Goal: Task Accomplishment & Management: Manage account settings

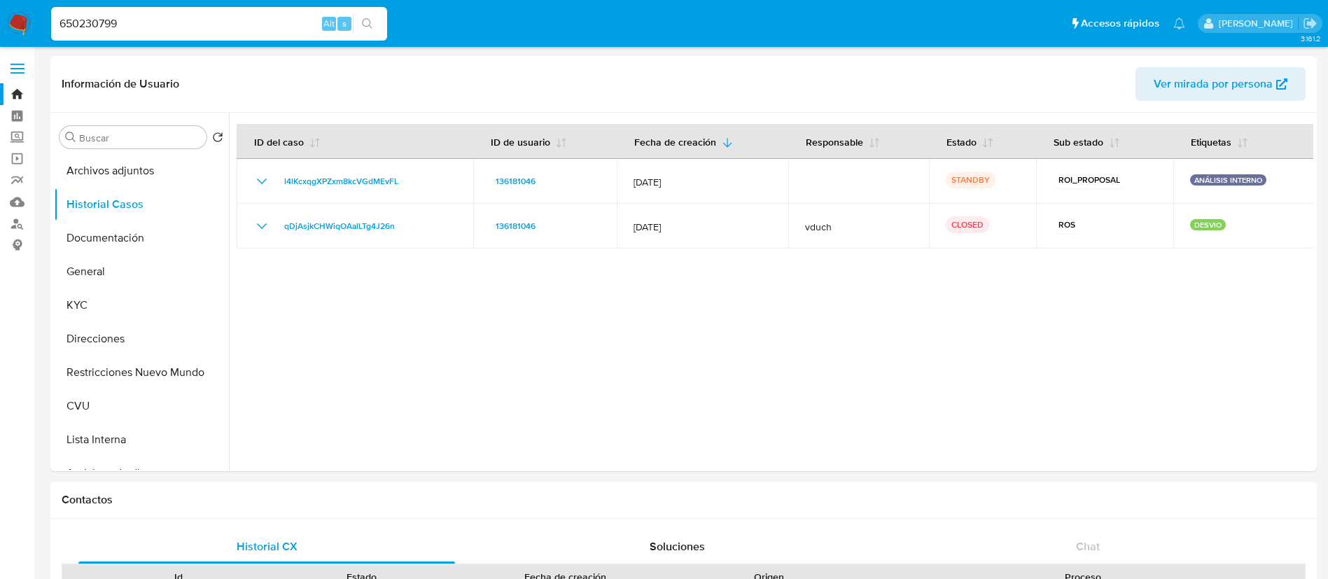
select select "10"
type input "650230799"
click at [348, 25] on div "s" at bounding box center [344, 24] width 14 height 14
click at [358, 25] on button "search-icon" at bounding box center [367, 24] width 29 height 20
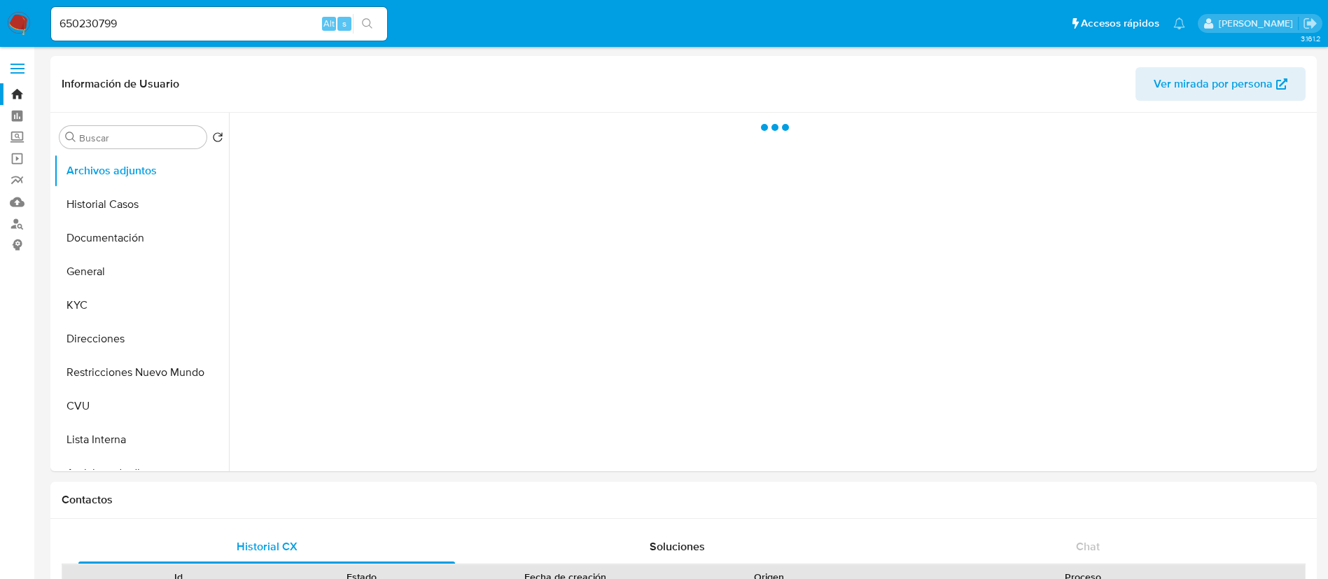
select select "10"
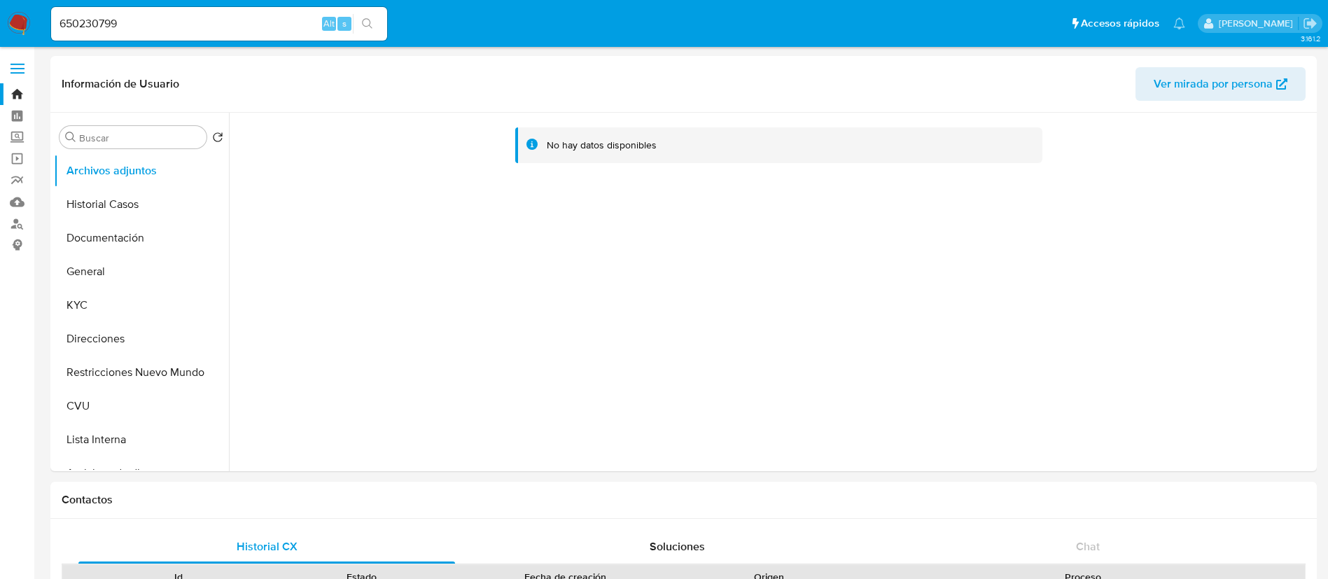
click at [202, 10] on div "650230799 Alt s" at bounding box center [219, 24] width 336 height 34
click at [204, 15] on input "650230799" at bounding box center [219, 24] width 336 height 18
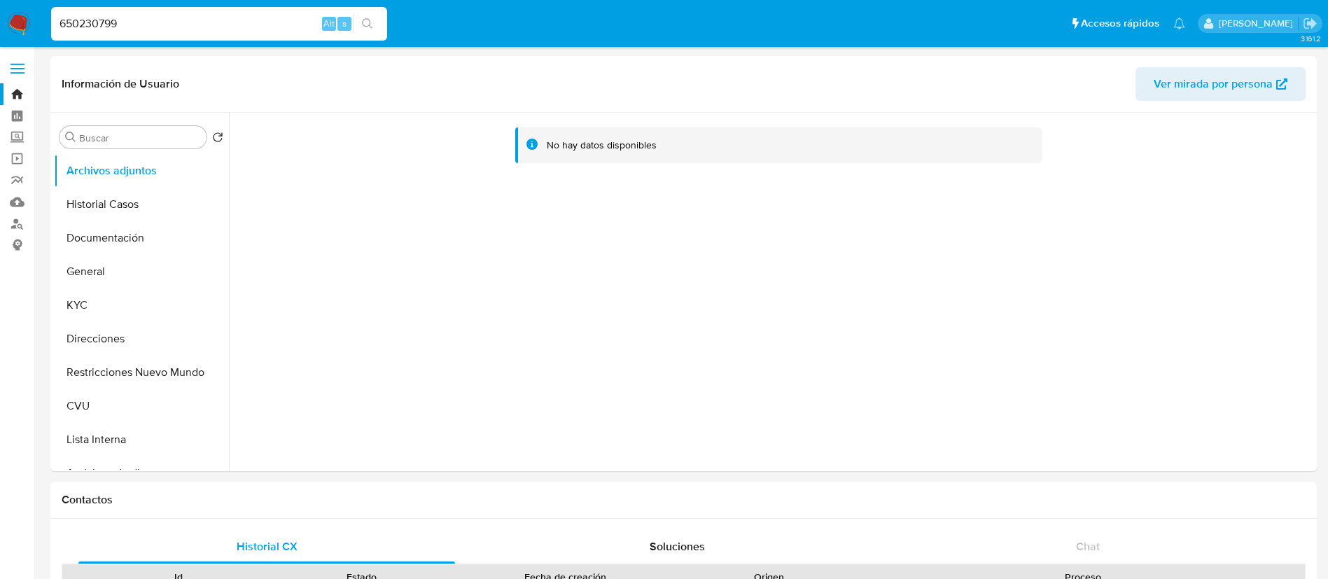
paste input "5697551"
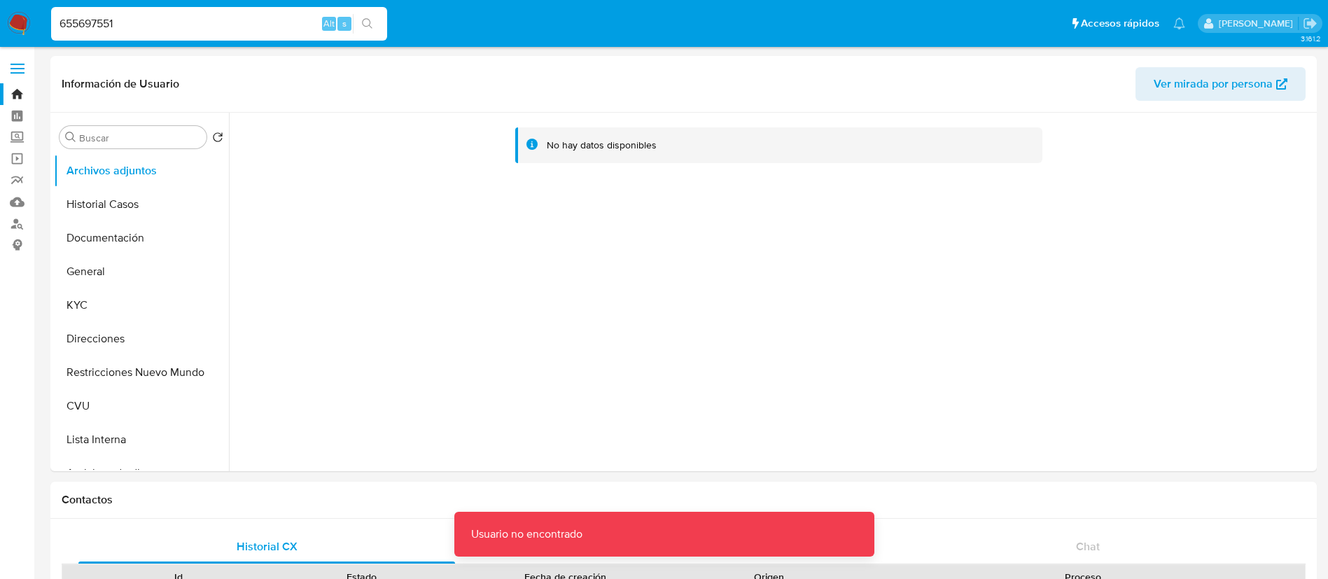
click at [204, 15] on input "655697551" at bounding box center [219, 24] width 336 height 18
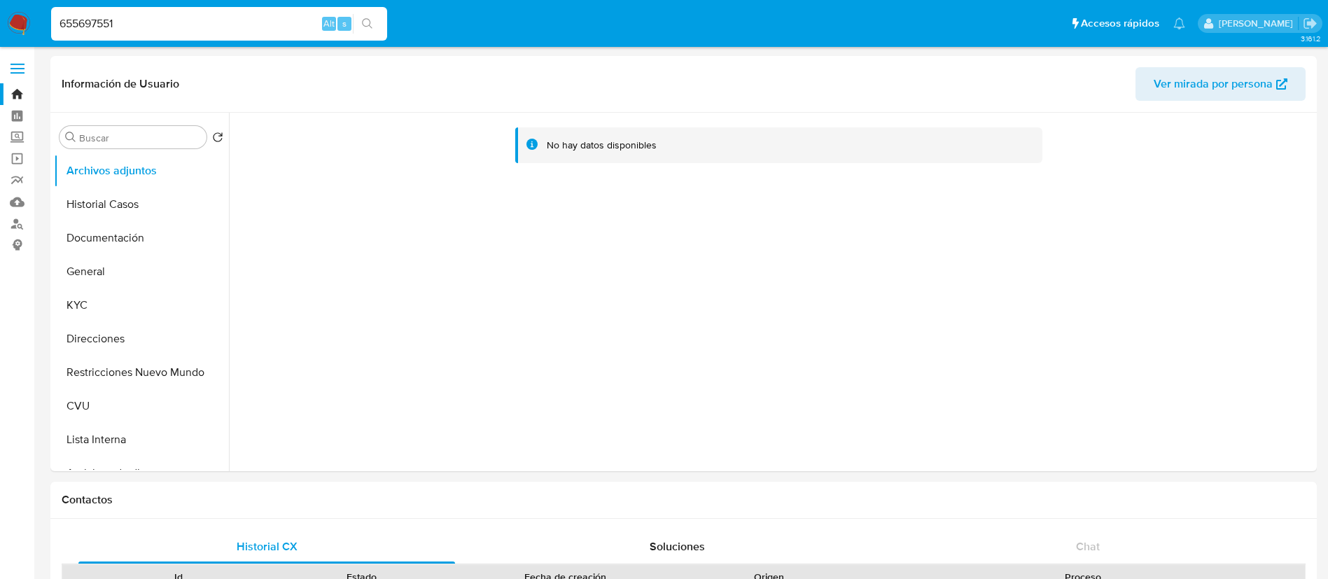
type input "655697551"
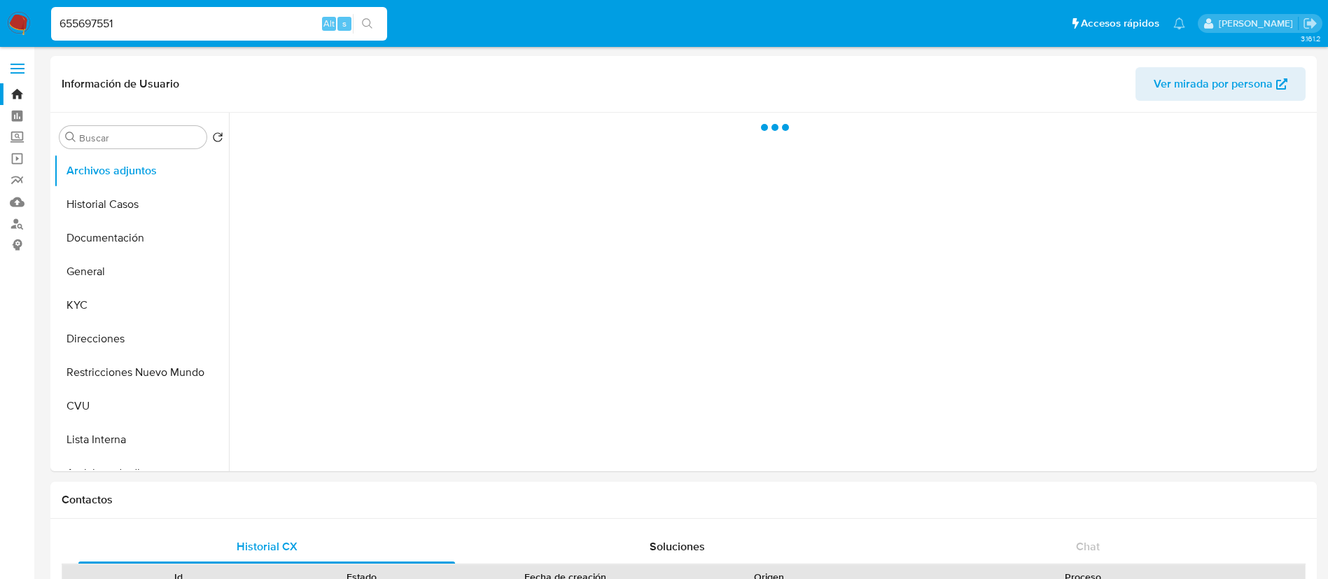
select select "10"
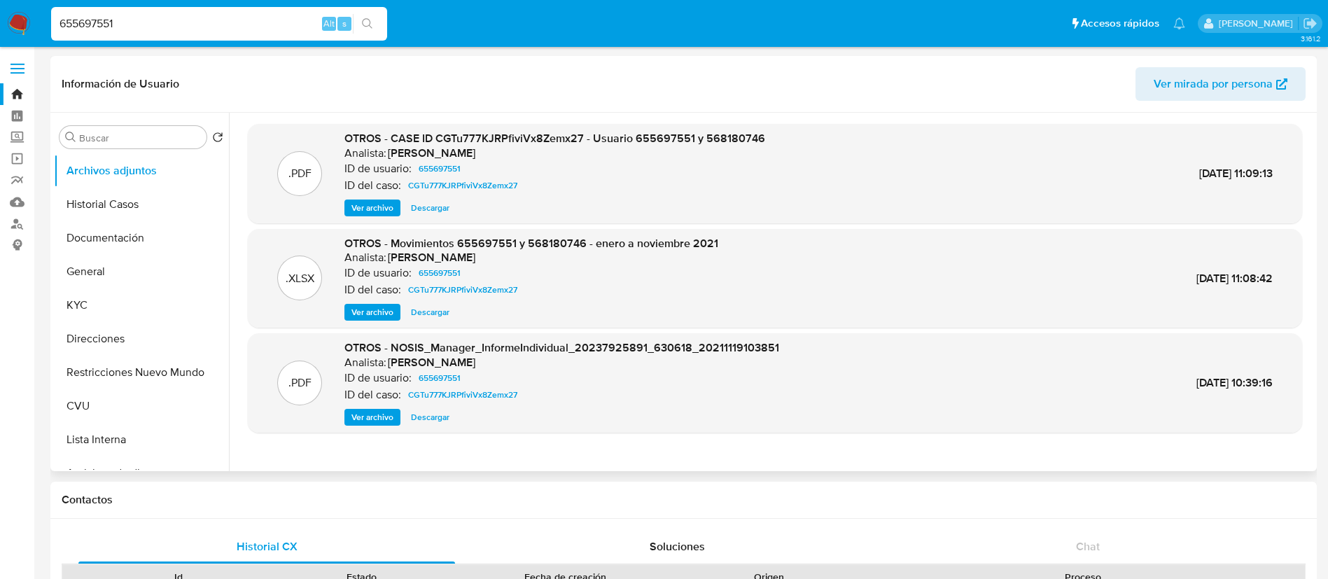
click at [375, 204] on span "Ver archivo" at bounding box center [372, 208] width 42 height 14
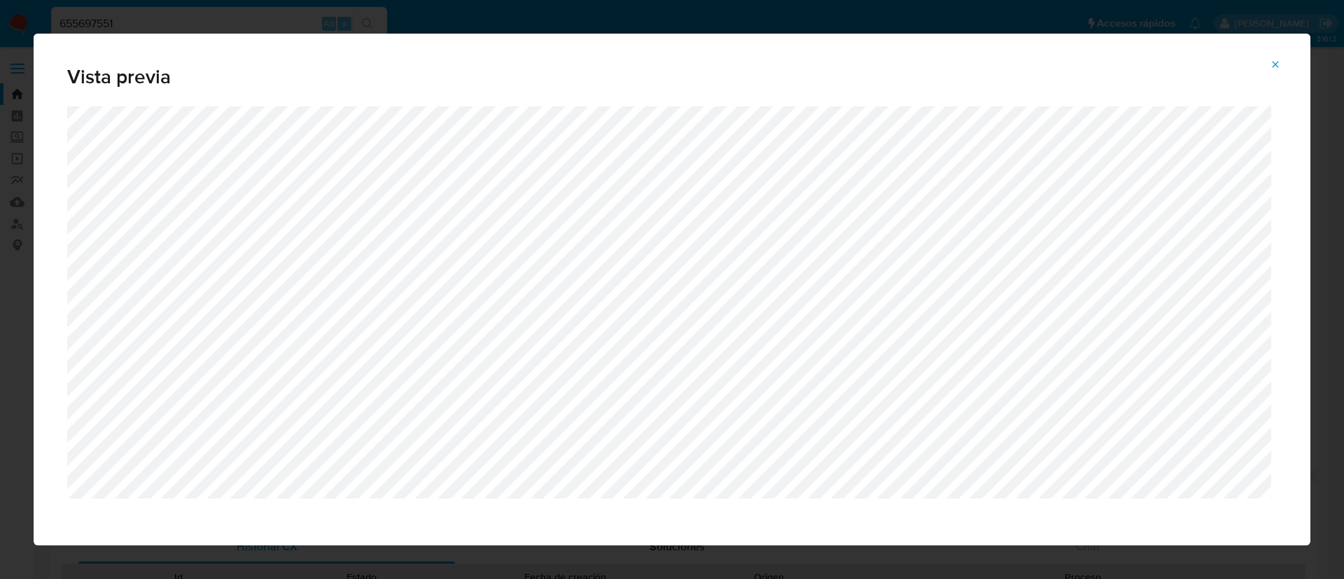
click at [1280, 61] on icon "Attachment preview" at bounding box center [1275, 64] width 11 height 11
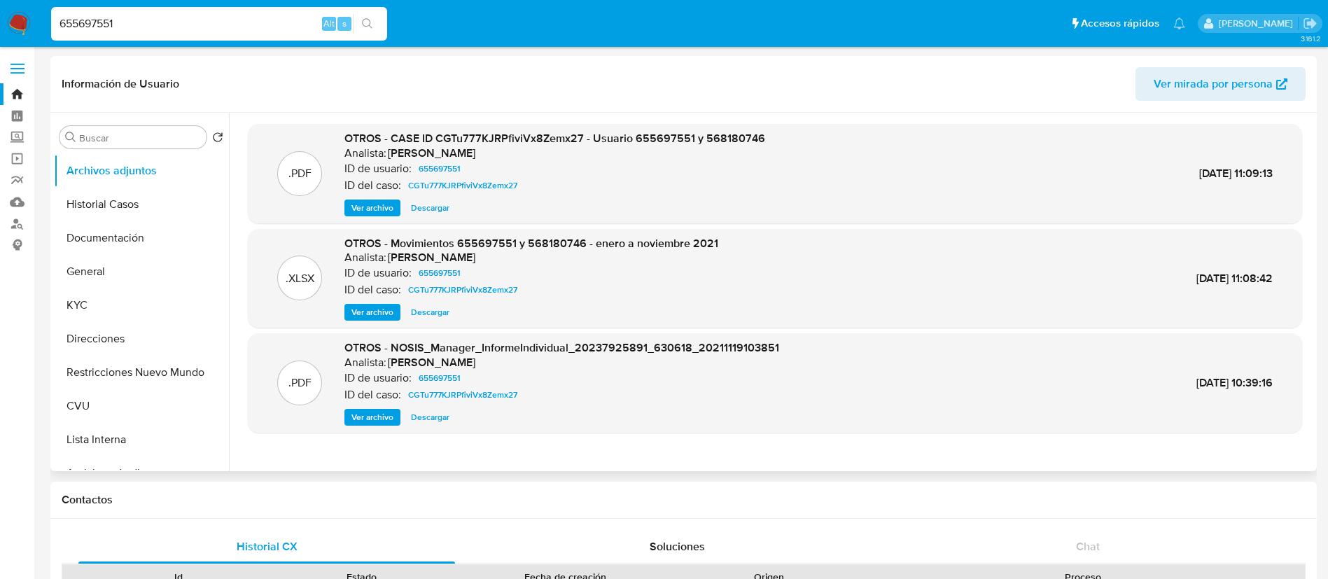
click at [288, 32] on input "655697551" at bounding box center [219, 24] width 336 height 18
click at [287, 31] on input "655697551" at bounding box center [219, 24] width 336 height 18
paste input "Gxt8TcELVLfWHuhfizLjRmn6"
type input "Gxt8TcELVLfWHuhfizLjRmn6"
click at [370, 32] on button "search-icon" at bounding box center [367, 24] width 29 height 20
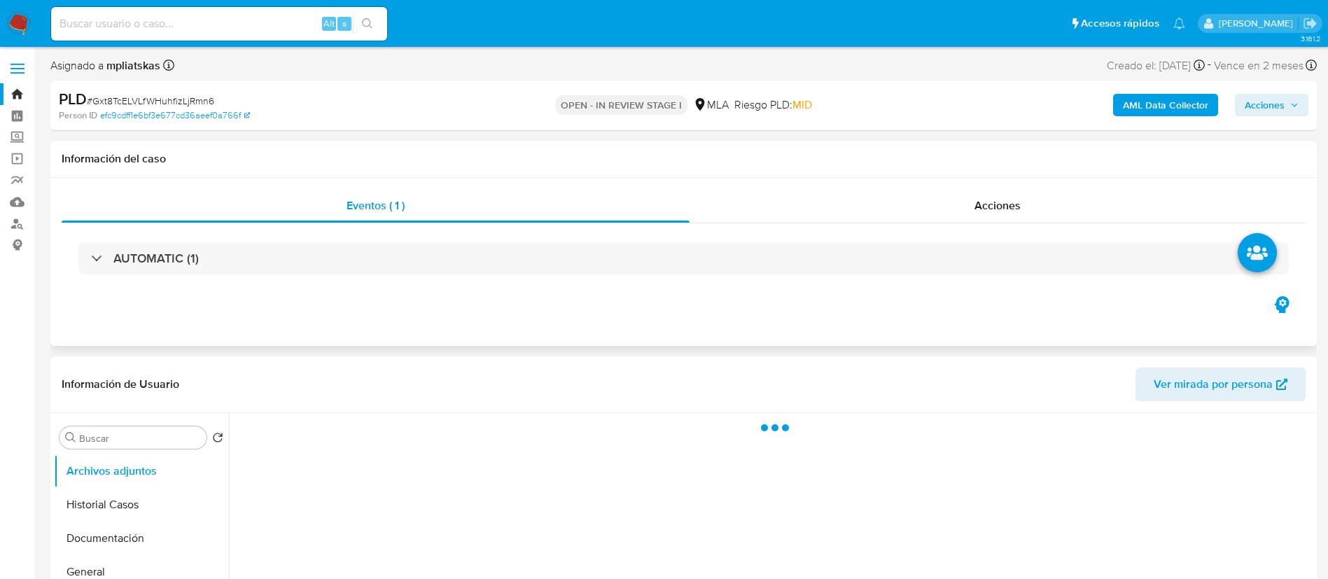
select select "10"
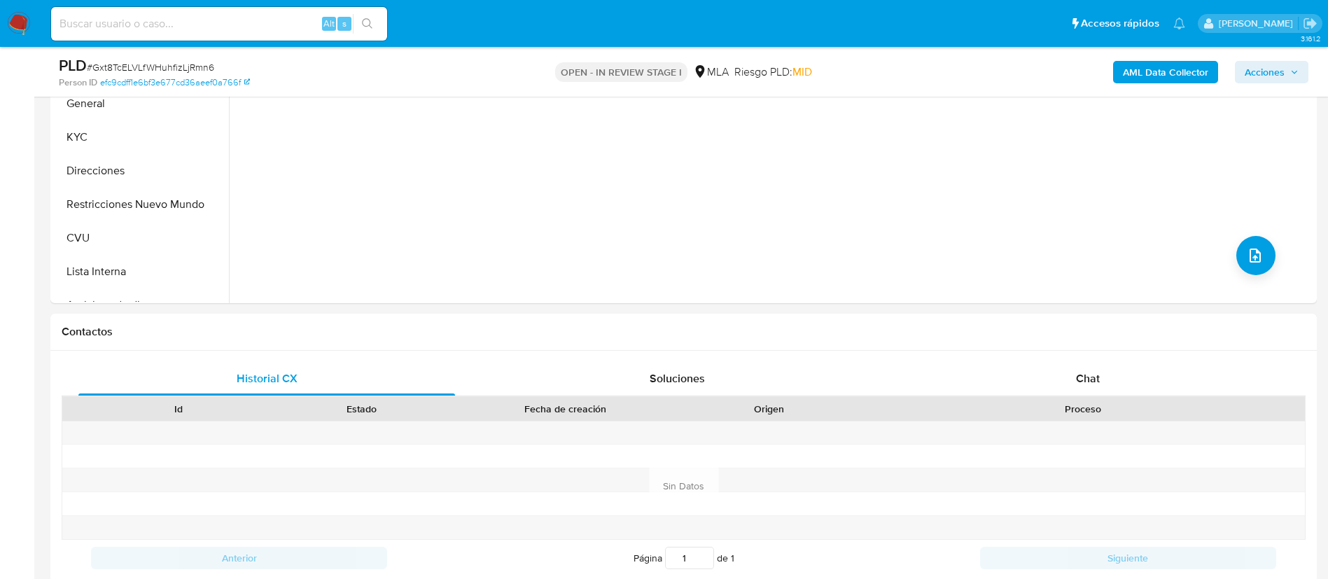
scroll to position [525, 0]
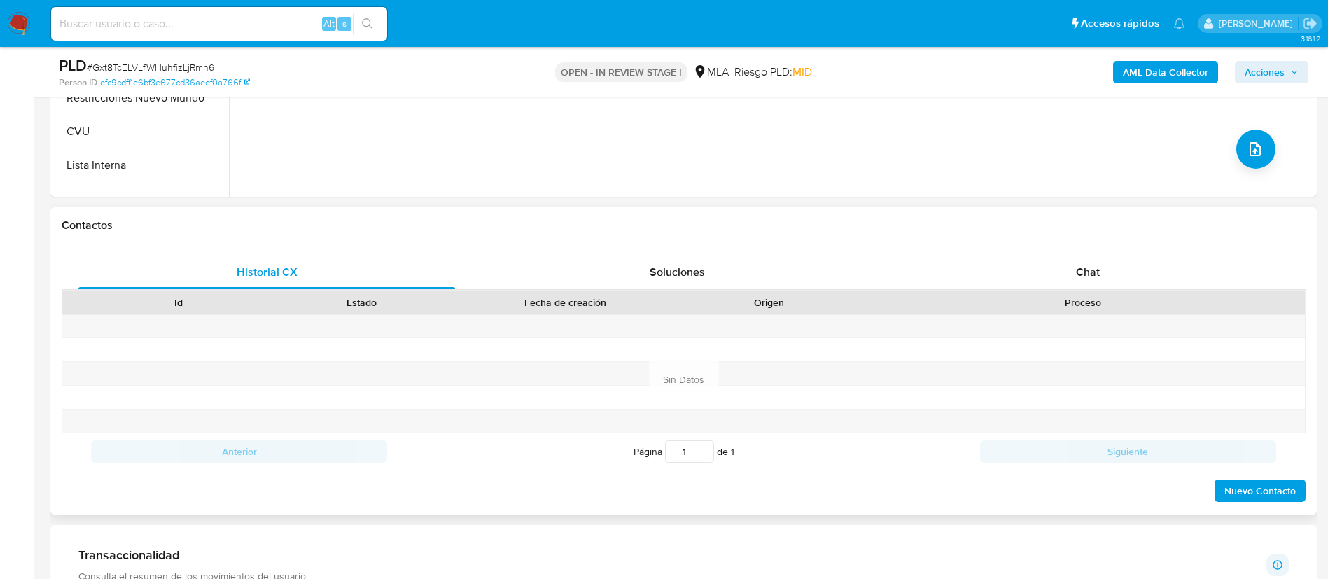
click at [1068, 244] on div "Historial CX Soluciones Chat Id Estado Fecha de creación Origen Proceso Anterio…" at bounding box center [683, 379] width 1266 height 270
click at [1071, 265] on div "Chat" at bounding box center [1088, 273] width 377 height 34
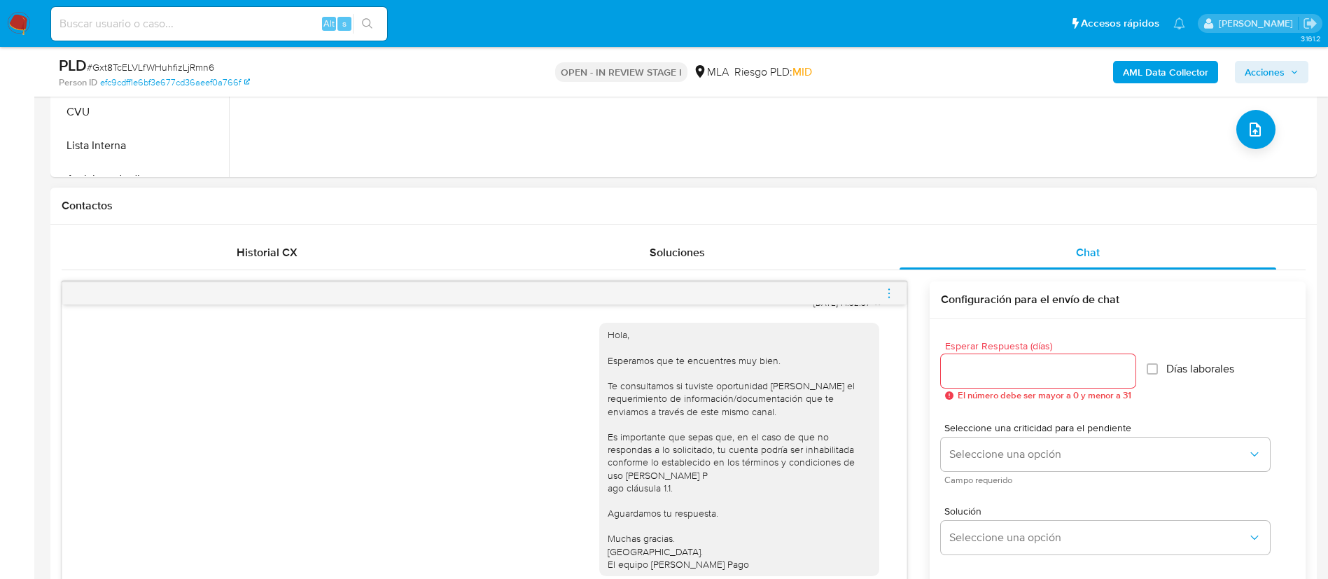
scroll to position [315, 0]
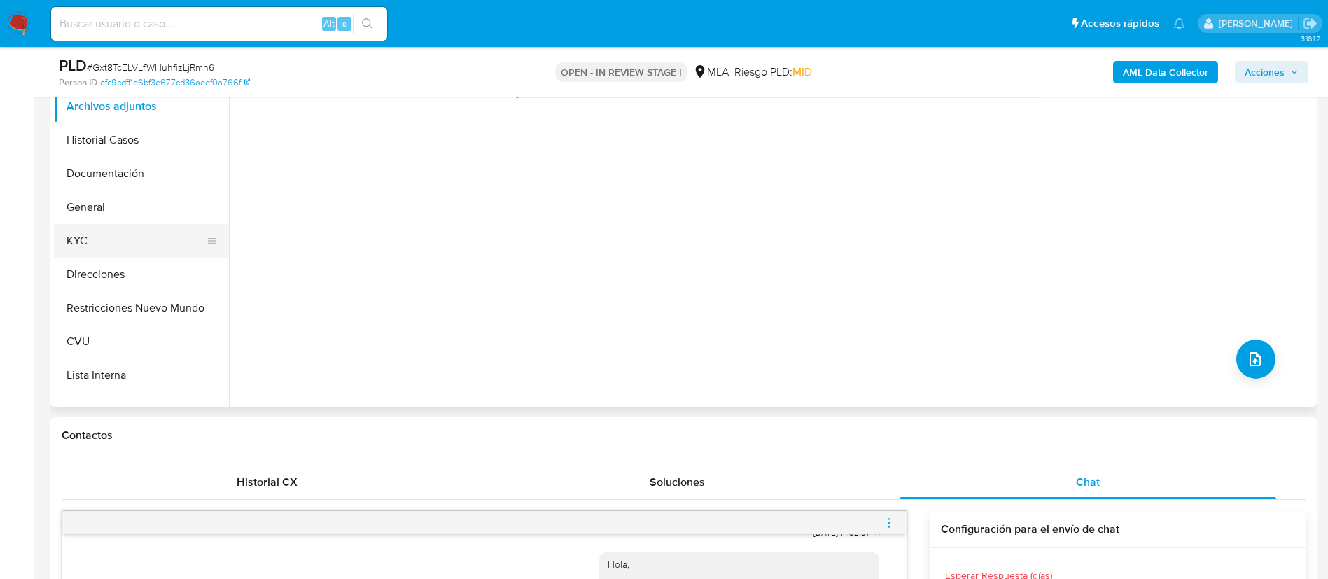
click at [132, 226] on button "KYC" at bounding box center [136, 241] width 164 height 34
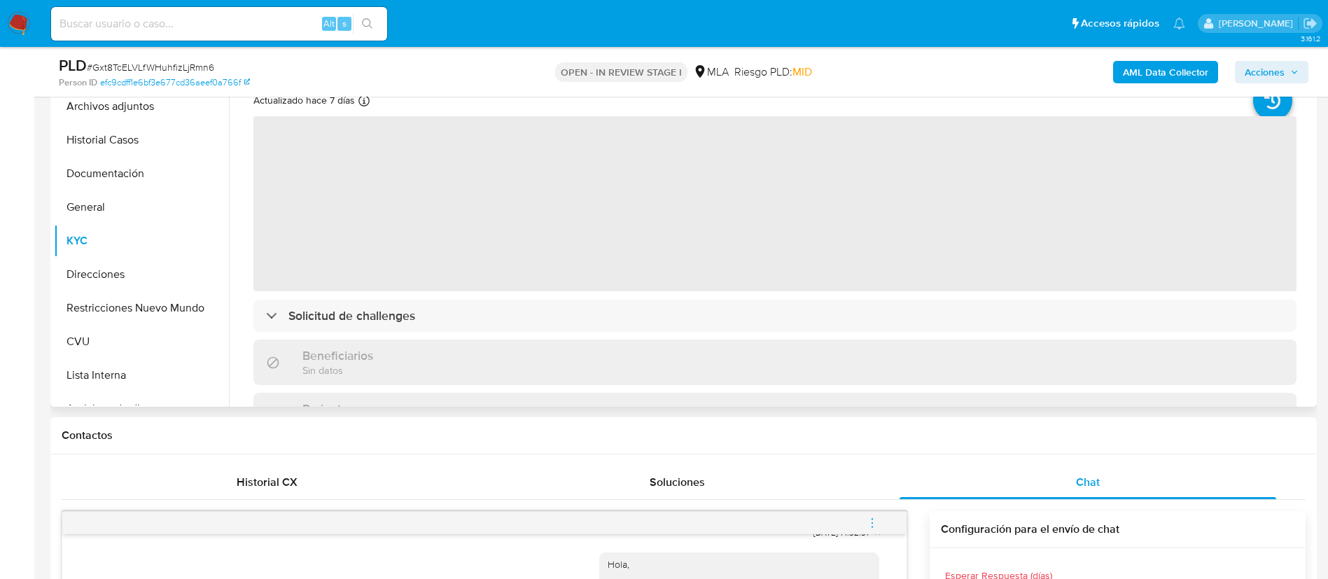
scroll to position [210, 0]
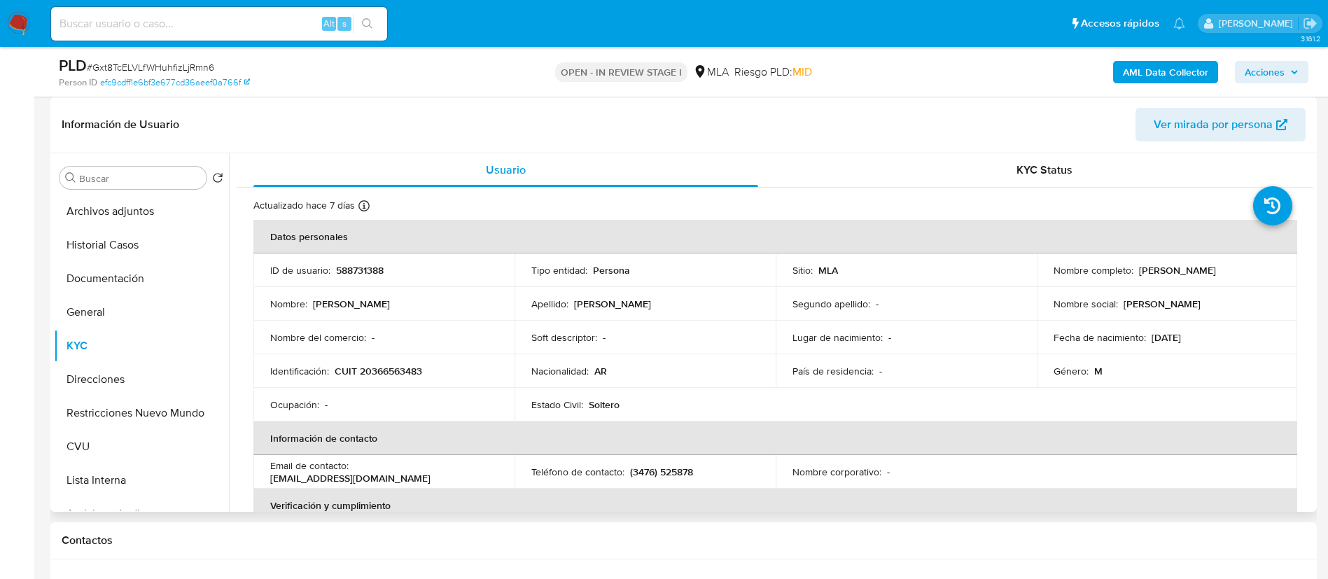
click at [358, 264] on p "588731388" at bounding box center [360, 270] width 48 height 13
copy p "588731388"
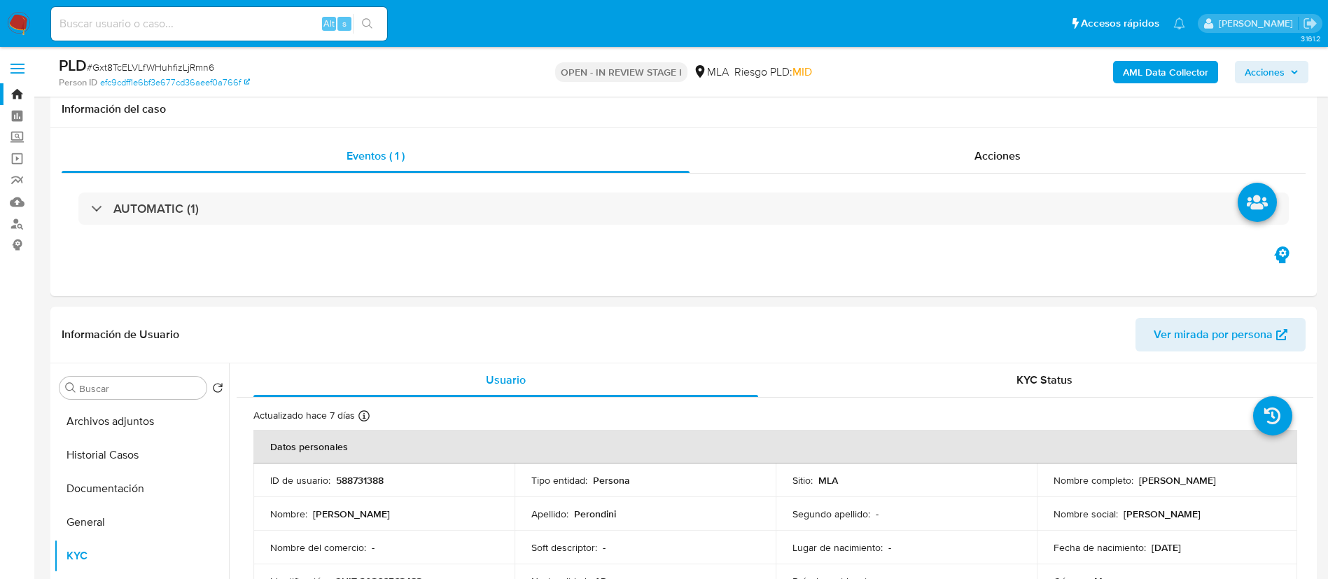
select select "10"
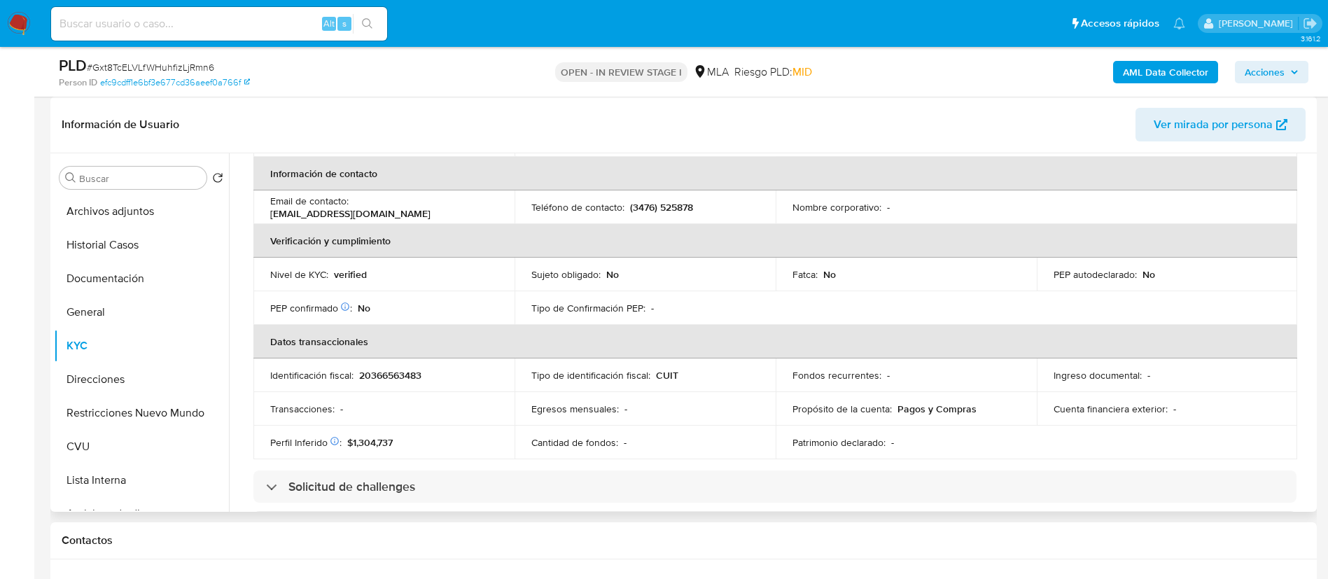
scroll to position [711, 0]
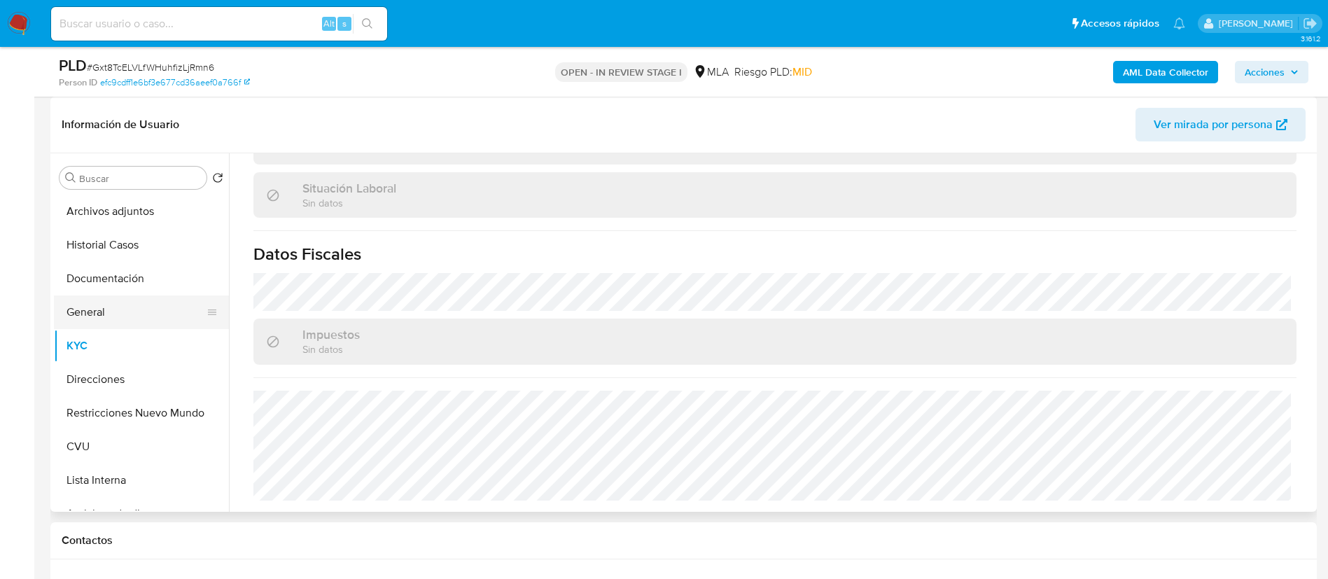
click at [133, 314] on button "General" at bounding box center [136, 312] width 164 height 34
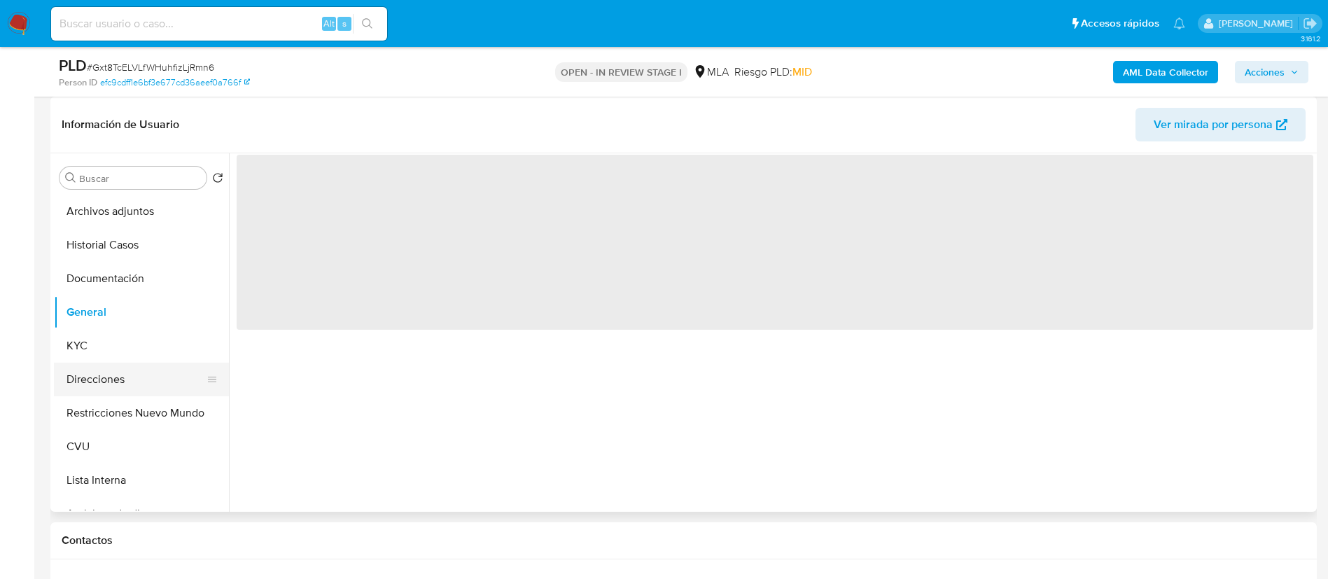
click at [118, 382] on button "Direcciones" at bounding box center [136, 380] width 164 height 34
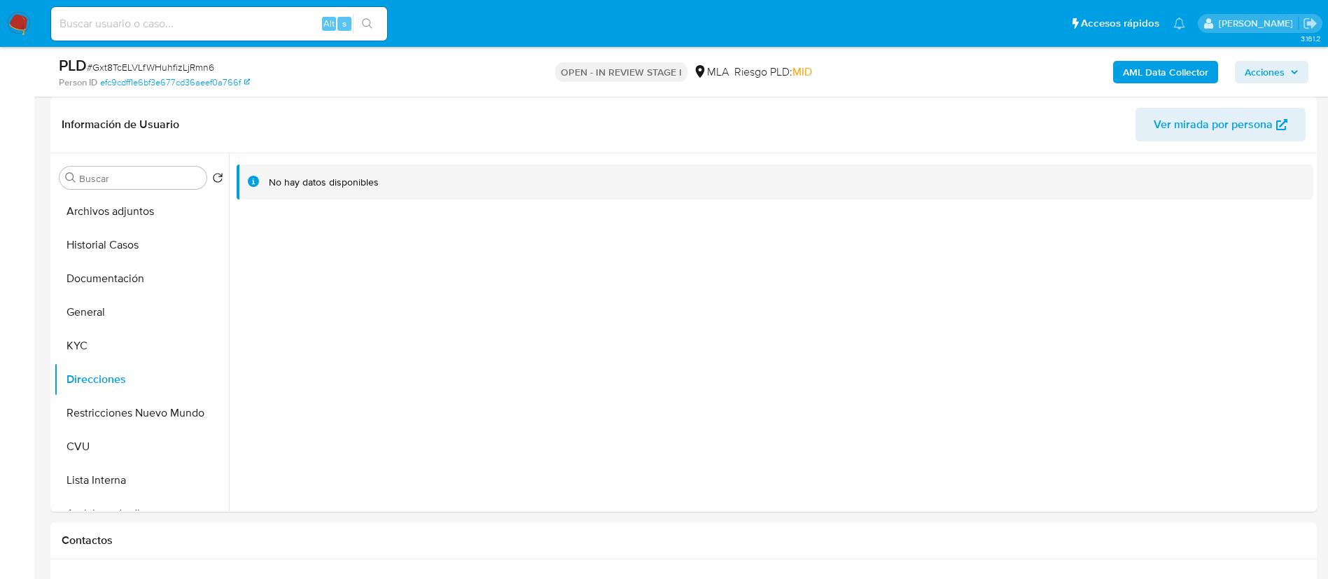
click at [1187, 64] on b "AML Data Collector" at bounding box center [1165, 72] width 85 height 22
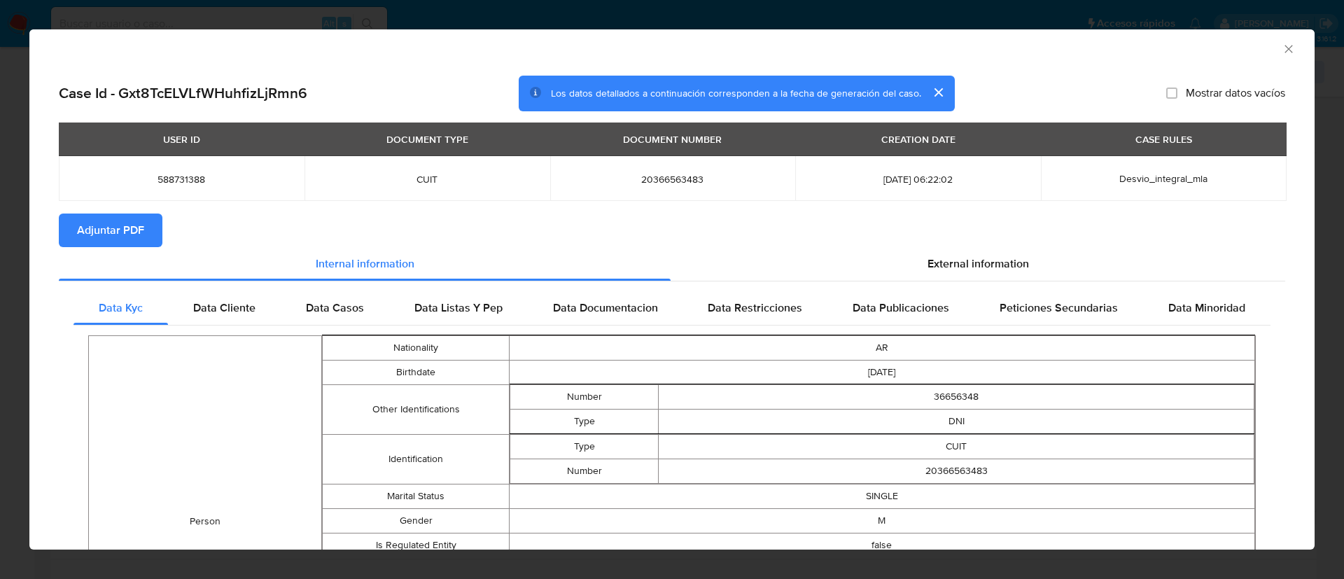
click at [78, 230] on span "Adjuntar PDF" at bounding box center [110, 230] width 67 height 31
click at [1282, 49] on icon "Cerrar ventana" at bounding box center [1289, 49] width 14 height 14
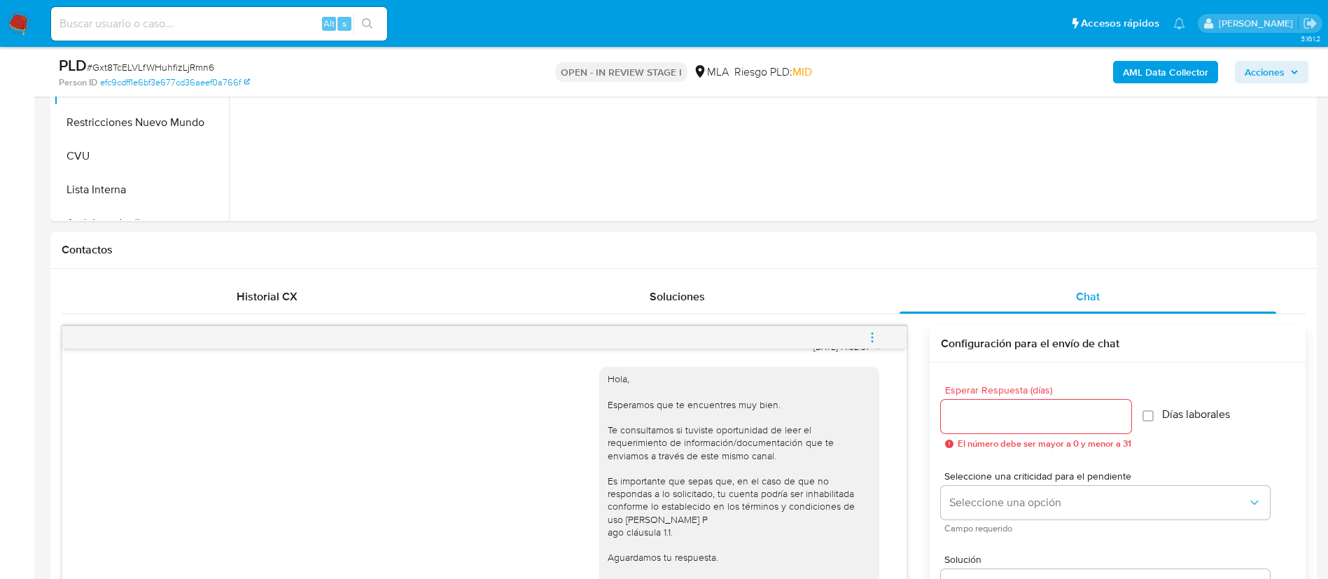
scroll to position [525, 0]
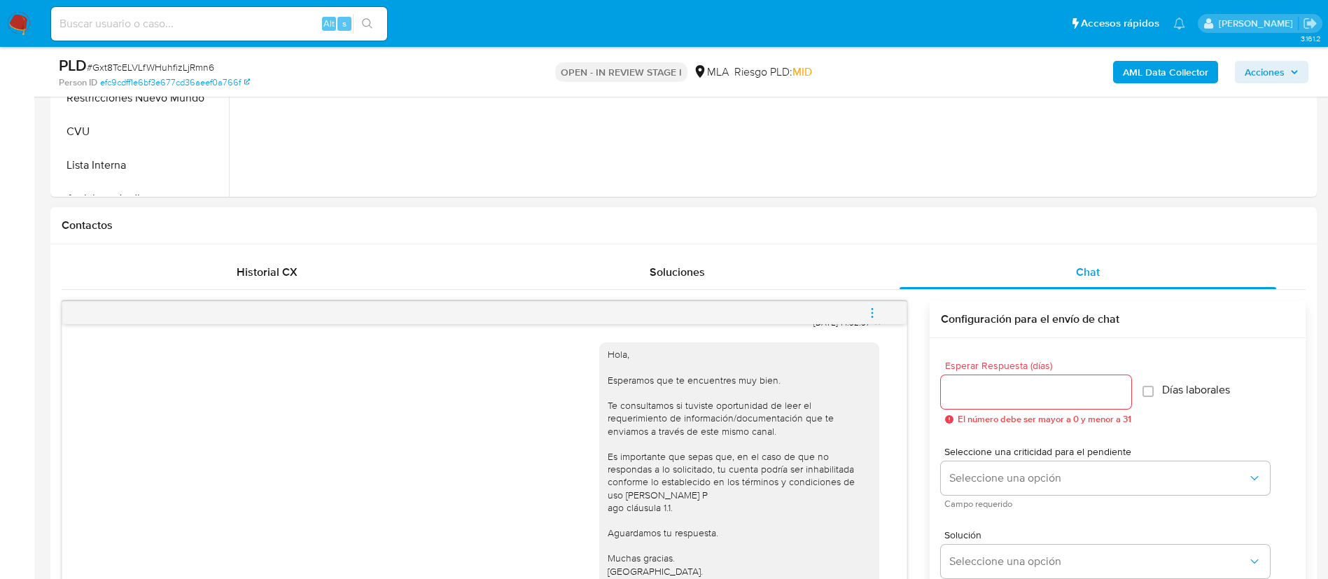
click at [869, 315] on icon "menu-action" at bounding box center [872, 313] width 13 height 13
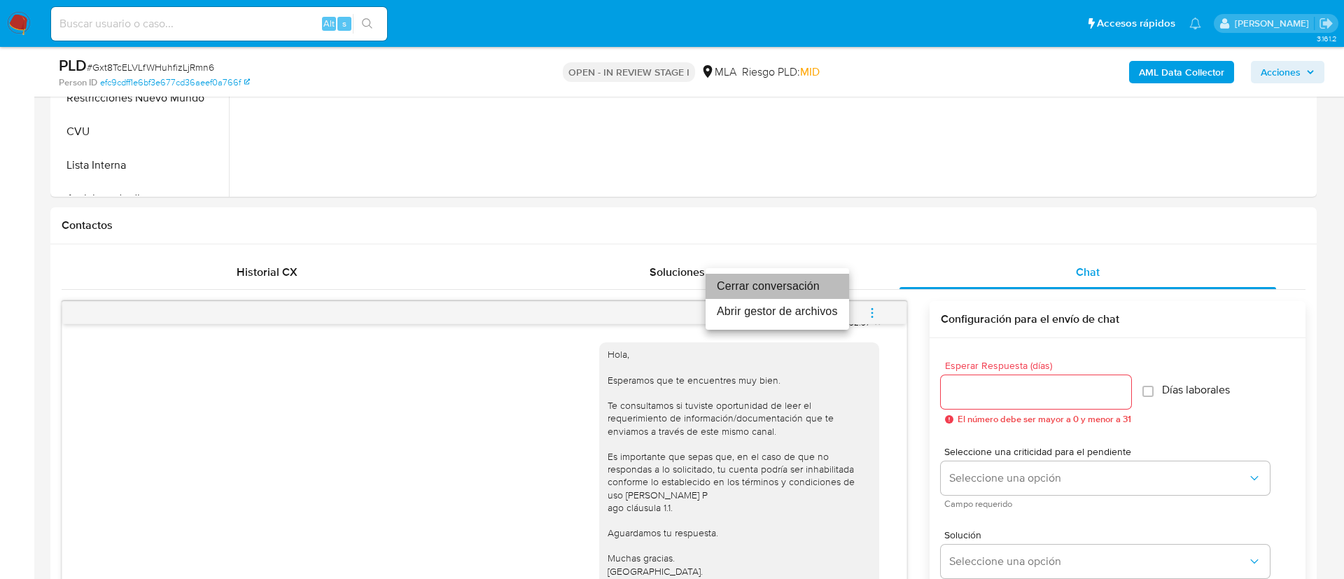
drag, startPoint x: 790, startPoint y: 281, endPoint x: 815, endPoint y: 304, distance: 33.2
click at [790, 282] on li "Cerrar conversación" at bounding box center [778, 286] width 144 height 25
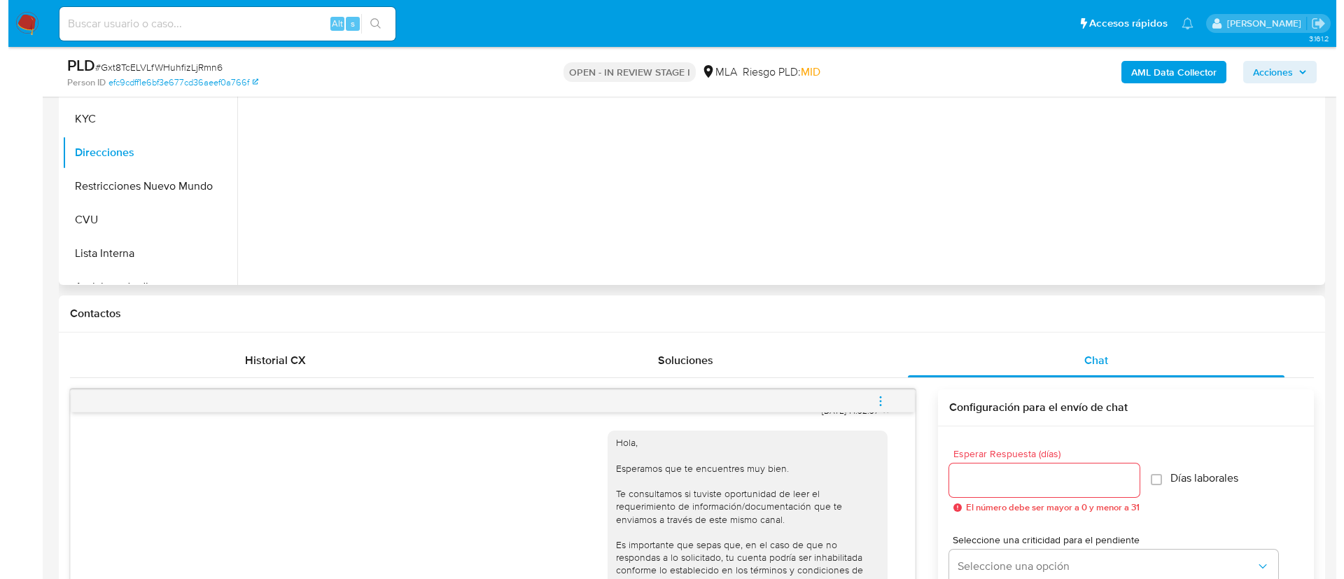
scroll to position [210, 0]
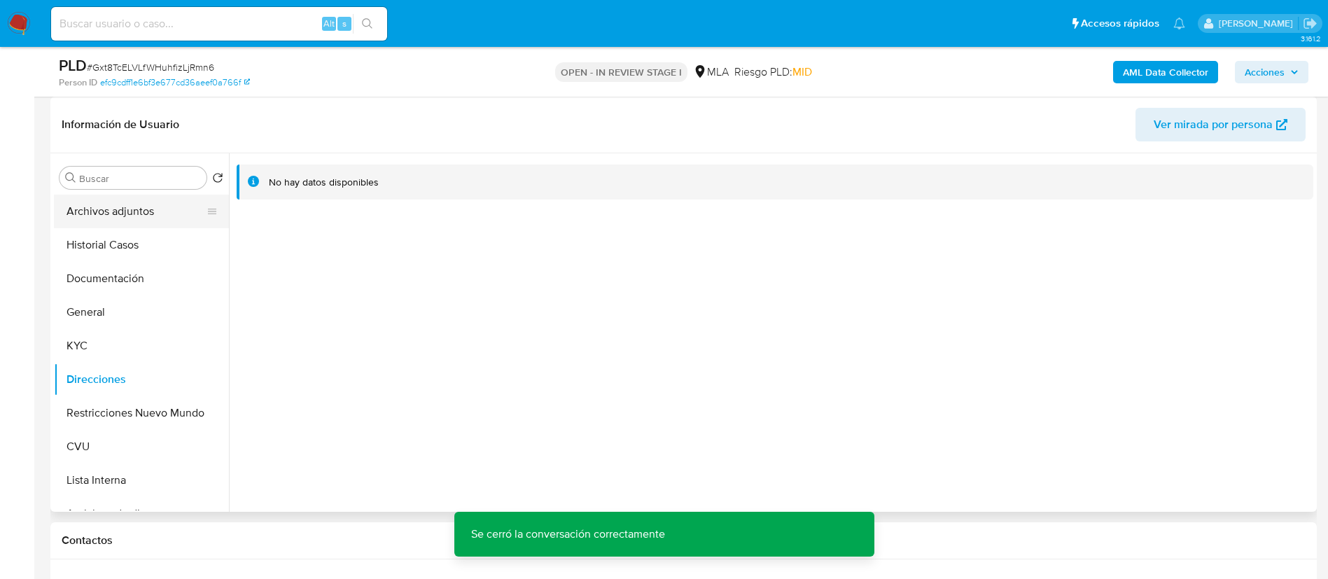
click at [102, 211] on button "Archivos adjuntos" at bounding box center [136, 212] width 164 height 34
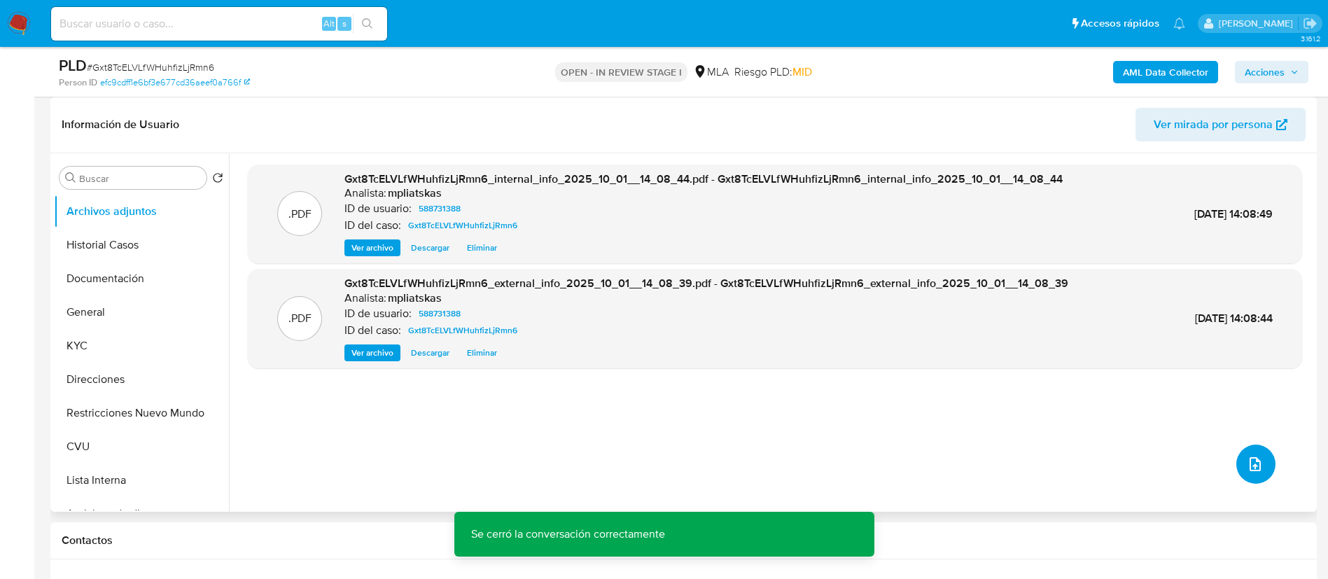
click at [1238, 470] on button "upload-file" at bounding box center [1255, 464] width 39 height 39
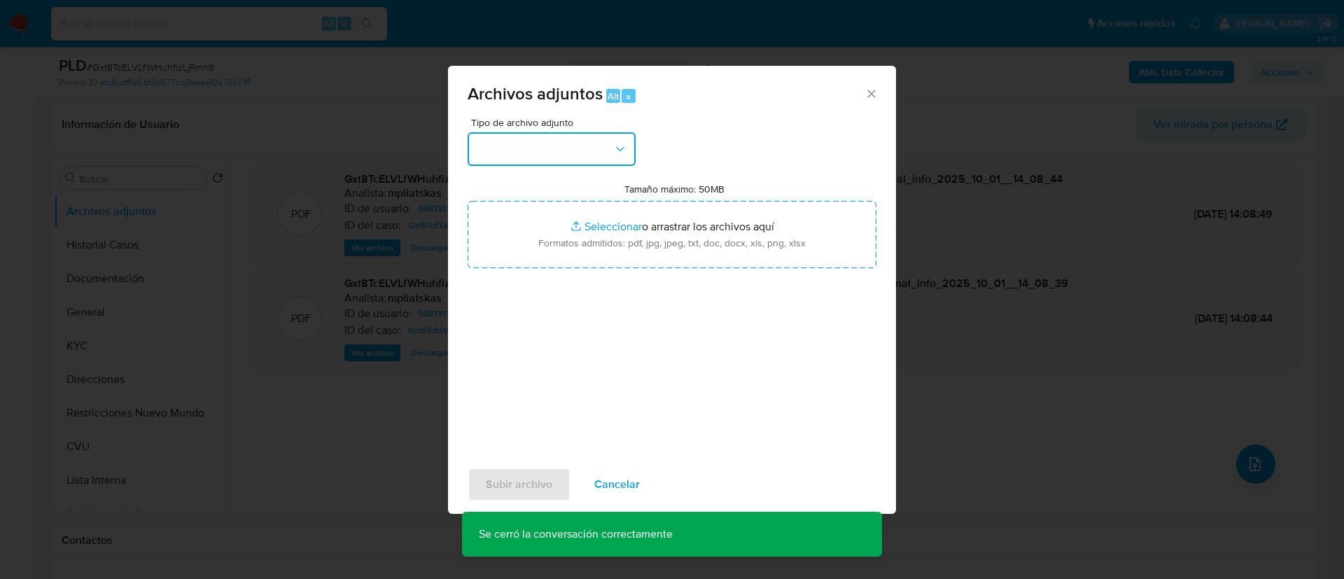
click at [553, 160] on button "button" at bounding box center [552, 149] width 168 height 34
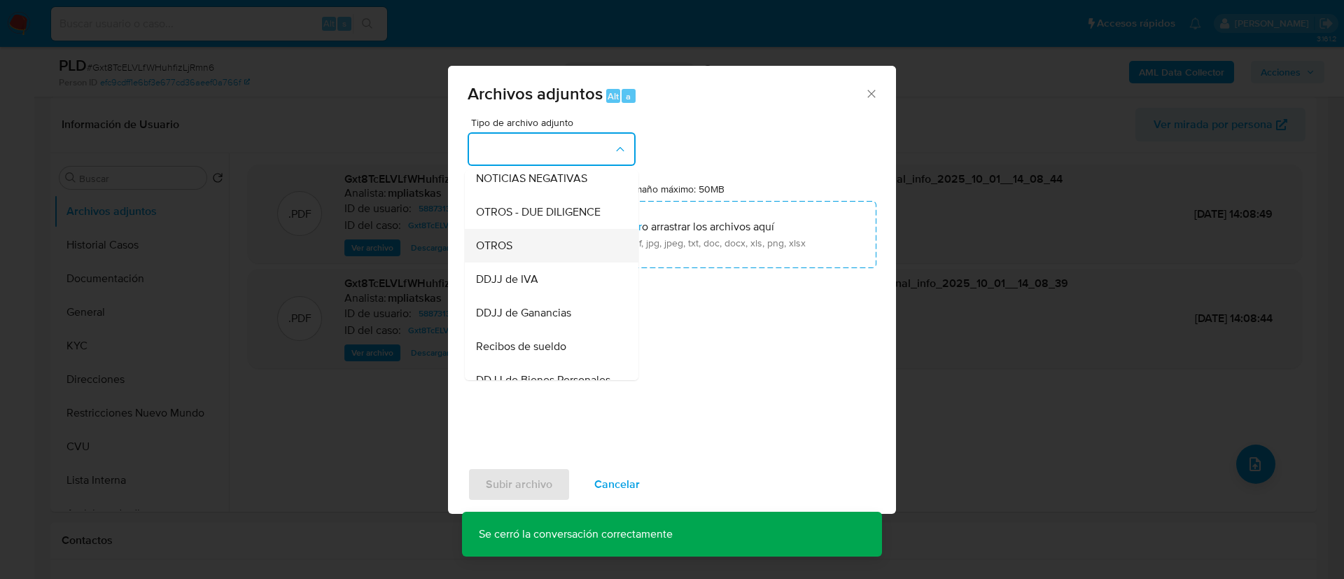
click at [551, 263] on div "OTROS" at bounding box center [547, 246] width 143 height 34
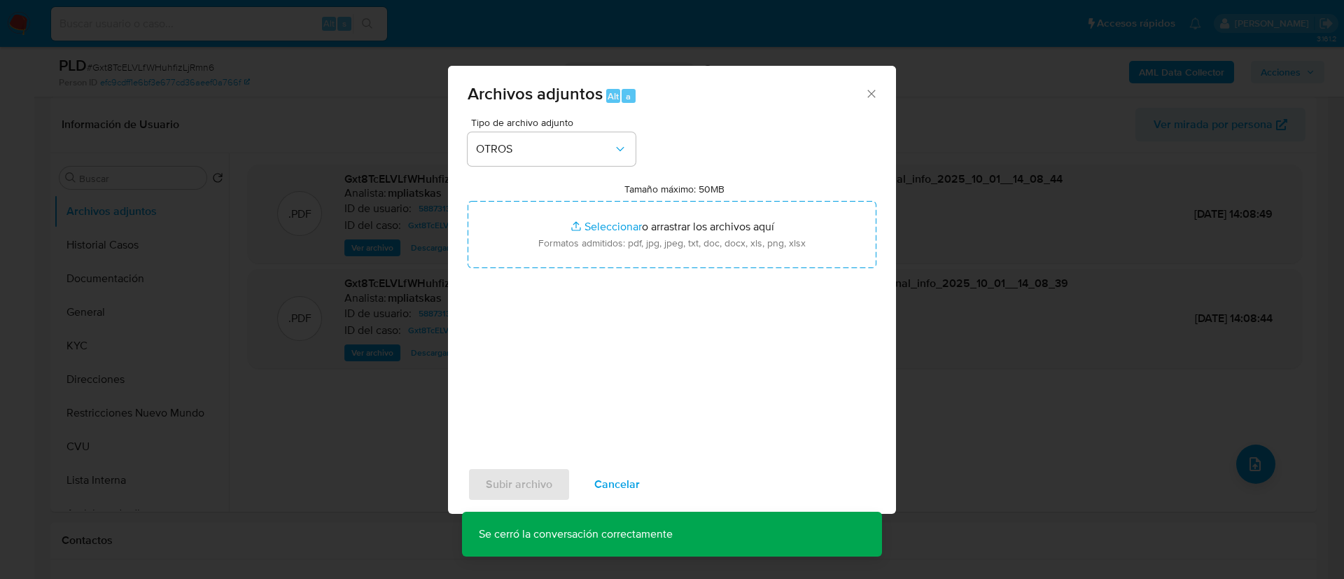
click at [551, 271] on div "Tipo de archivo adjunto OTROS Tamaño máximo: 50MB Seleccionar archivos Seleccio…" at bounding box center [672, 283] width 409 height 330
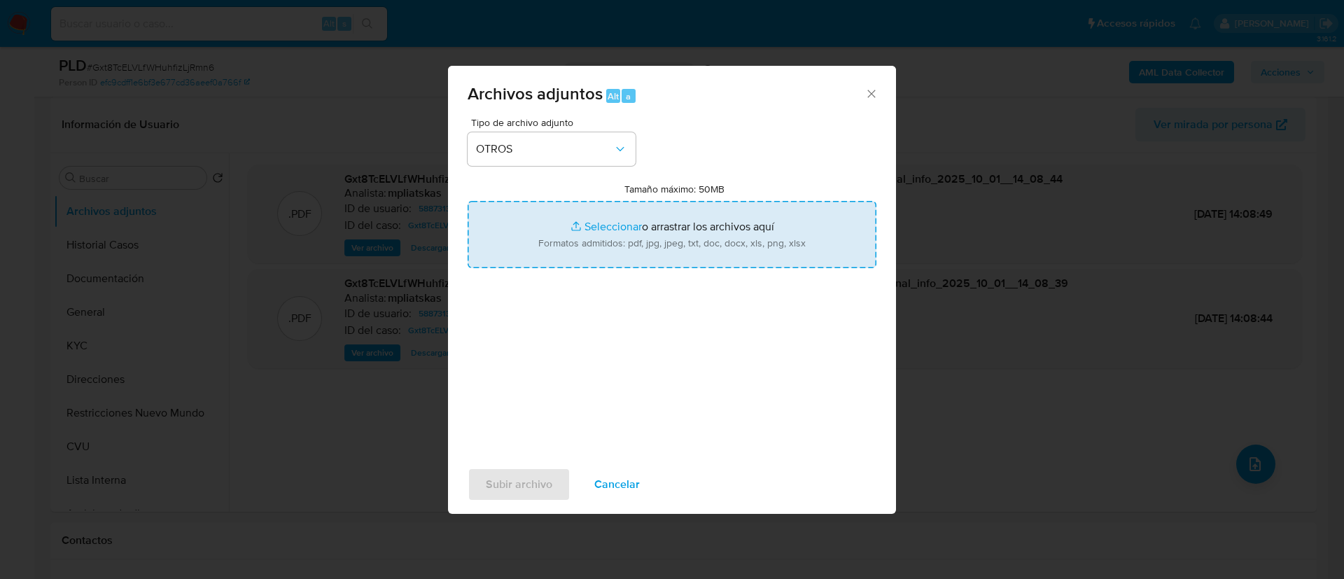
click at [538, 232] on input "Tamaño máximo: 50MB Seleccionar archivos" at bounding box center [672, 234] width 409 height 67
type input "C:\fakepath\588731388 Movimientos.xlsx"
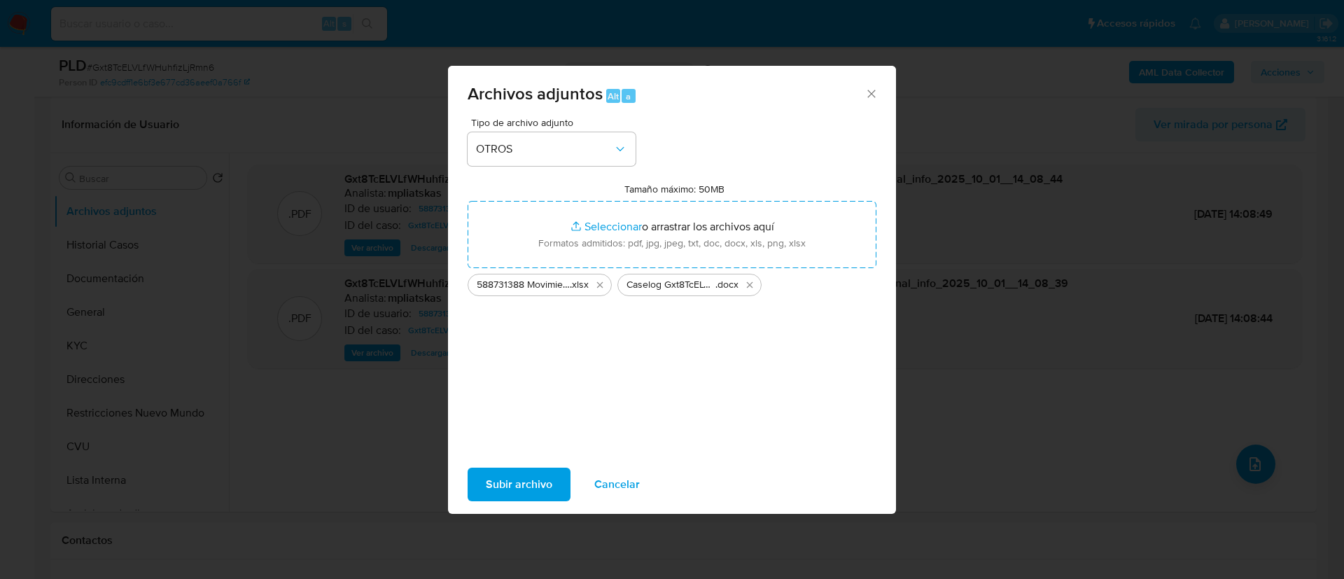
click at [531, 494] on span "Subir archivo" at bounding box center [519, 484] width 67 height 31
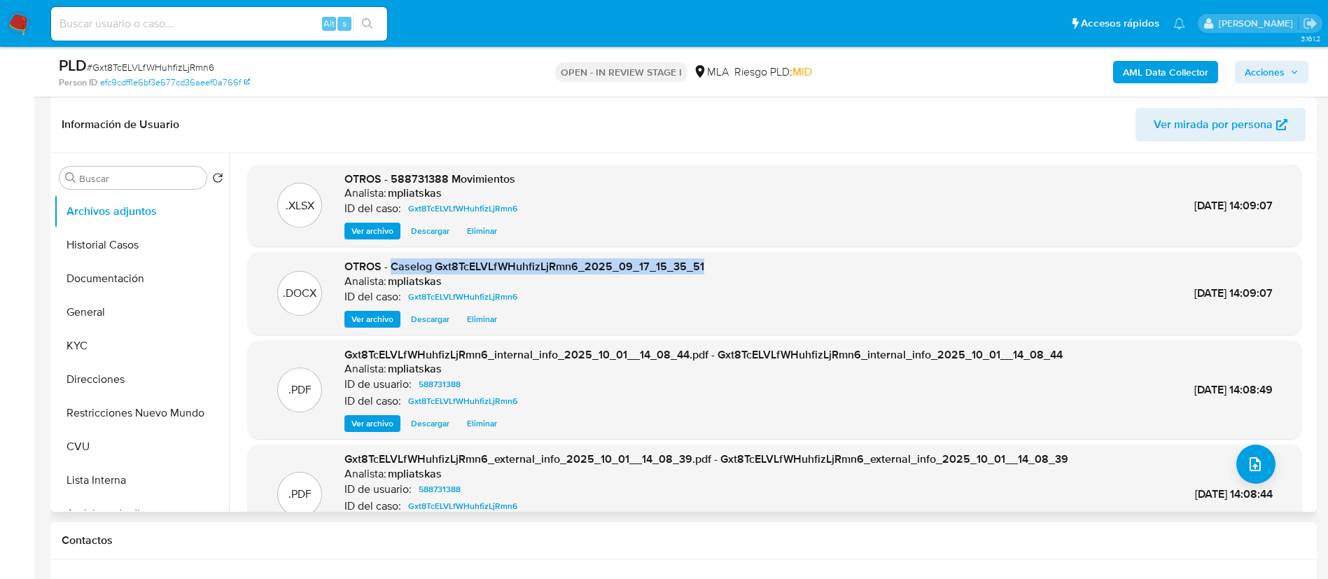
drag, startPoint x: 391, startPoint y: 268, endPoint x: 722, endPoint y: 271, distance: 331.1
click at [722, 271] on div ".DOCX OTROS - Caselog Gxt8TcELVLfWHuhfizLjRmn6_2025_09_17_15_35_51 Analista: mp…" at bounding box center [775, 293] width 1040 height 69
copy span "Caselog Gxt8TcELVLfWHuhfizLjRmn6_2025_09_17_15_35_51"
click at [1279, 64] on span "Acciones" at bounding box center [1265, 72] width 40 height 22
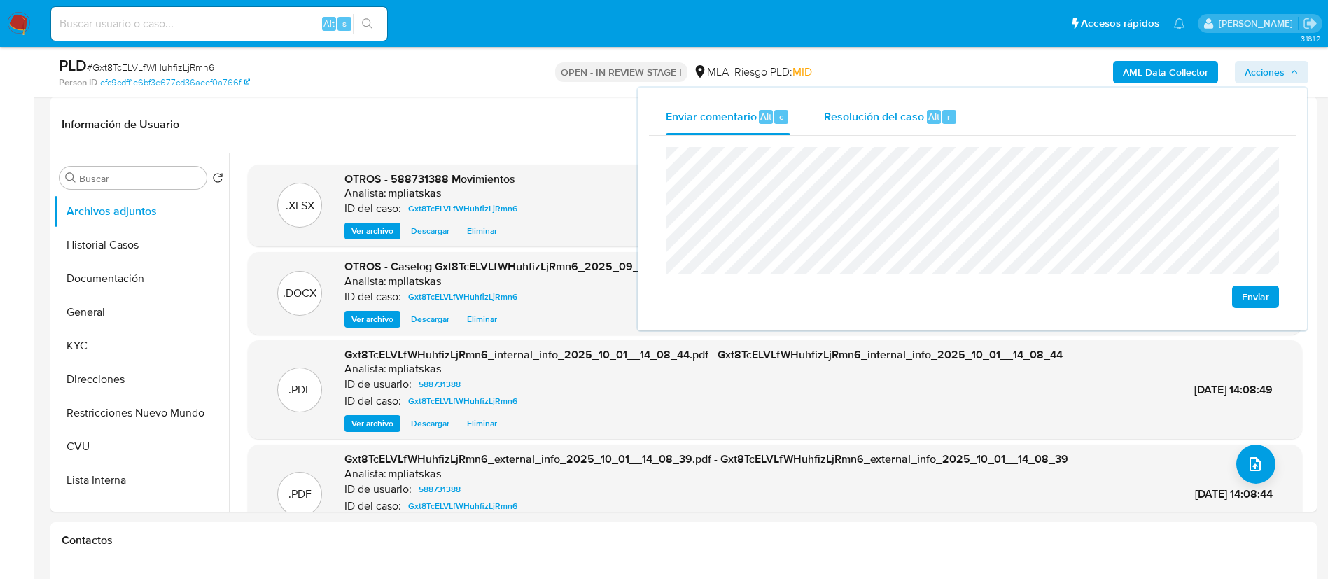
click at [837, 119] on span "Resolución del caso" at bounding box center [874, 116] width 100 height 16
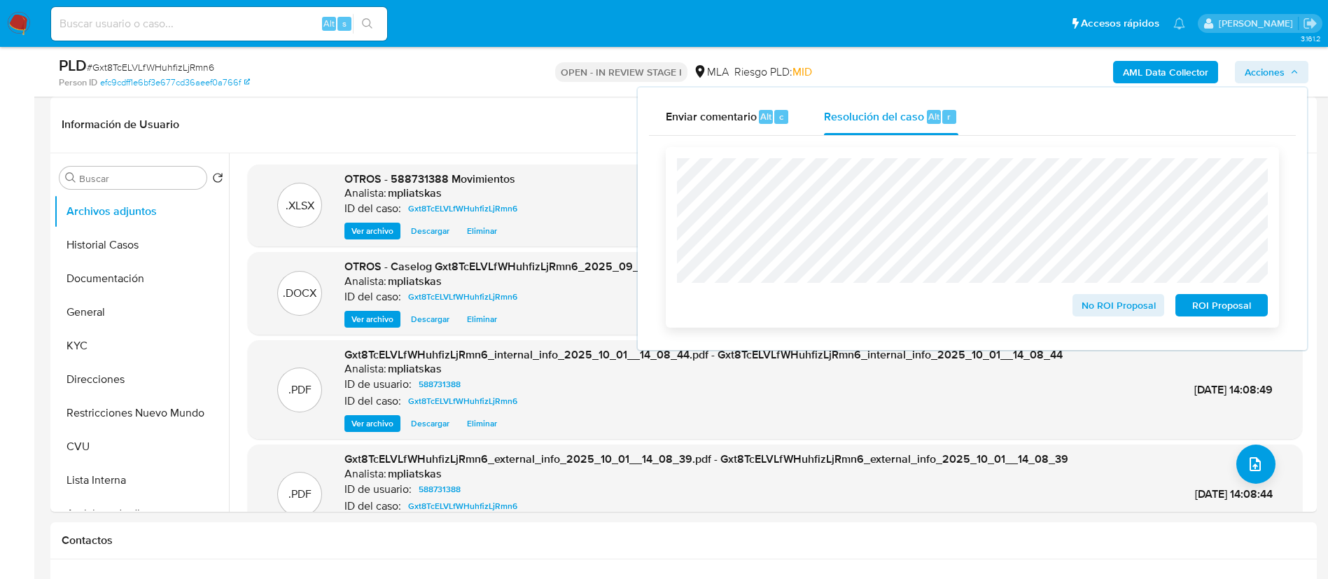
click at [1124, 308] on span "No ROI Proposal" at bounding box center [1118, 305] width 73 height 20
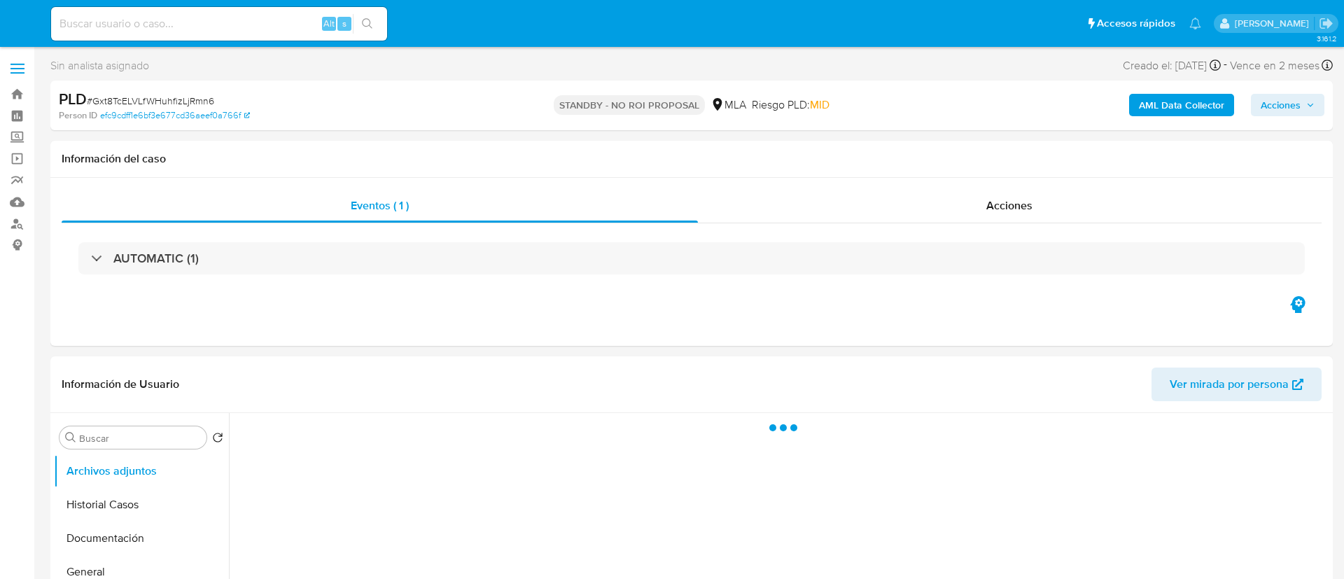
select select "10"
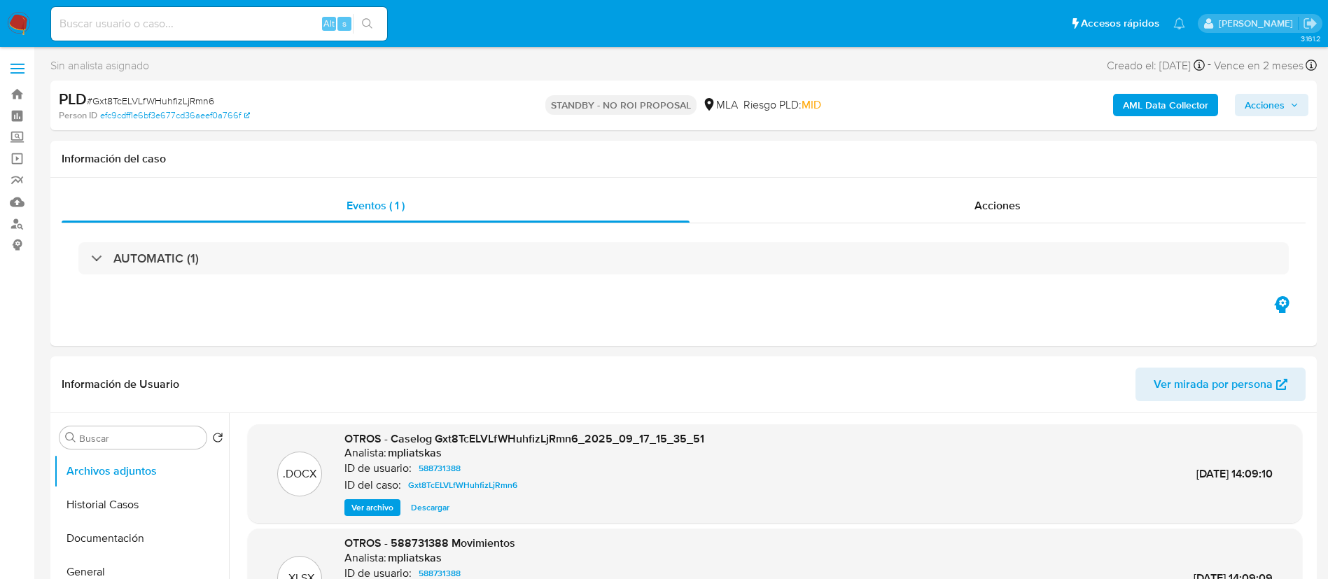
click at [289, 4] on div "Alt s" at bounding box center [219, 23] width 336 height 39
click at [292, 20] on input at bounding box center [219, 24] width 336 height 18
paste input "HPQzMGjTSWl8rvODtx0CZ38N"
type input "HPQzMGjTSWl8rvODtx0CZ38N"
click at [377, 29] on button "search-icon" at bounding box center [367, 24] width 29 height 20
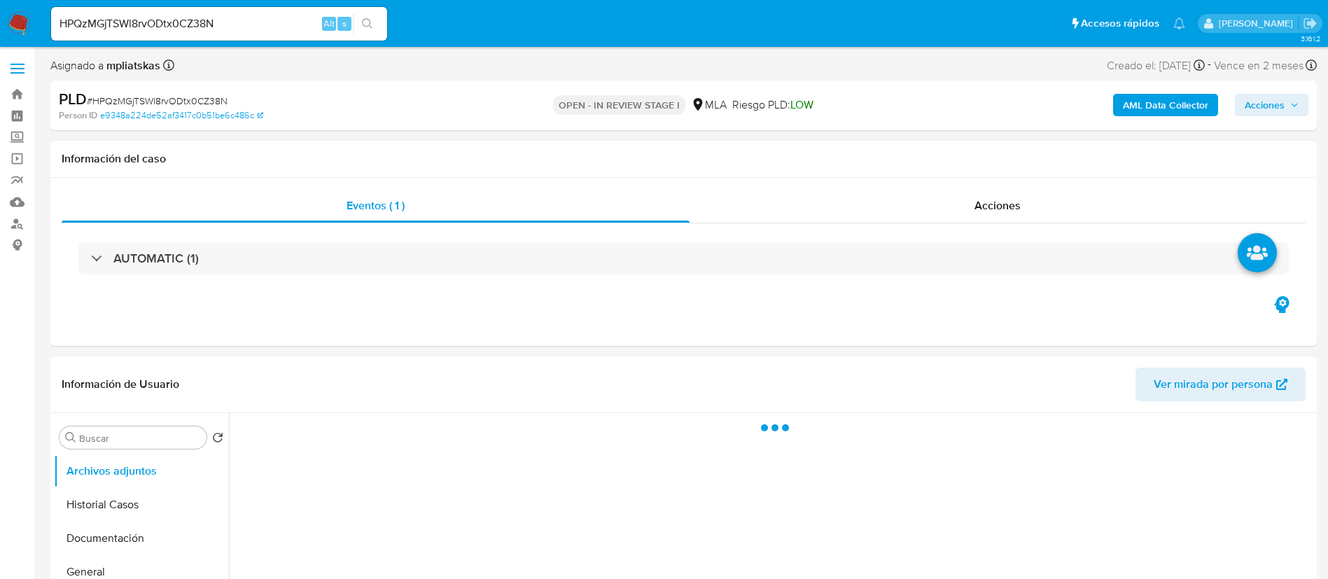
select select "10"
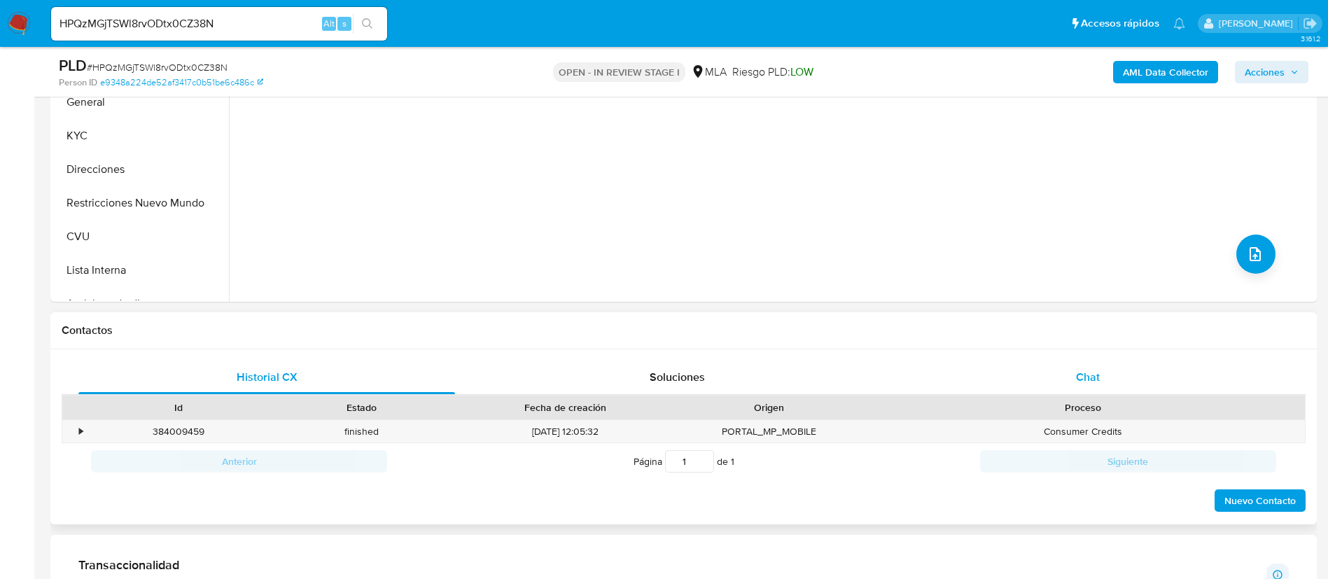
click at [1103, 381] on div "Chat" at bounding box center [1088, 378] width 377 height 34
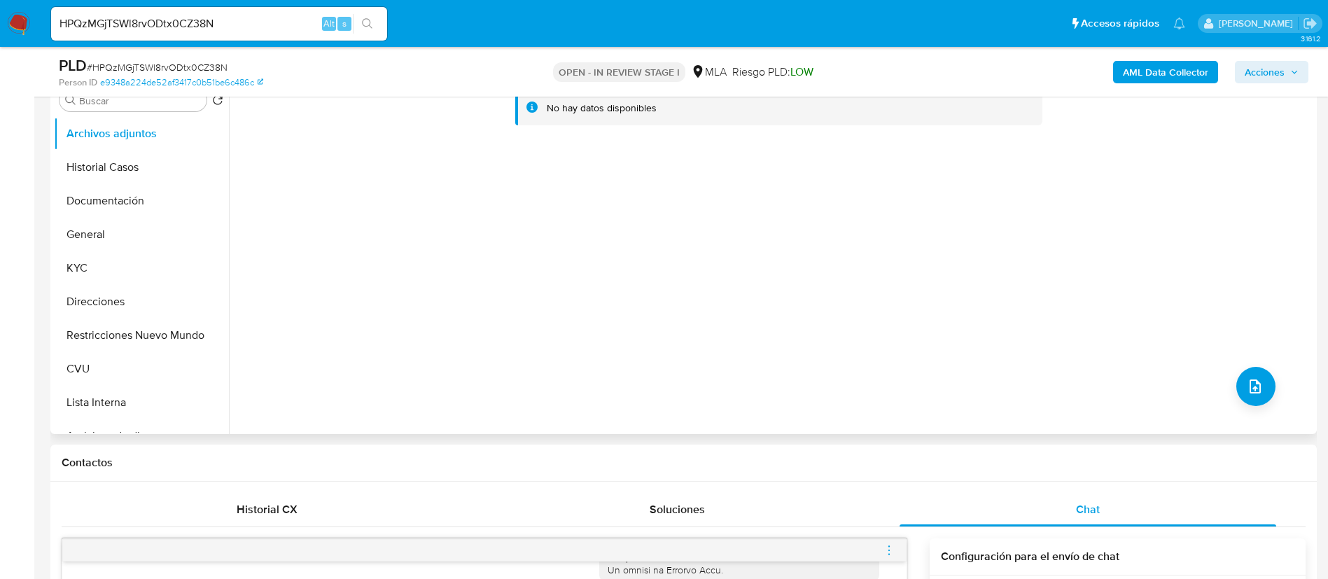
scroll to position [210, 0]
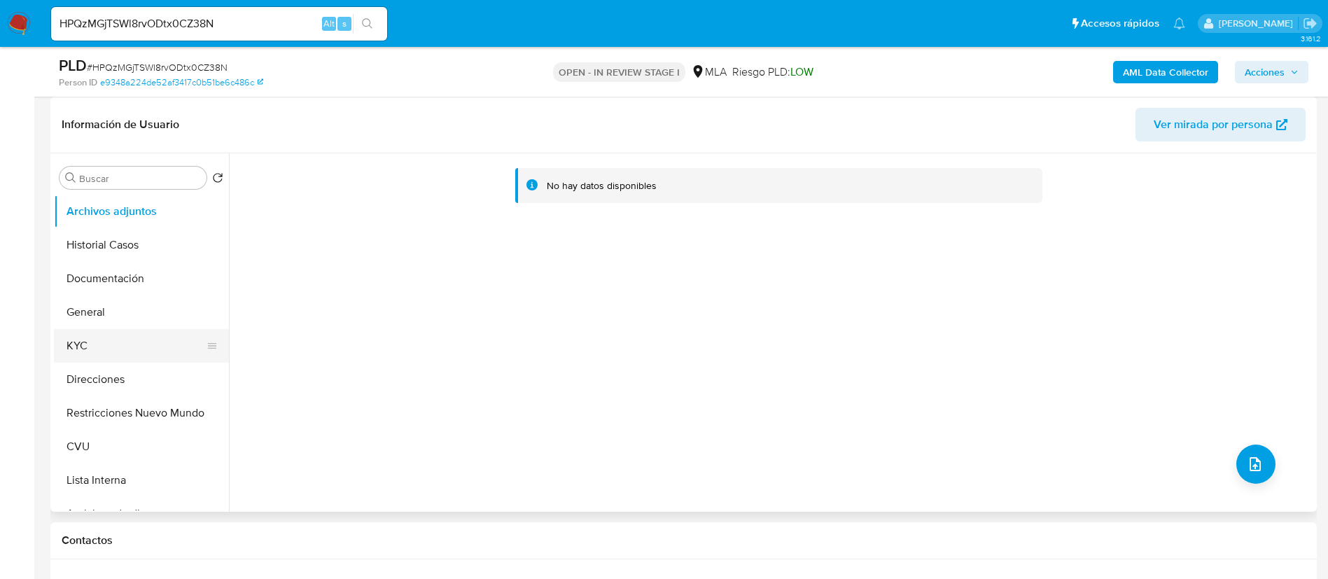
click at [124, 343] on button "KYC" at bounding box center [136, 346] width 164 height 34
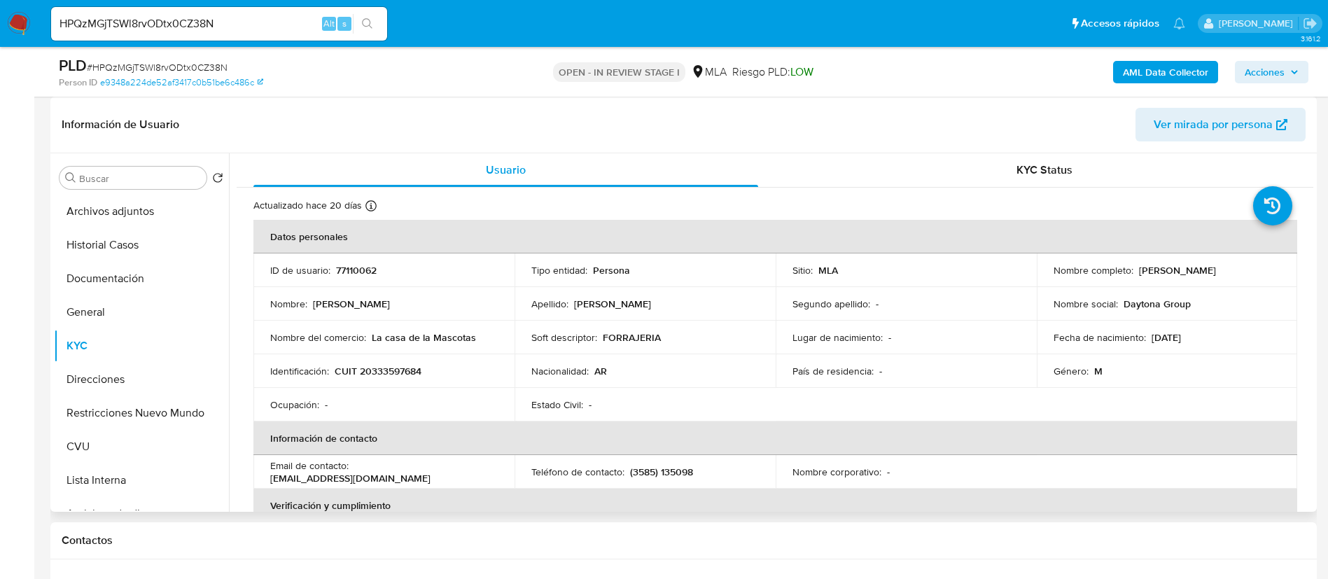
click at [370, 270] on p "77110062" at bounding box center [356, 270] width 41 height 13
copy p "77110062"
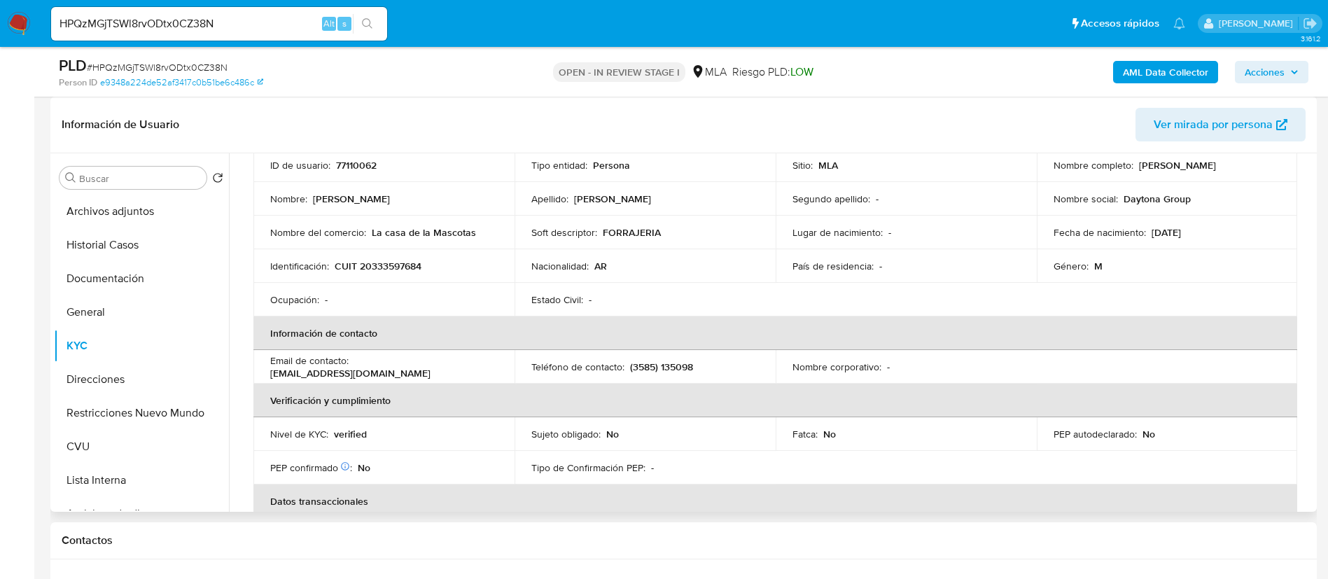
click at [410, 262] on p "CUIT 20333597684" at bounding box center [378, 266] width 87 height 13
copy p "20333597684"
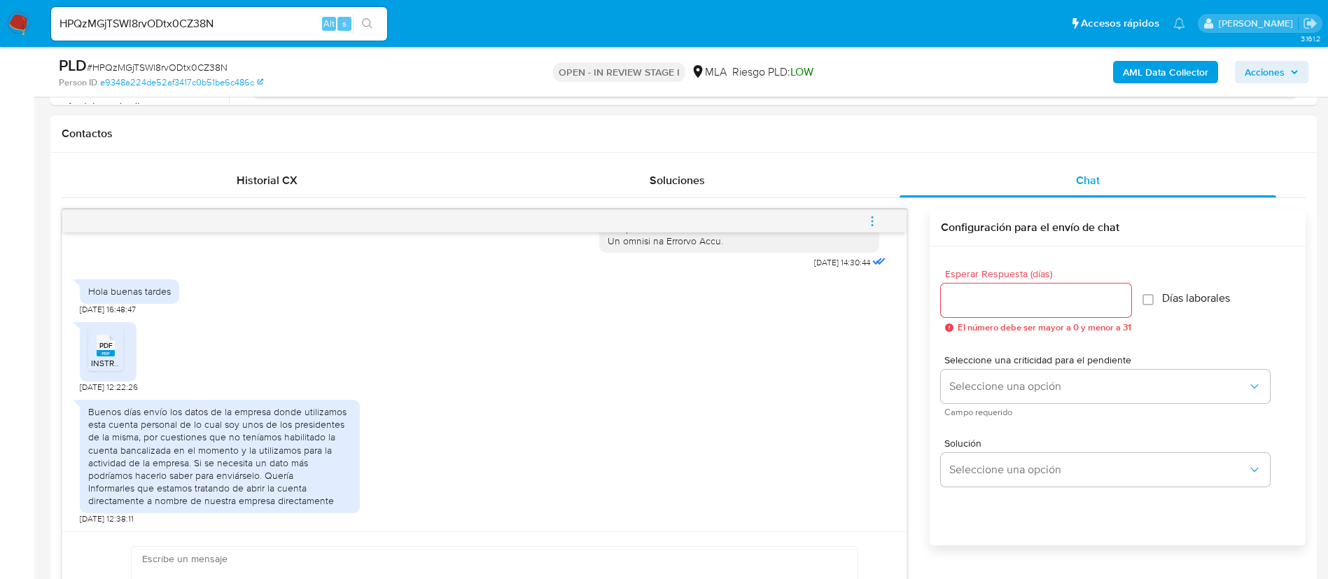
scroll to position [735, 0]
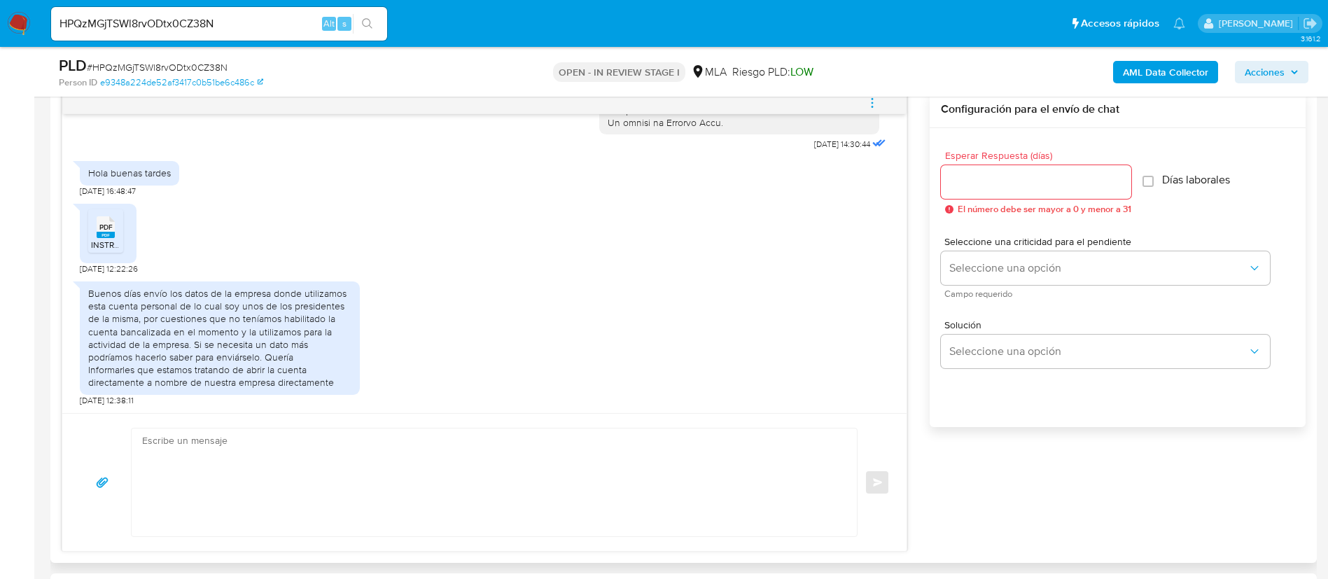
click at [115, 239] on span "INSTRUMENTO CONSTITUTIVO.pdf" at bounding box center [158, 245] width 134 height 12
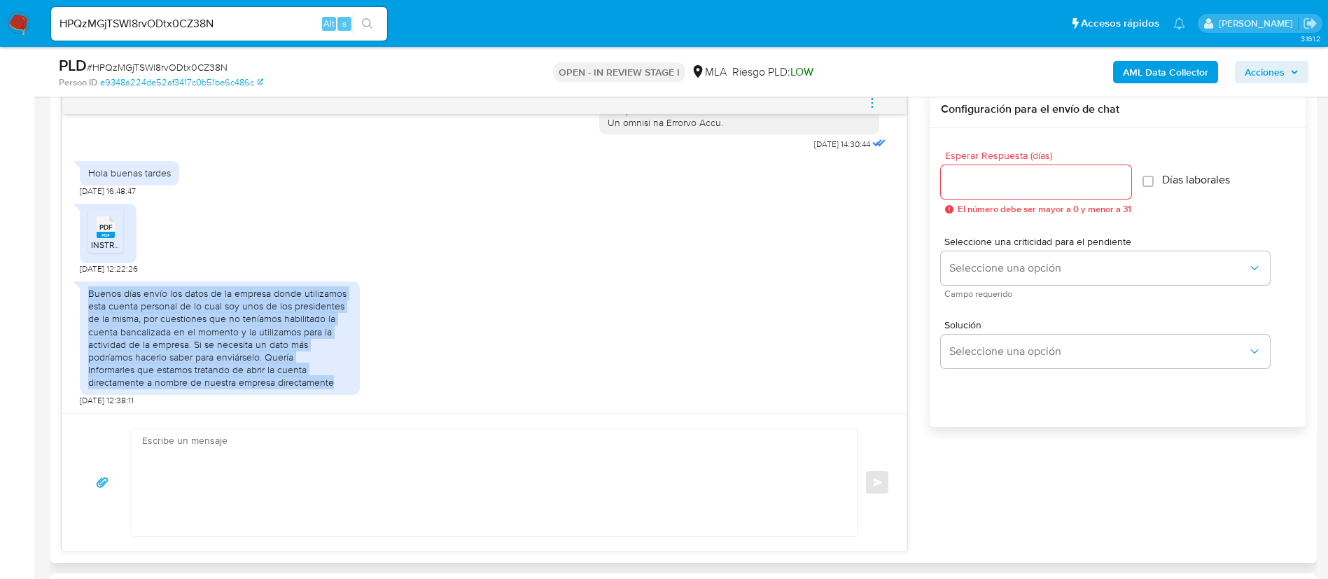
drag, startPoint x: 86, startPoint y: 291, endPoint x: 339, endPoint y: 393, distance: 272.3
click at [339, 393] on div "Buenos días envío los datos de la empresa donde utilizamos esta cuenta personal…" at bounding box center [220, 337] width 280 height 113
copy div "Buenos días envío los datos de la empresa donde utilizamos esta cuenta personal…"
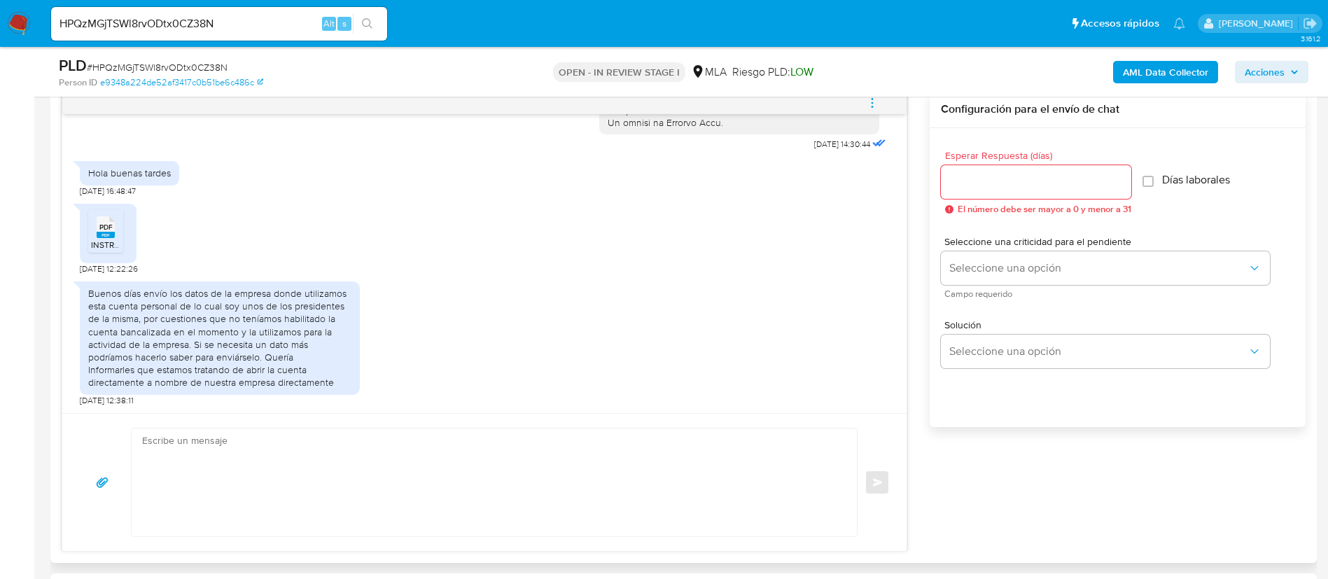
click at [508, 445] on textarea at bounding box center [490, 482] width 697 height 108
type textarea "b"
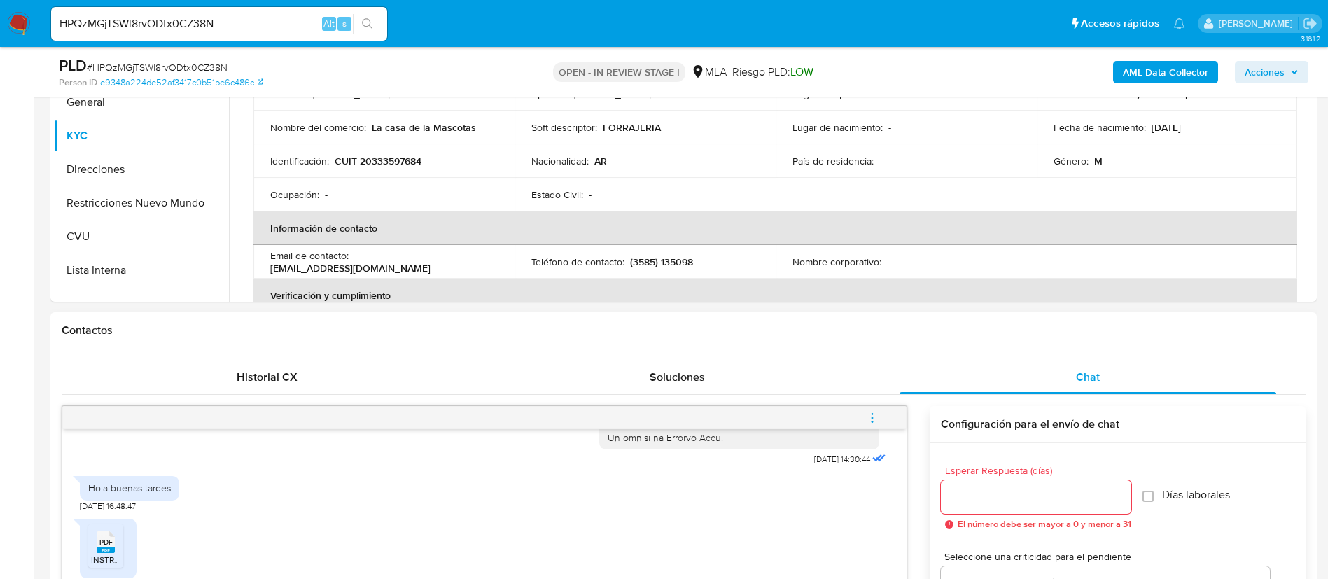
scroll to position [210, 0]
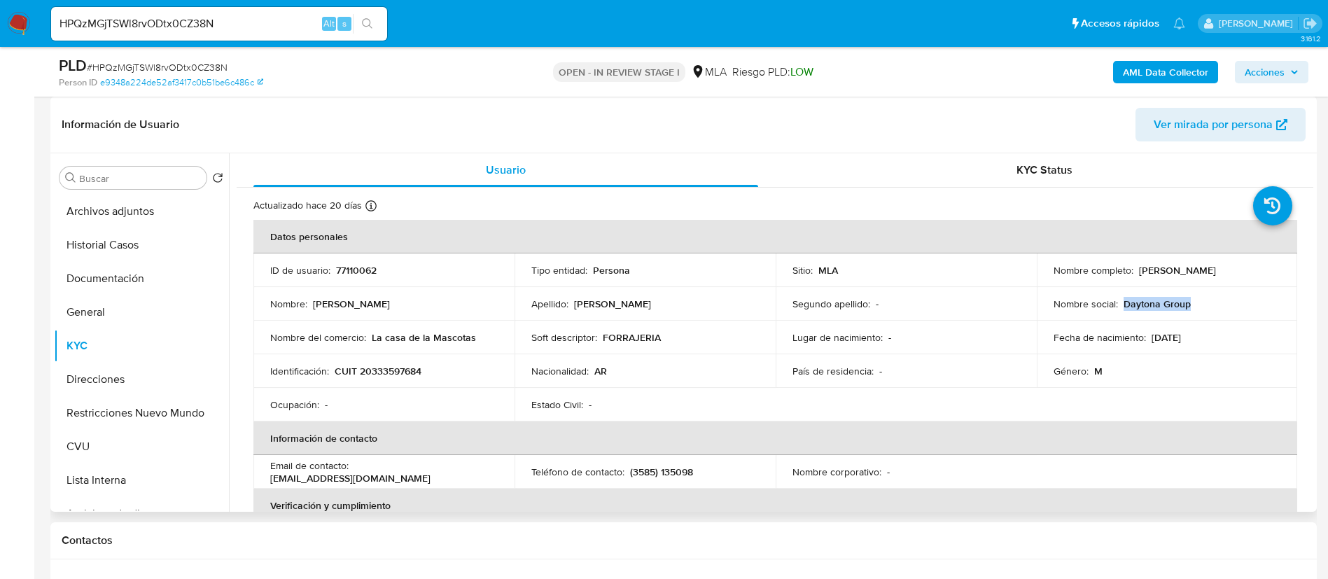
drag, startPoint x: 1120, startPoint y: 304, endPoint x: 1182, endPoint y: 303, distance: 62.3
click at [1186, 302] on div "Nombre social : Daytona Group" at bounding box center [1168, 304] width 228 height 13
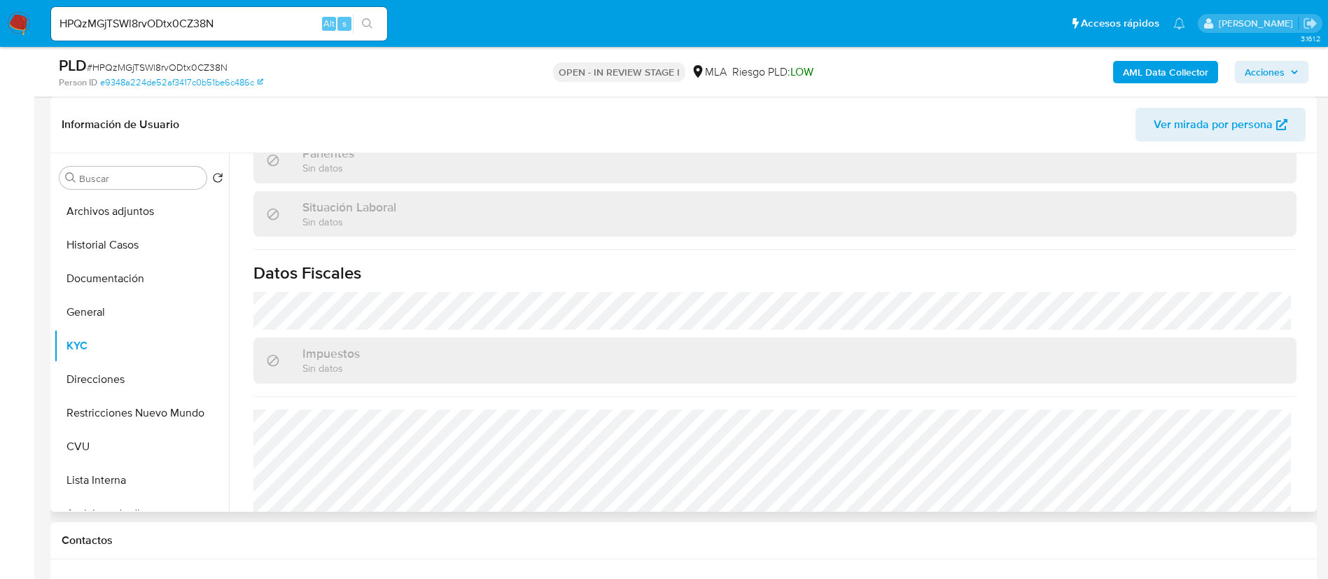
scroll to position [750, 0]
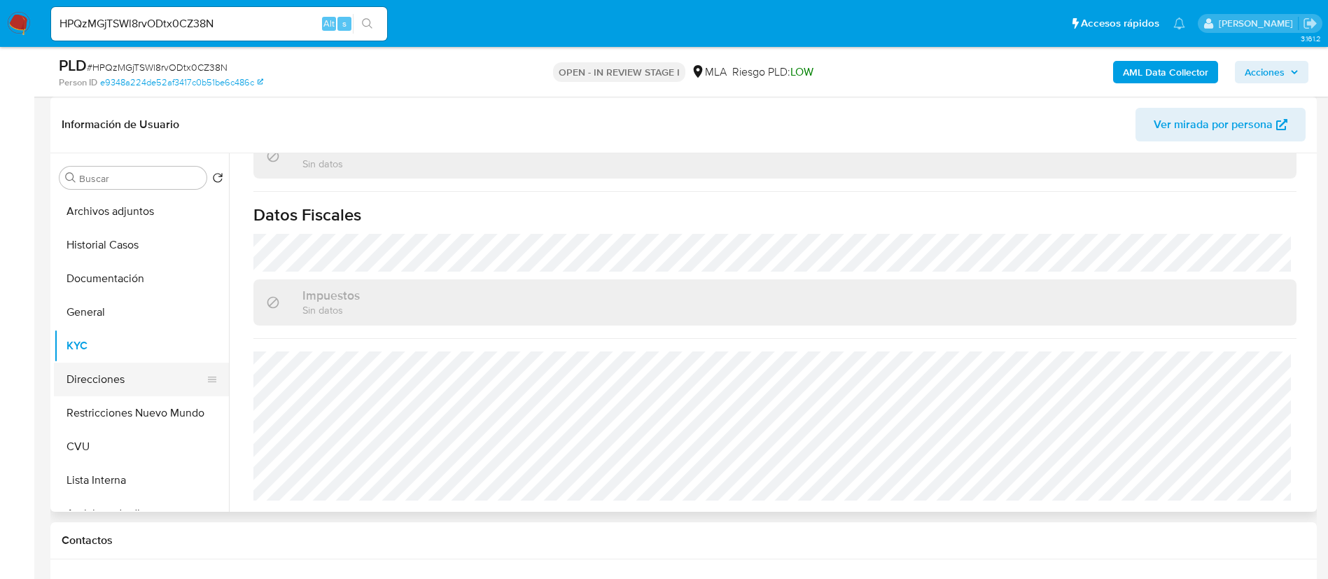
click at [88, 385] on button "Direcciones" at bounding box center [136, 380] width 164 height 34
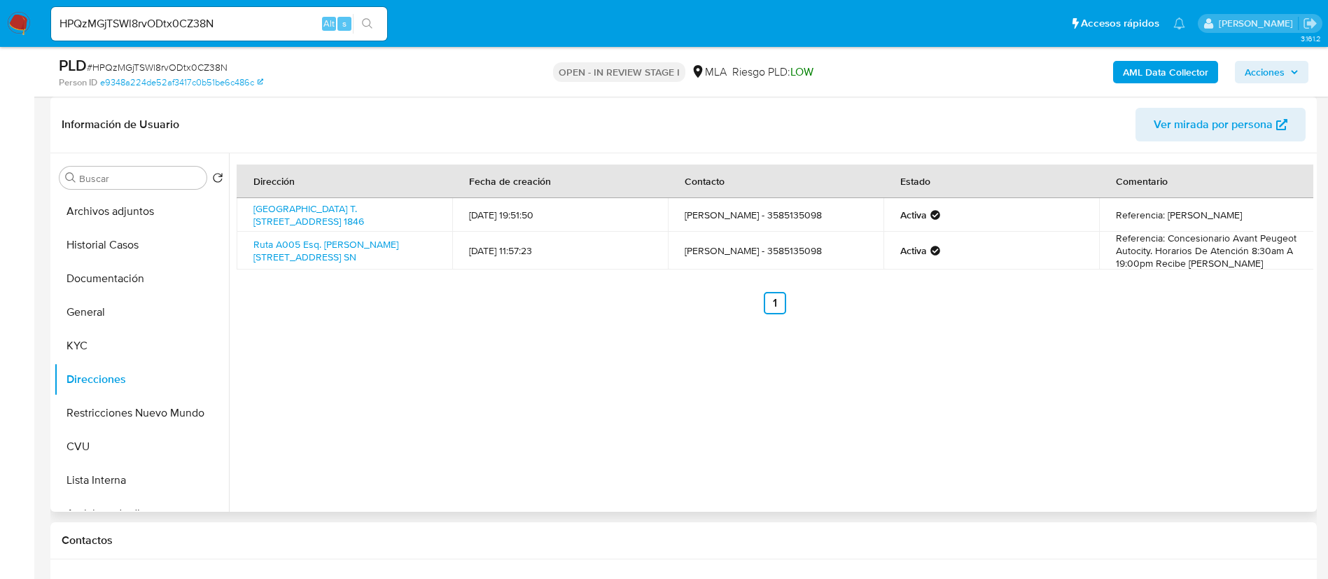
scroll to position [735, 0]
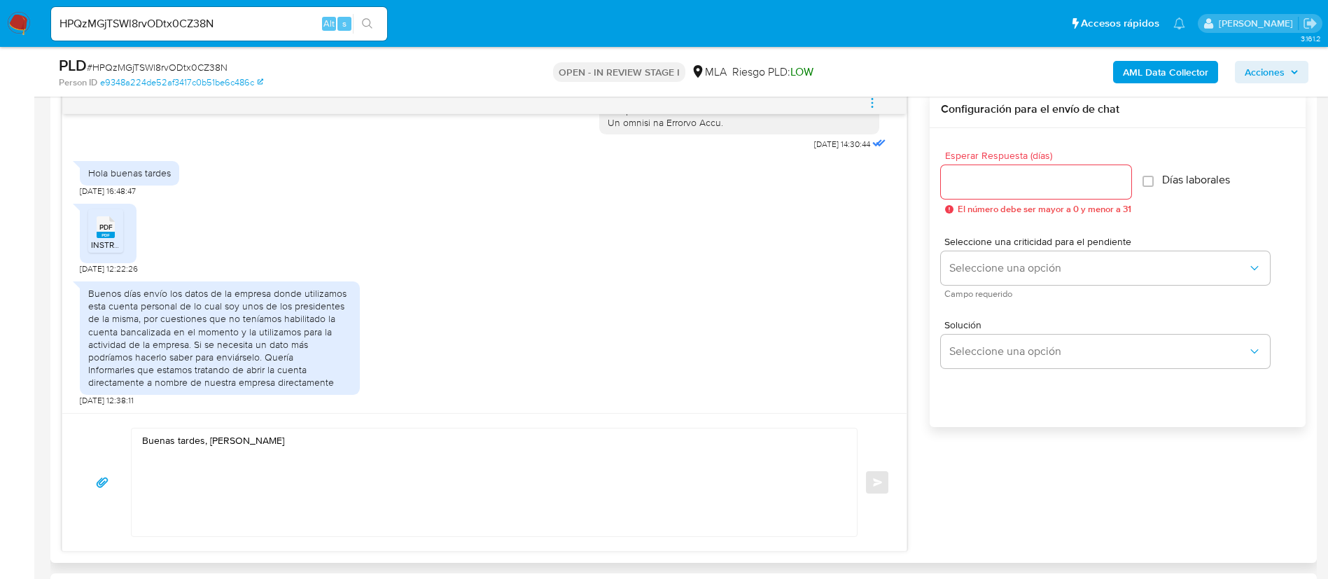
click at [543, 475] on textarea "Buenas tardes, Martin" at bounding box center [490, 482] width 697 height 108
paste textarea "Queremos informarte que el uso de la cuenta es personal y no se deben canalizar…"
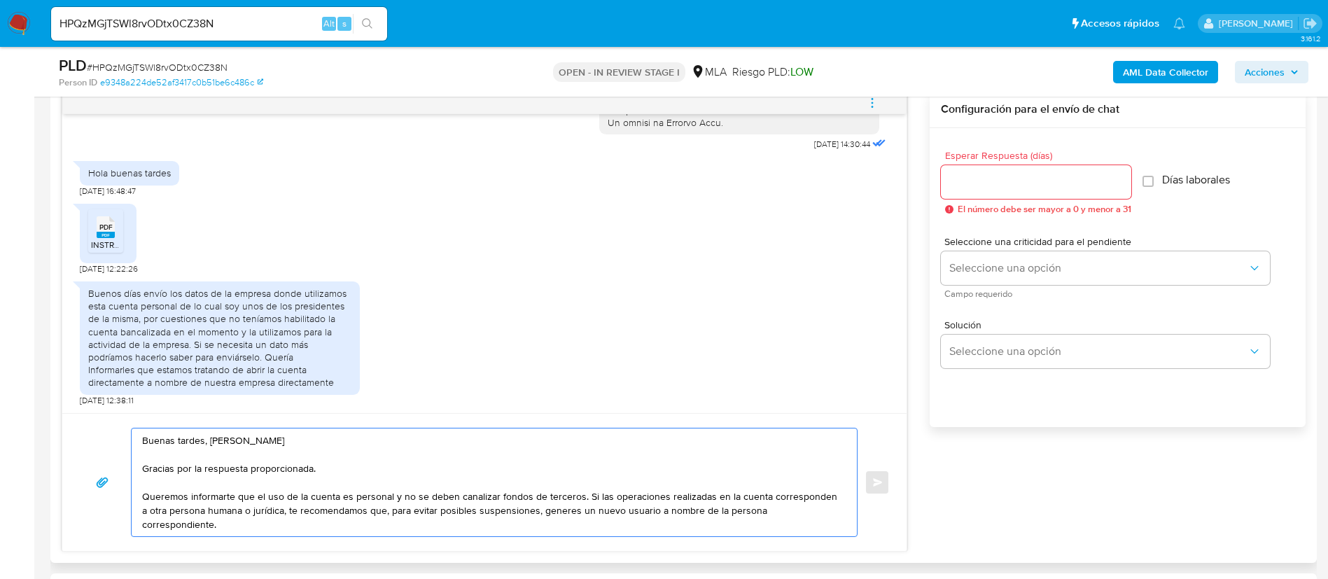
click at [210, 510] on textarea "Buenas tardes, Martin Gracias por la respuesta proporcionada. Queremos informar…" at bounding box center [490, 482] width 697 height 108
drag, startPoint x: 234, startPoint y: 508, endPoint x: 337, endPoint y: 507, distance: 102.9
click at [337, 507] on textarea "Buenas tardes, Martin Gracias por la respuesta proporcionada. Queremos informar…" at bounding box center [490, 482] width 697 height 108
click at [382, 510] on textarea "Buenas tardes, Martin Gracias por la respuesta proporcionada. Queremos informar…" at bounding box center [490, 482] width 697 height 108
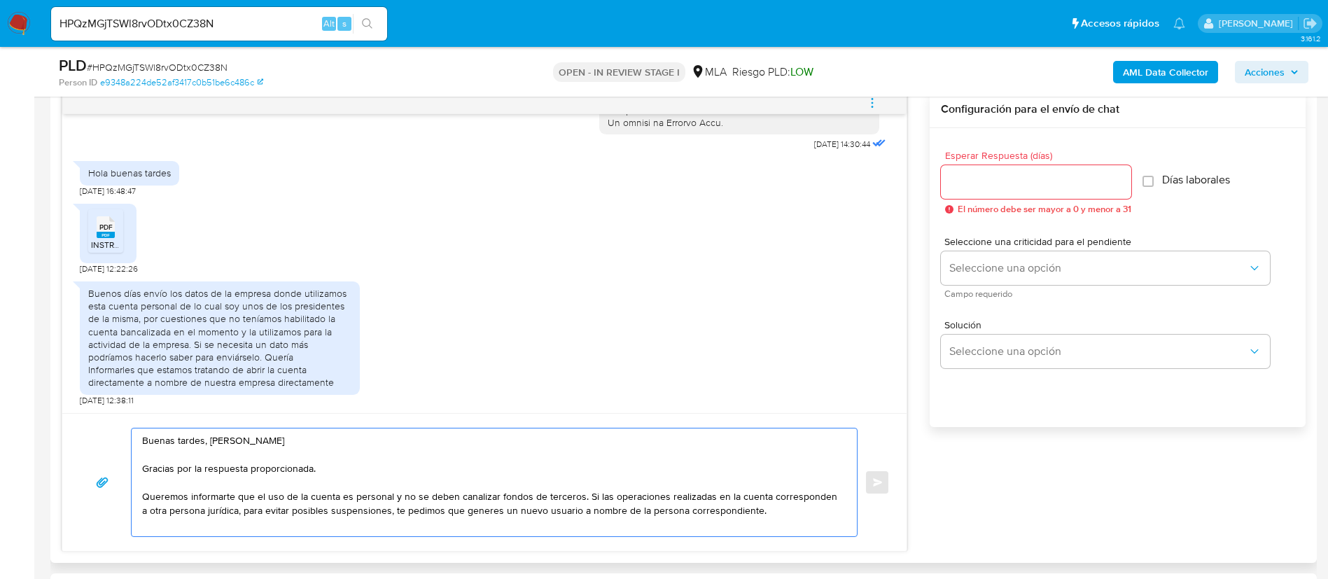
click at [732, 527] on textarea "Buenas tardes, Martin Gracias por la respuesta proporcionada. Queremos informar…" at bounding box center [490, 482] width 697 height 108
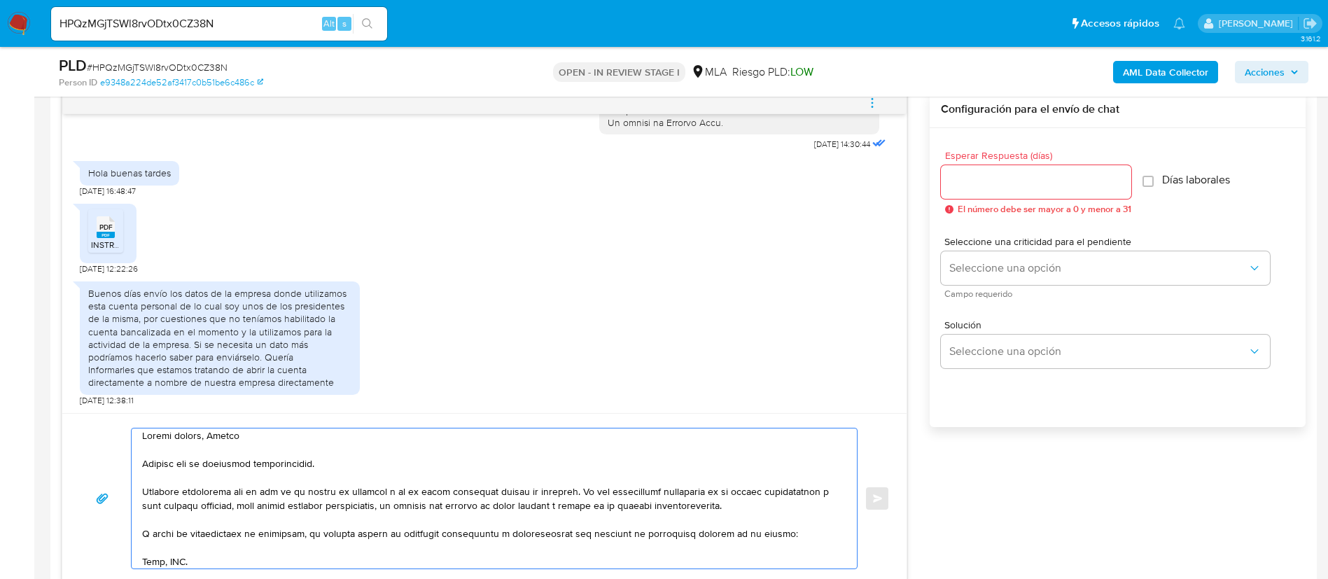
scroll to position [110, 0]
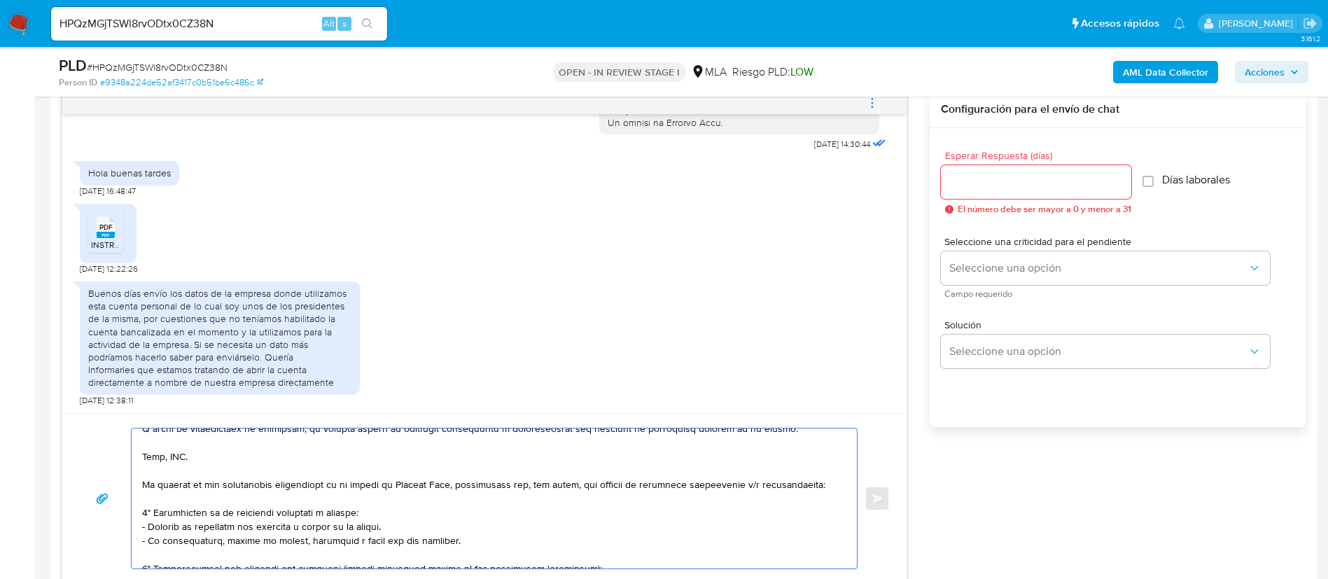
drag, startPoint x: 143, startPoint y: 459, endPoint x: 823, endPoint y: 481, distance: 680.1
click at [823, 481] on textarea at bounding box center [490, 498] width 697 height 140
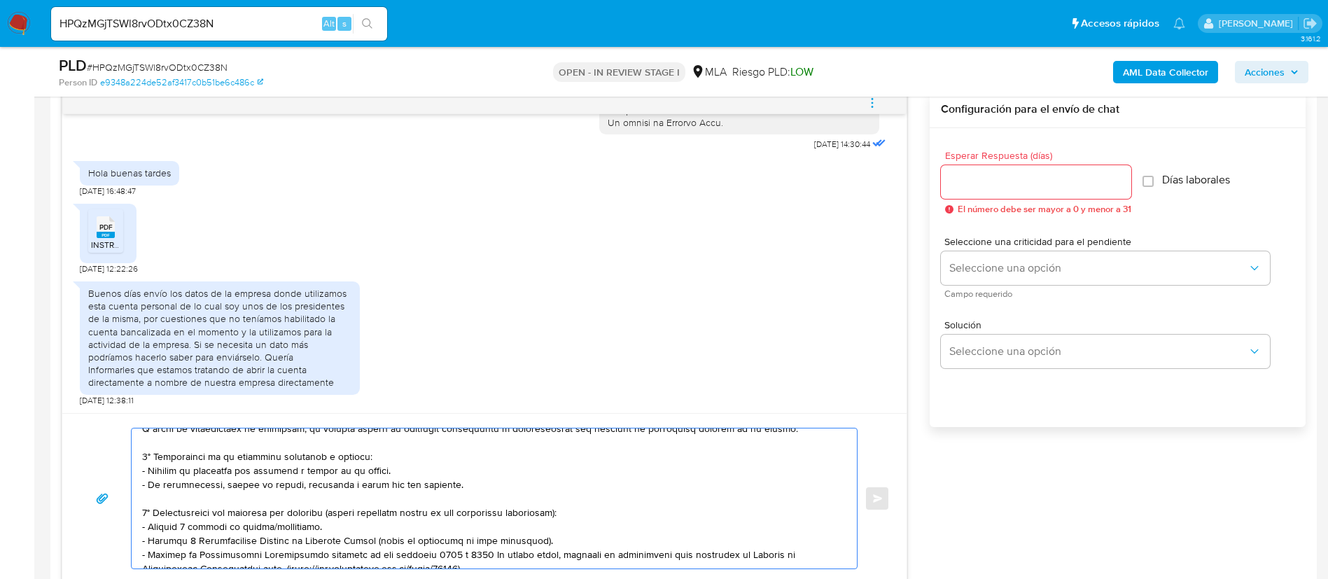
scroll to position [96, 0]
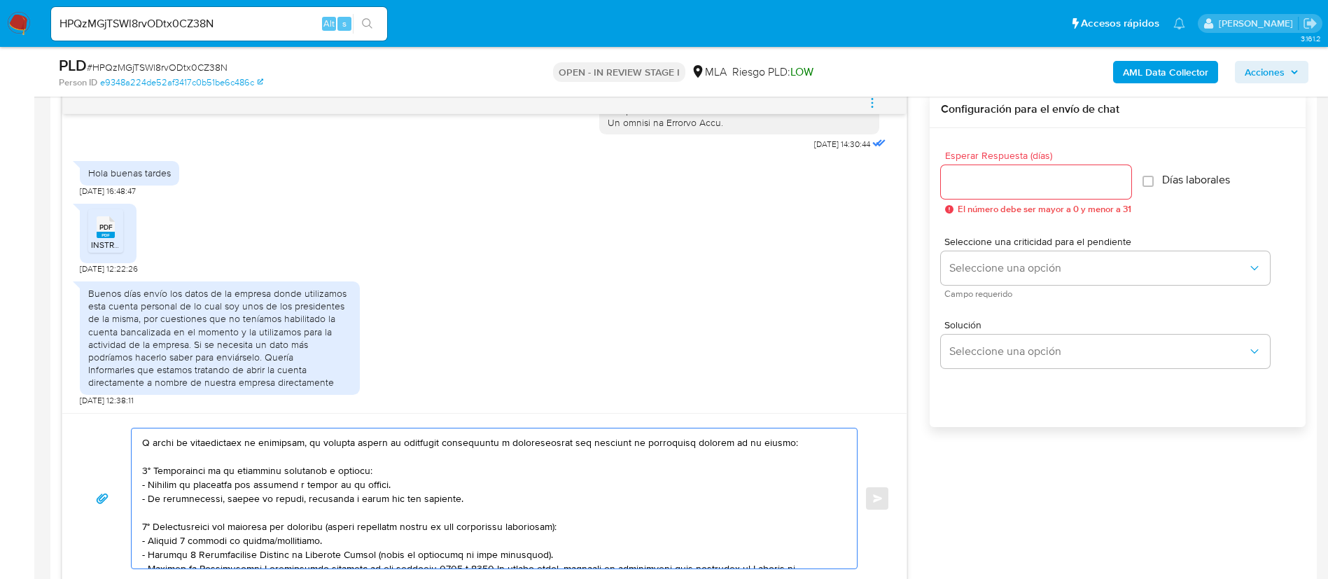
click at [224, 481] on textarea at bounding box center [490, 498] width 697 height 140
click at [224, 480] on textarea at bounding box center [490, 498] width 697 height 140
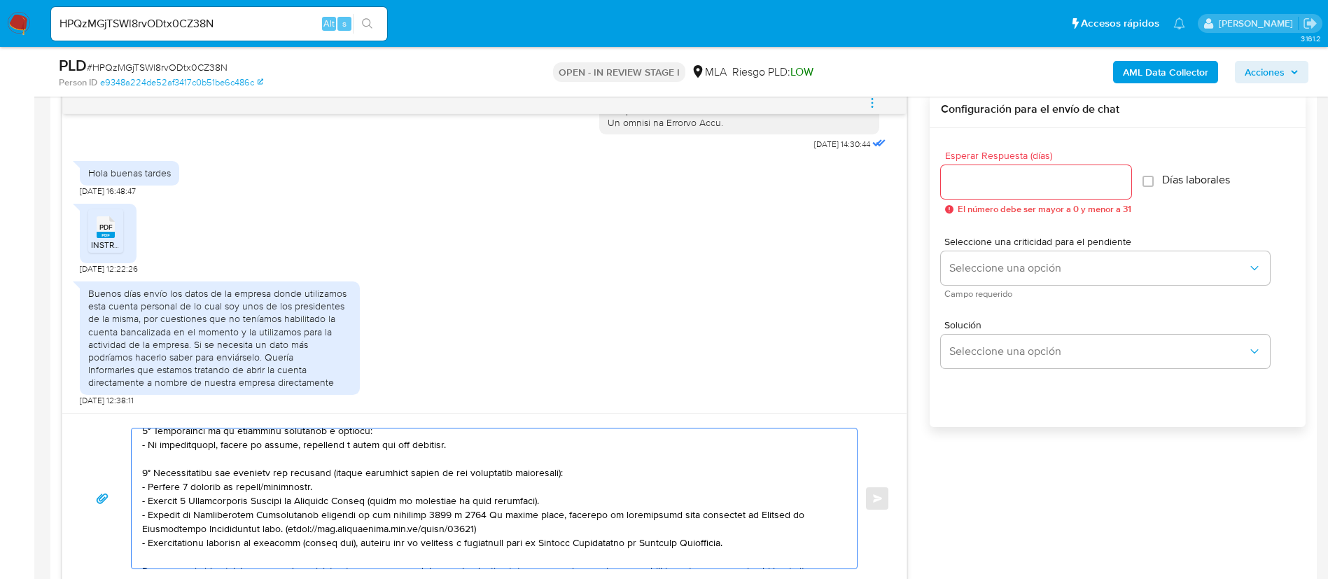
scroll to position [140, 0]
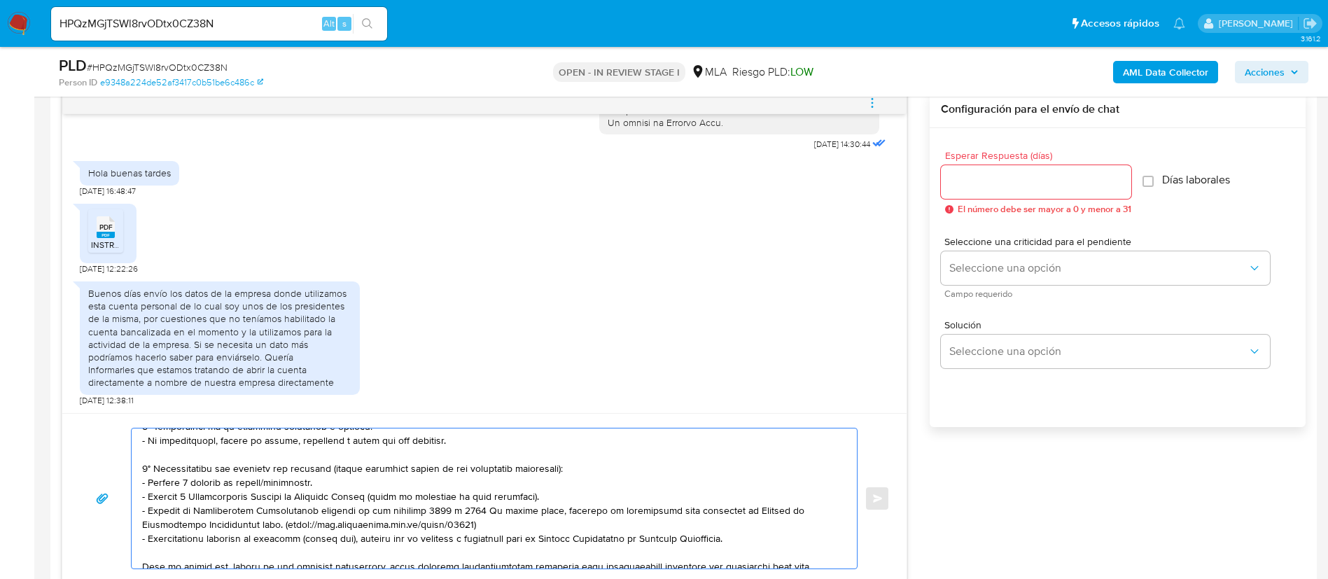
click at [634, 461] on textarea at bounding box center [490, 498] width 697 height 140
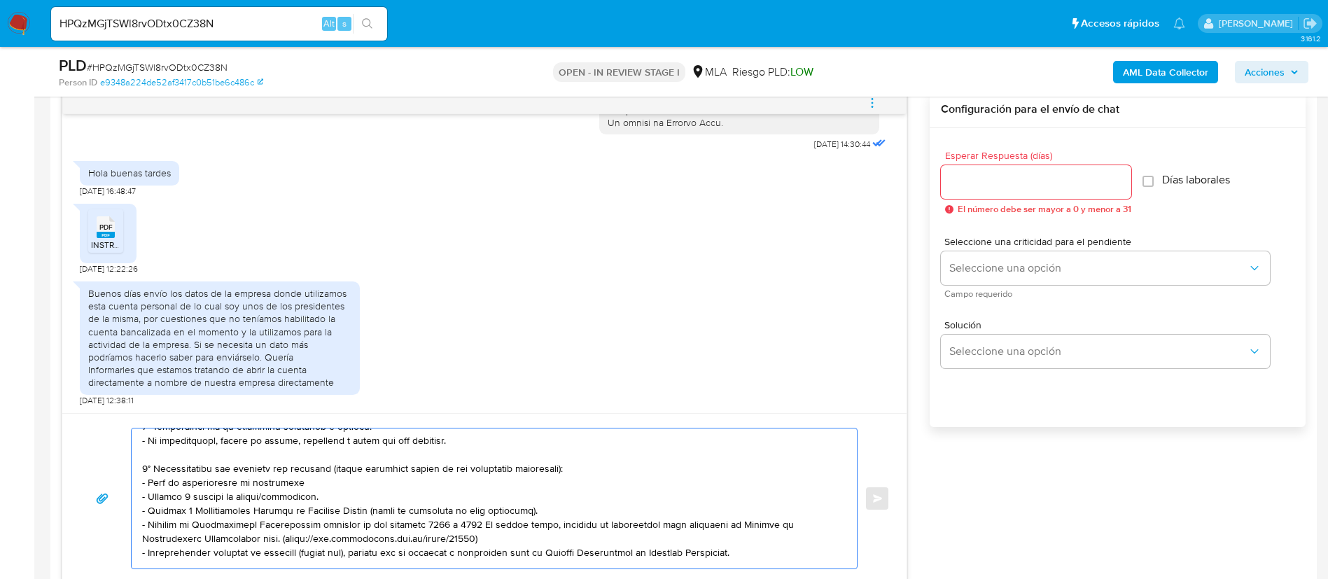
click at [279, 498] on textarea at bounding box center [490, 498] width 697 height 140
click at [279, 507] on textarea at bounding box center [490, 498] width 697 height 140
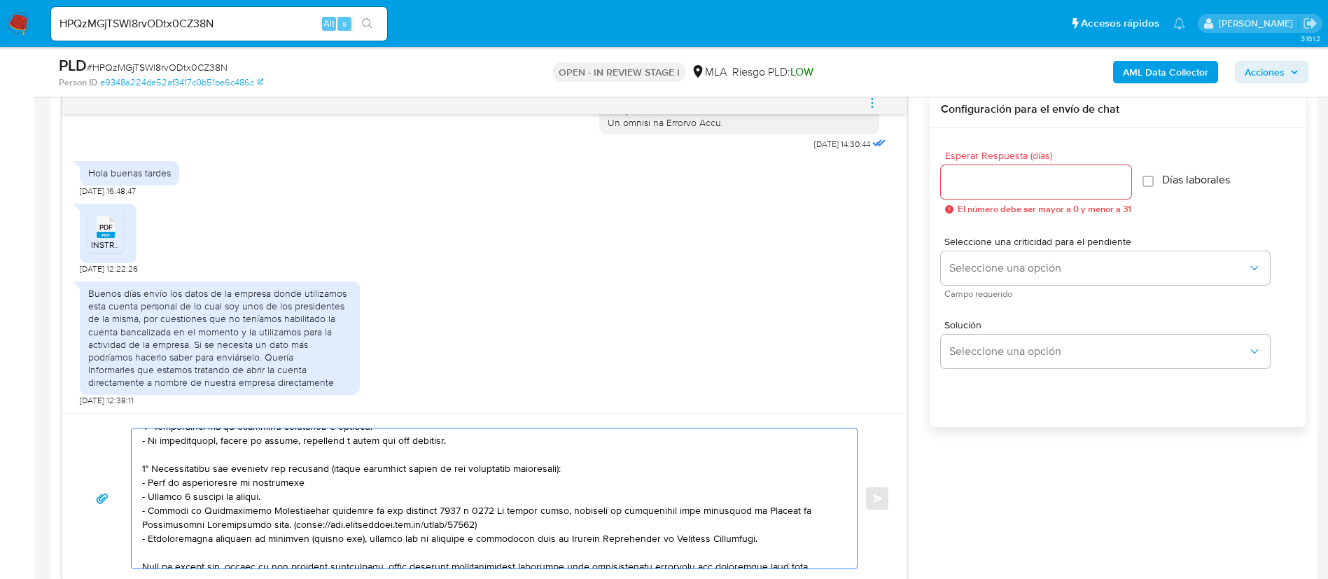
click at [278, 515] on textarea at bounding box center [490, 498] width 697 height 140
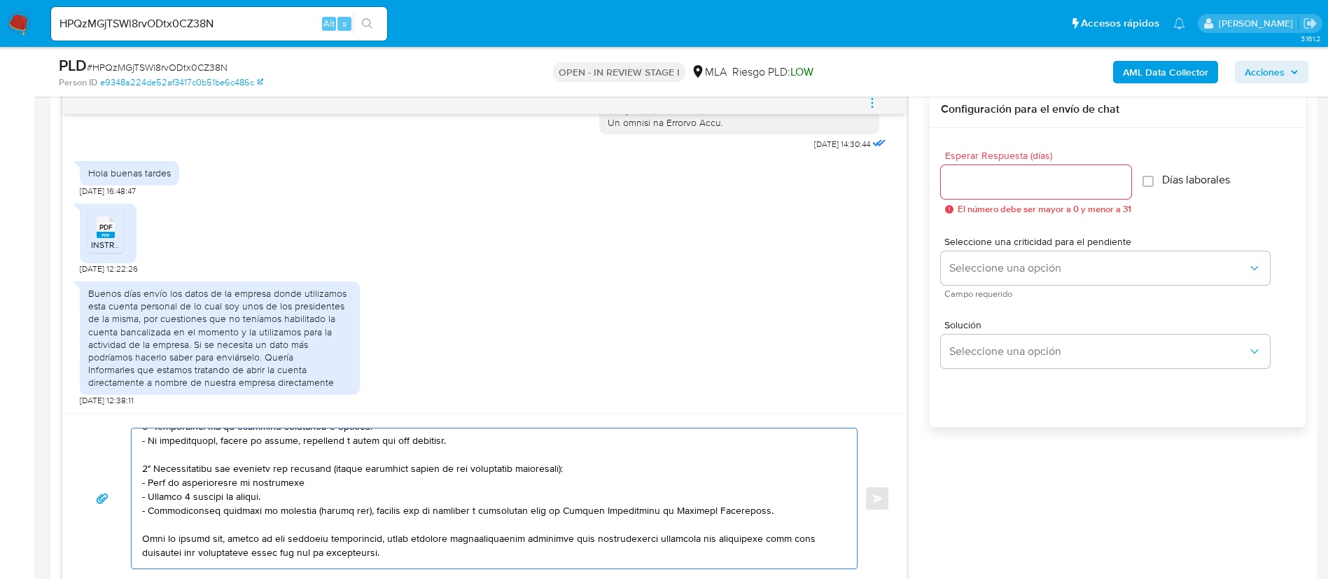
click at [274, 514] on textarea at bounding box center [490, 498] width 697 height 140
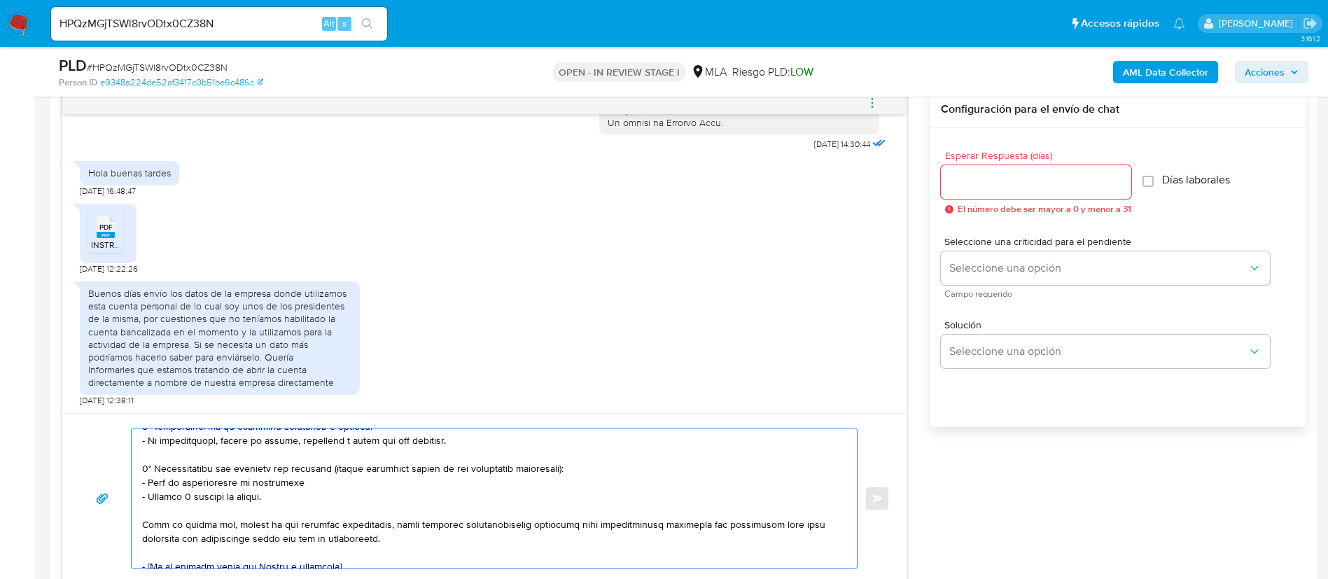
drag, startPoint x: 144, startPoint y: 470, endPoint x: 587, endPoint y: 468, distance: 443.1
click at [587, 468] on textarea at bounding box center [490, 498] width 697 height 140
click at [412, 538] on textarea at bounding box center [490, 498] width 697 height 140
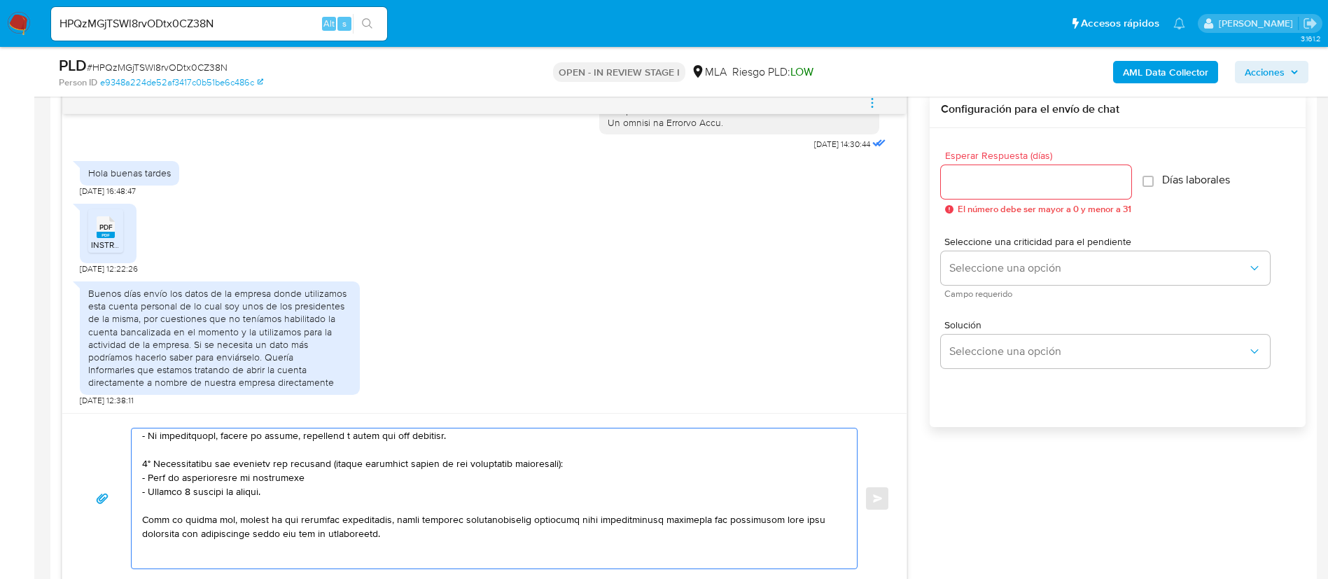
paste textarea "2° Documentación que respalde tus ingresos (puedes enviarnos alguno de los sigu…"
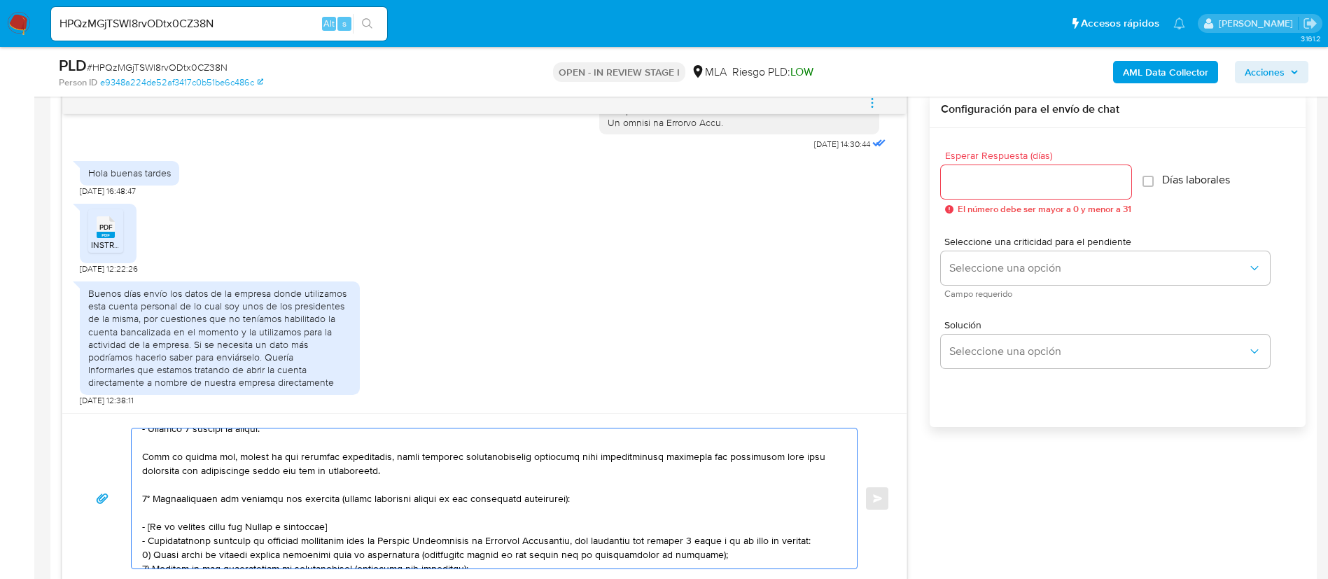
scroll to position [250, 0]
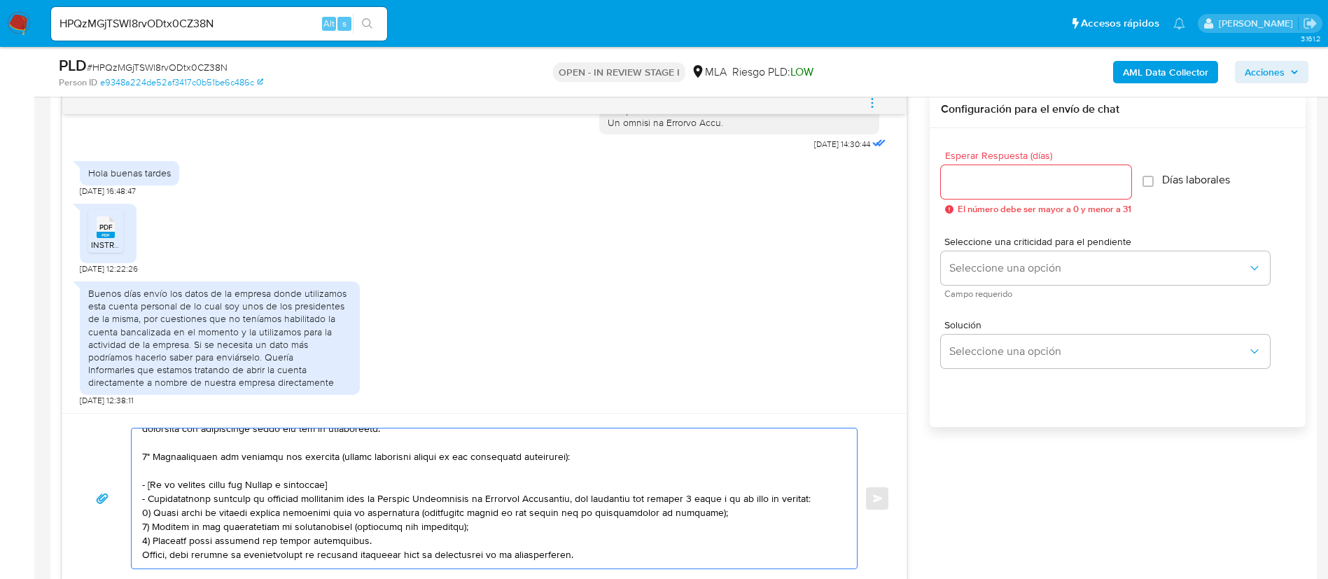
click at [148, 458] on textarea at bounding box center [490, 498] width 697 height 140
click at [286, 456] on textarea at bounding box center [490, 498] width 697 height 140
click at [333, 458] on textarea at bounding box center [490, 498] width 697 height 140
click at [239, 478] on textarea at bounding box center [490, 498] width 697 height 140
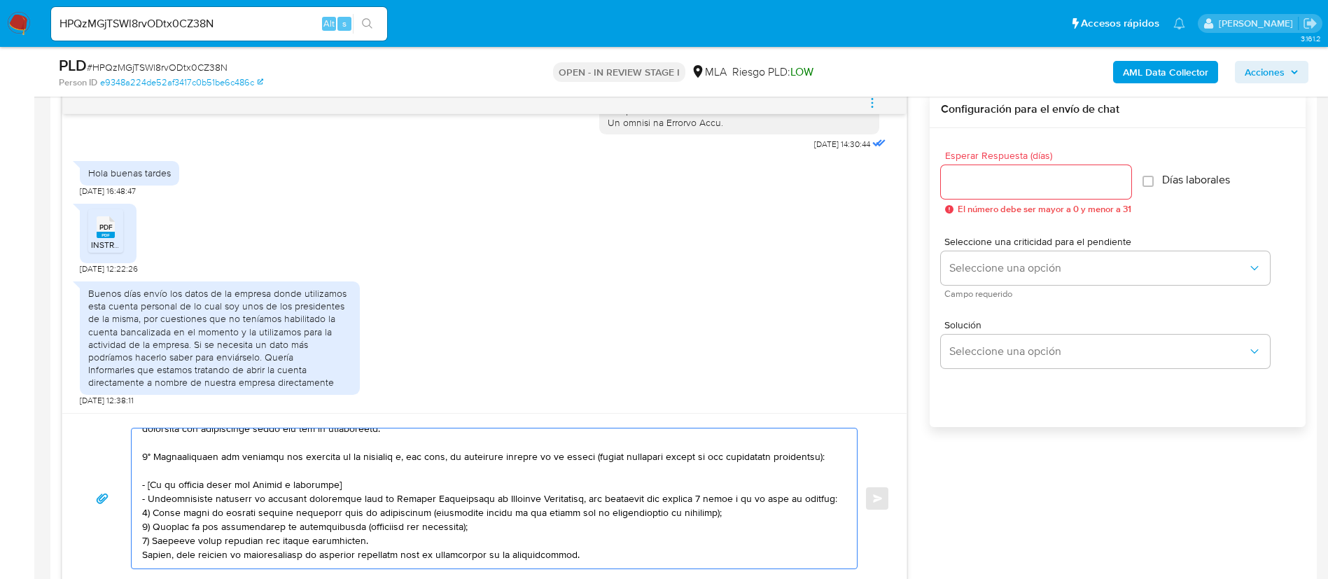
paste textarea "- Últimas 6 Declaraciones Juradas de Ingresos Brutos (donde se visualice la bas…"
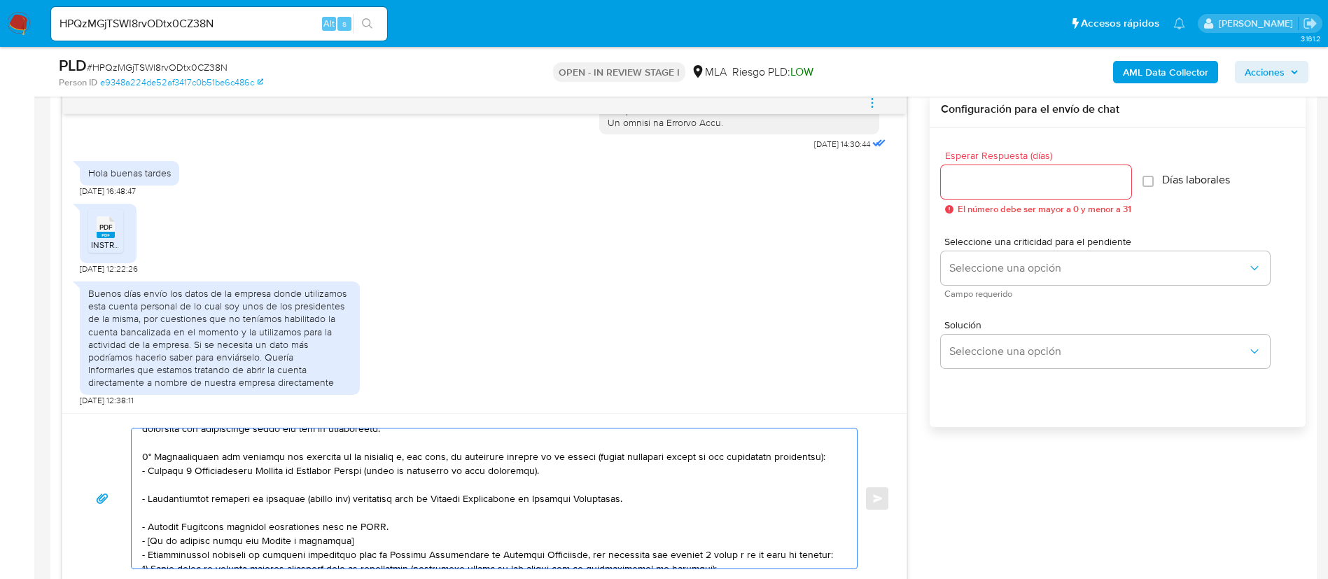
click at [238, 491] on textarea at bounding box center [490, 498] width 697 height 140
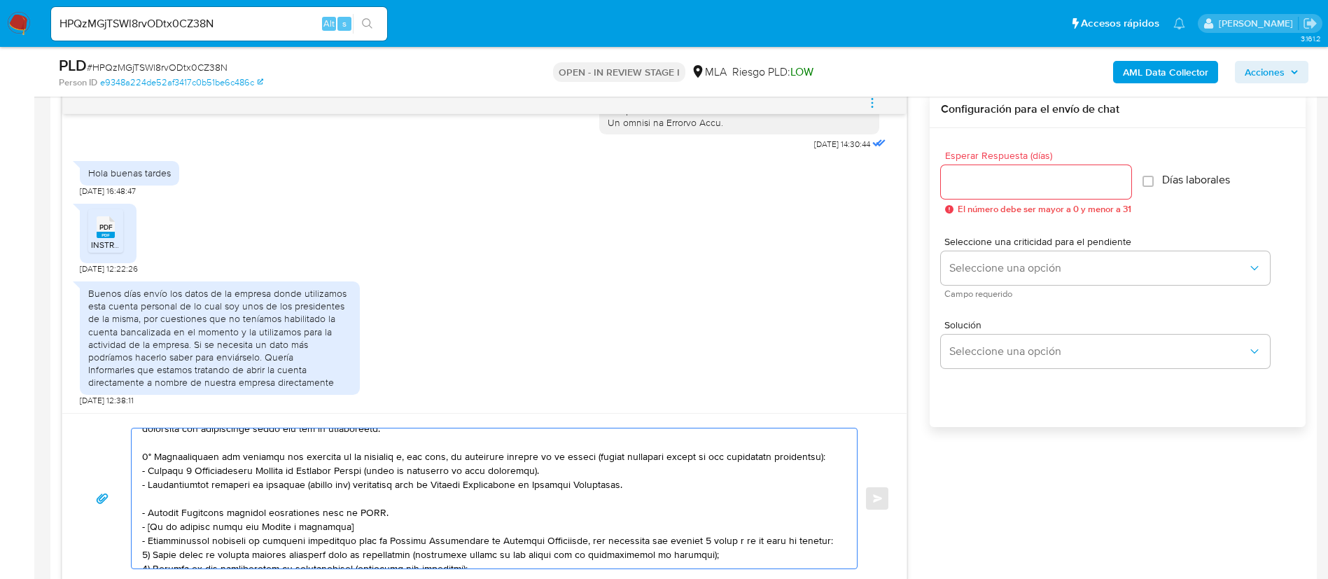
click at [225, 512] on textarea at bounding box center [490, 498] width 697 height 140
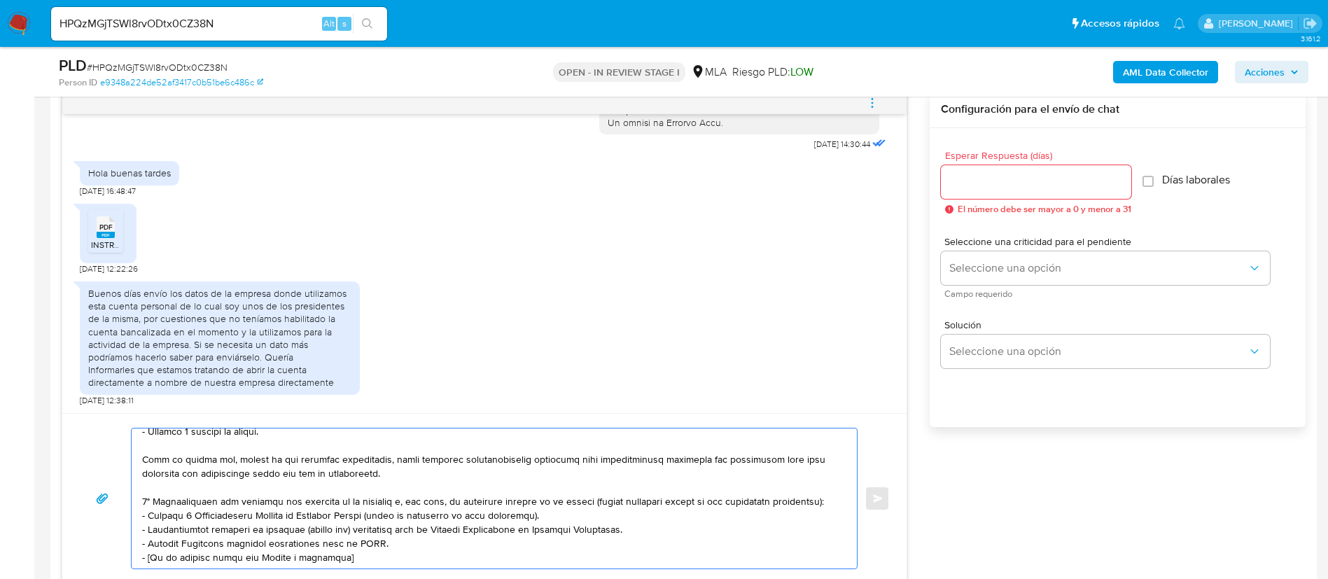
scroll to position [145, 0]
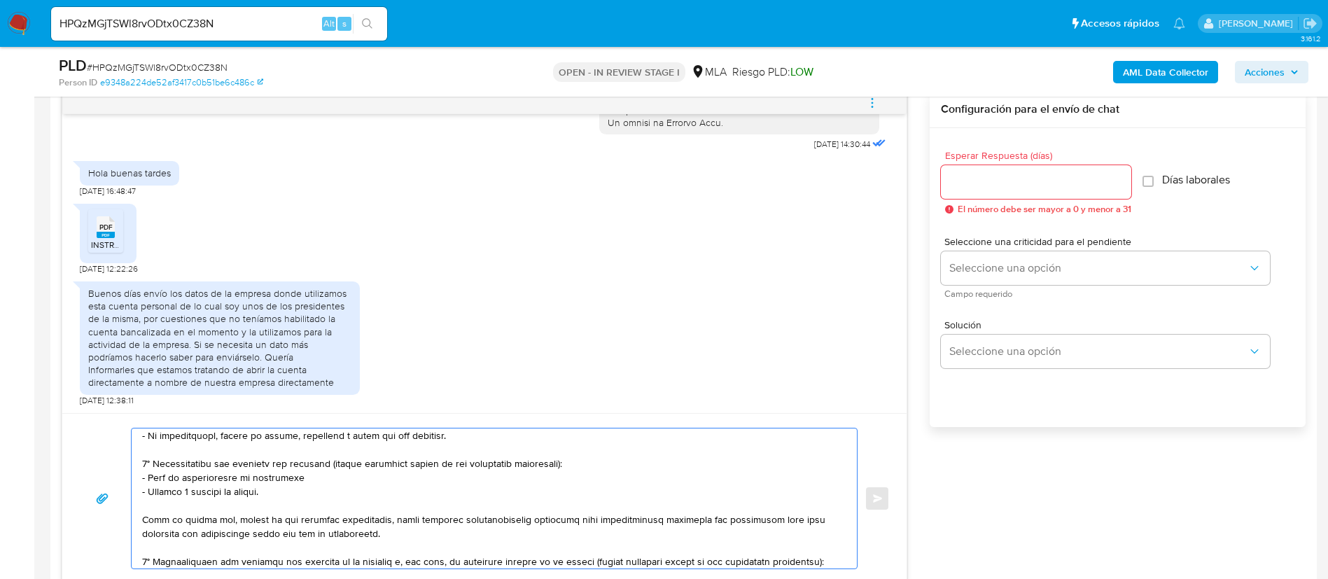
click at [253, 519] on textarea at bounding box center [490, 498] width 697 height 140
click at [253, 518] on textarea at bounding box center [490, 498] width 697 height 140
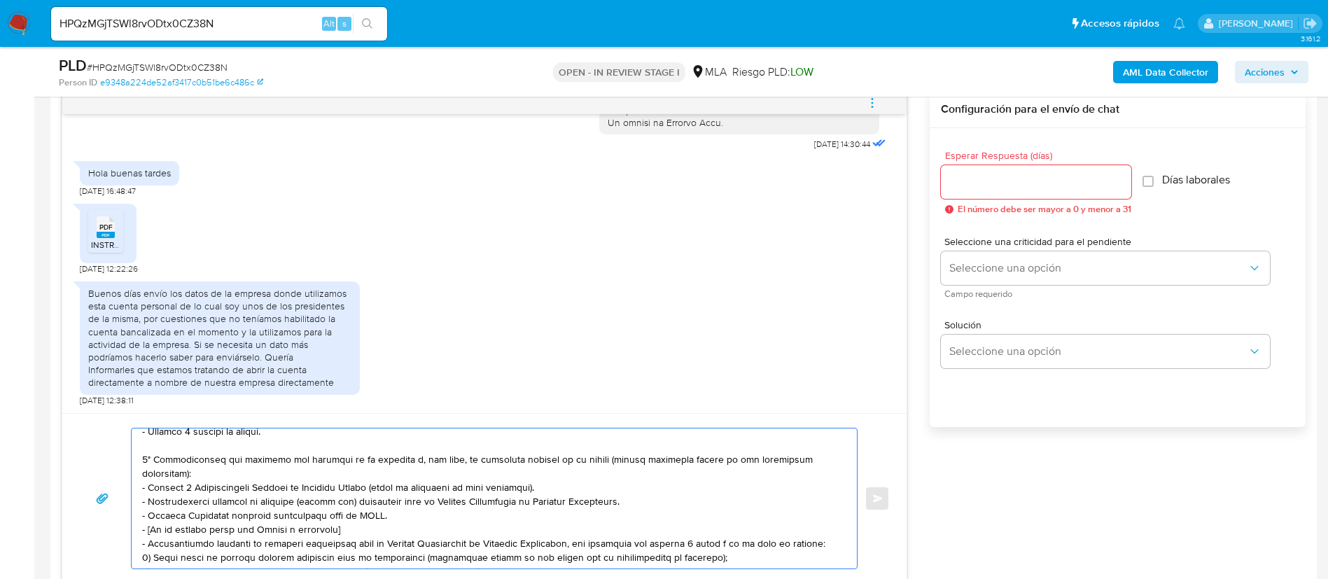
scroll to position [250, 0]
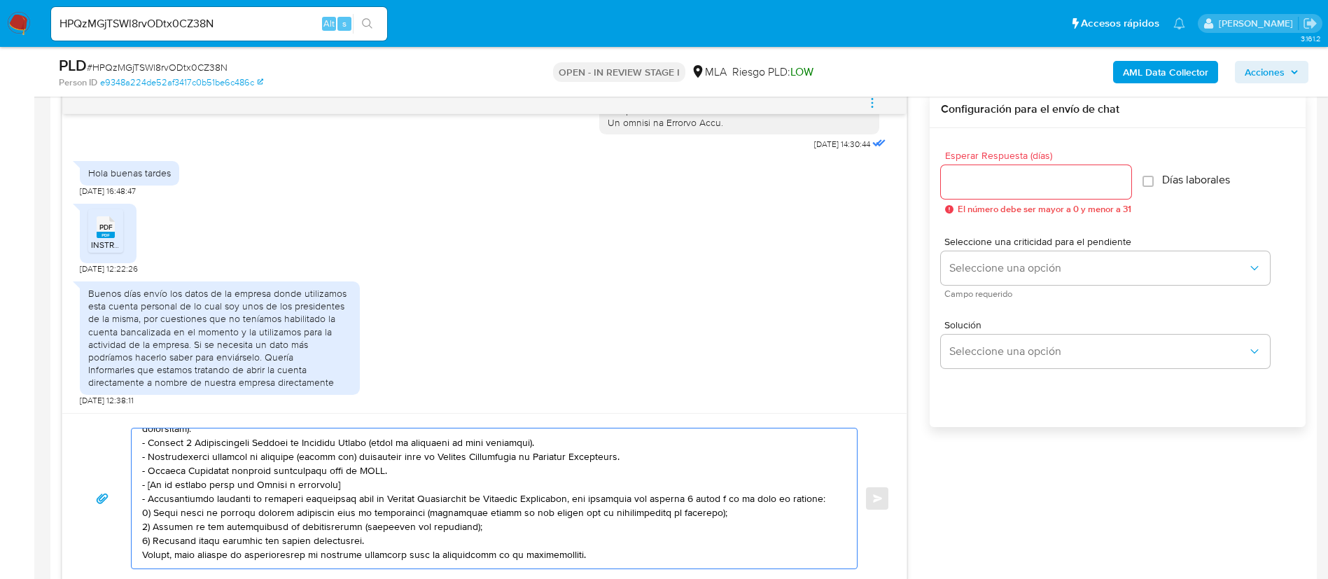
click at [146, 501] on textarea at bounding box center [490, 498] width 697 height 140
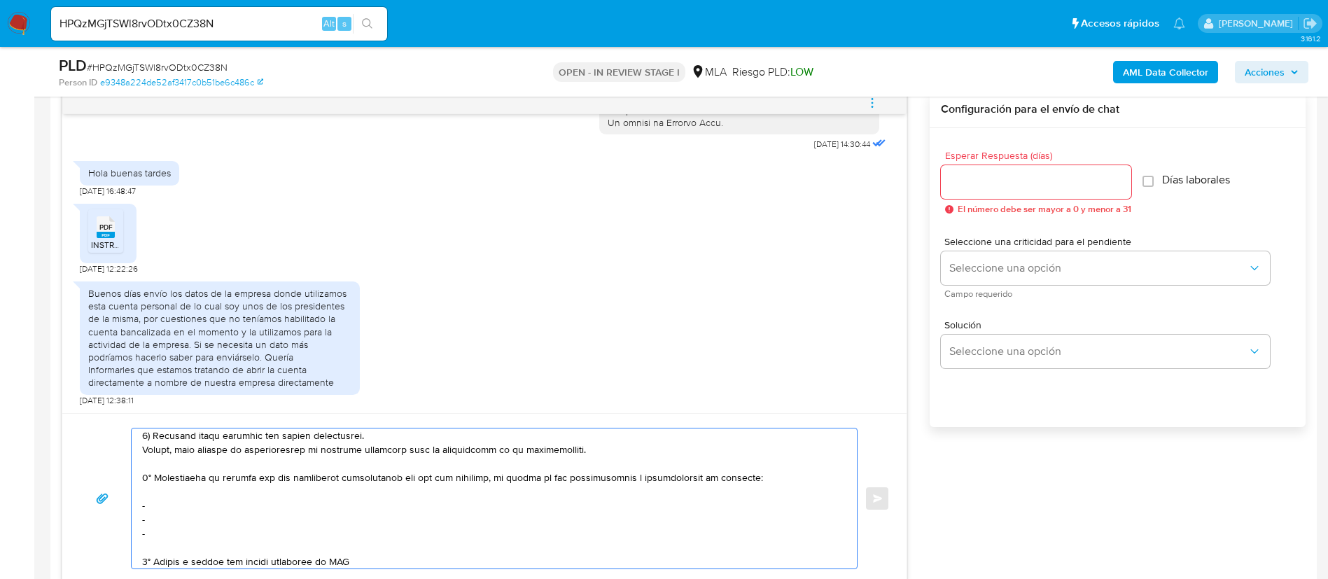
scroll to position [333, 0]
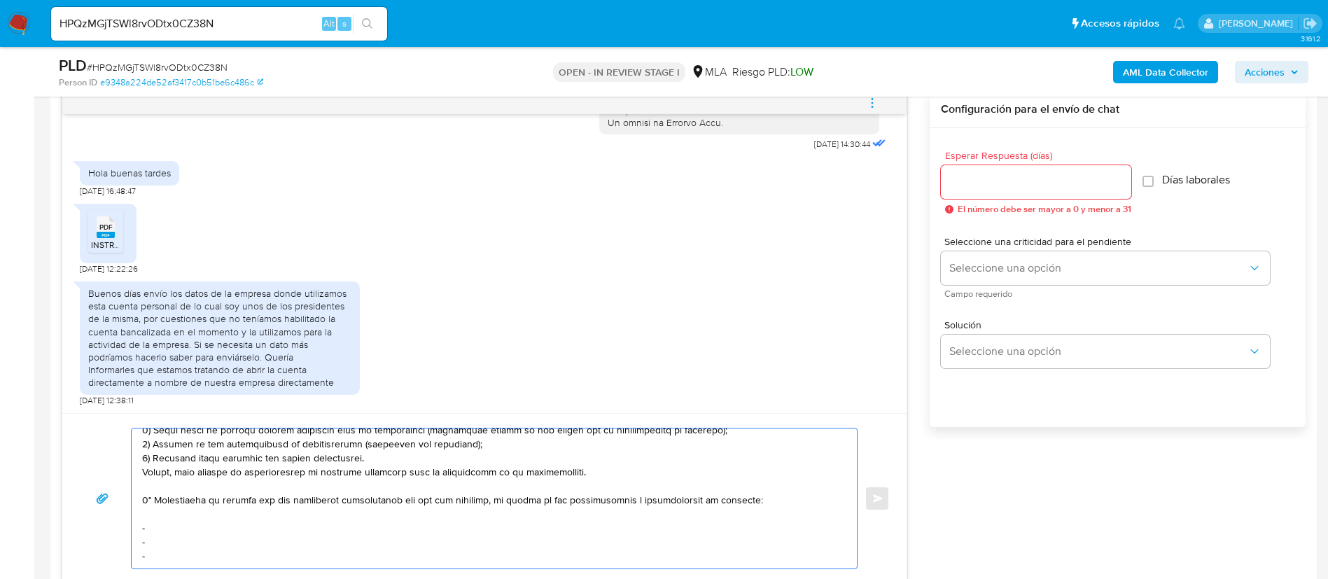
drag, startPoint x: 143, startPoint y: 485, endPoint x: 582, endPoint y: 472, distance: 439.1
click at [582, 472] on textarea at bounding box center [490, 498] width 697 height 140
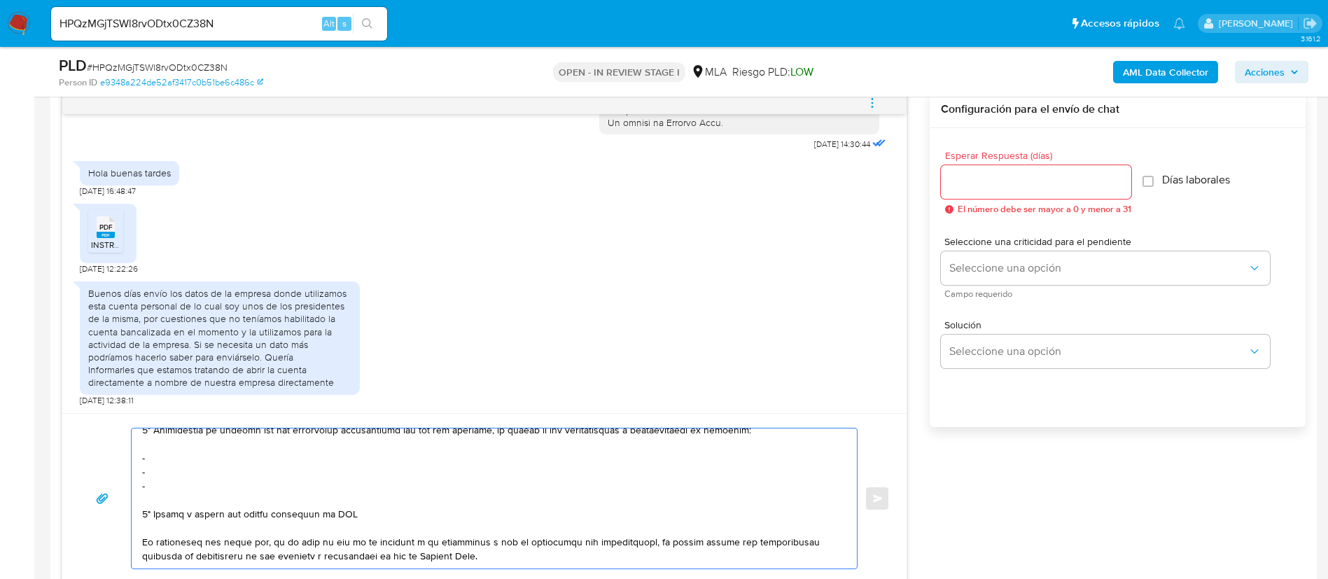
scroll to position [263, 0]
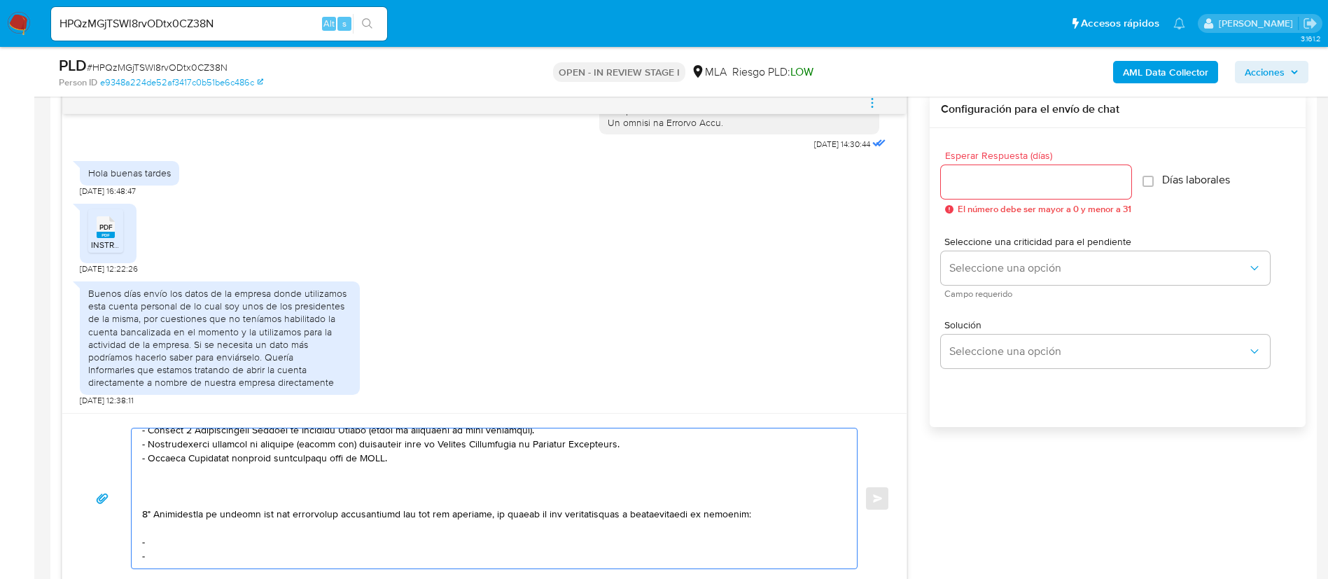
paste textarea "Tené en cuenta que, además de los ejemplos mencionados, podés adjuntar voluntar…"
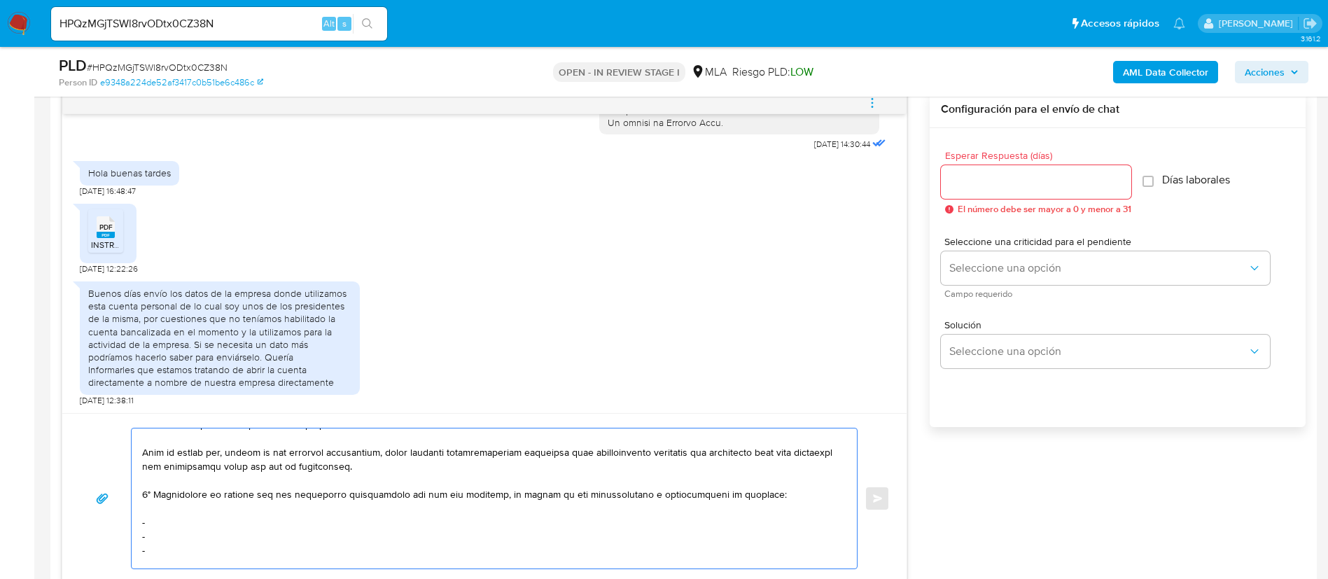
scroll to position [314, 0]
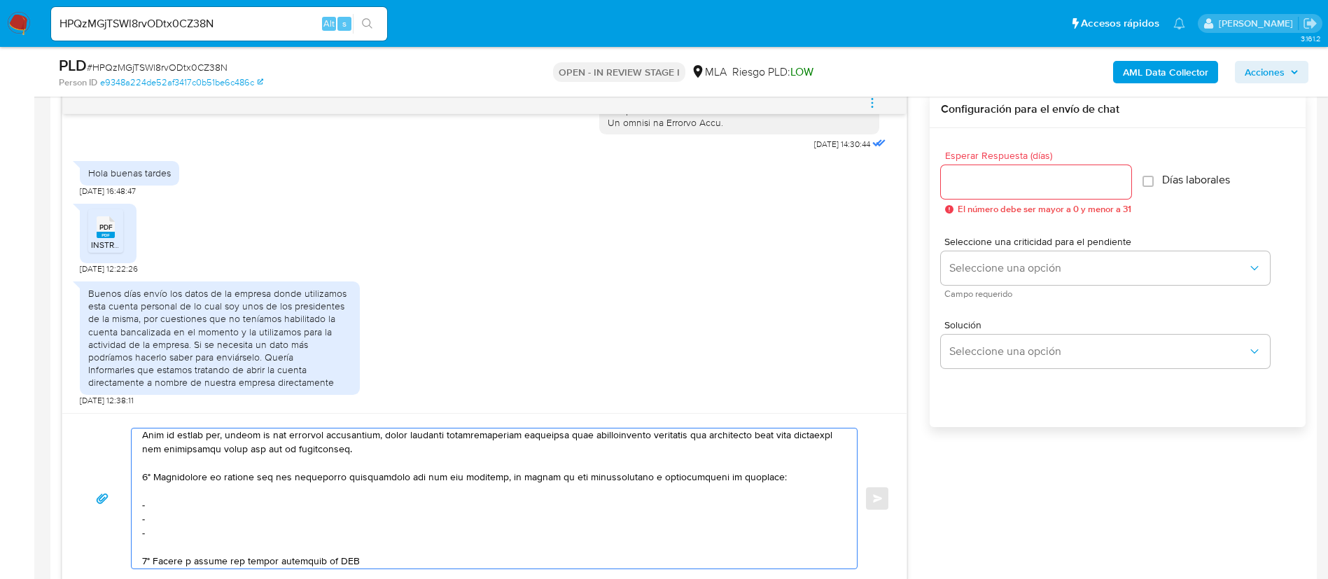
click at [197, 505] on textarea at bounding box center [490, 498] width 697 height 140
paste textarea "Decreditos Sa - 30707874259"
click at [318, 518] on textarea at bounding box center [490, 498] width 697 height 140
paste textarea "Eduardo Daniel Lucero - CUIL 20300327614"
paste textarea "Marianela Acevedo - CUIL 27377183245"
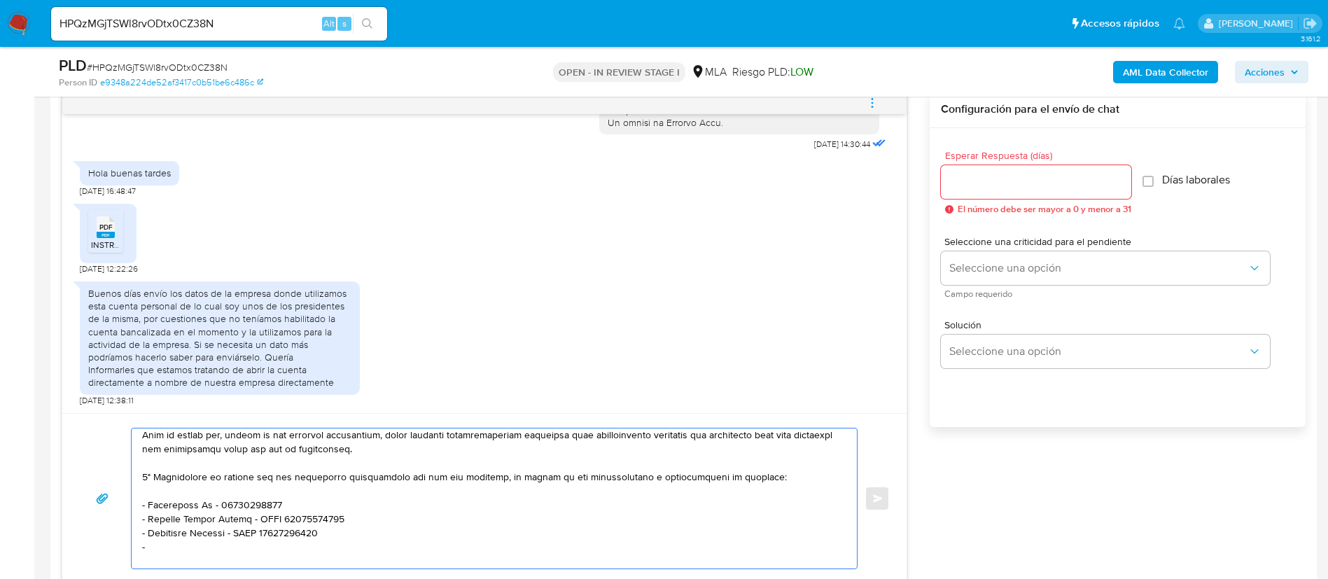
paste textarea "Nora Viviana Jaime - CUIL 27210139821"
paste textarea "Gutierrez Gustavo Adolfo - CUIT 20144098561"
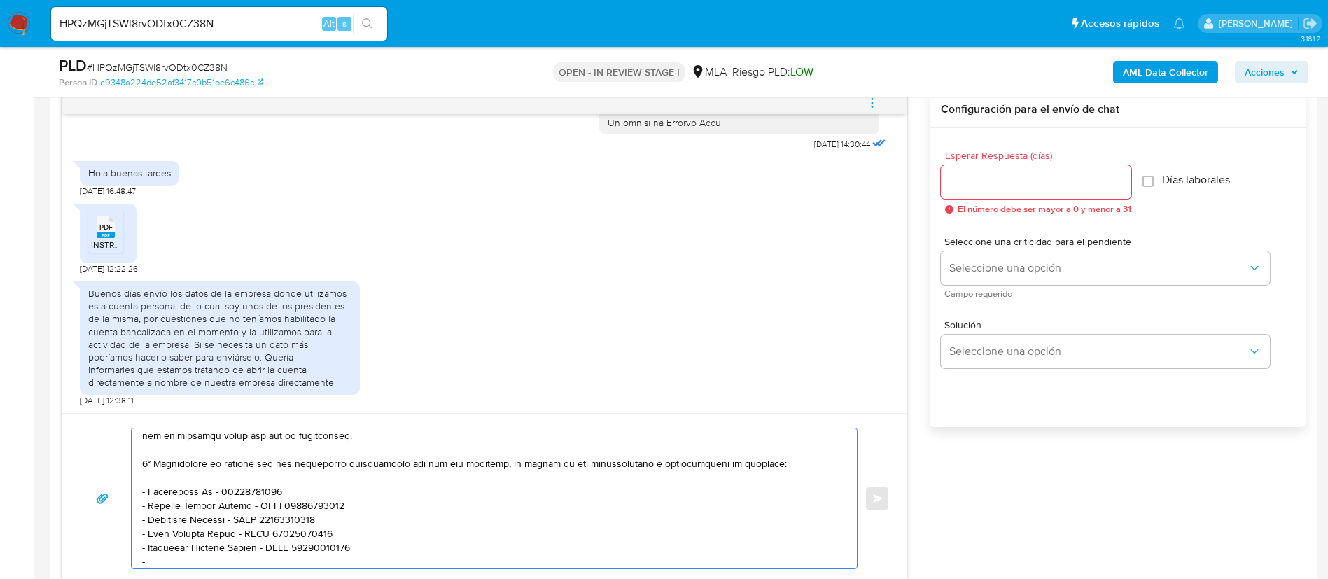
paste textarea "Frisicaro Adrian Marcelo - CUIT 20241729495"
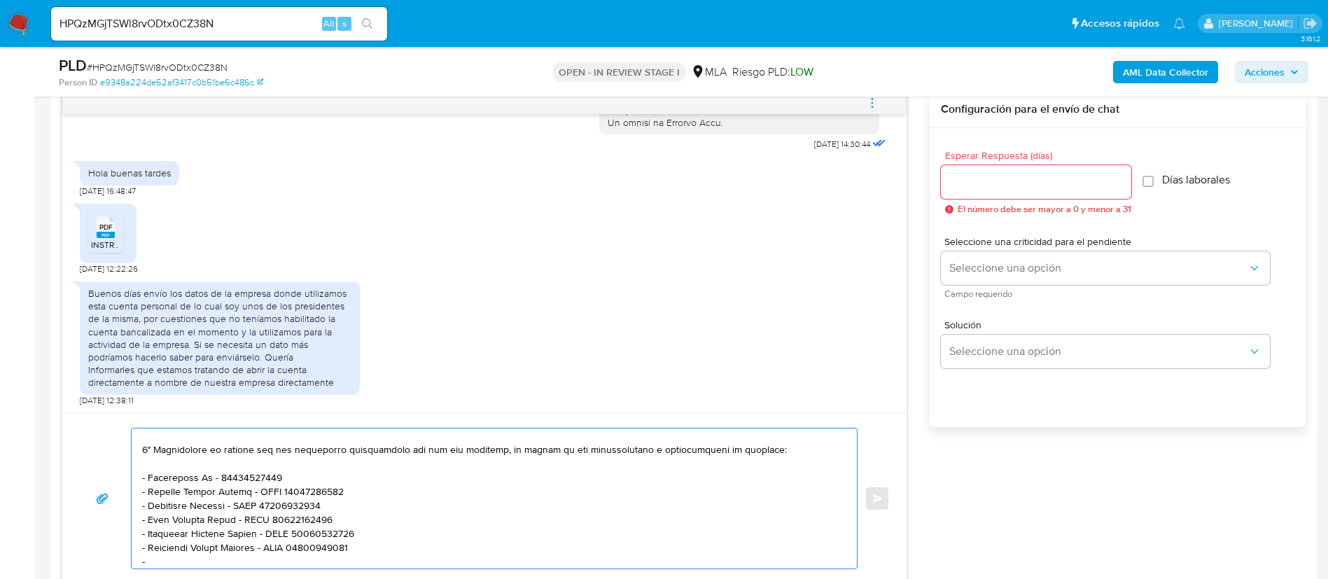
paste textarea "Angelozzi Leandro Nicolas - CUIT 20331015580"
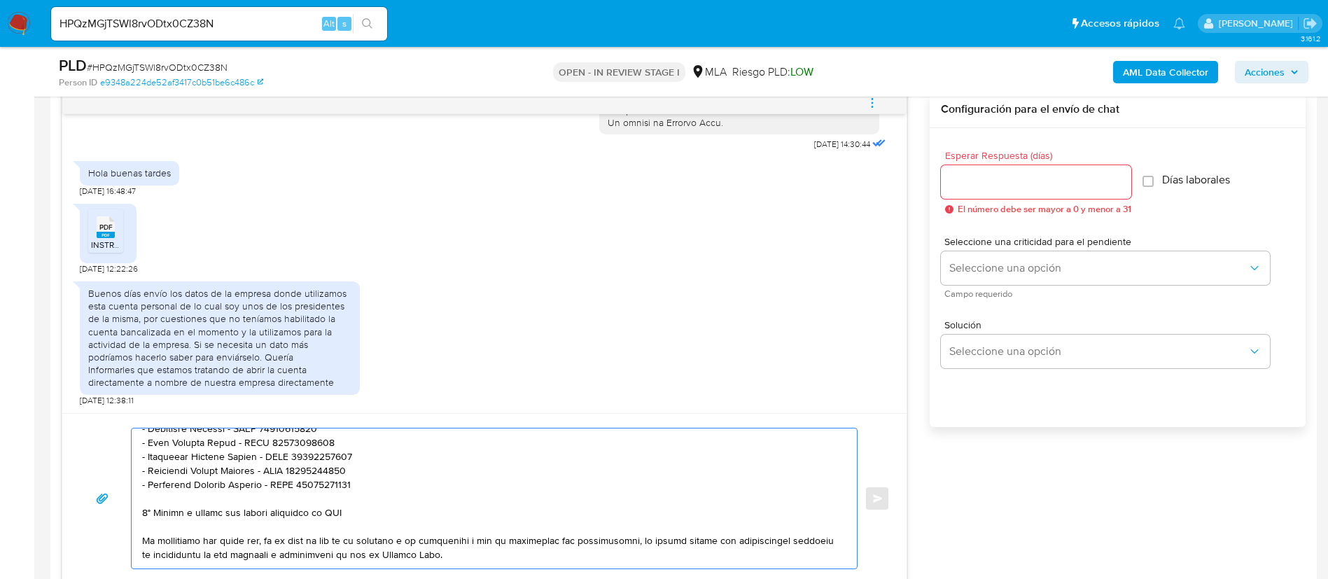
scroll to position [446, 0]
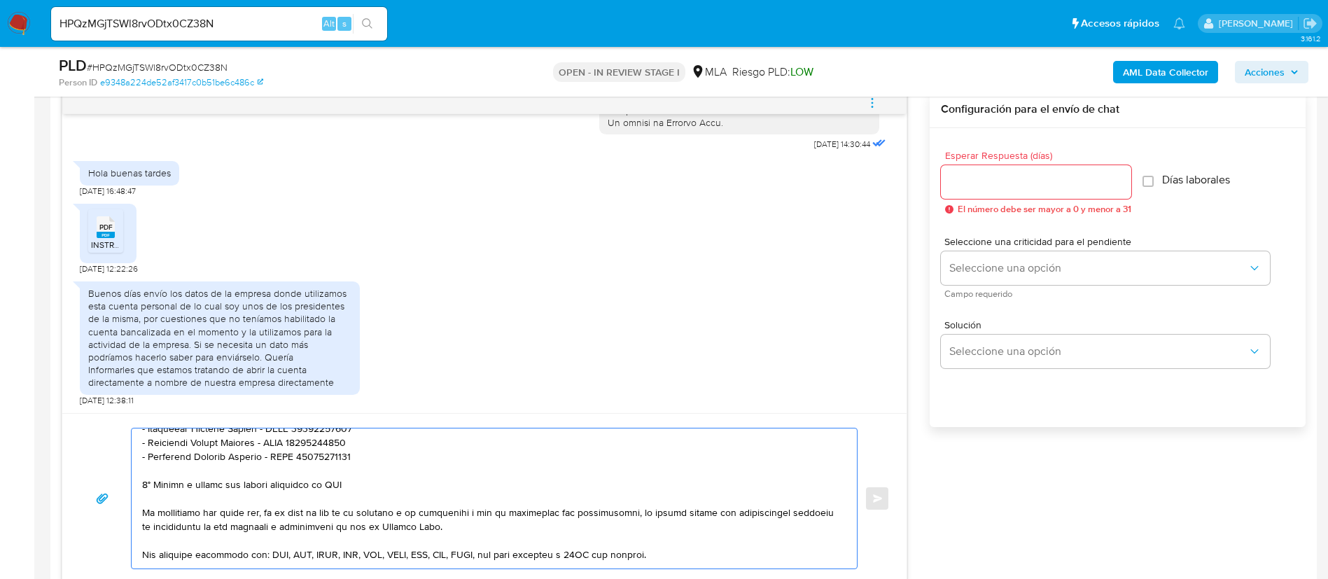
click at [265, 489] on textarea at bounding box center [490, 498] width 697 height 140
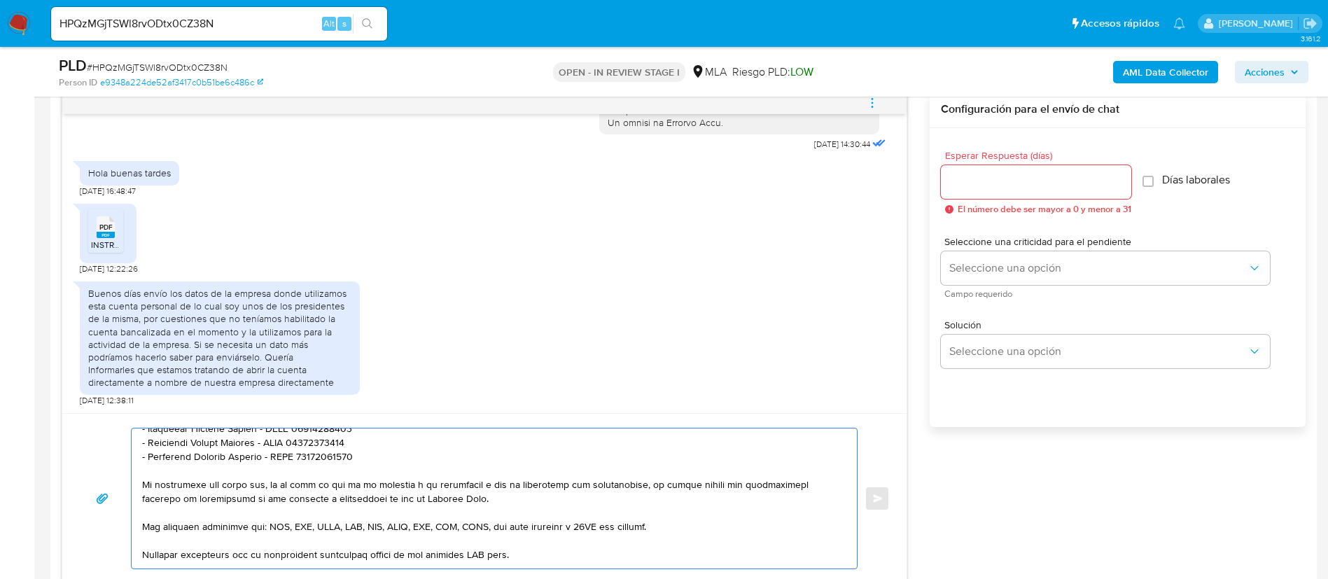
click at [477, 553] on textarea at bounding box center [490, 498] width 697 height 140
click at [477, 554] on textarea at bounding box center [490, 498] width 697 height 140
type textarea "Buenas tardes, Martin Gracias por la respuesta proporcionada. Queremos informar…"
click at [1071, 184] on input "Esperar Respuesta (días)" at bounding box center [1036, 182] width 190 height 18
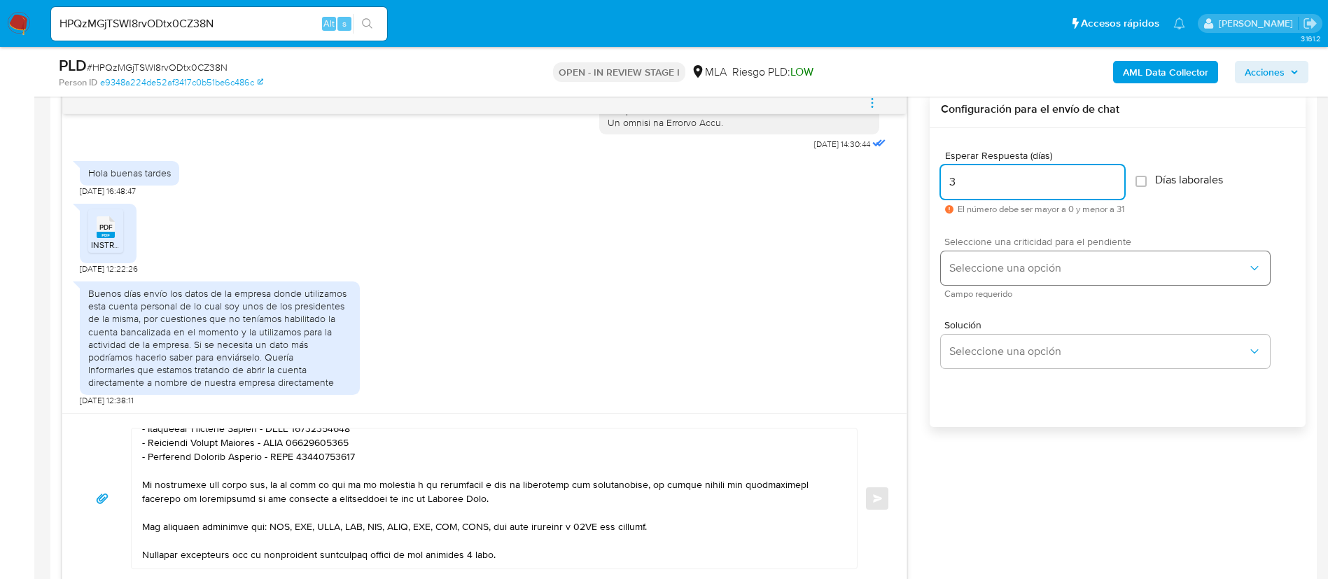
type input "3"
click at [1048, 254] on button "Seleccione una opción" at bounding box center [1105, 268] width 329 height 34
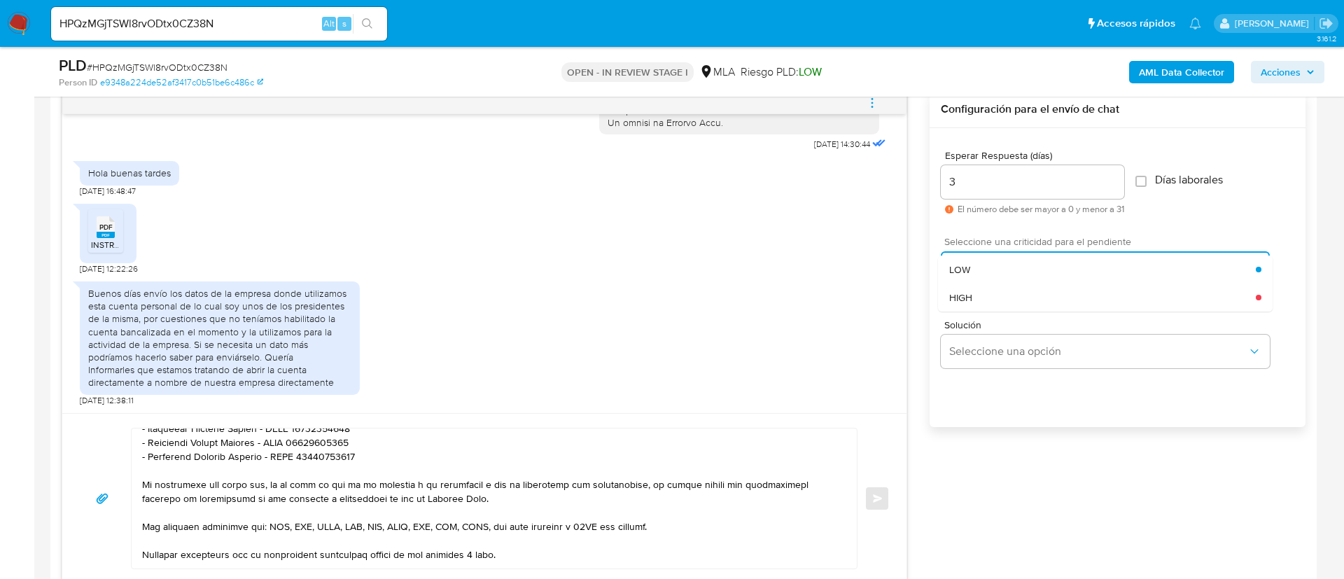
click at [1048, 254] on button "Seleccione una opción" at bounding box center [1105, 268] width 329 height 34
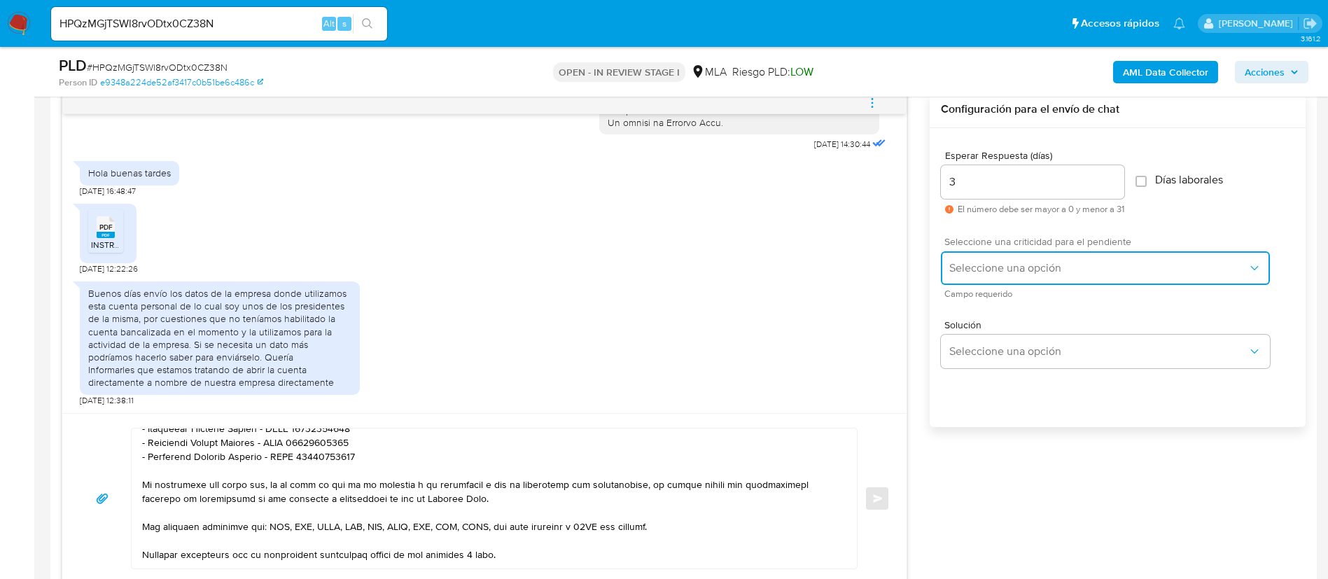
click at [1007, 279] on button "Seleccione una opción" at bounding box center [1105, 268] width 329 height 34
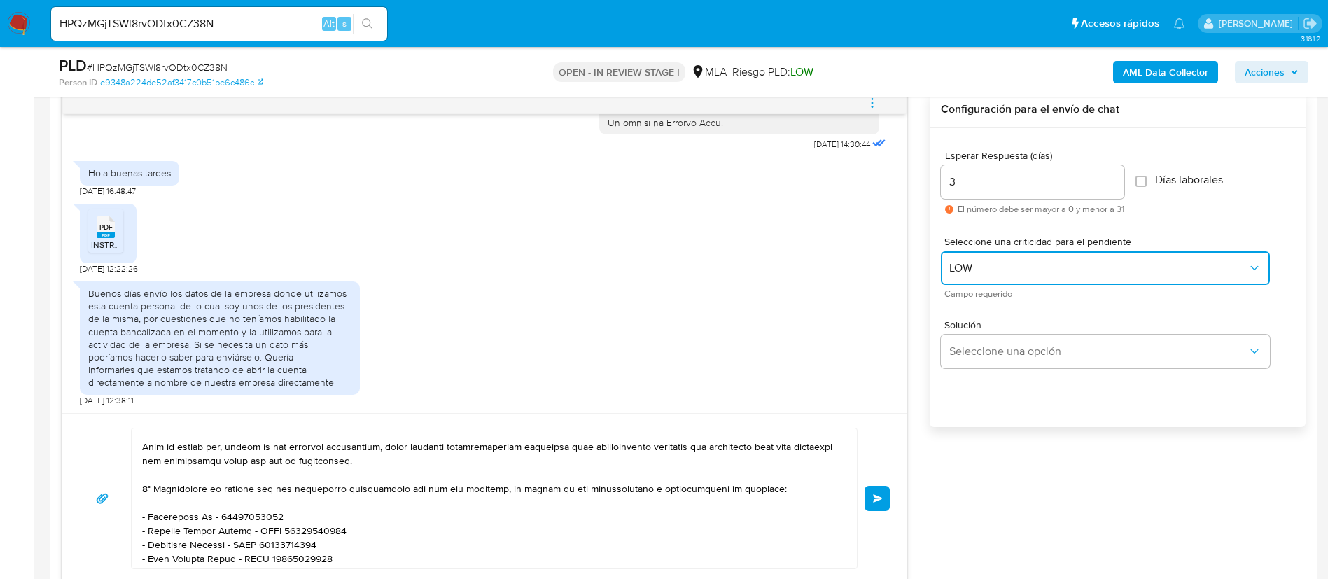
scroll to position [304, 0]
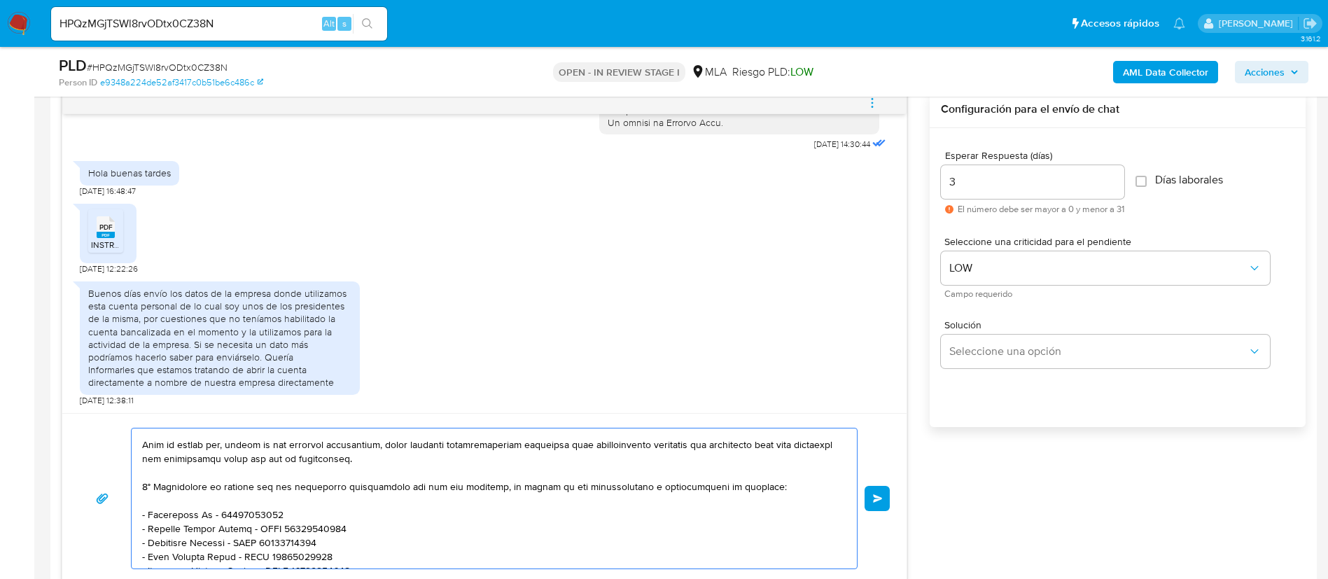
click at [143, 488] on textarea at bounding box center [490, 498] width 697 height 140
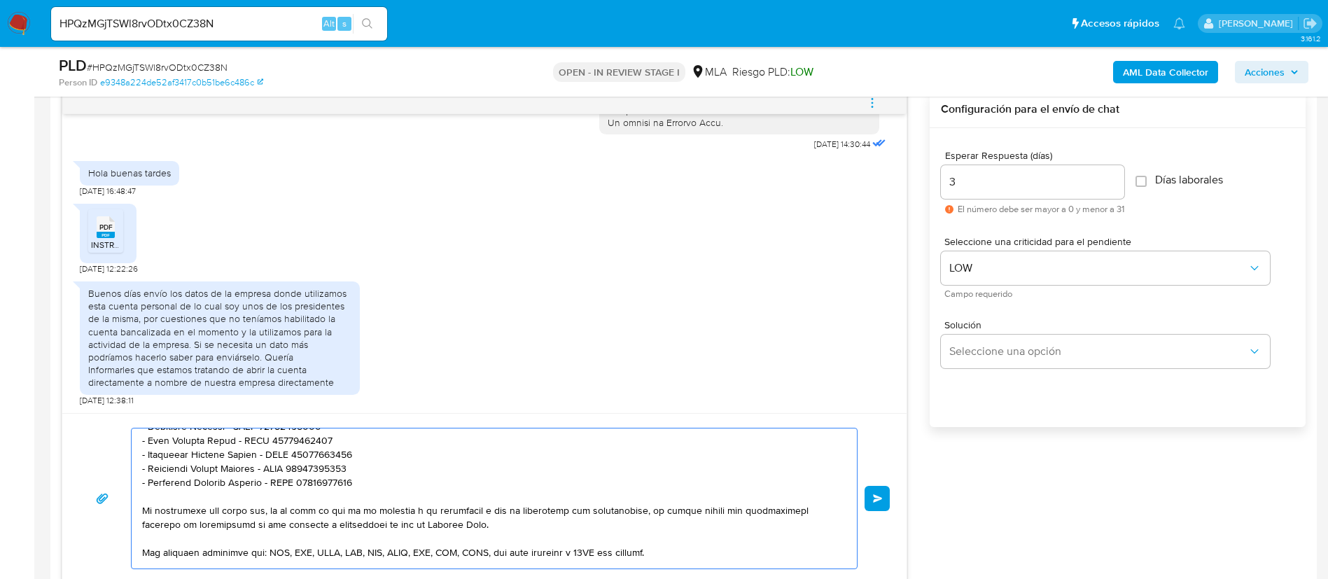
scroll to position [514, 0]
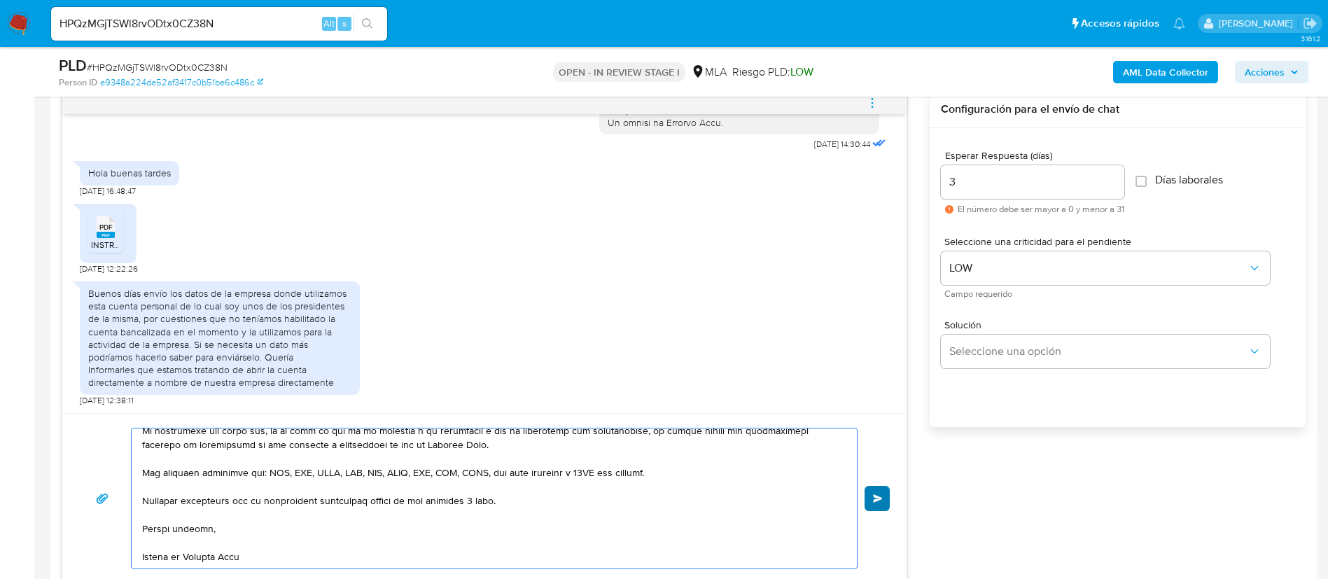
type textarea "Buenas tardes, Martin Gracias por la respuesta proporcionada. Queremos informar…"
click at [883, 501] on span "Enviar" at bounding box center [878, 498] width 10 height 8
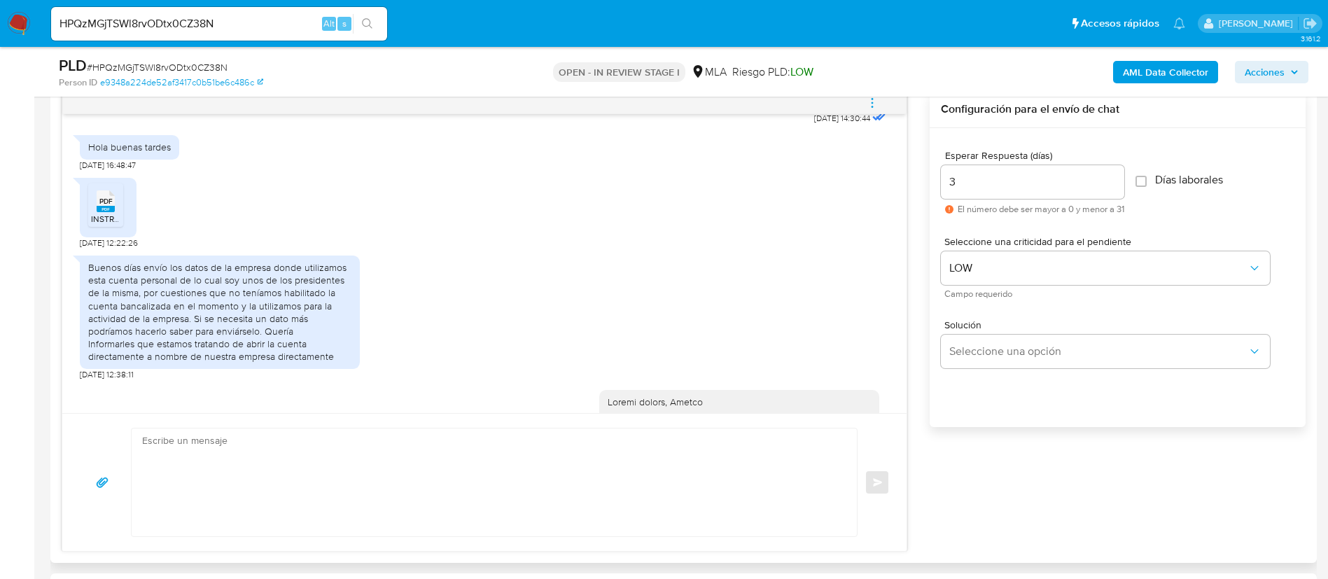
scroll to position [1614, 0]
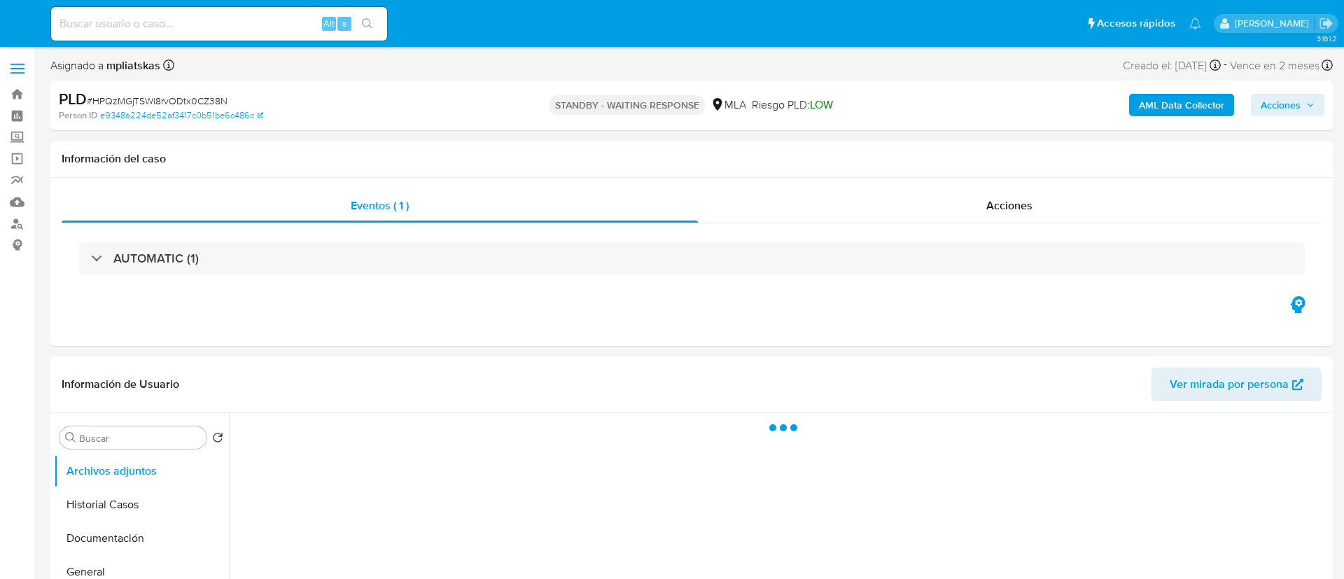
select select "10"
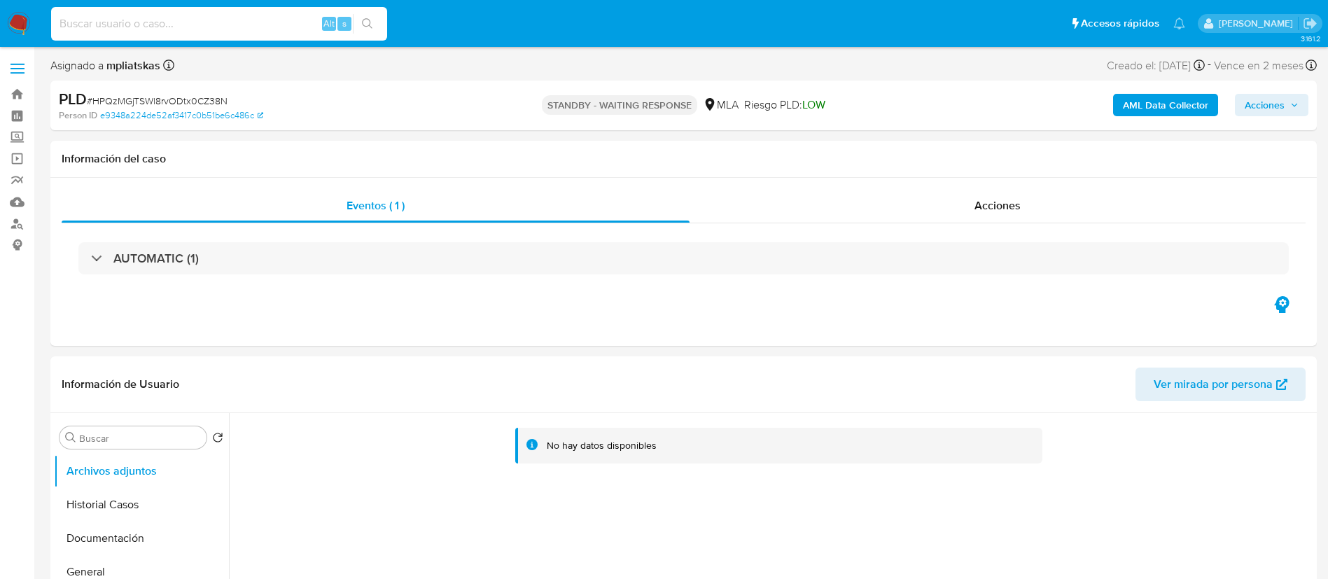
click at [311, 16] on input at bounding box center [219, 24] width 336 height 18
paste input "0Sv1wUshIupRlX2bqIfCAlKY"
type input "0Sv1wUshIupRlX2bqIfCAlKY"
click at [374, 19] on button "search-icon" at bounding box center [367, 24] width 29 height 20
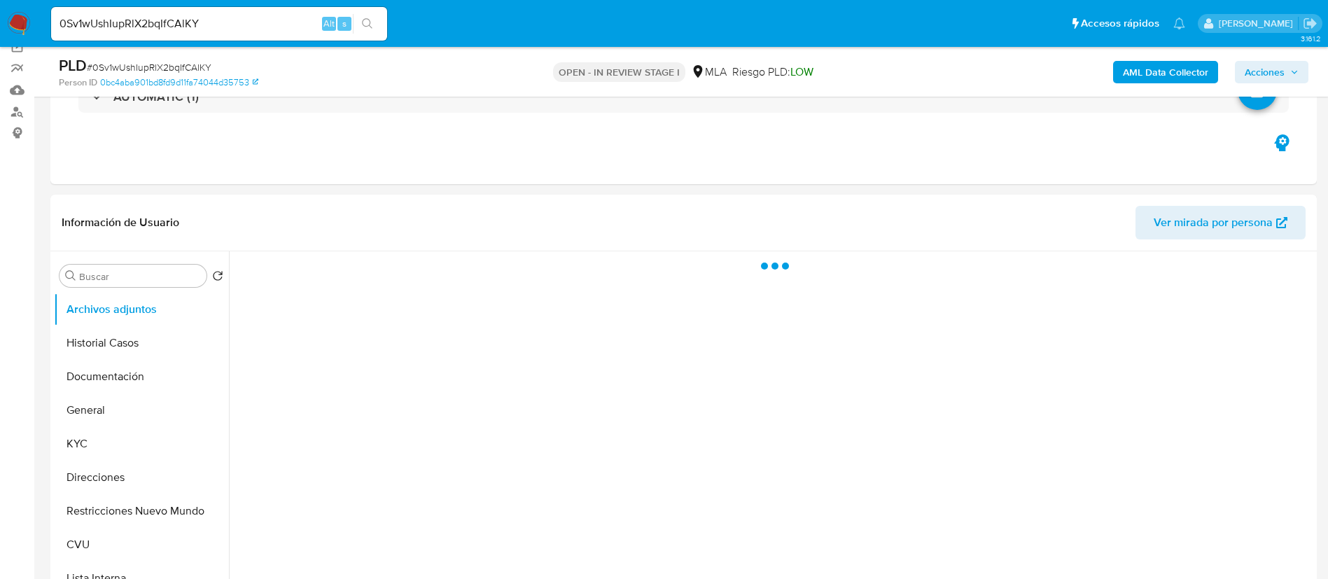
scroll to position [525, 0]
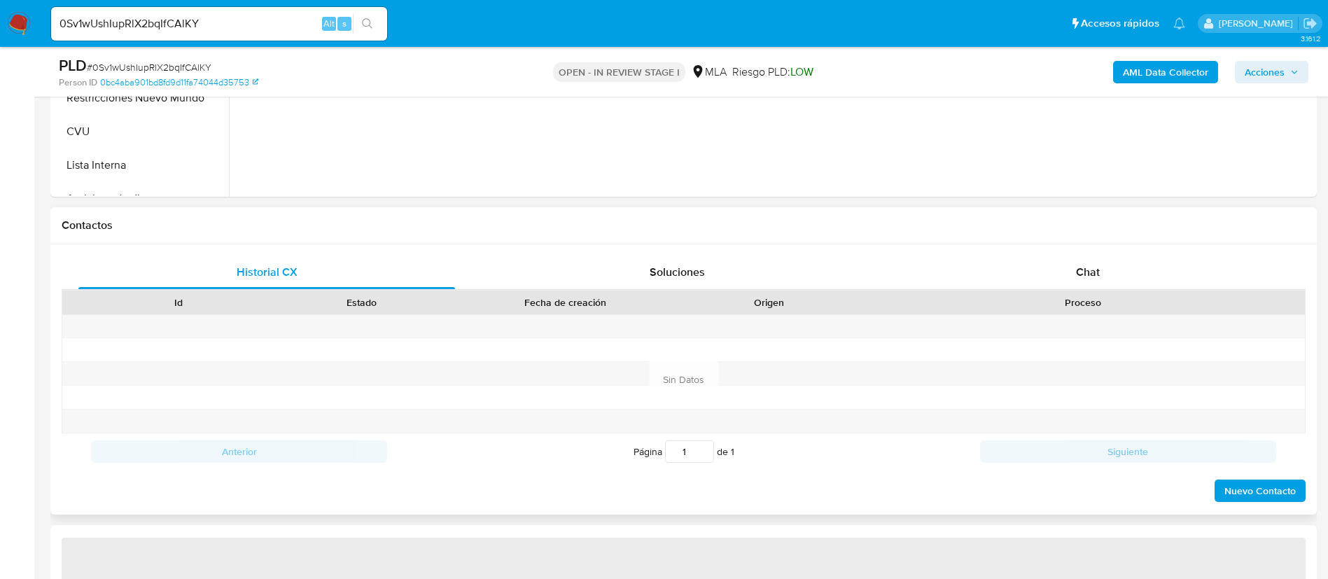
select select "10"
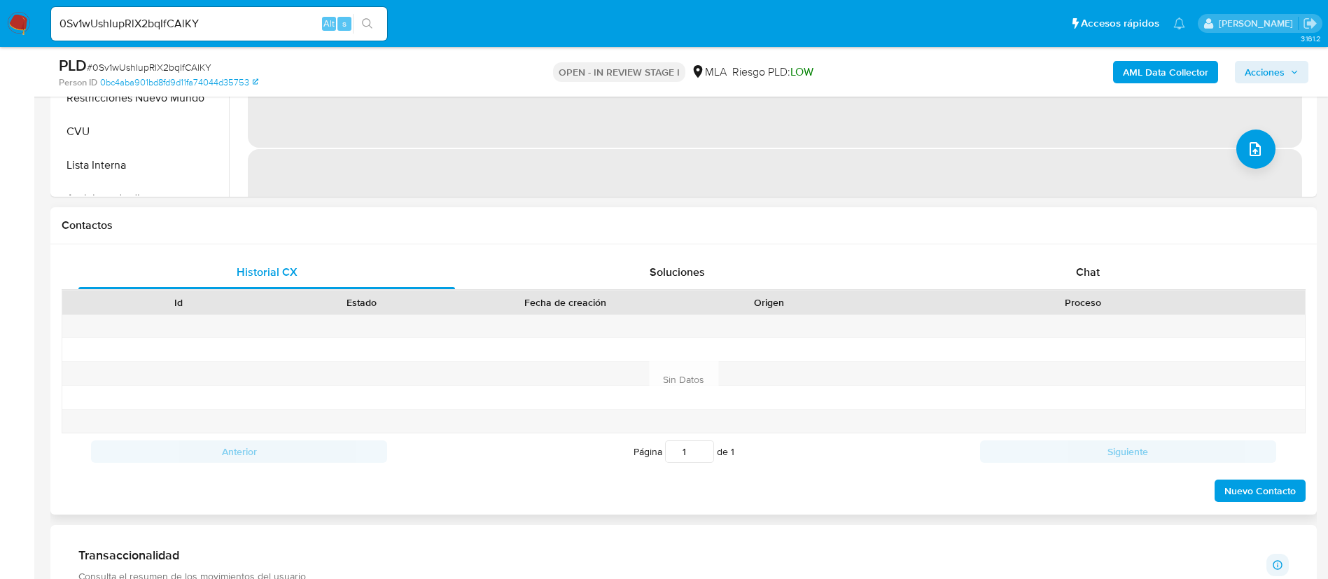
click at [990, 290] on div "Id Estado Fecha de creación Origen Proceso" at bounding box center [684, 302] width 1244 height 25
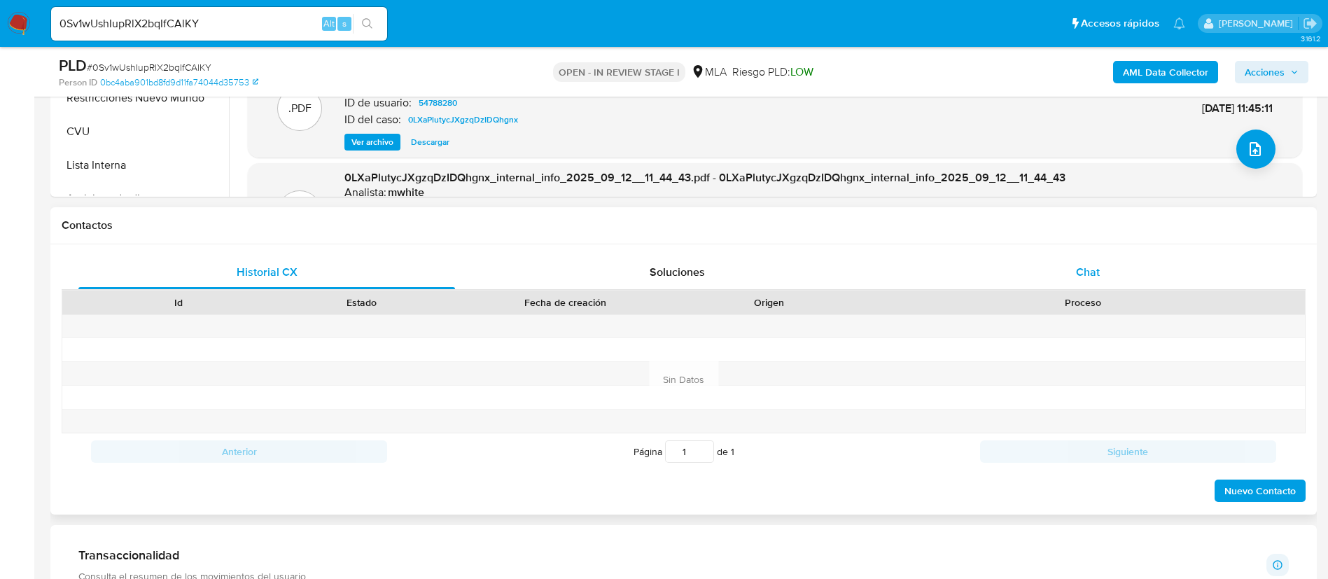
click at [989, 279] on div "Chat" at bounding box center [1088, 273] width 377 height 34
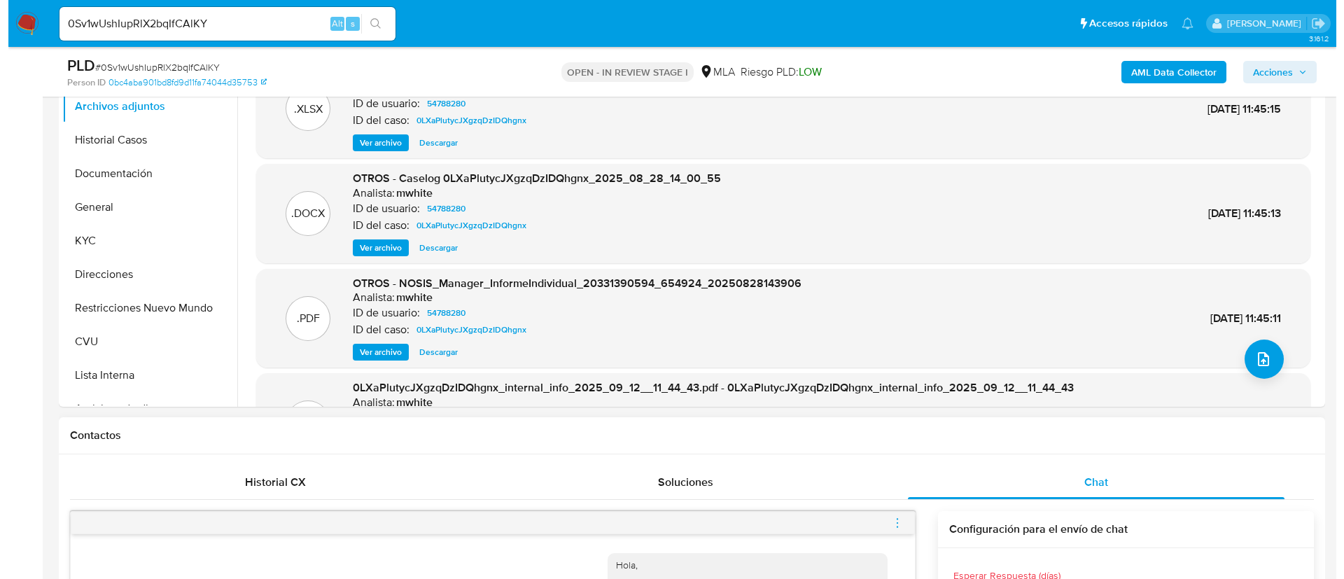
scroll to position [210, 0]
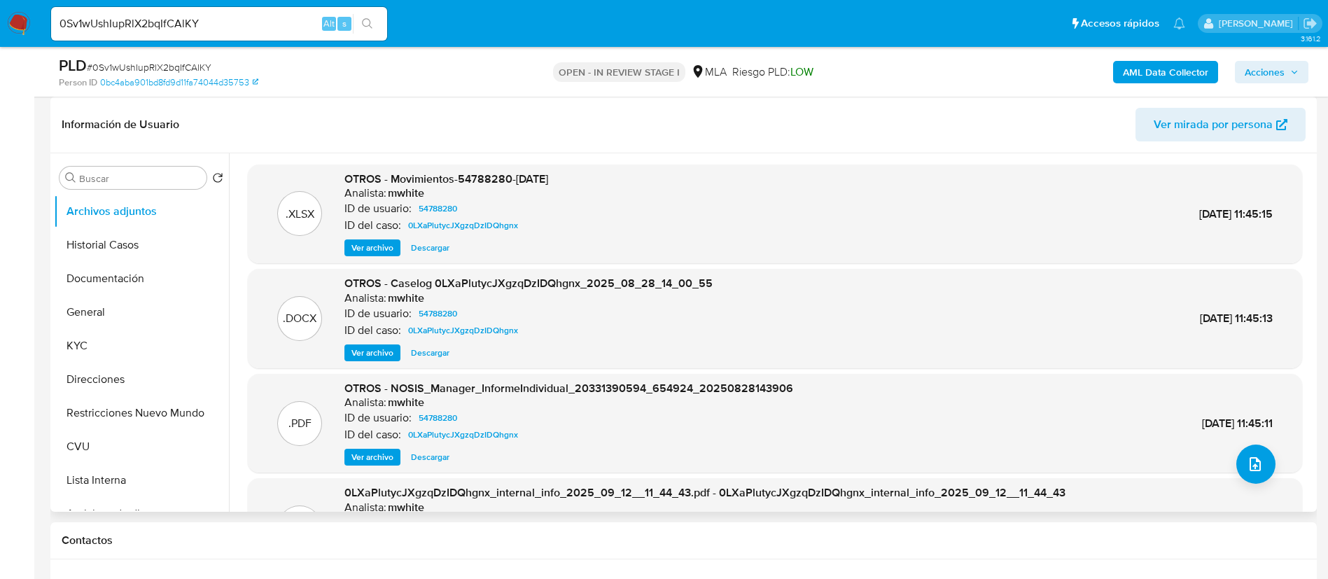
click at [384, 351] on span "Ver archivo" at bounding box center [372, 353] width 42 height 14
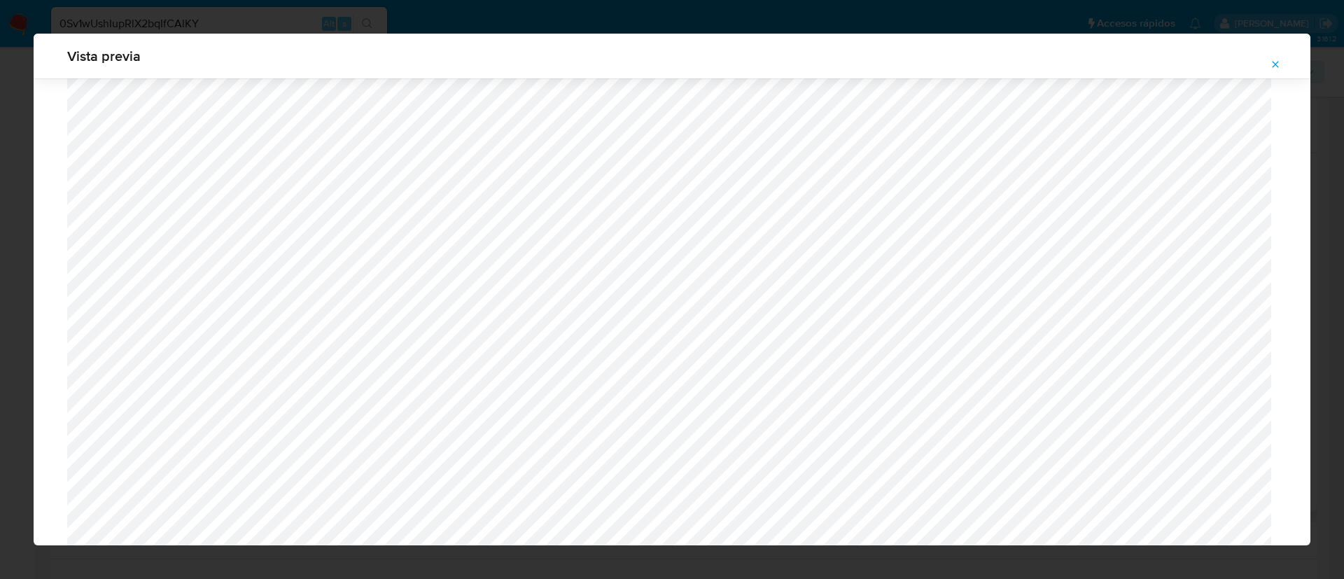
scroll to position [917, 0]
click at [1266, 75] on button "Attachment preview" at bounding box center [1275, 64] width 31 height 22
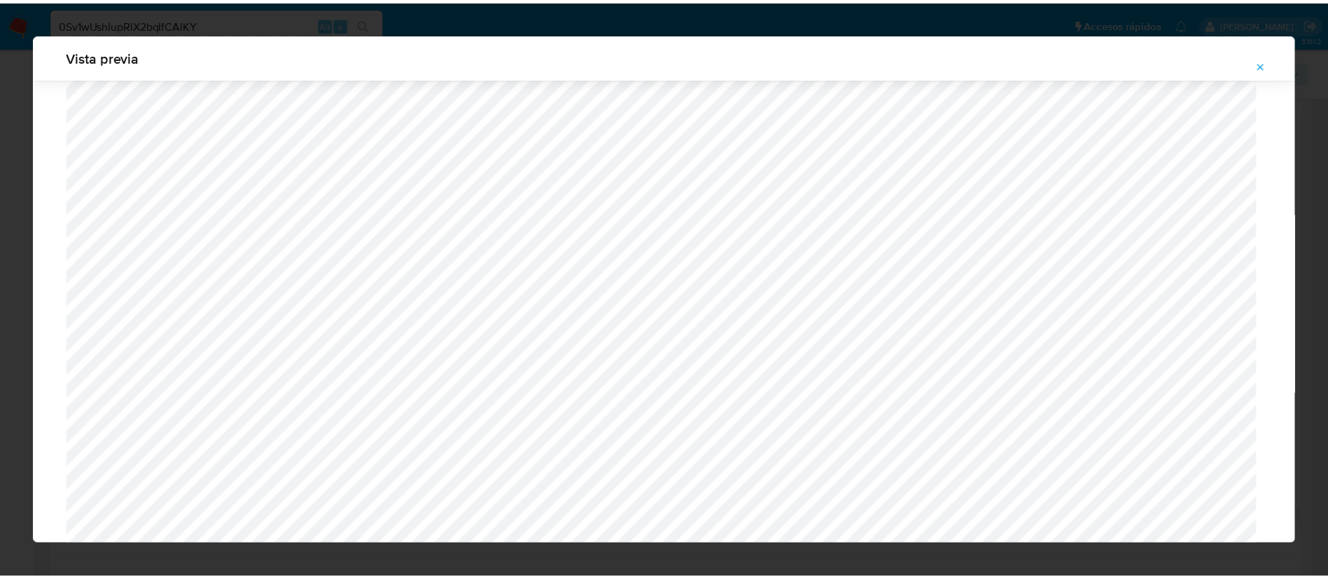
scroll to position [0, 0]
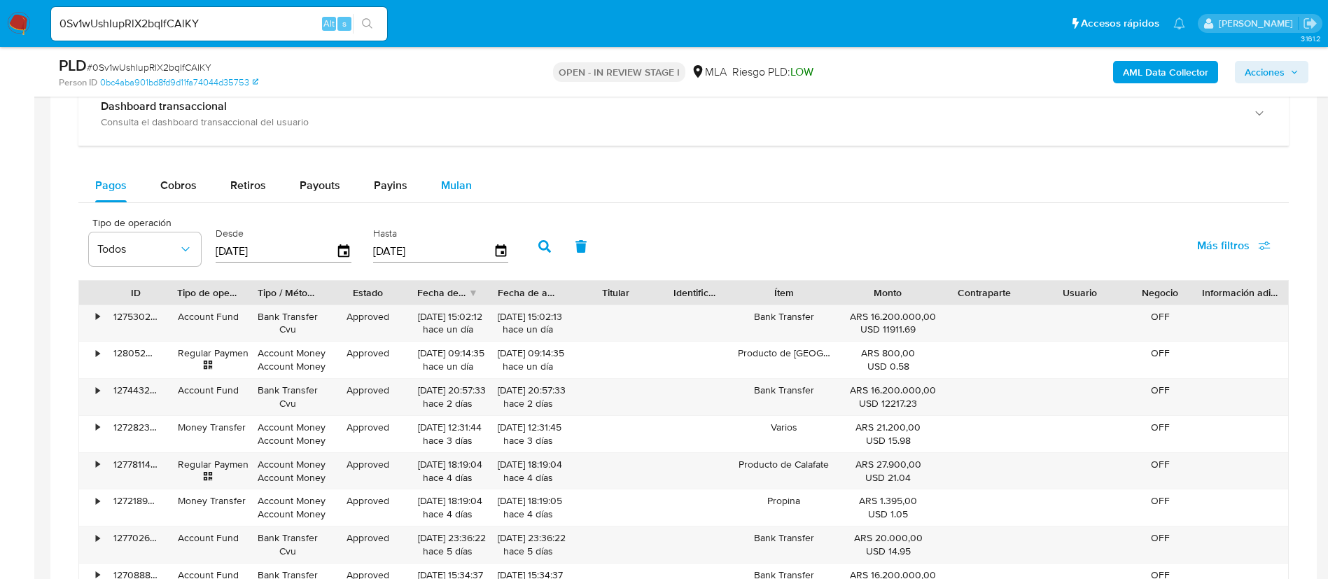
click at [455, 184] on span "Mulan" at bounding box center [456, 185] width 31 height 16
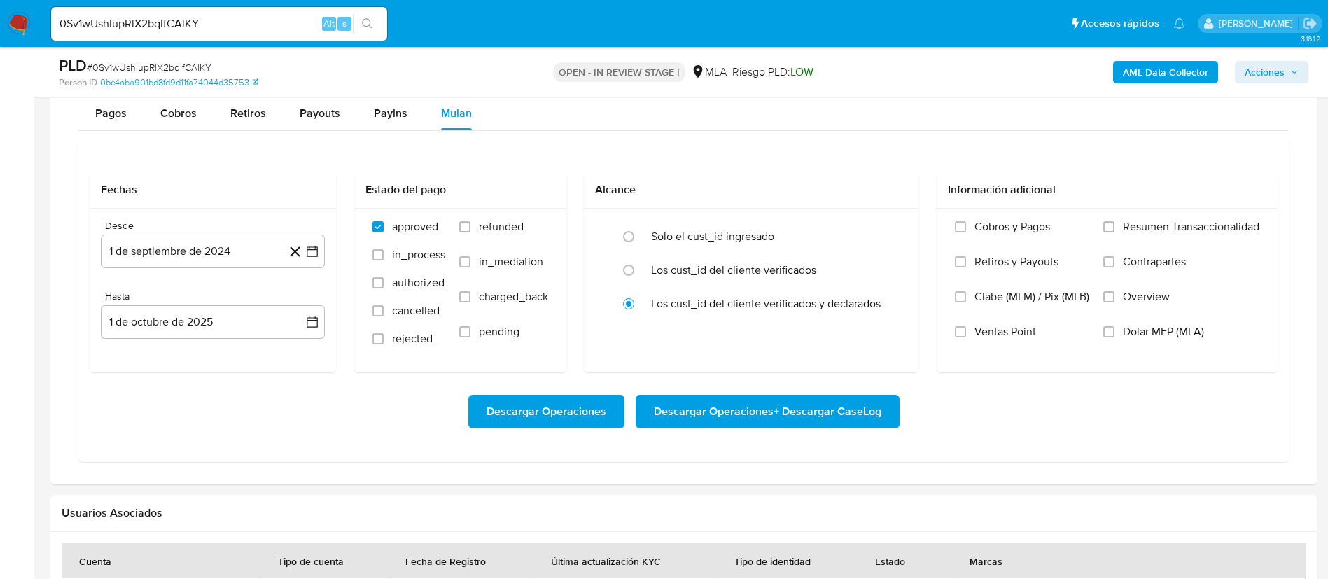
scroll to position [1470, 0]
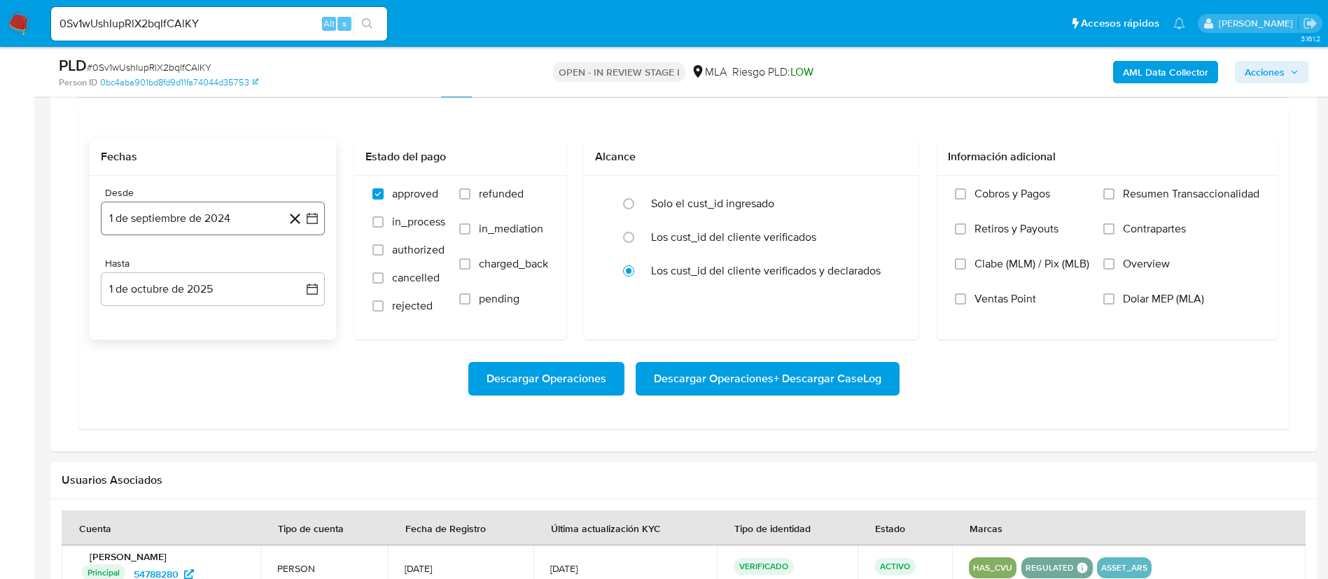
click at [316, 213] on icon "button" at bounding box center [312, 218] width 14 height 14
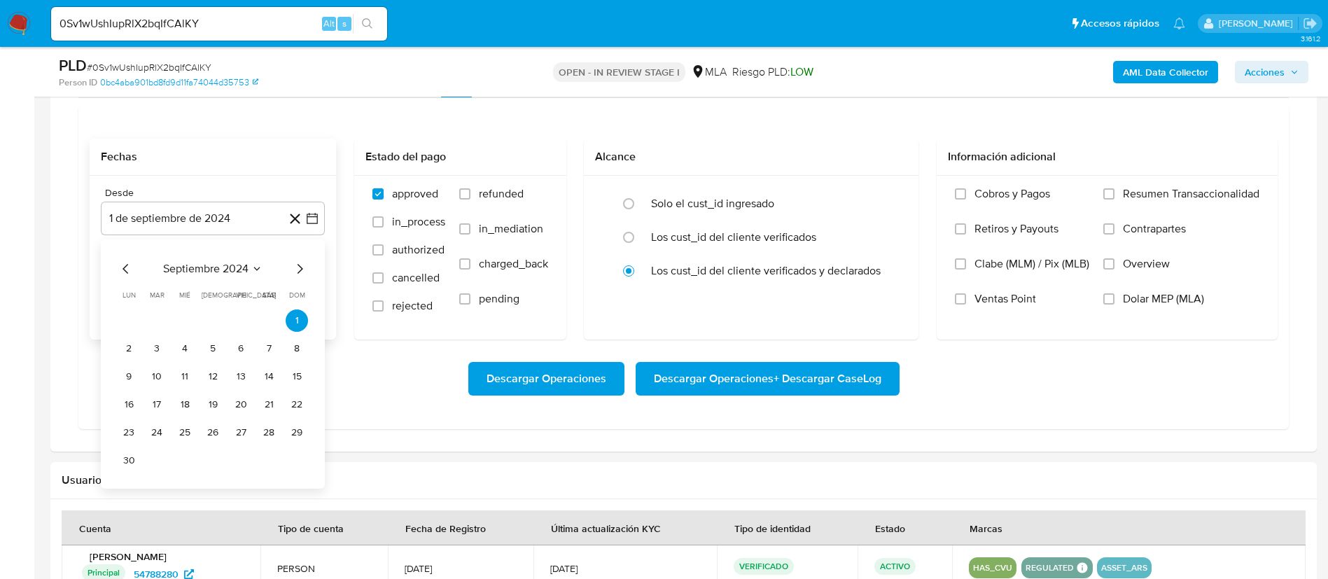
click at [224, 263] on span "septiembre 2024" at bounding box center [205, 269] width 85 height 14
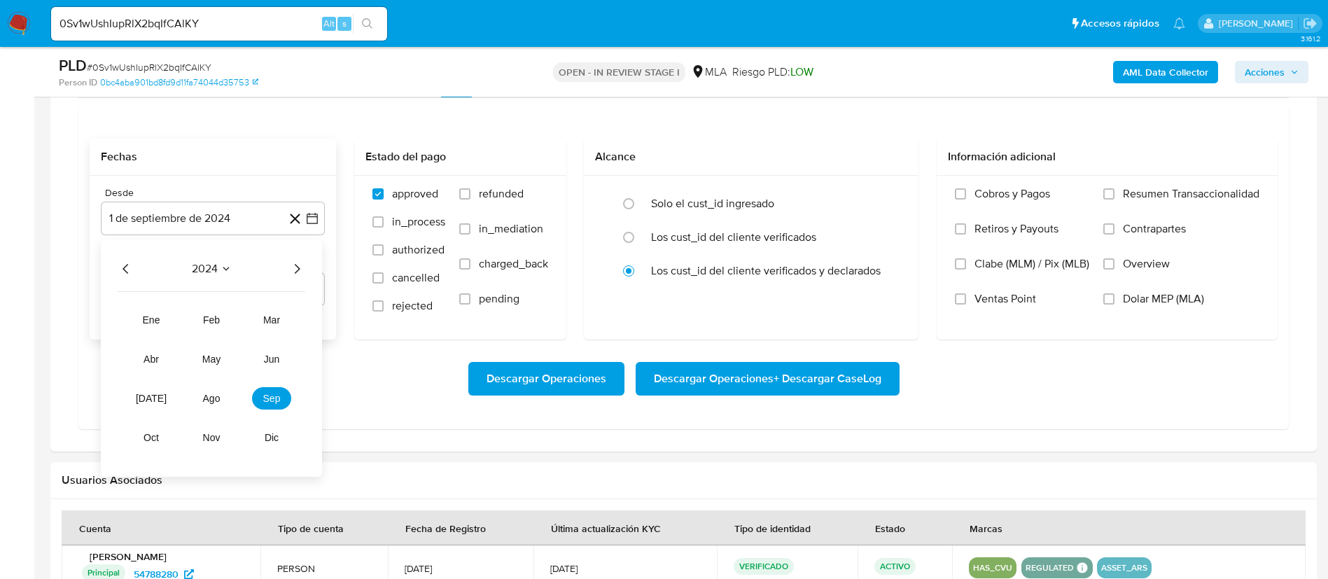
click at [298, 275] on icon "Año siguiente" at bounding box center [296, 268] width 17 height 17
click at [189, 401] on tr "ene feb mar abr may jun jul ago sep oct nov dic" at bounding box center [212, 379] width 160 height 140
click at [195, 404] on button "ago" at bounding box center [211, 398] width 39 height 22
click at [239, 326] on button "1" at bounding box center [241, 320] width 22 height 22
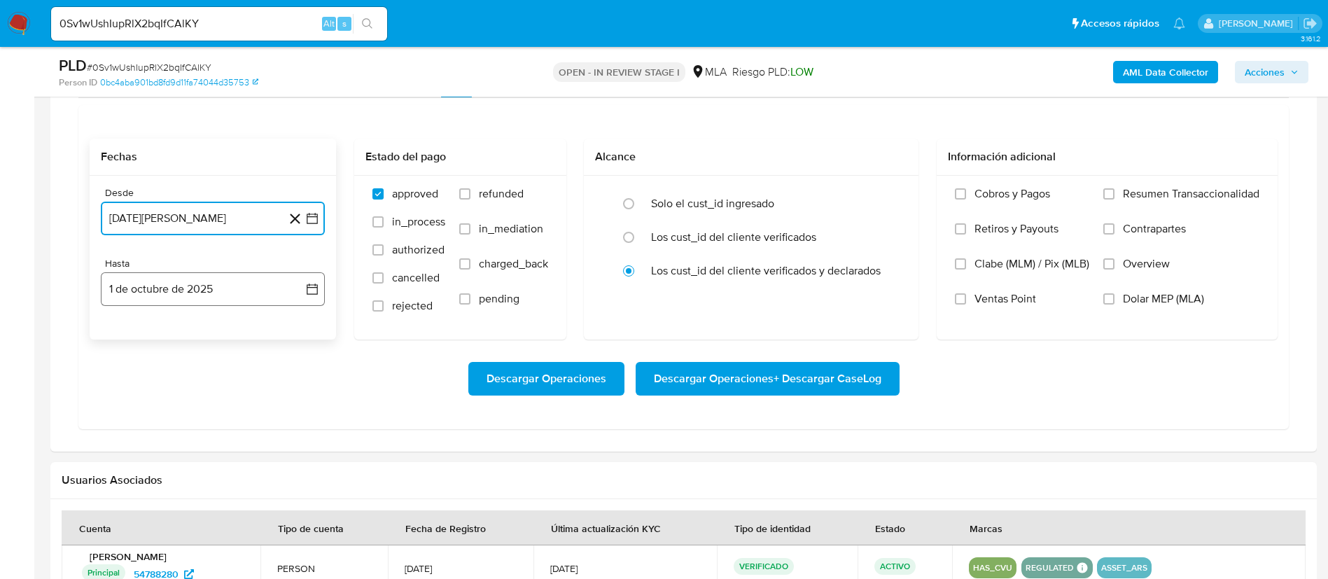
drag, startPoint x: 312, startPoint y: 294, endPoint x: 256, endPoint y: 305, distance: 57.7
click at [312, 294] on icon "button" at bounding box center [312, 289] width 14 height 14
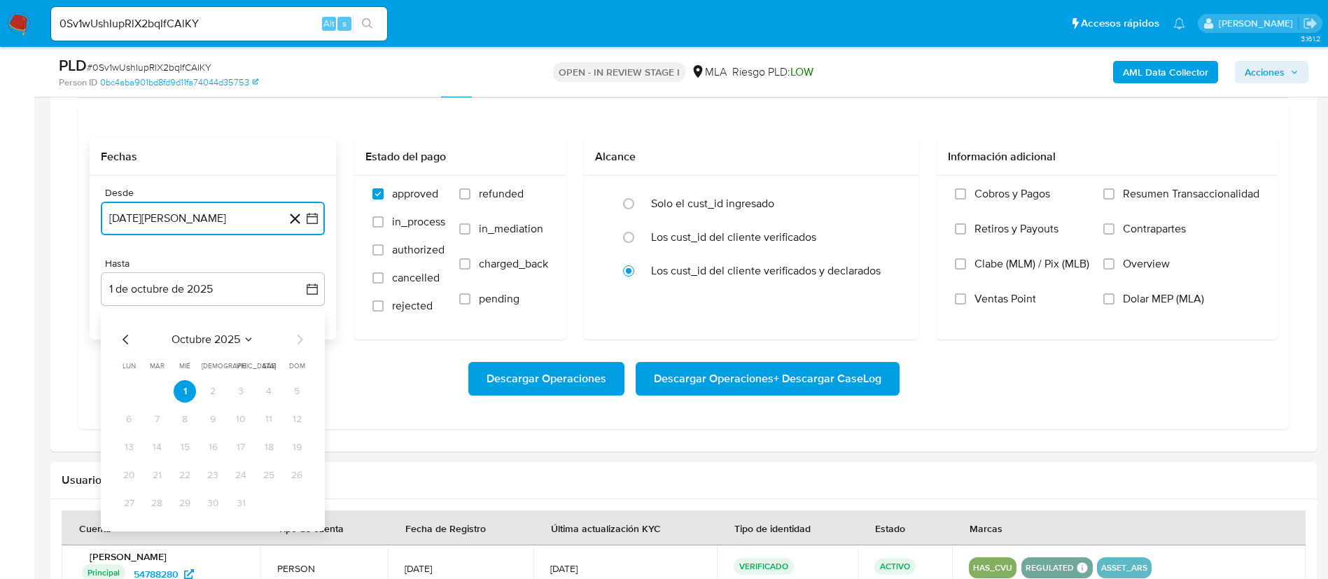
click at [129, 344] on icon "Mes anterior" at bounding box center [126, 339] width 17 height 17
click at [162, 503] on button "30" at bounding box center [157, 503] width 22 height 22
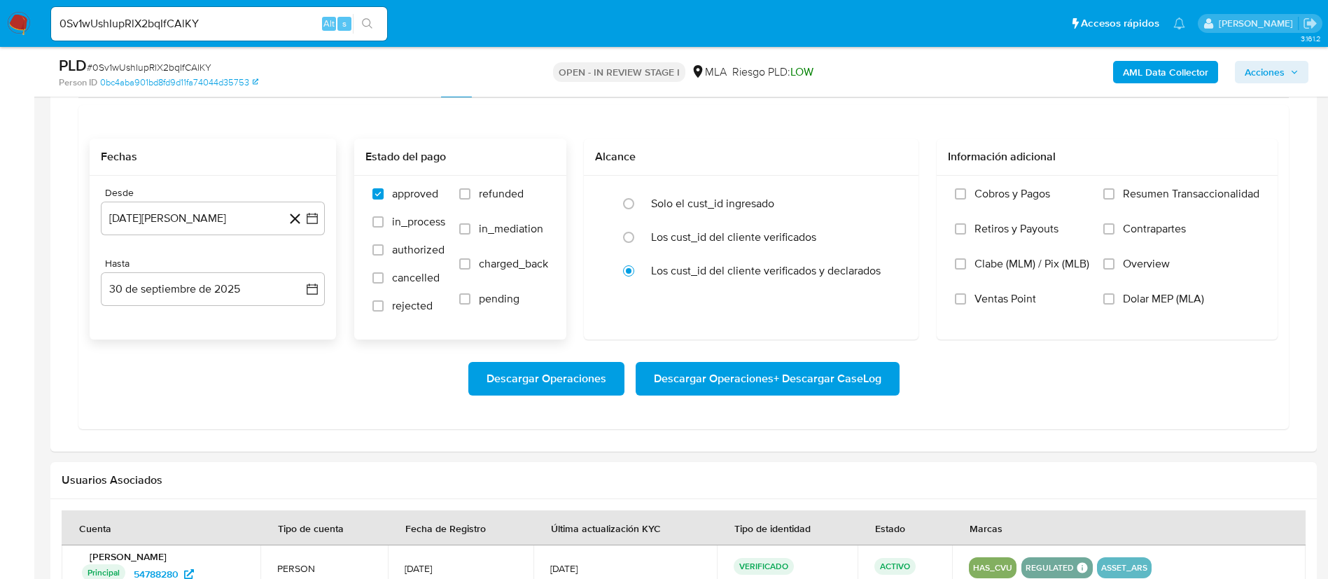
click at [511, 197] on span "refunded" at bounding box center [501, 194] width 45 height 14
click at [470, 197] on input "refunded" at bounding box center [464, 193] width 11 height 11
checkbox input "true"
click at [1173, 305] on span "Dolar MEP (MLA)" at bounding box center [1163, 299] width 81 height 14
click at [1114, 305] on input "Dolar MEP (MLA)" at bounding box center [1108, 298] width 11 height 11
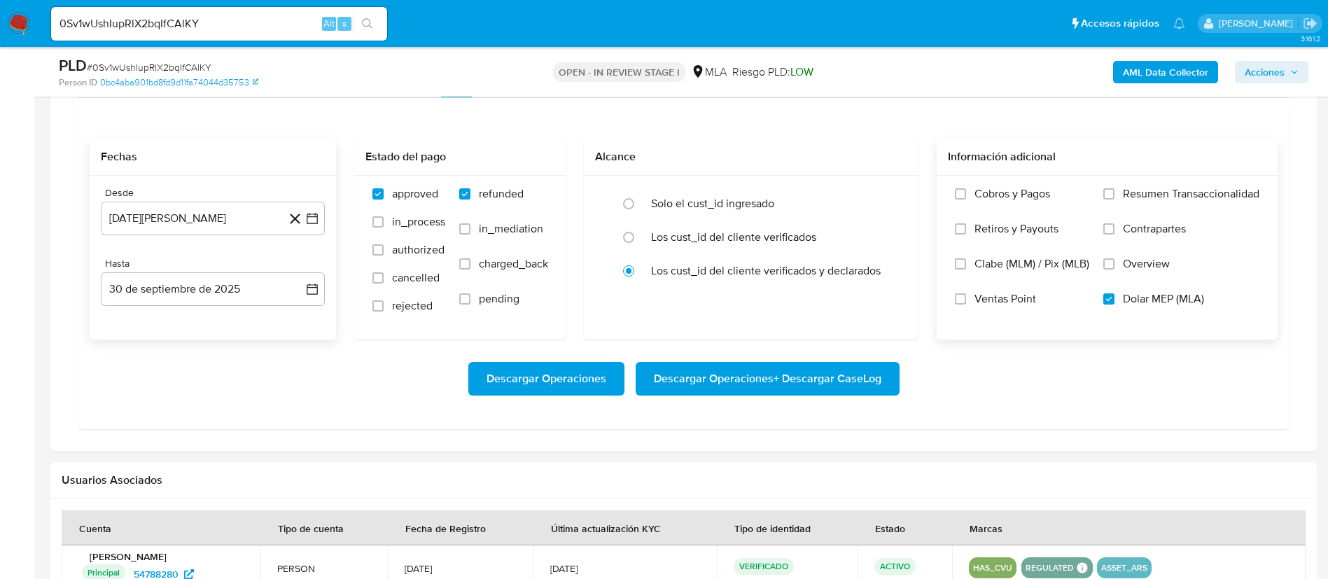
click at [833, 375] on span "Descargar Operaciones + Descargar CaseLog" at bounding box center [768, 378] width 228 height 31
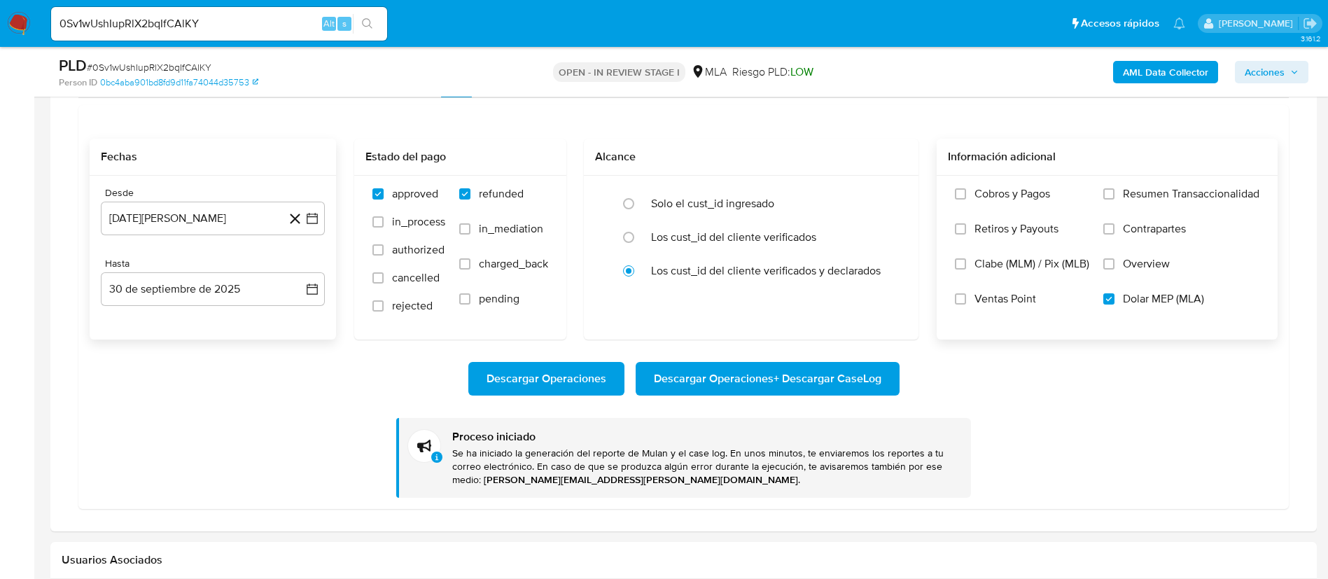
click at [251, 29] on input "0Sv1wUshIupRlX2bqIfCAlKY" at bounding box center [219, 24] width 336 height 18
paste input "BT3jgtT6sEQN99XiG85TIfDt"
type input "BT3jgtT6sEQN99XiG85TIfDt"
click at [361, 25] on button "search-icon" at bounding box center [367, 24] width 29 height 20
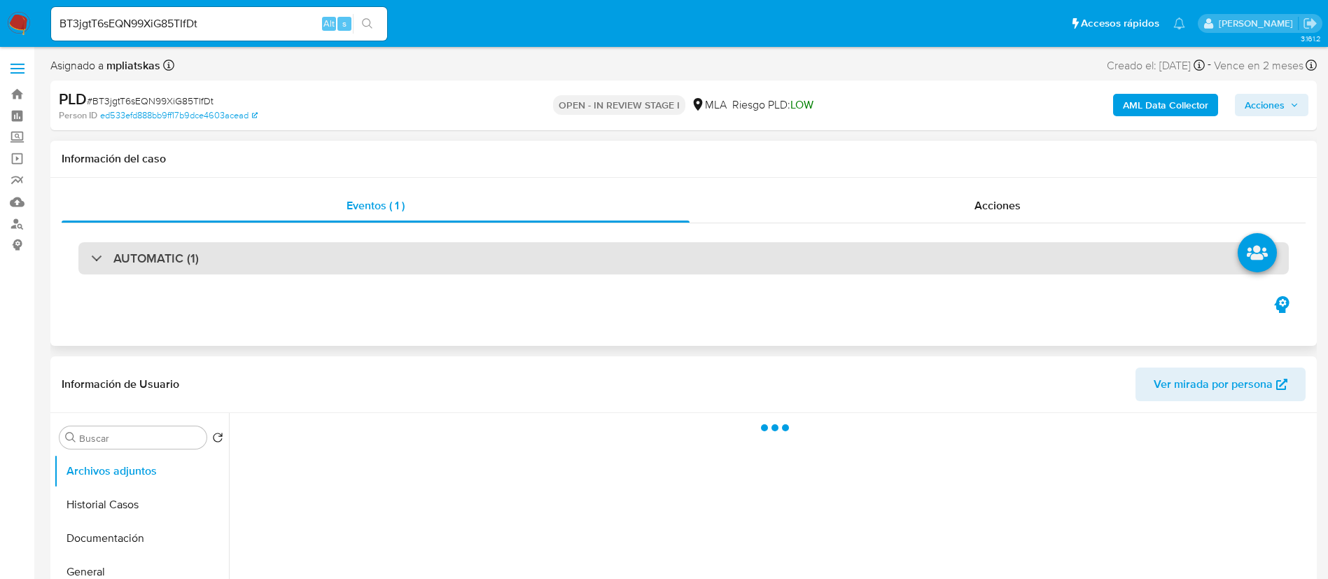
select select "10"
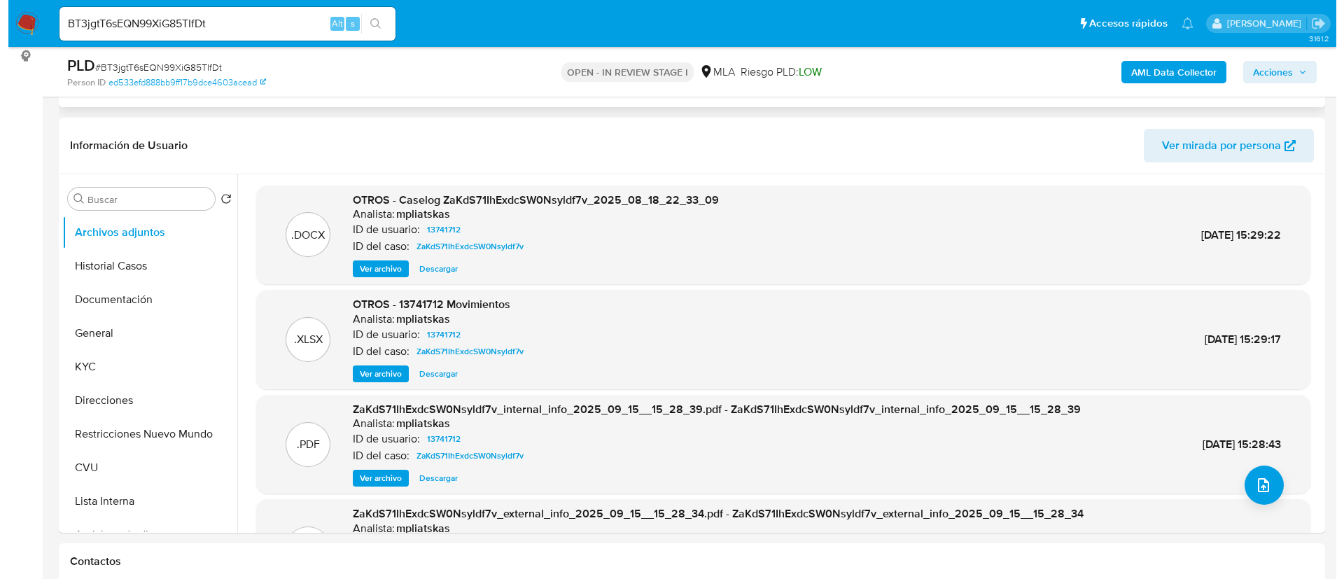
scroll to position [315, 0]
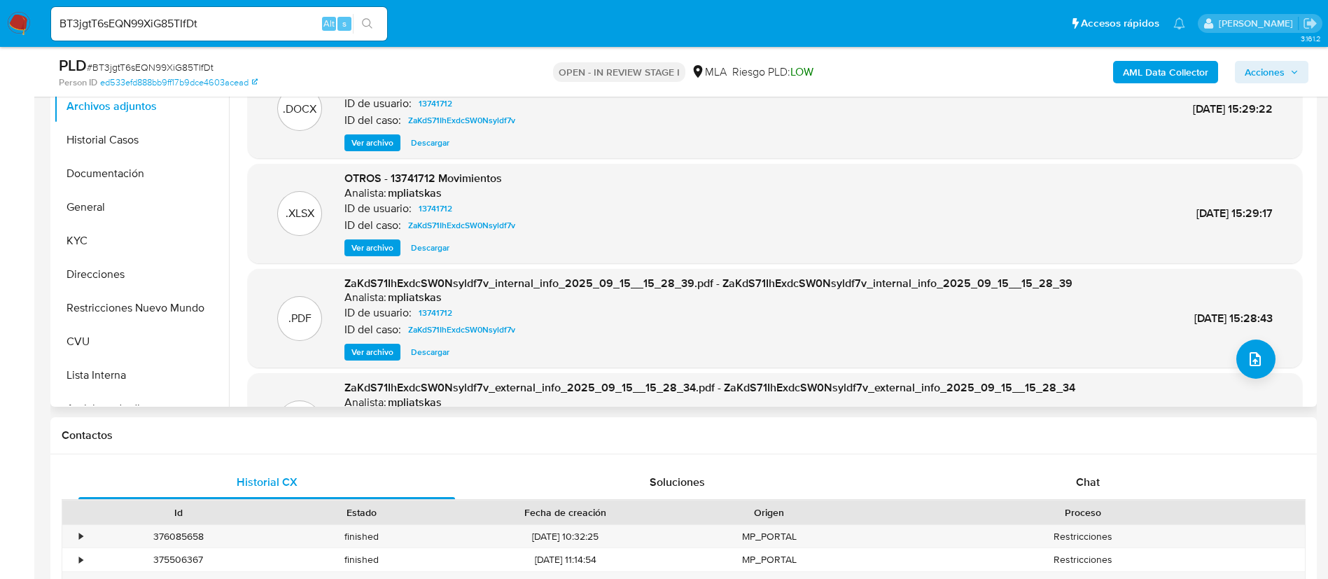
click at [387, 138] on span "Ver archivo" at bounding box center [372, 143] width 42 height 14
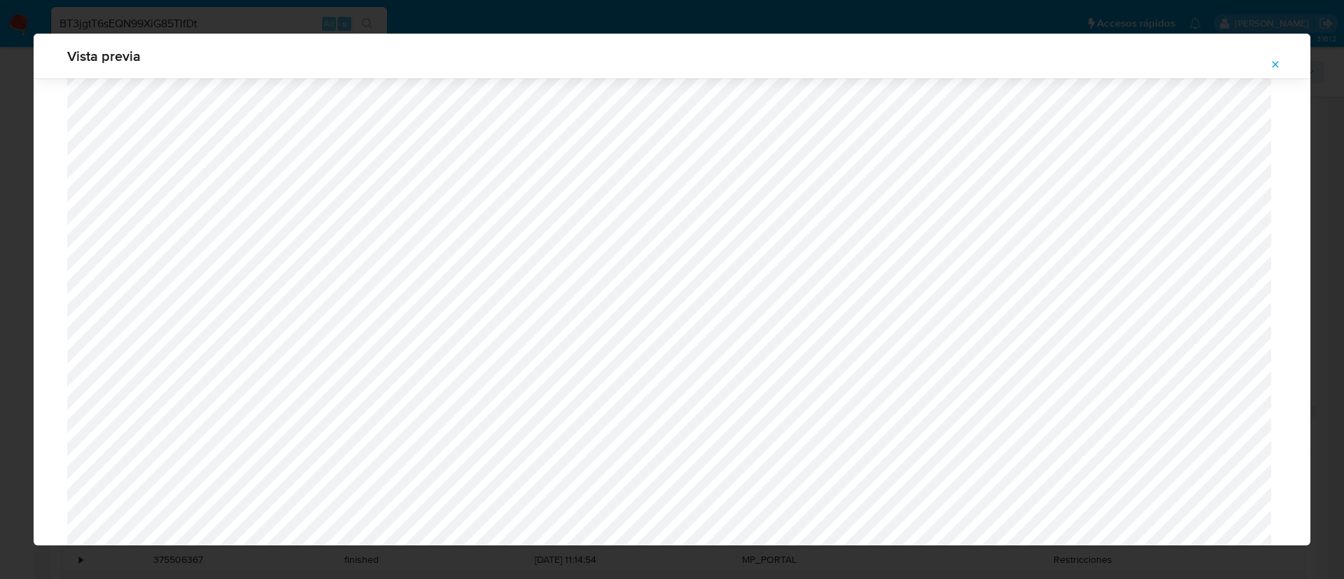
scroll to position [602, 0]
click at [1272, 63] on icon "Attachment preview" at bounding box center [1275, 64] width 11 height 11
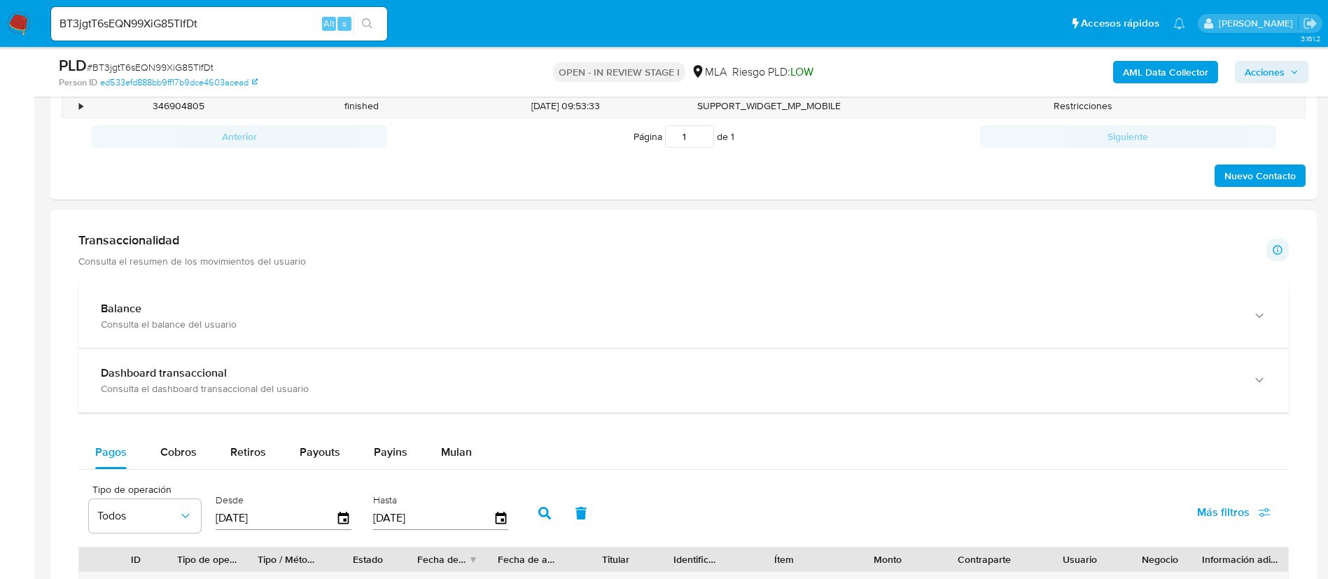
scroll to position [945, 0]
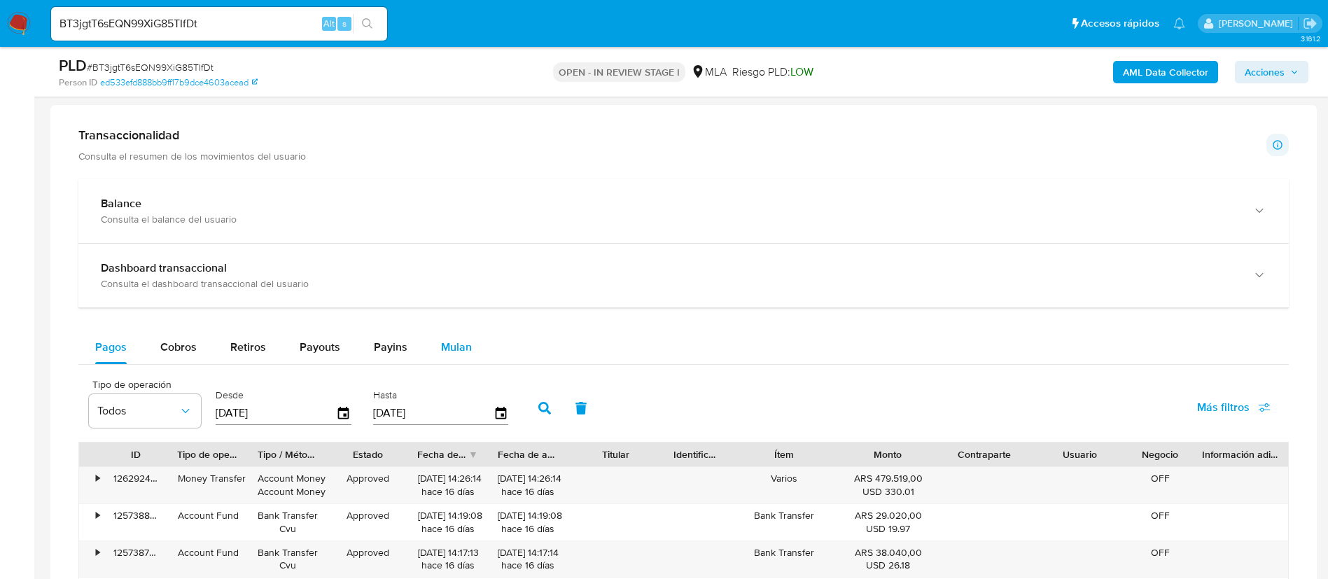
click at [463, 356] on div "Mulan" at bounding box center [456, 347] width 31 height 34
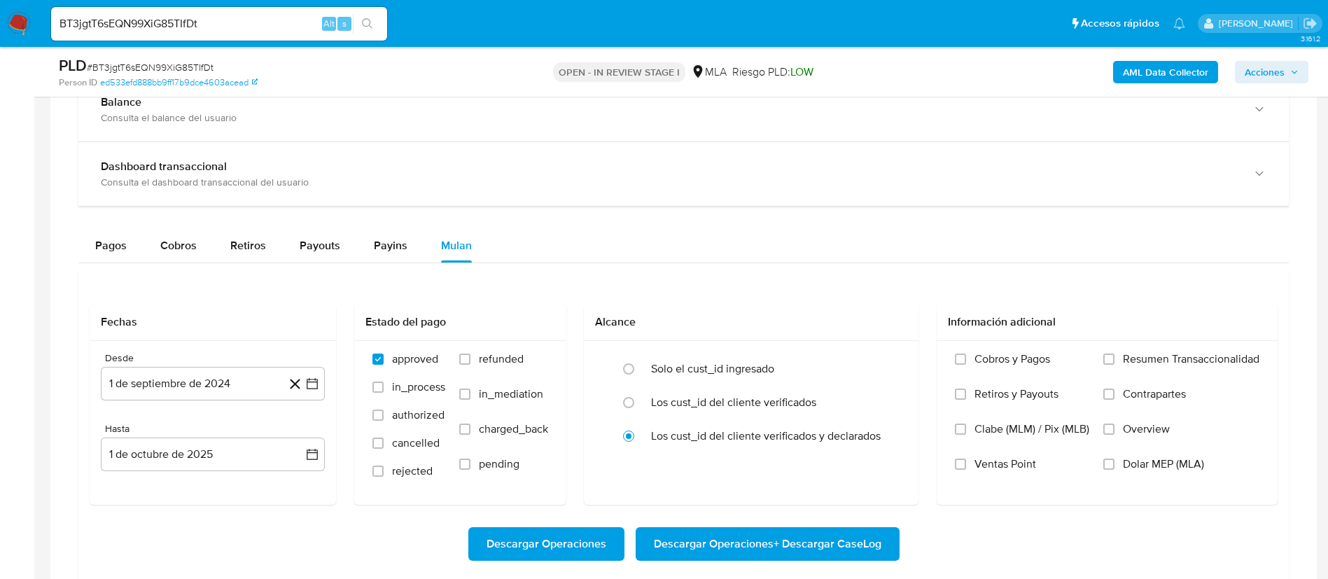
scroll to position [1155, 0]
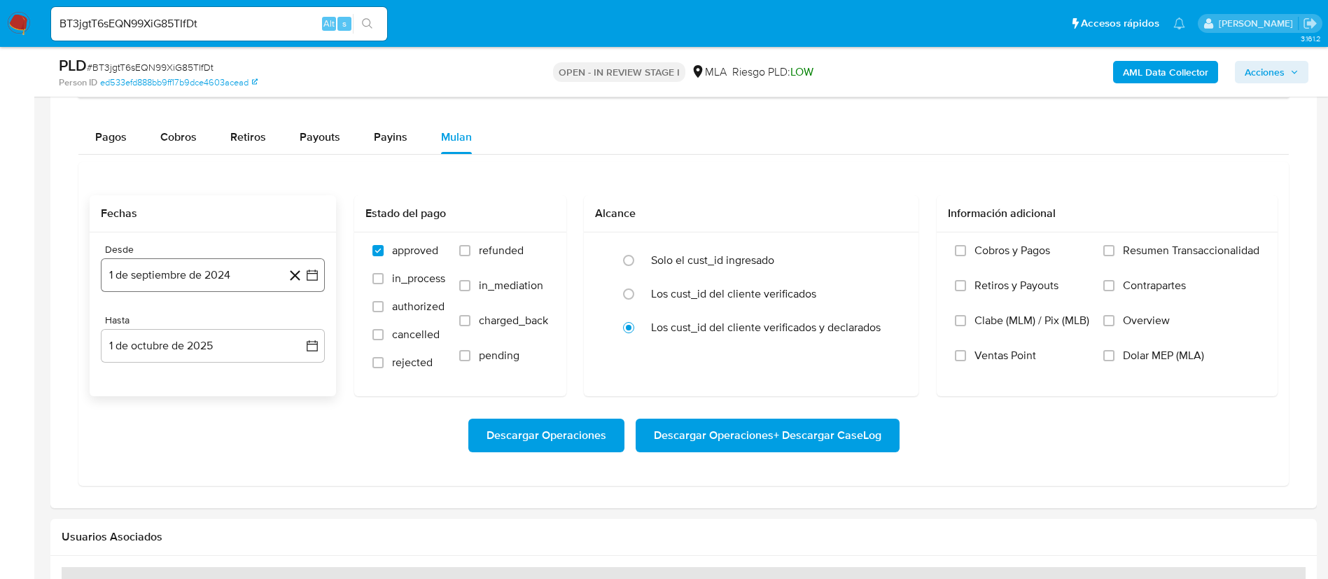
click at [311, 272] on icon "button" at bounding box center [312, 275] width 14 height 14
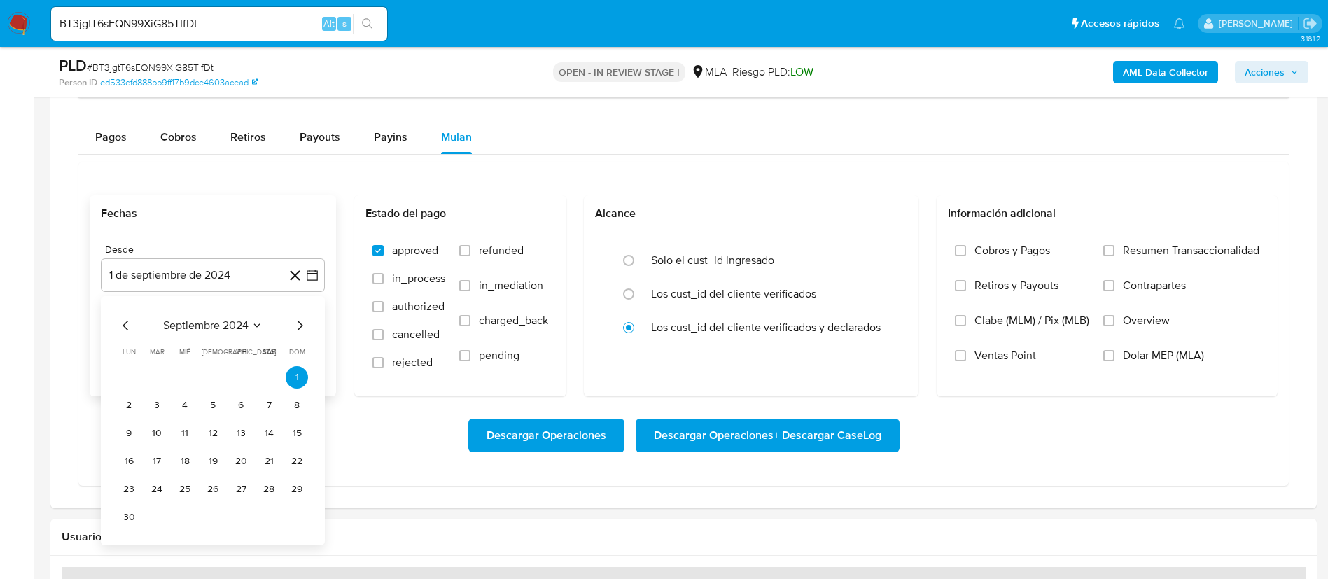
click at [214, 314] on div "septiembre 2024 septiembre 2024 lun lunes mar martes mié miércoles jue jueves v…" at bounding box center [213, 420] width 224 height 249
click at [253, 324] on icon "Seleccionar mes y año" at bounding box center [256, 325] width 11 height 11
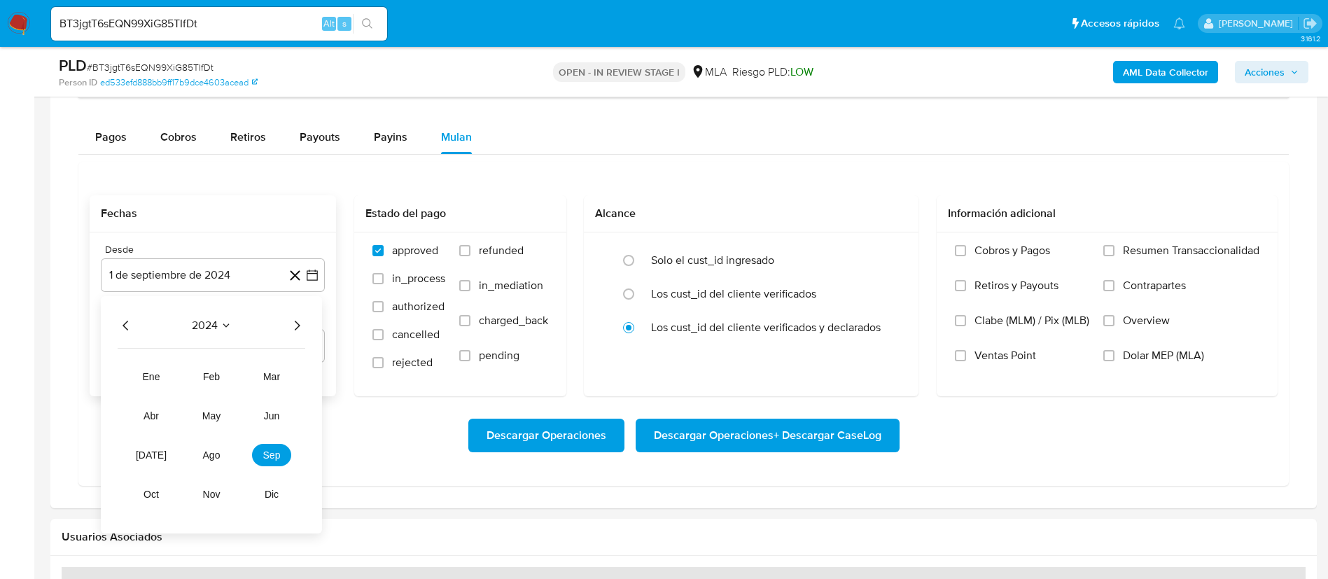
click at [294, 328] on icon "Año siguiente" at bounding box center [296, 325] width 17 height 17
click at [156, 449] on span "jul" at bounding box center [151, 454] width 31 height 11
click at [302, 330] on icon "Mes siguiente" at bounding box center [299, 325] width 17 height 17
click at [239, 382] on button "1" at bounding box center [241, 377] width 22 height 22
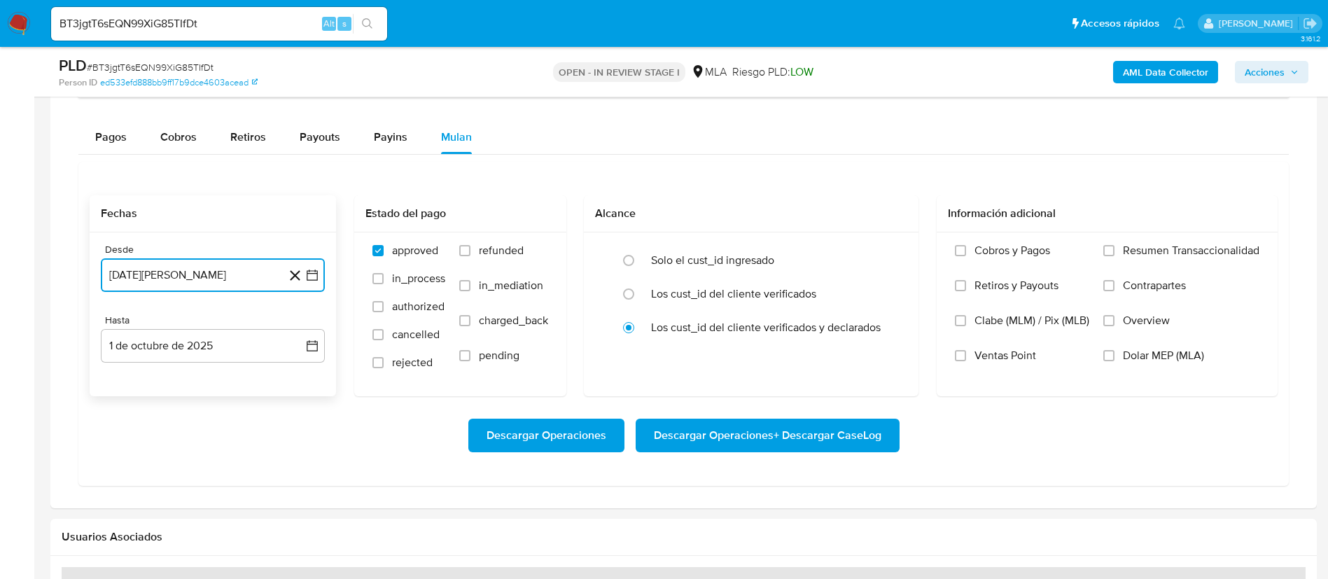
drag, startPoint x: 310, startPoint y: 353, endPoint x: 204, endPoint y: 365, distance: 107.1
click at [311, 353] on button "1 de octubre de 2025" at bounding box center [213, 346] width 224 height 34
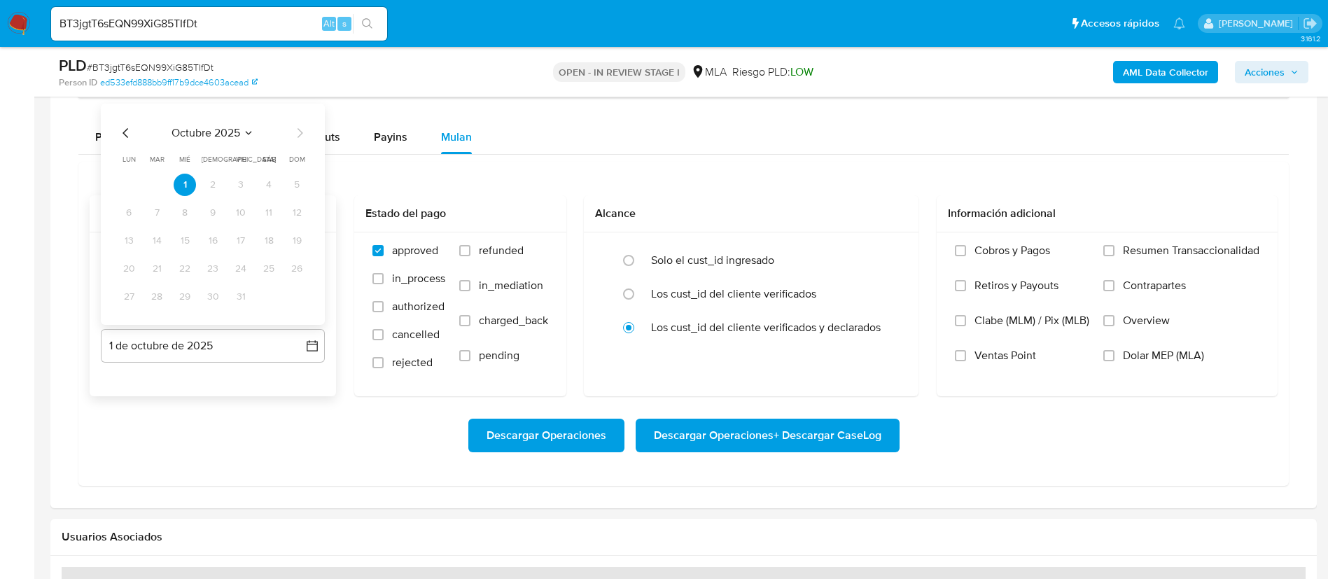
click at [124, 137] on icon "Mes anterior" at bounding box center [126, 133] width 17 height 17
click at [159, 309] on div "septiembre 2025 septiembre 2025 lun lunes mar martes mié miércoles jue jueves v…" at bounding box center [213, 214] width 224 height 221
click at [154, 302] on button "30" at bounding box center [157, 297] width 22 height 22
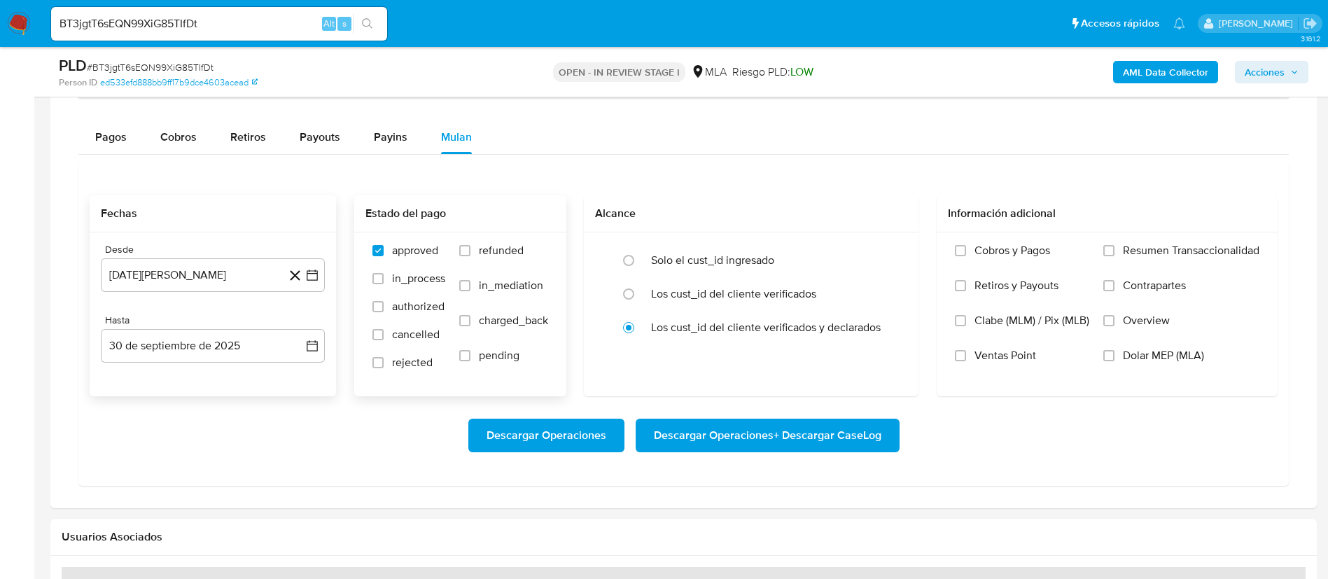
click at [500, 251] on span "refunded" at bounding box center [501, 251] width 45 height 14
click at [470, 251] on input "refunded" at bounding box center [464, 250] width 11 height 11
checkbox input "true"
click at [1117, 357] on label "Dolar MEP (MLA)" at bounding box center [1181, 366] width 156 height 35
click at [1114, 357] on input "Dolar MEP (MLA)" at bounding box center [1108, 355] width 11 height 11
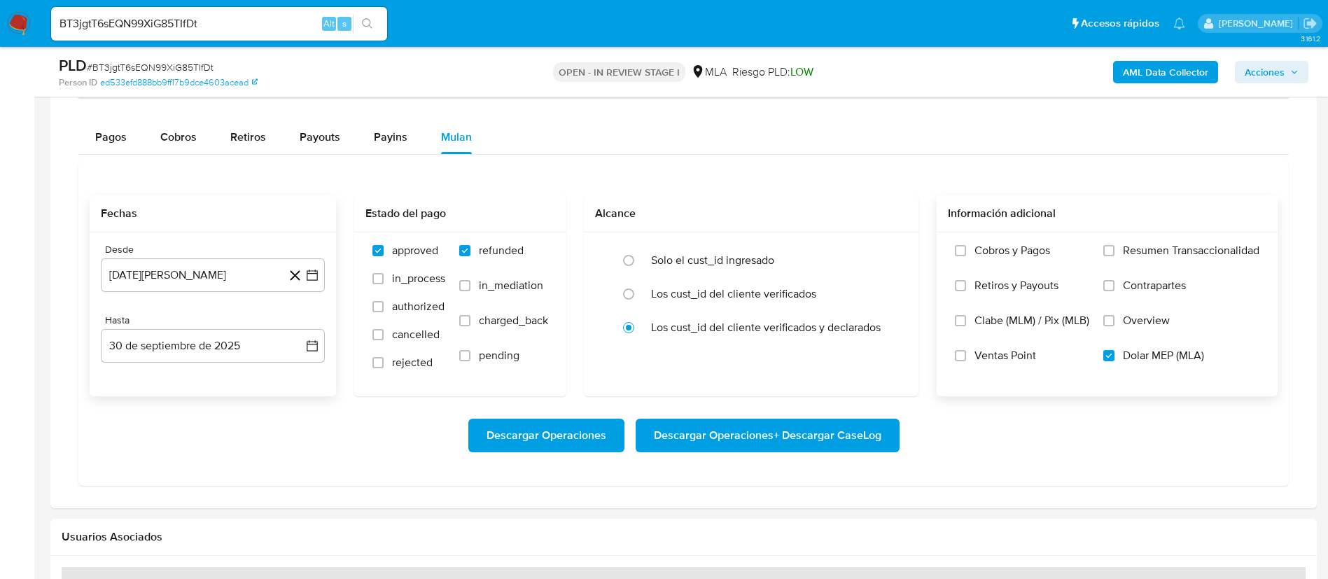
click at [843, 425] on span "Descargar Operaciones + Descargar CaseLog" at bounding box center [768, 435] width 228 height 31
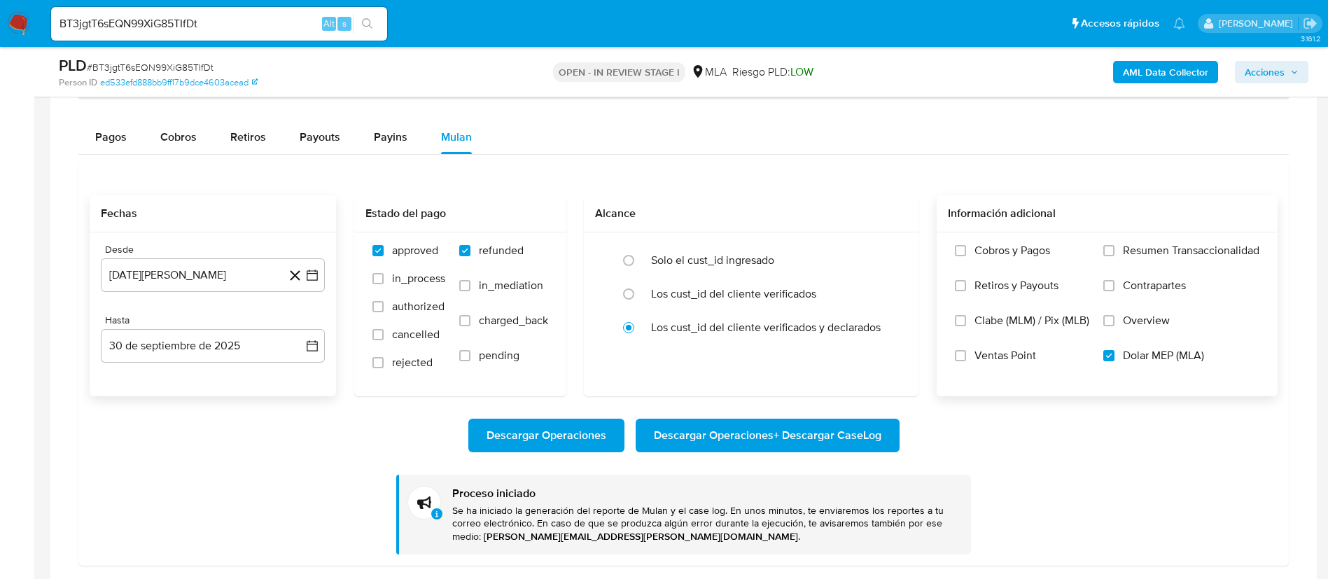
click at [218, 29] on input "BT3jgtT6sEQN99XiG85TIfDt" at bounding box center [219, 24] width 336 height 18
paste input "1m3RSH61wwmrbiqZYoQqdsN5"
type input "1m3RSH61wwmrbiqZYoQqdsN5"
click at [373, 25] on button "search-icon" at bounding box center [367, 24] width 29 height 20
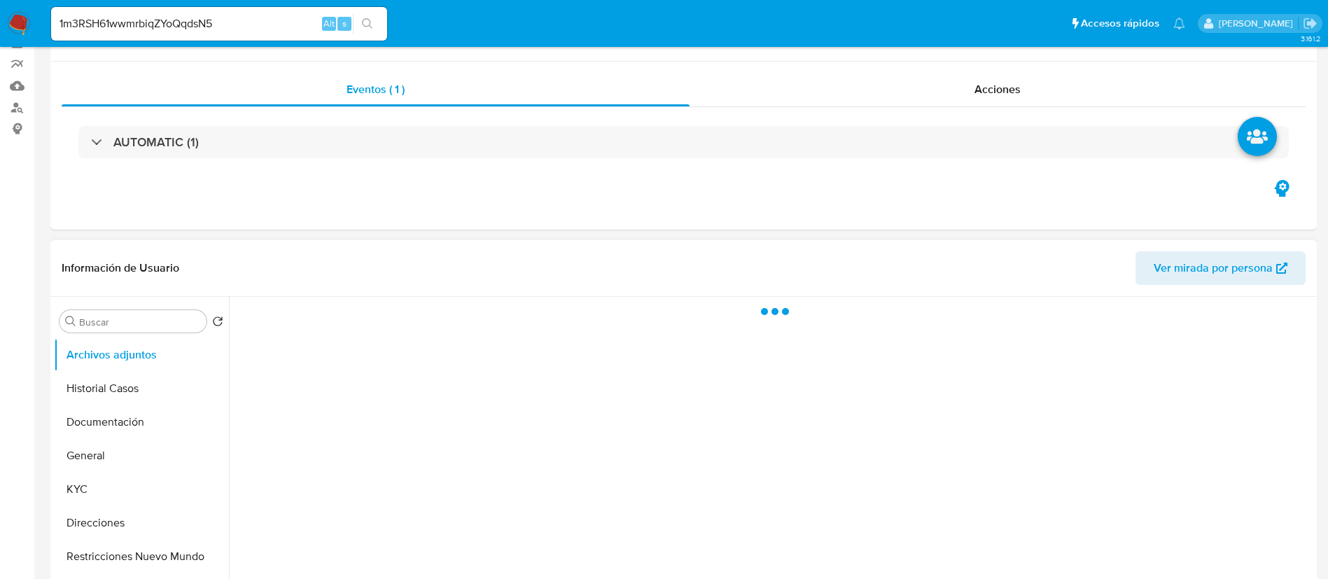
scroll to position [210, 0]
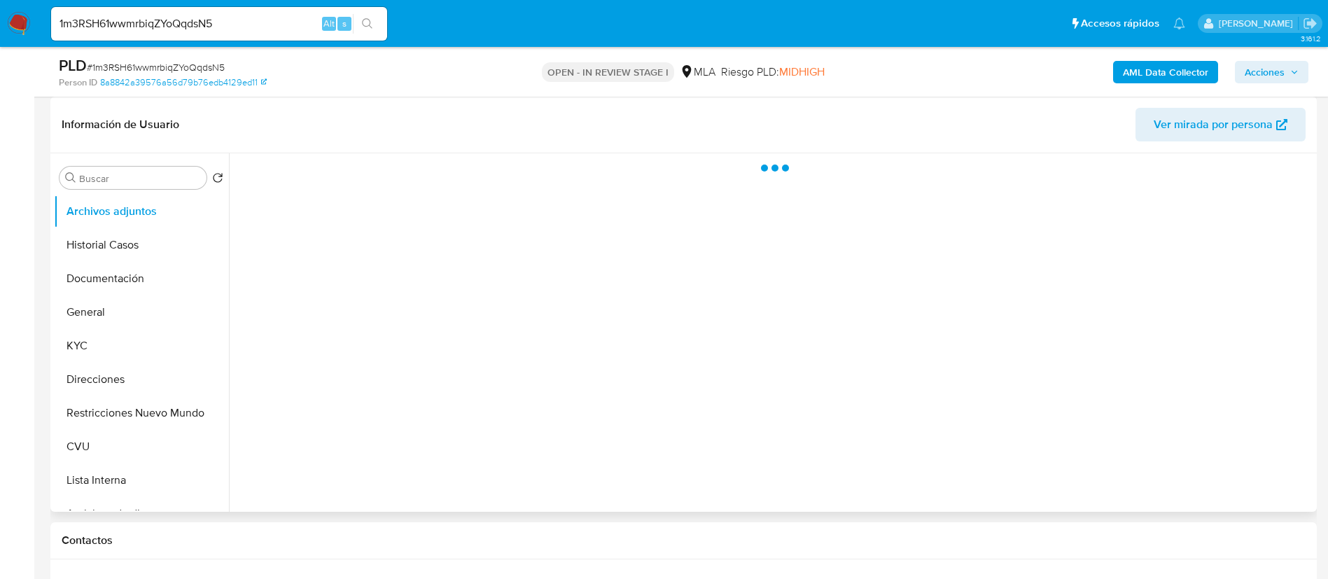
select select "10"
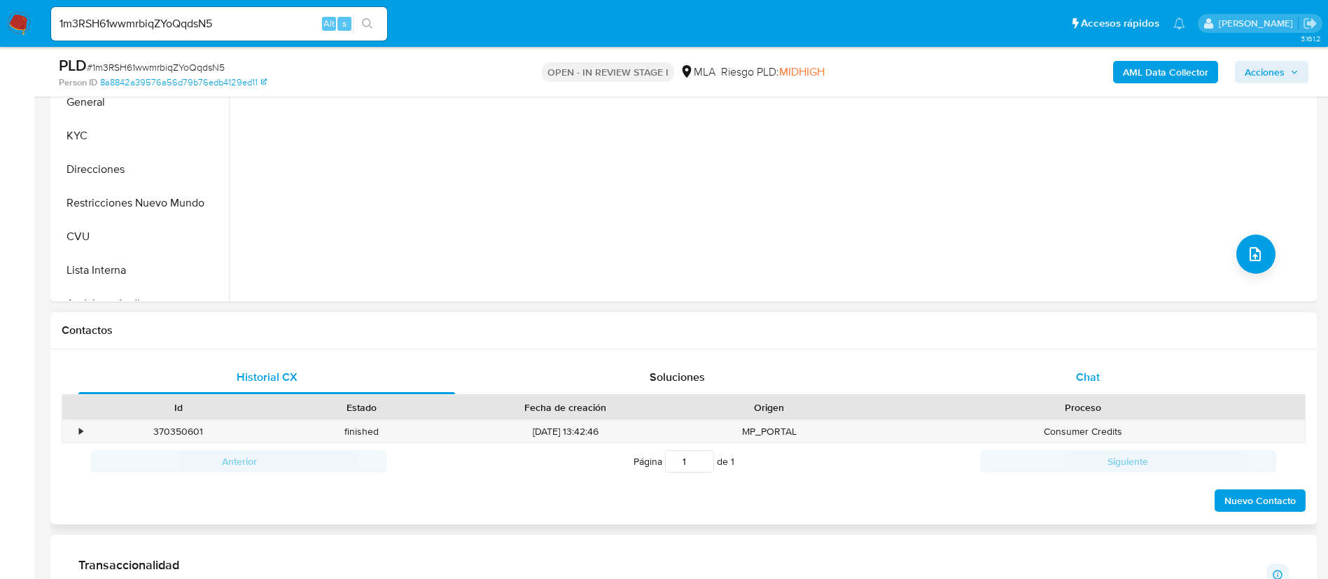
click at [1002, 365] on div "Chat" at bounding box center [1088, 378] width 377 height 34
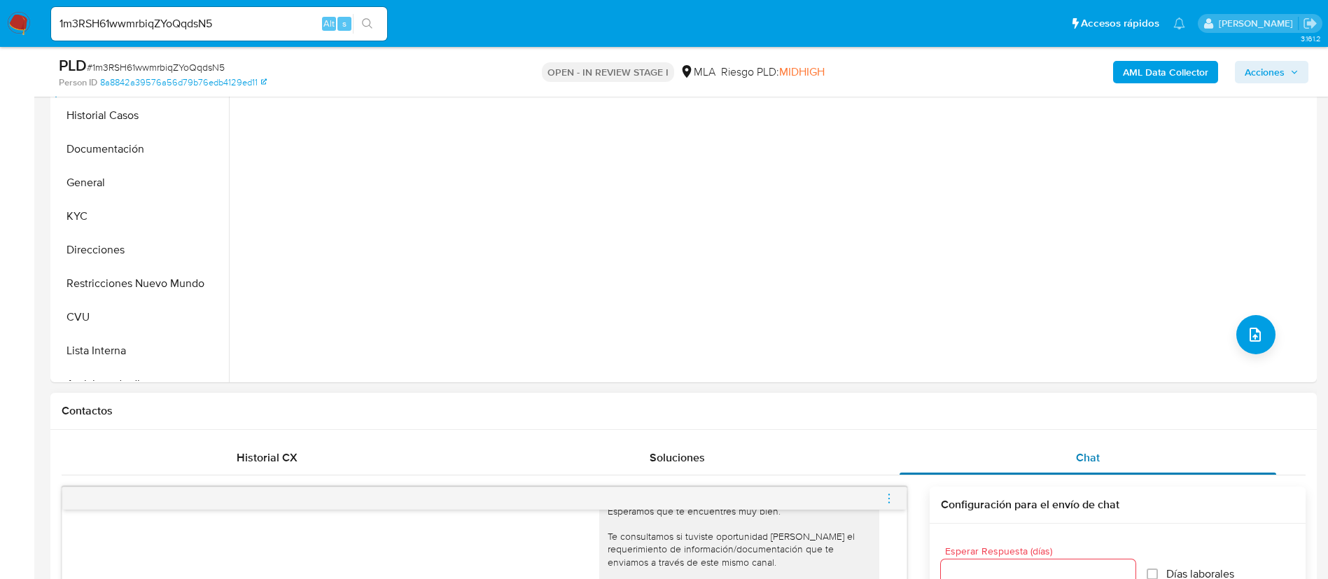
scroll to position [315, 0]
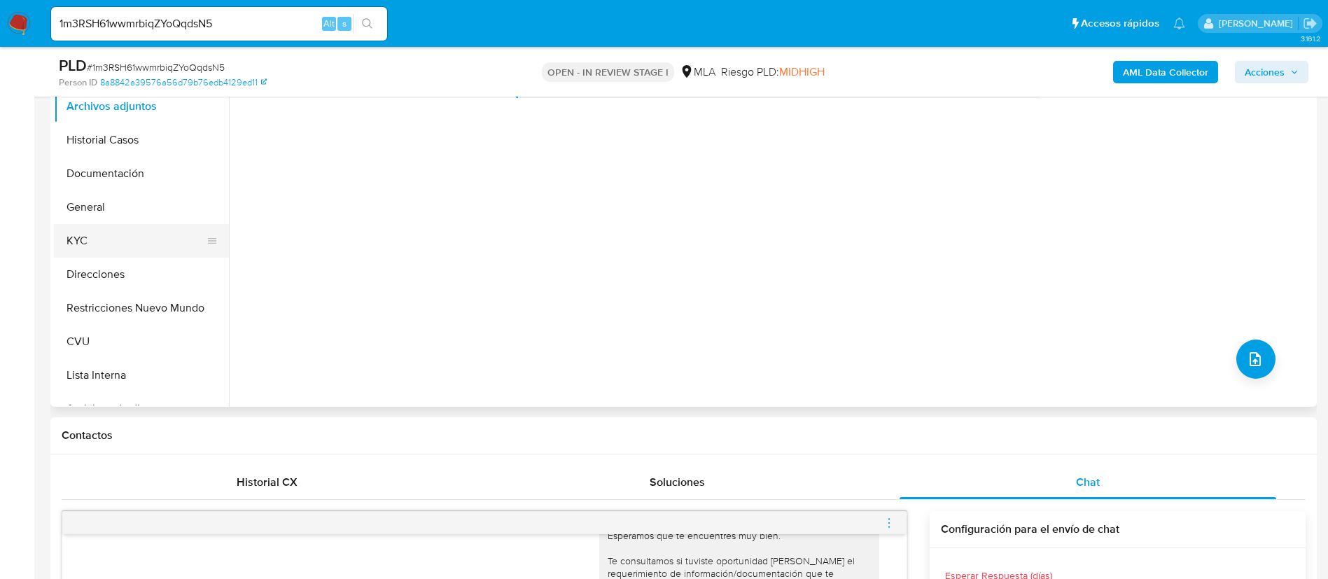
click at [122, 253] on button "KYC" at bounding box center [136, 241] width 164 height 34
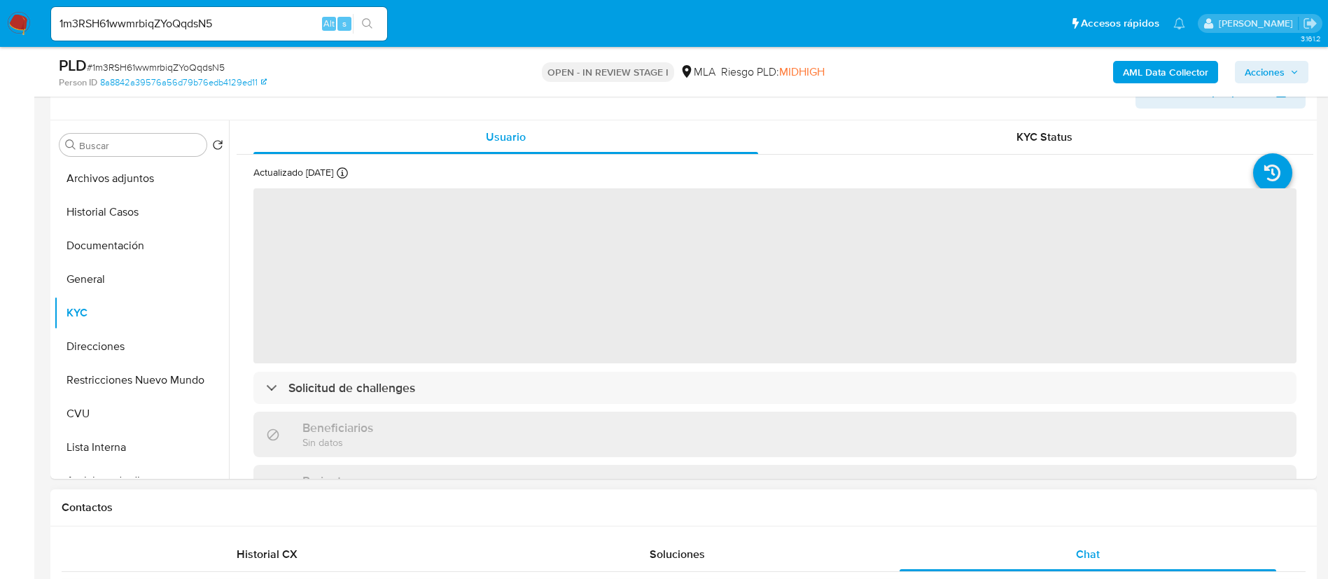
scroll to position [210, 0]
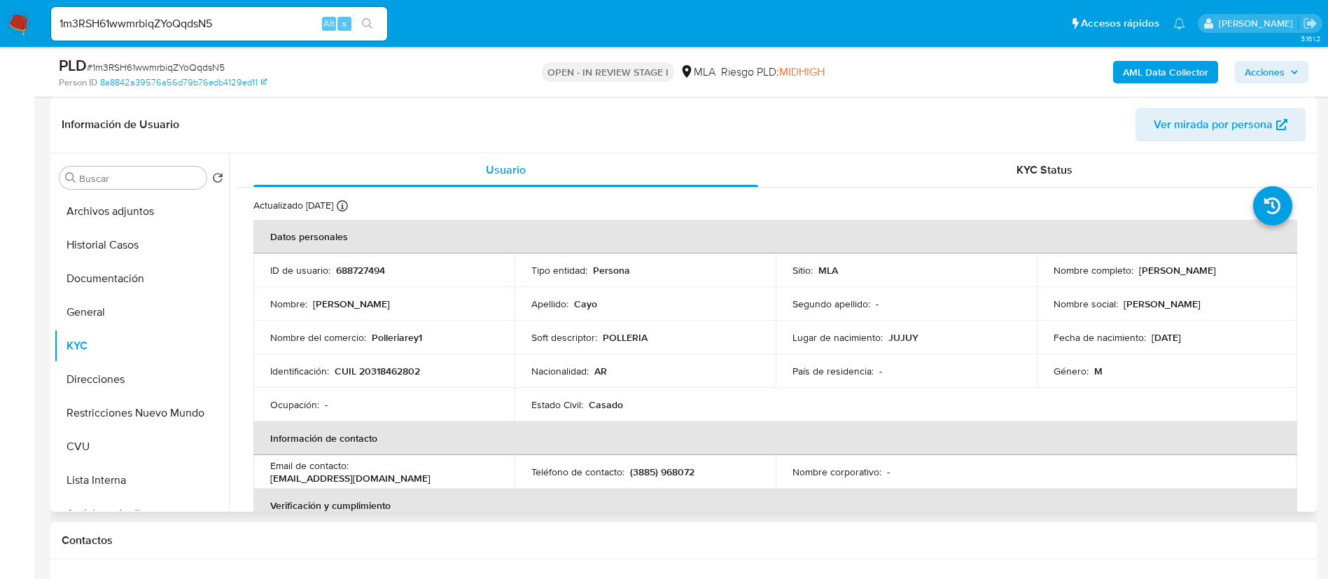
click at [353, 275] on p "688727494" at bounding box center [360, 270] width 49 height 13
copy p "688727494"
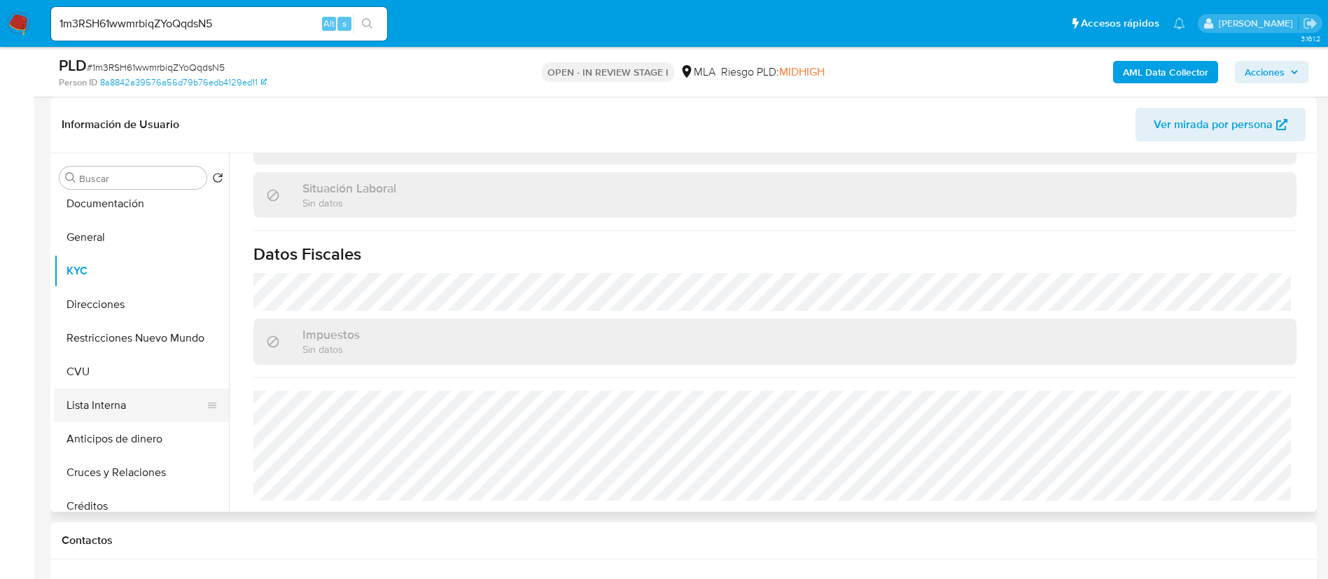
scroll to position [105, 0]
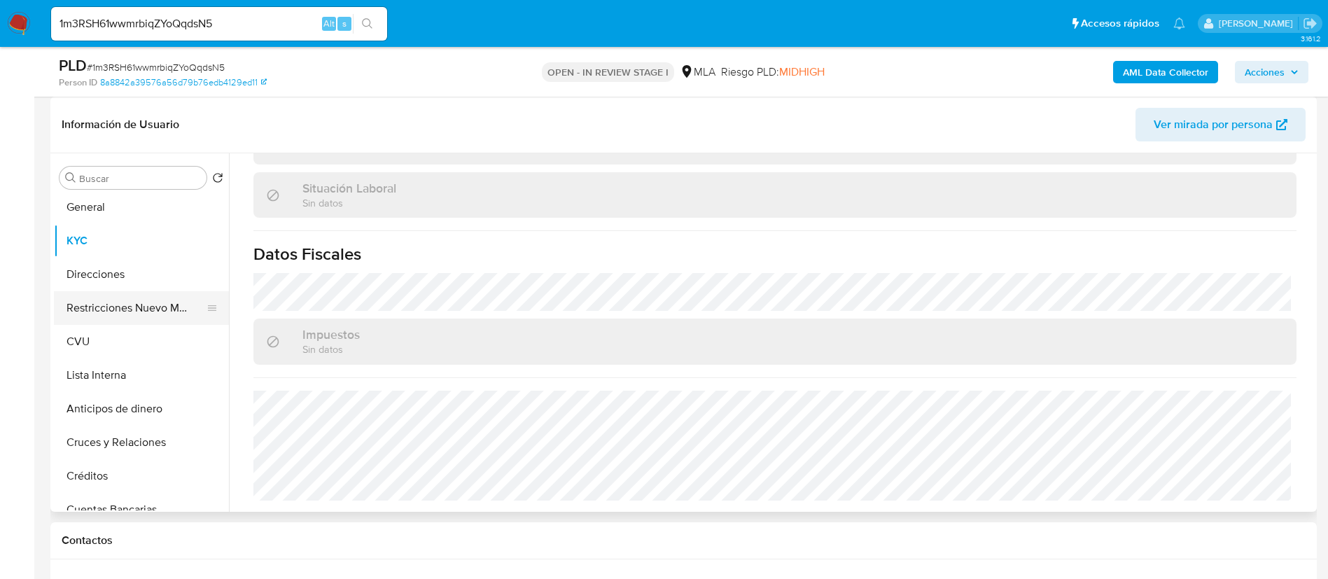
click at [97, 291] on button "Restricciones Nuevo Mundo" at bounding box center [136, 308] width 164 height 34
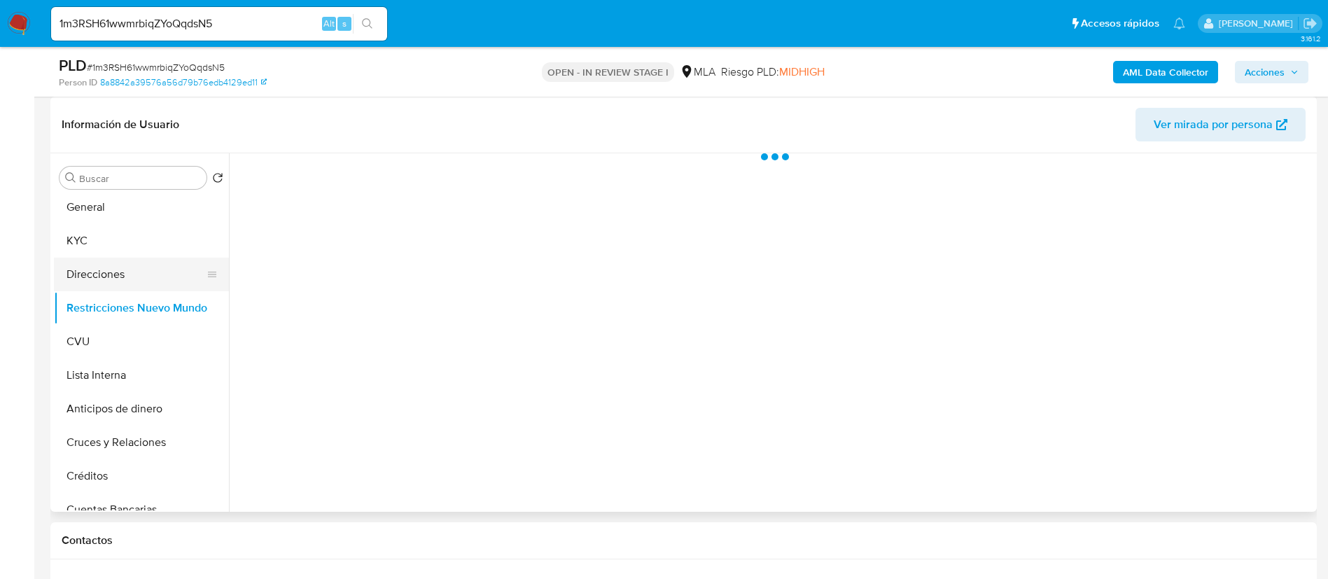
click at [87, 279] on button "Direcciones" at bounding box center [136, 275] width 164 height 34
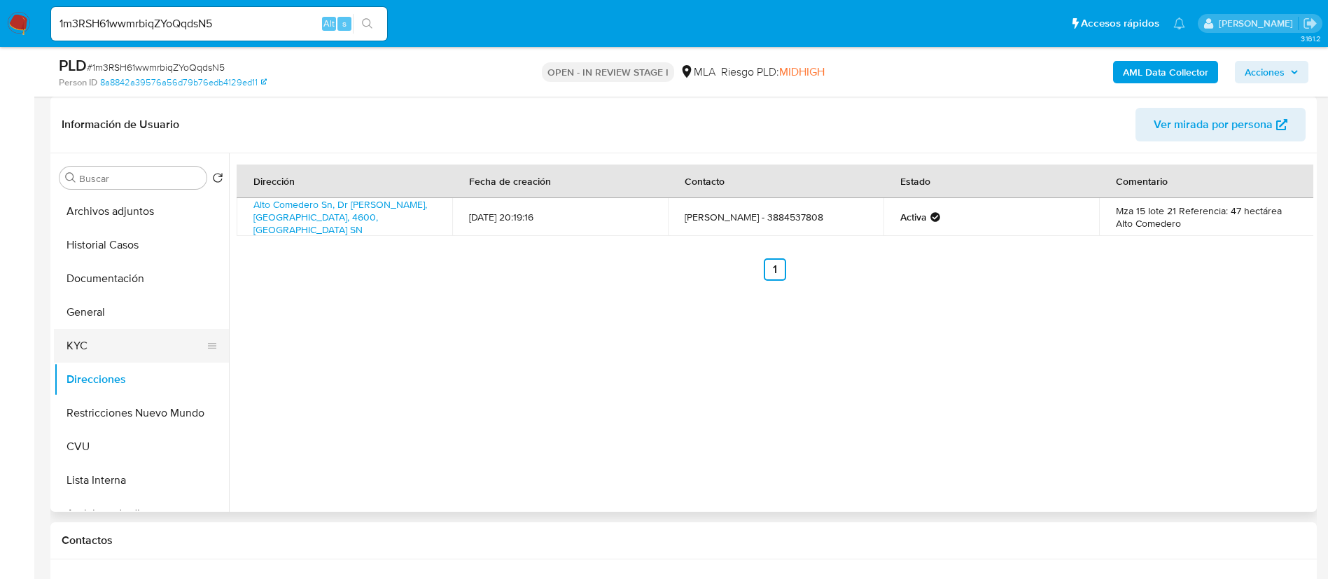
click at [127, 346] on button "KYC" at bounding box center [136, 346] width 164 height 34
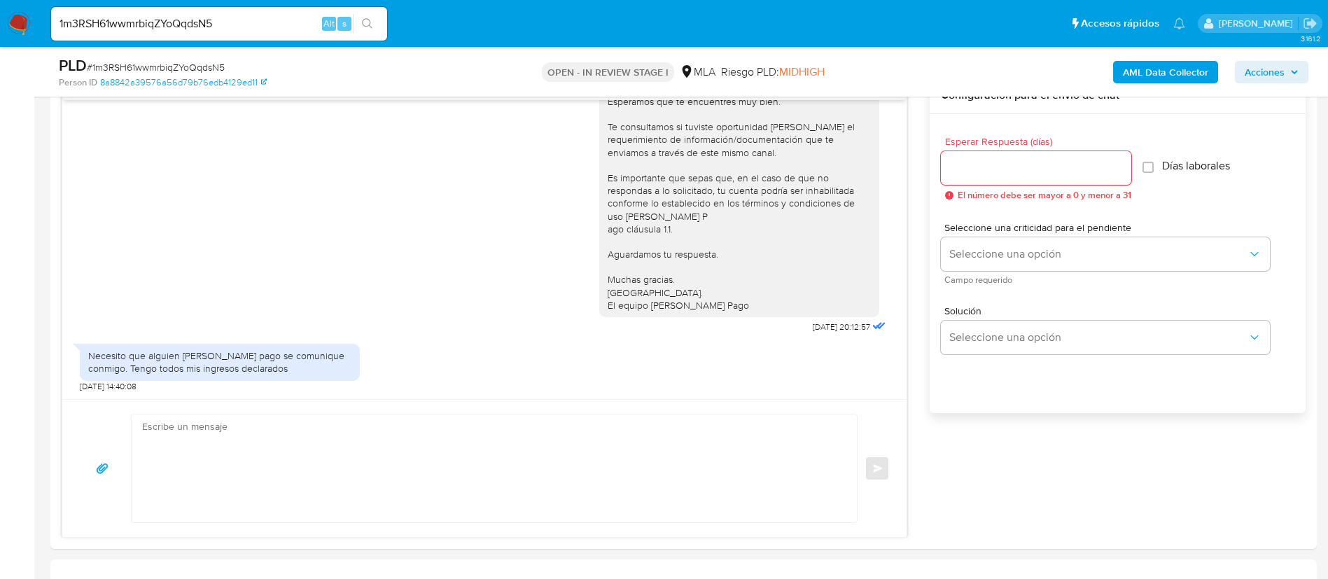
scroll to position [945, 0]
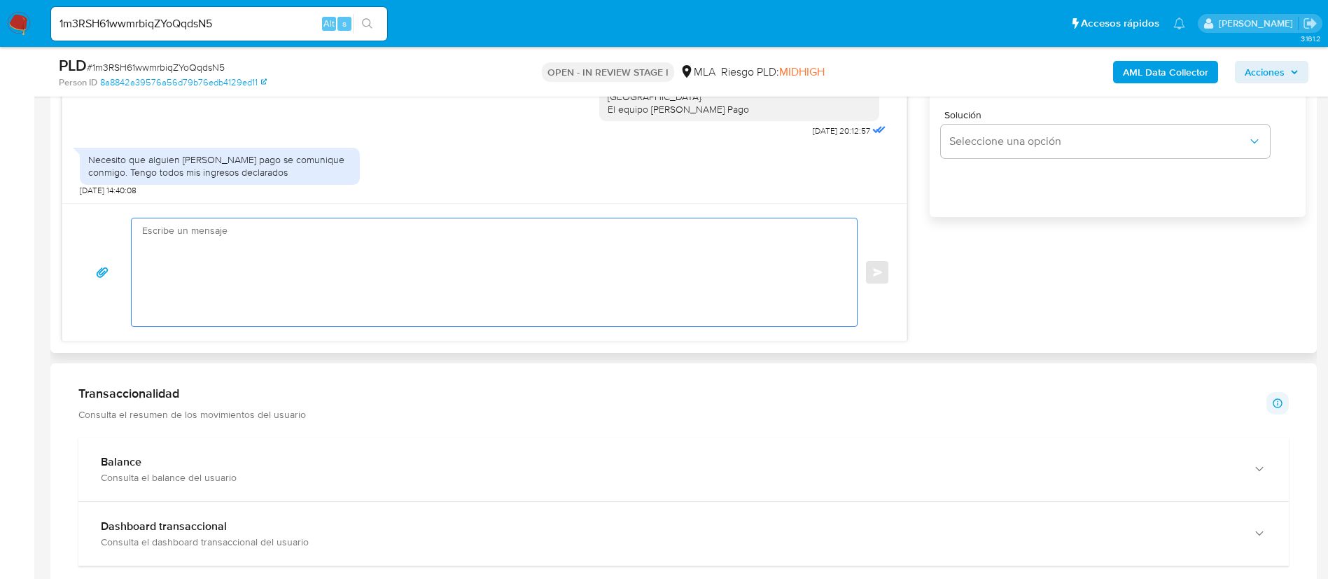
click at [629, 279] on textarea at bounding box center [490, 272] width 697 height 108
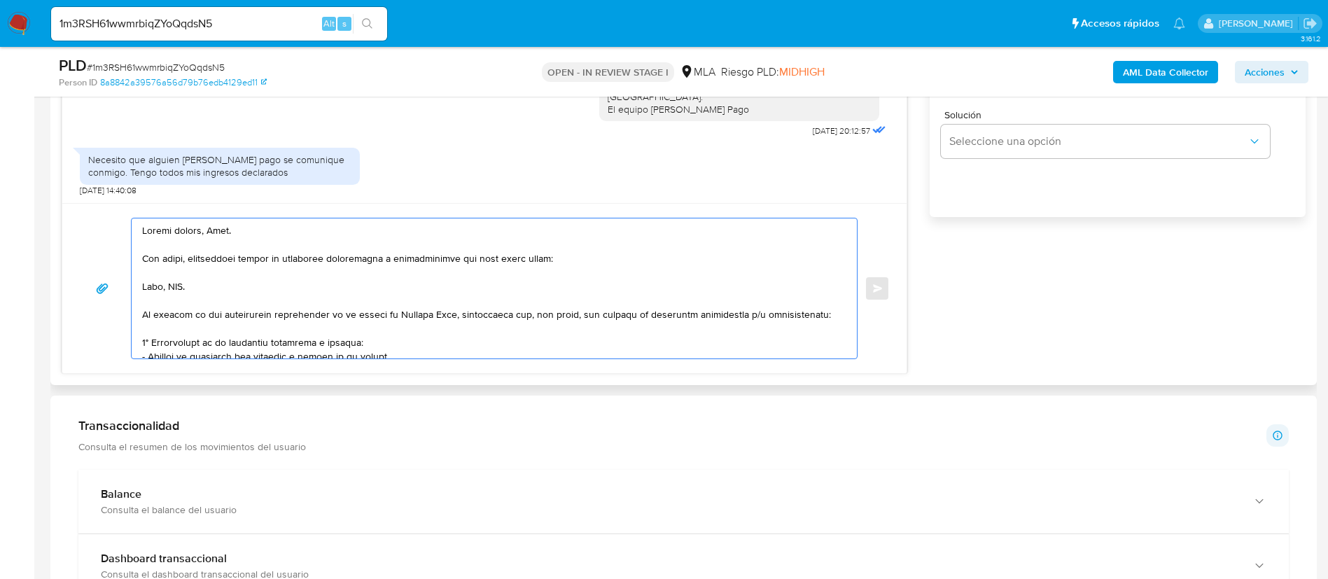
drag, startPoint x: 144, startPoint y: 284, endPoint x: 825, endPoint y: 315, distance: 682.5
click at [825, 315] on textarea at bounding box center [490, 288] width 697 height 140
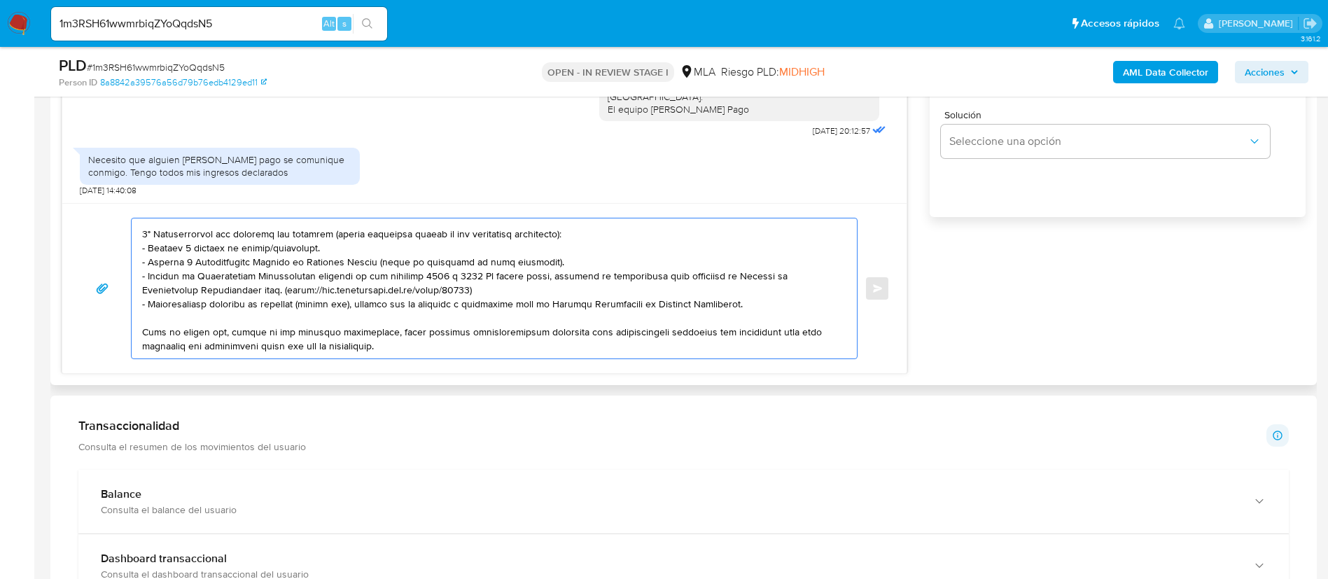
scroll to position [210, 0]
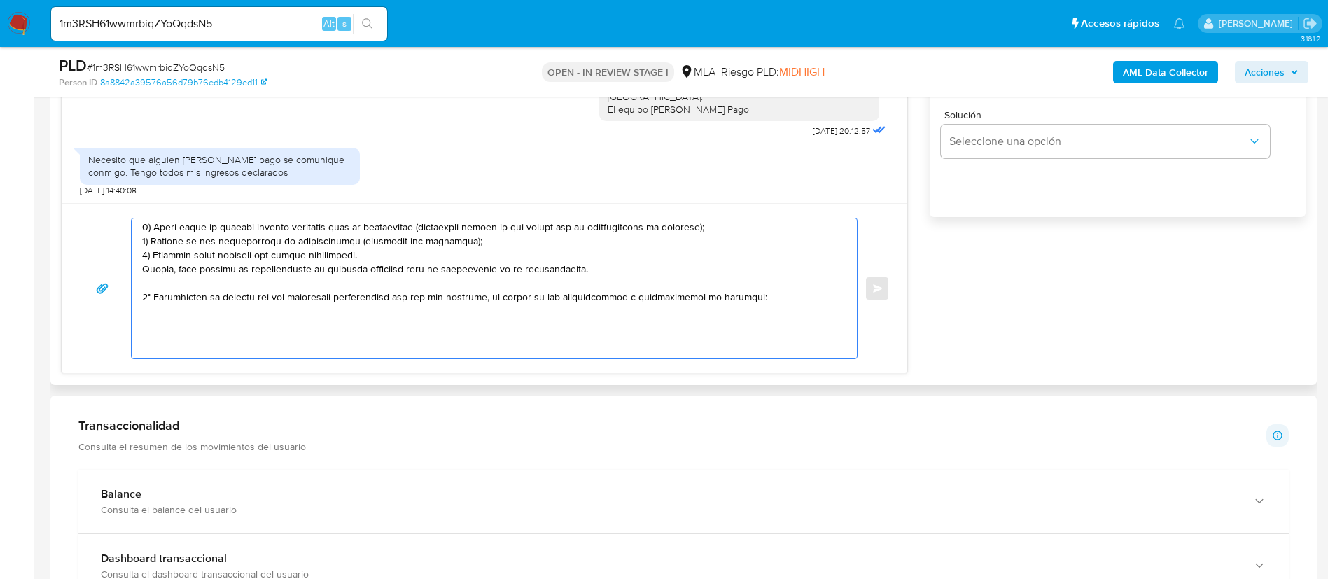
drag, startPoint x: 144, startPoint y: 277, endPoint x: 597, endPoint y: 277, distance: 453.6
click at [597, 277] on textarea at bounding box center [490, 288] width 697 height 140
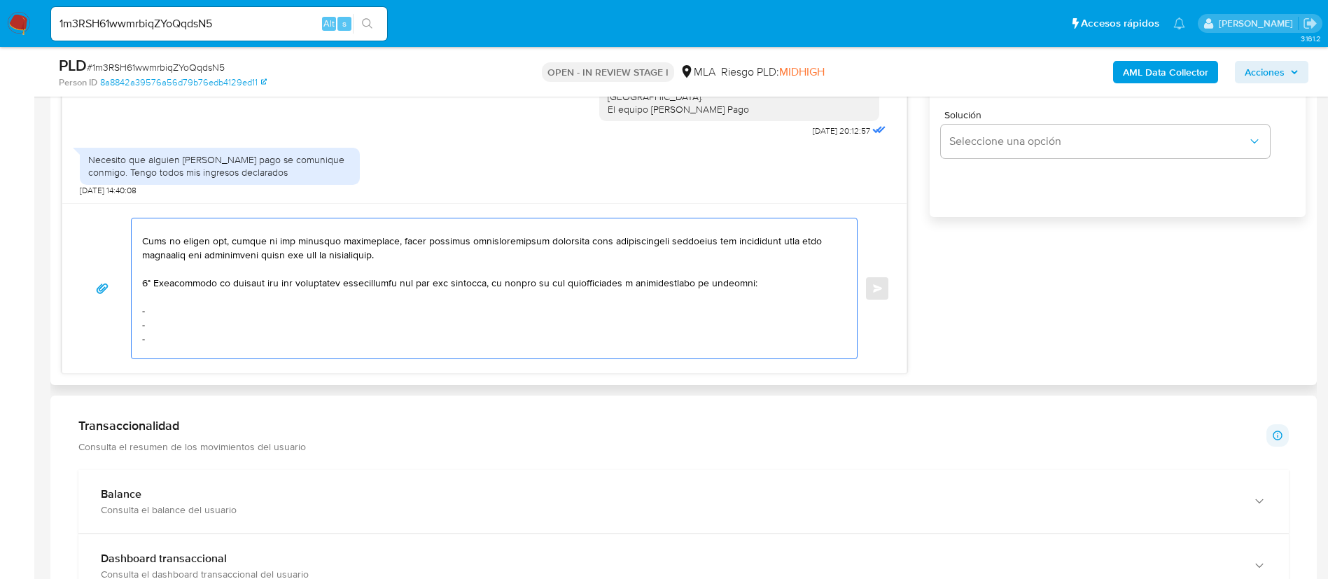
scroll to position [186, 0]
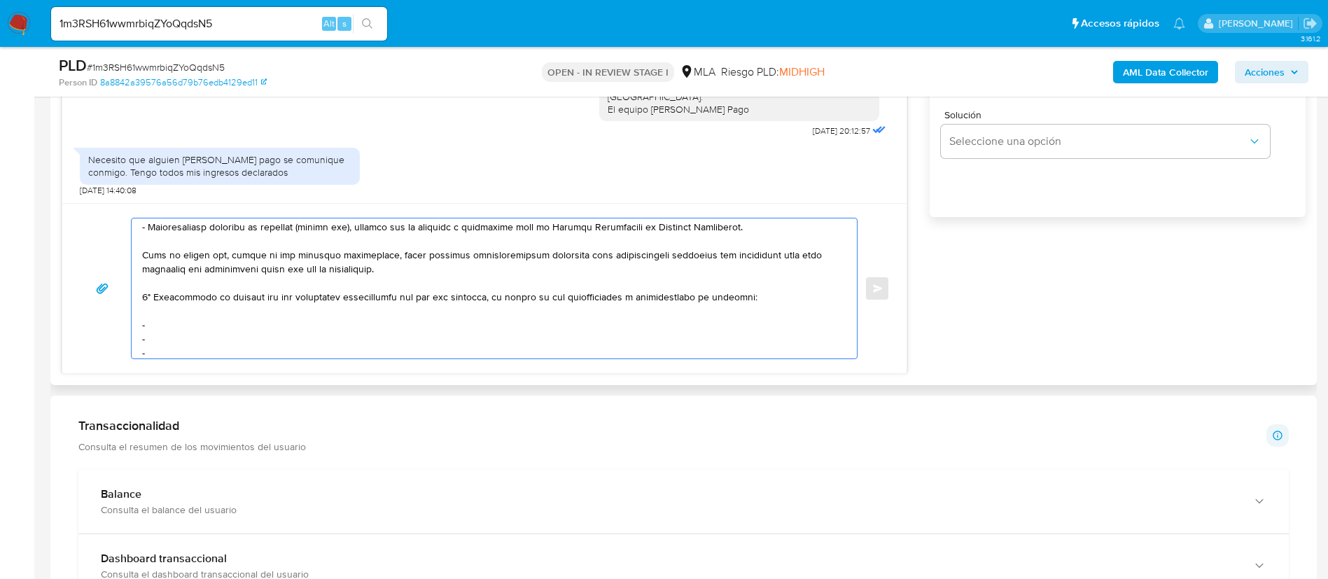
click at [271, 323] on textarea at bounding box center [490, 288] width 697 height 140
paste textarea "Tito Orlando Jesus - CUIT 20325289407"
click at [216, 335] on textarea at bounding box center [490, 288] width 697 height 140
paste textarea "Nancy Eugenia Flores - CUIT 27311801061"
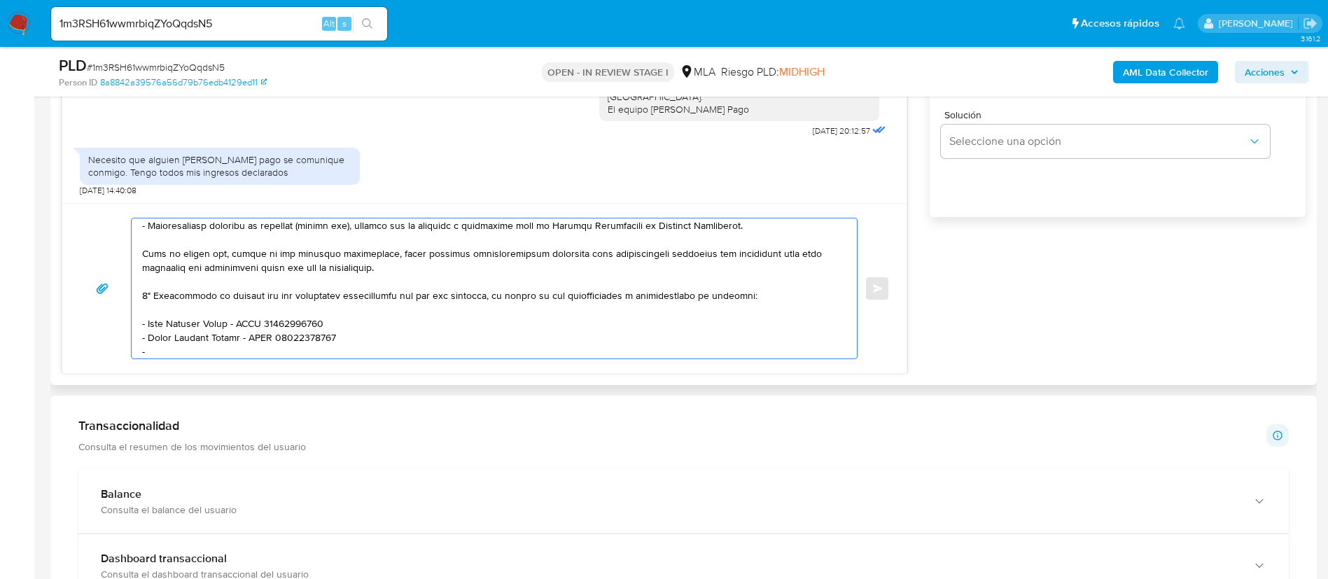
paste textarea "Gonzalez Sergio Martin - CUIT 20284200722"
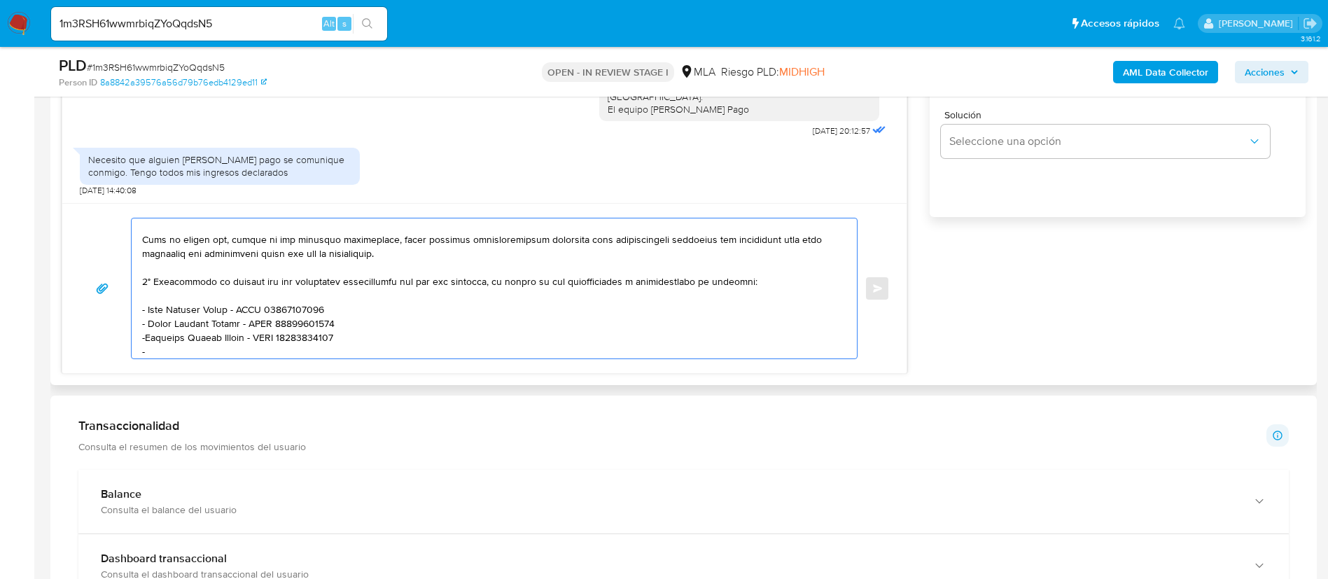
click at [147, 333] on textarea at bounding box center [490, 288] width 697 height 140
click at [152, 346] on textarea at bounding box center [490, 288] width 697 height 140
paste textarea "Ismael Daniel Cruz - CUIT 20288044687"
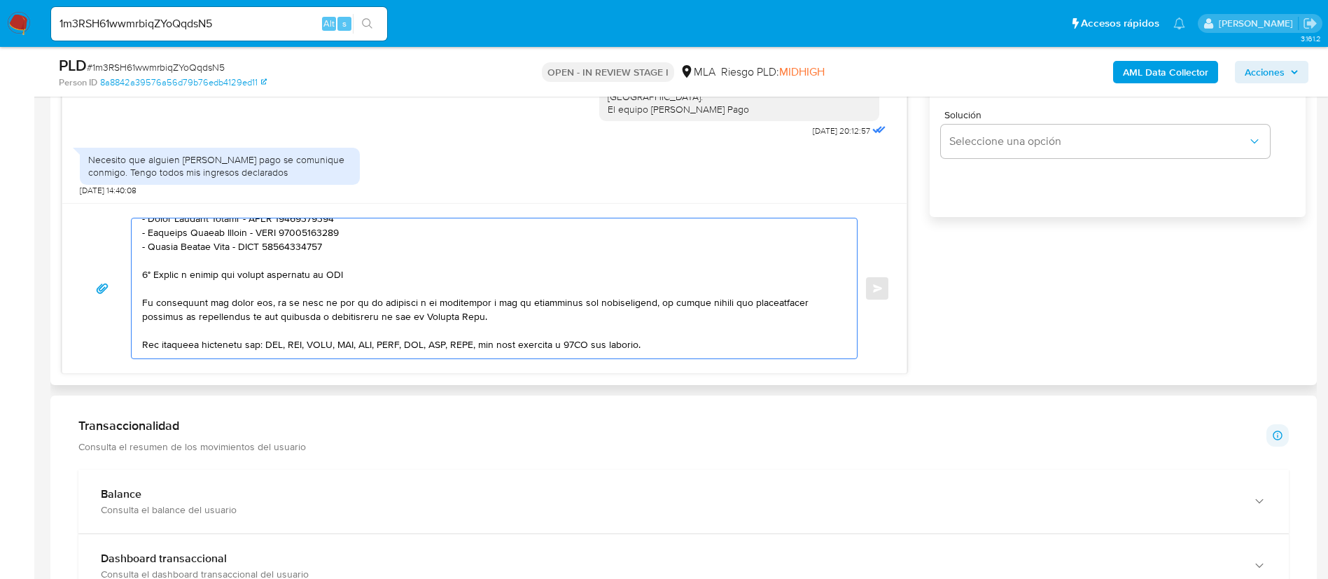
click at [298, 271] on textarea at bounding box center [490, 288] width 697 height 140
click at [298, 270] on textarea at bounding box center [490, 288] width 697 height 140
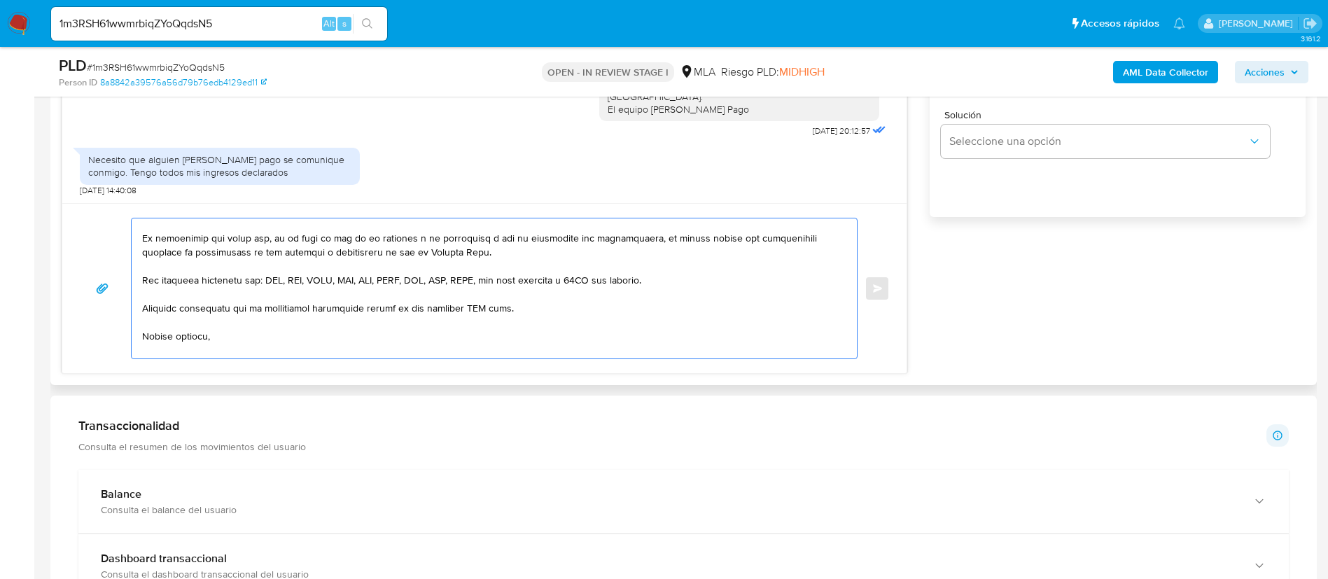
scroll to position [374, 0]
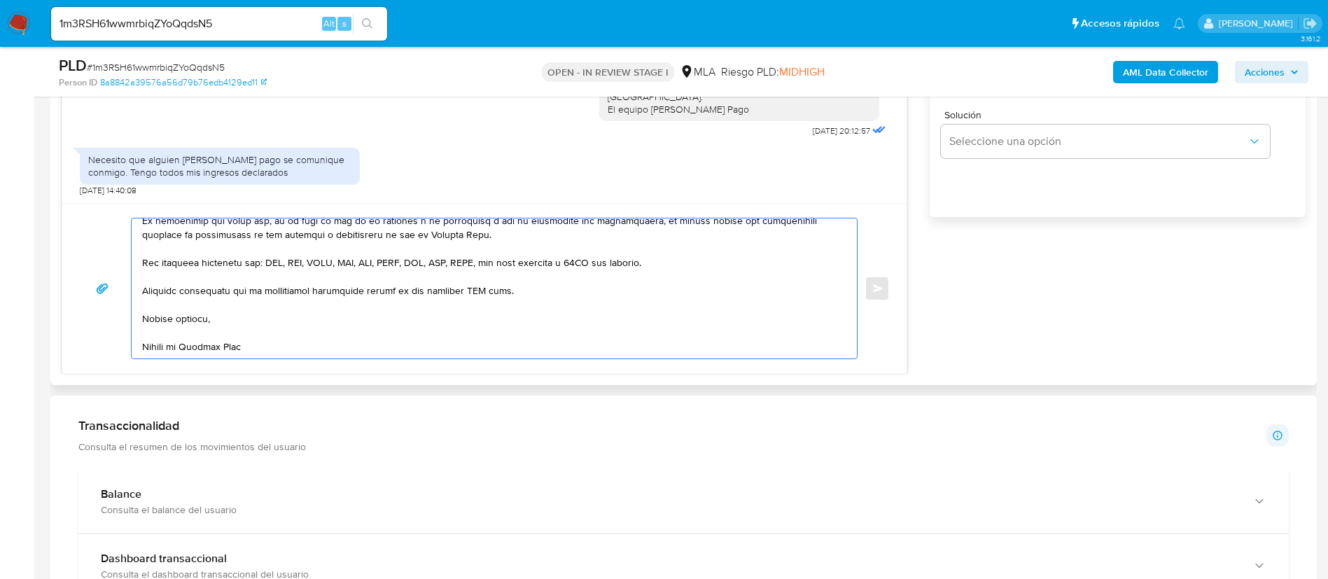
click at [480, 278] on textarea at bounding box center [490, 288] width 697 height 140
click at [480, 277] on textarea at bounding box center [490, 288] width 697 height 140
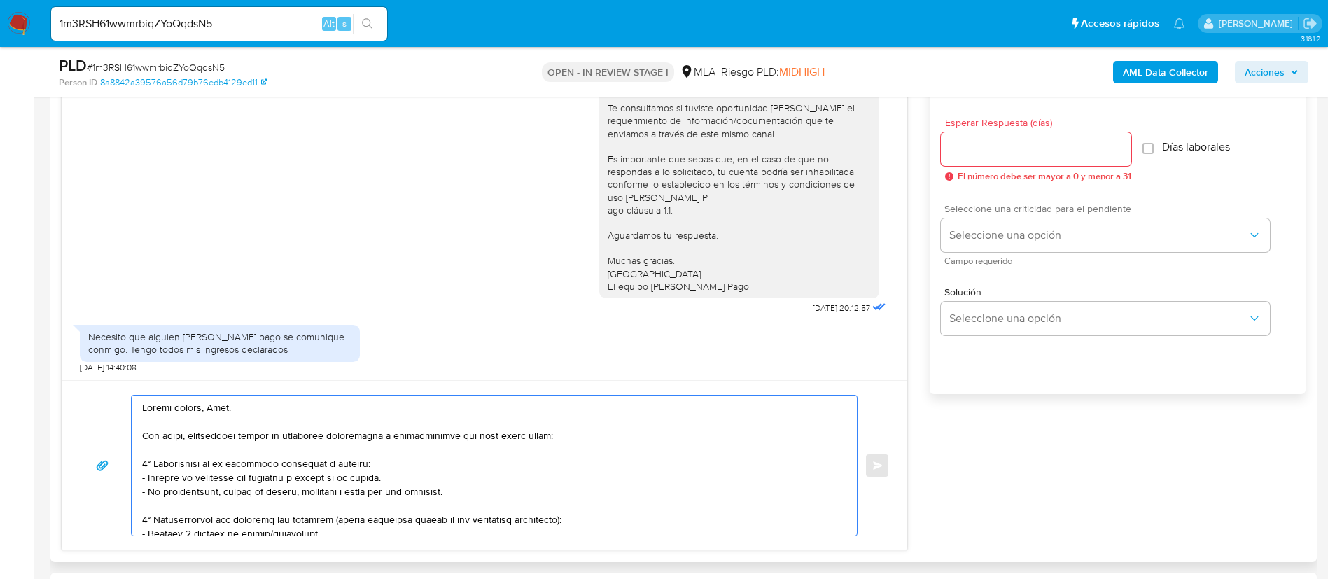
scroll to position [735, 0]
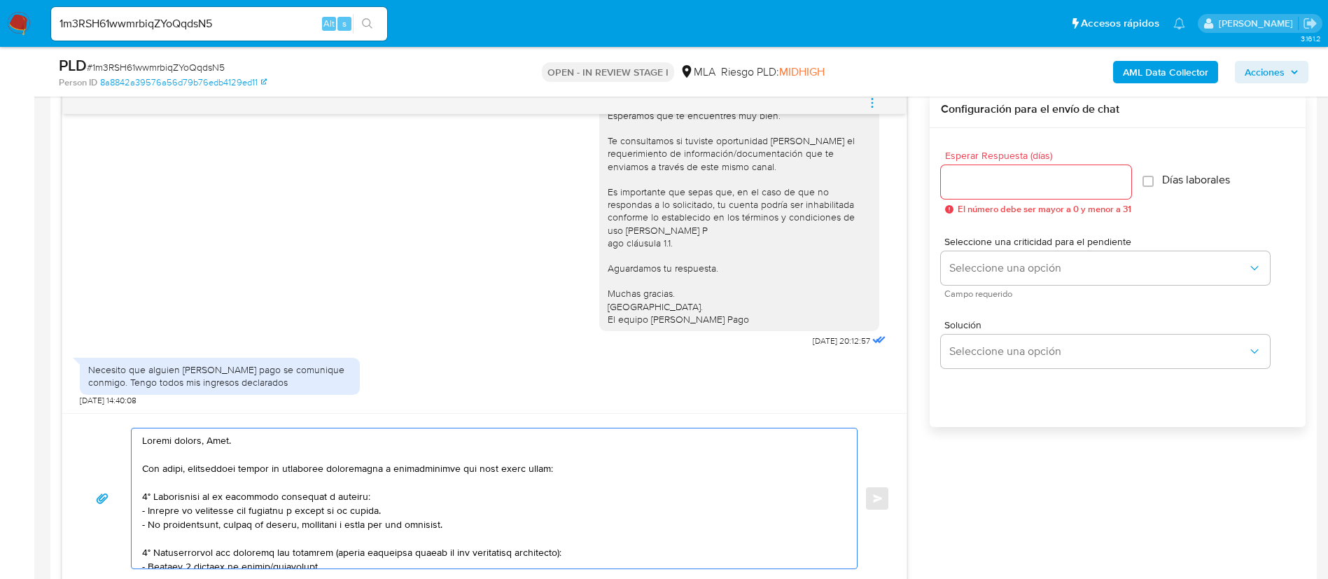
type textarea "Buenas tardes, Luis. Por favor, solicitamos enviar la siguiente información y d…"
drag, startPoint x: 977, startPoint y: 190, endPoint x: 980, endPoint y: 228, distance: 37.3
click at [976, 190] on input "Esperar Respuesta (días)" at bounding box center [1036, 182] width 190 height 18
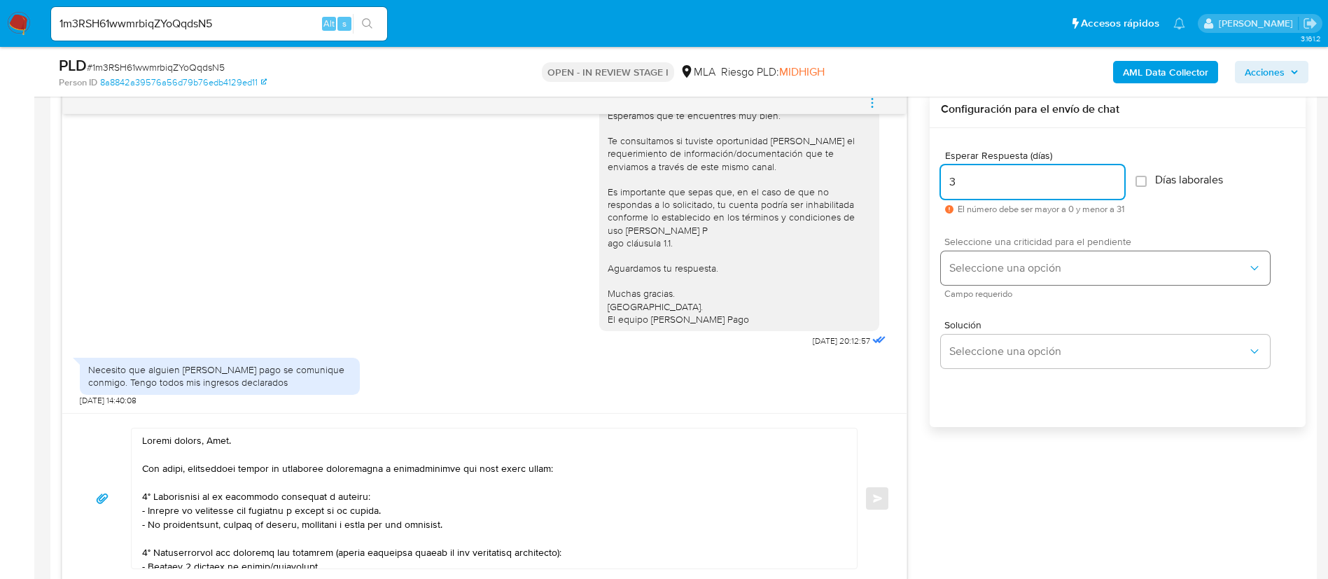
type input "3"
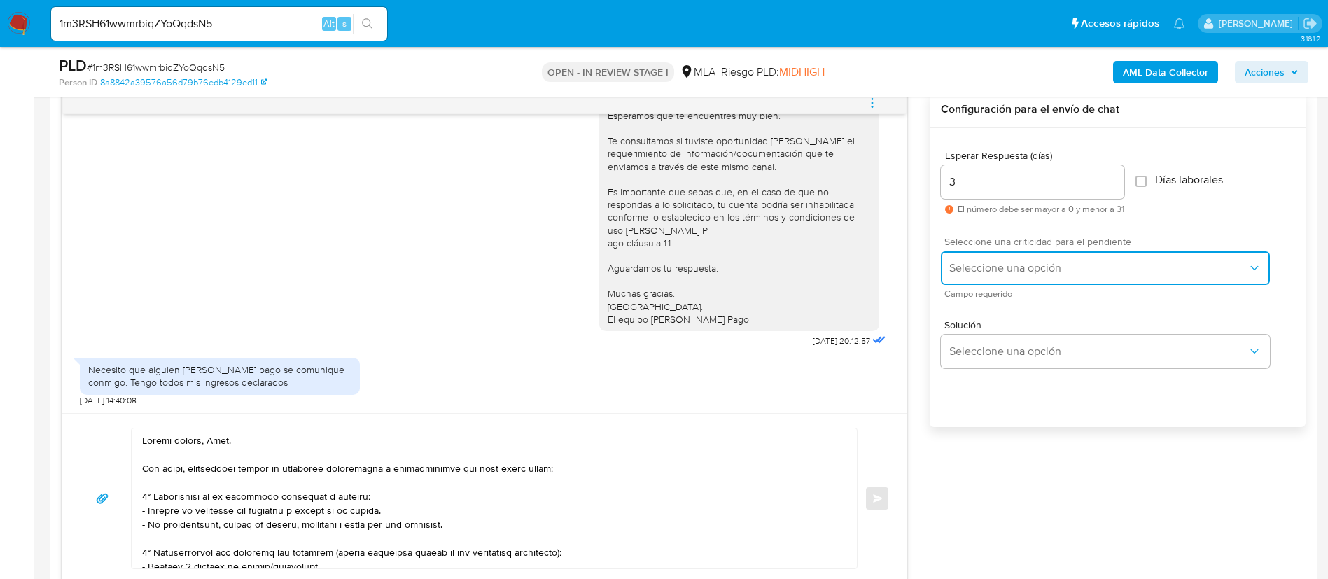
click at [986, 277] on button "Seleccione una opción" at bounding box center [1105, 268] width 329 height 34
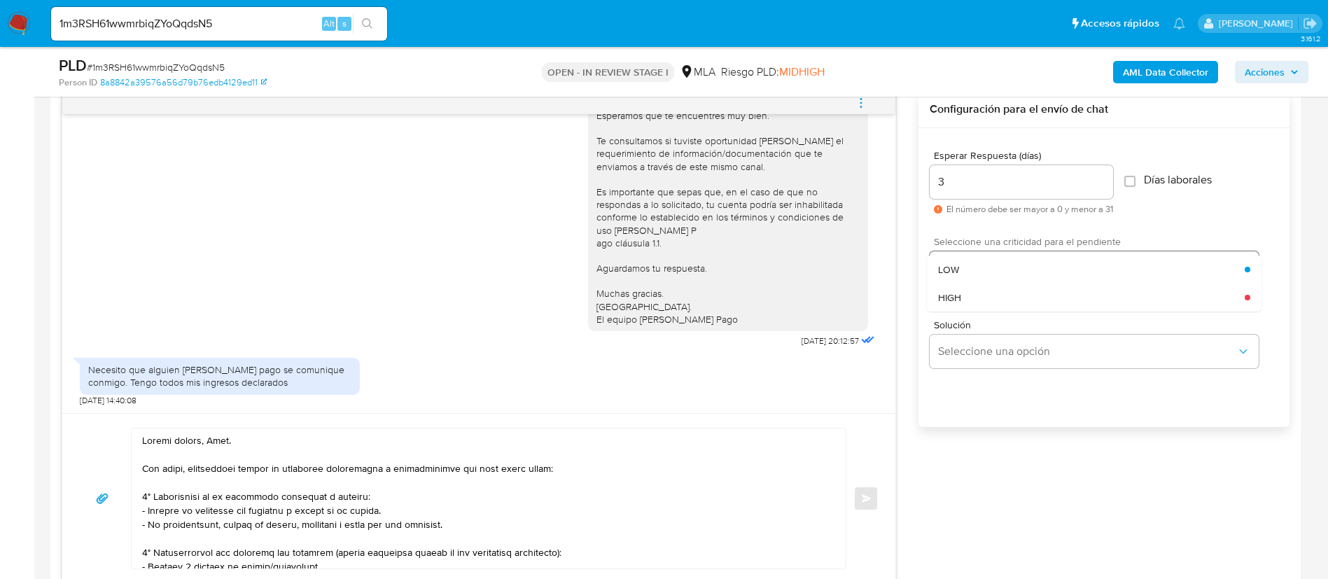
click at [986, 277] on div "LOW" at bounding box center [1091, 270] width 307 height 28
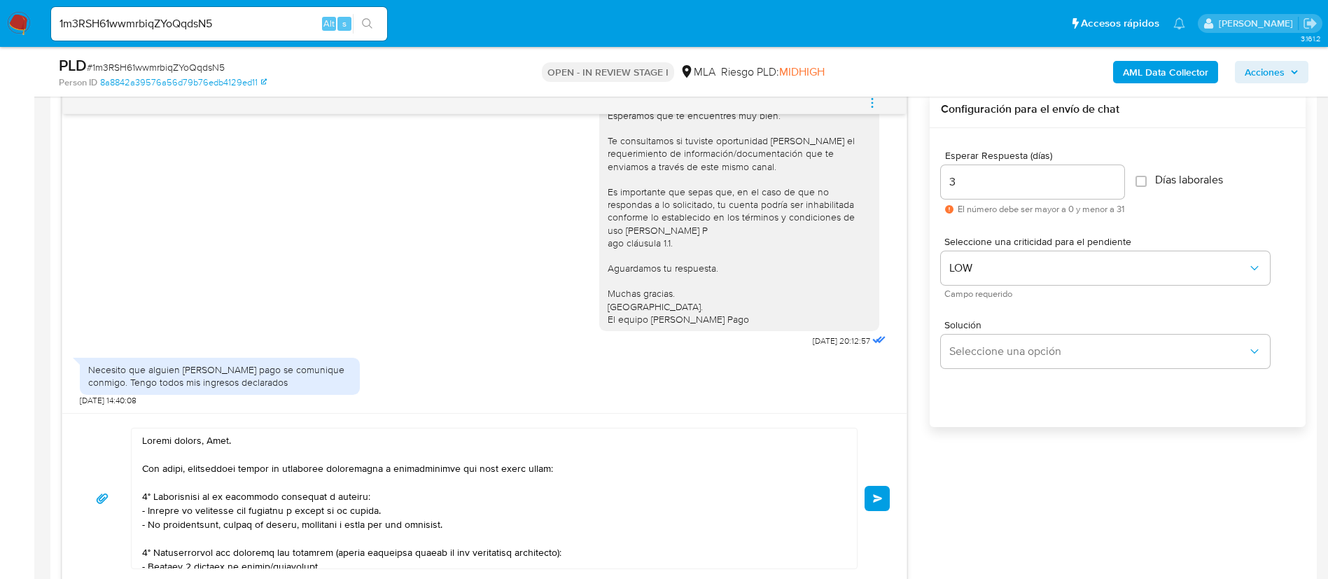
click at [871, 491] on button "Enviar" at bounding box center [877, 498] width 25 height 25
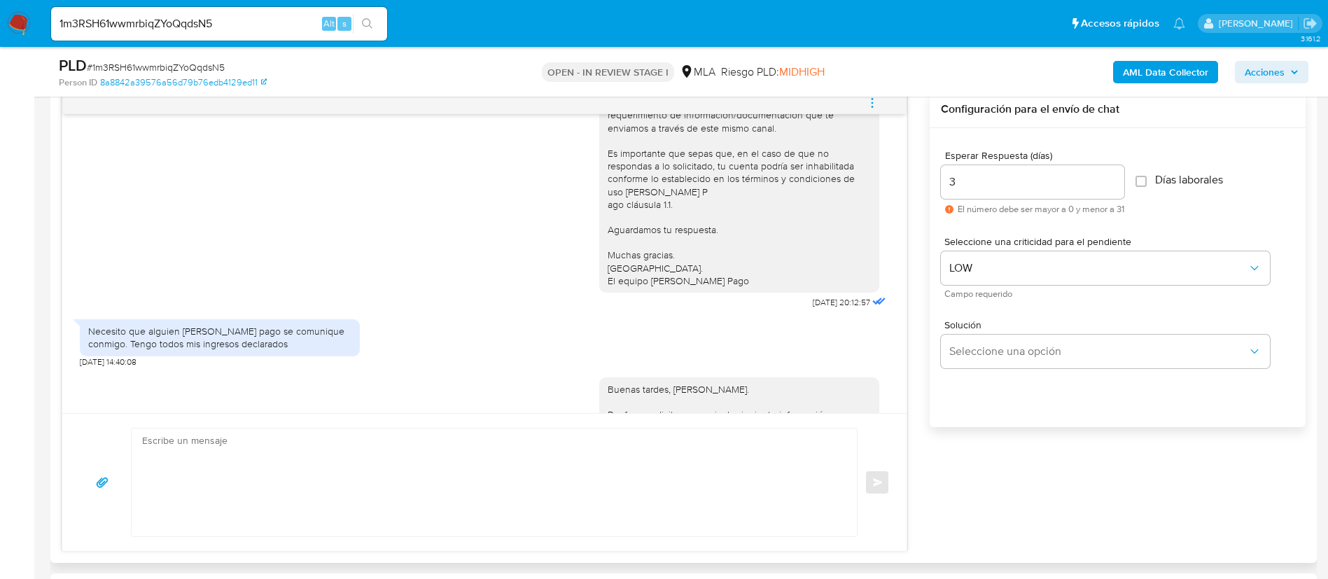
scroll to position [1560, 0]
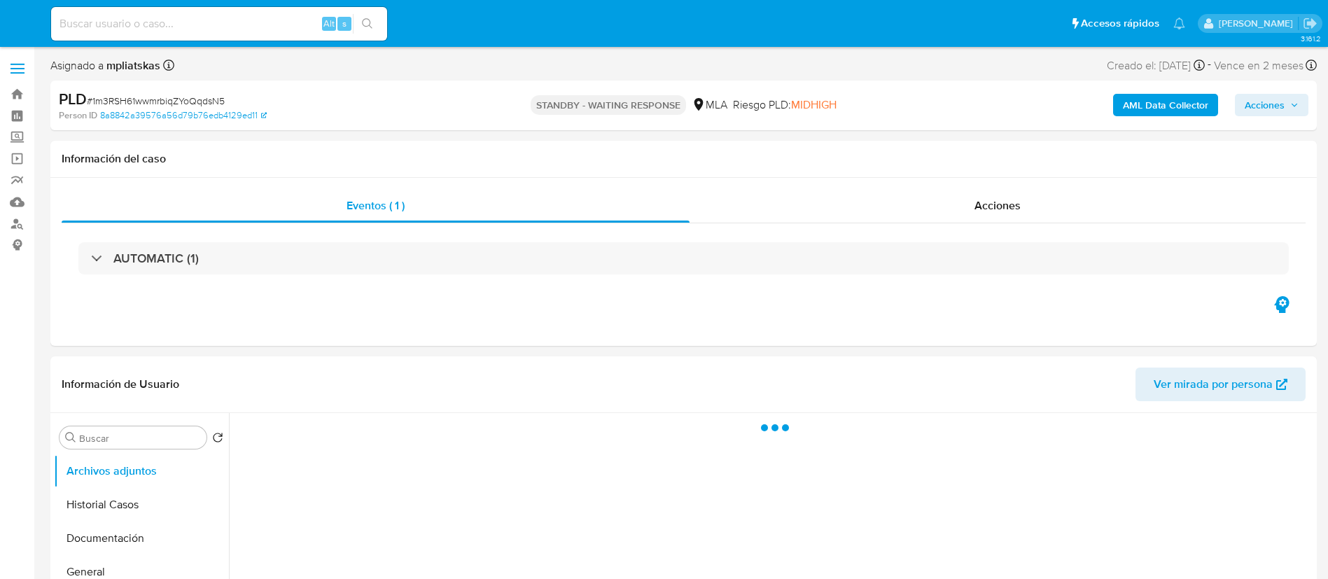
select select "10"
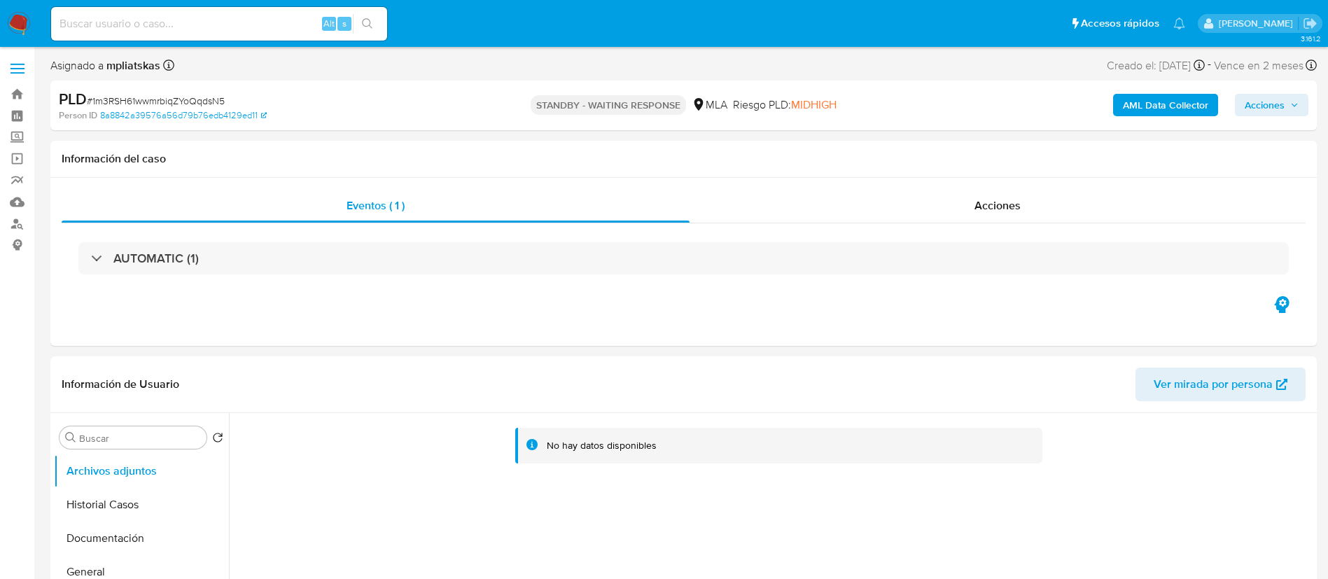
click at [223, 23] on input at bounding box center [219, 24] width 336 height 18
paste input "BzTFlxwXcWFZJtDoOHtMSH5l"
type input "BzTFlxwXcWFZJtDoOHtMSH5l"
click at [360, 32] on button "search-icon" at bounding box center [367, 24] width 29 height 20
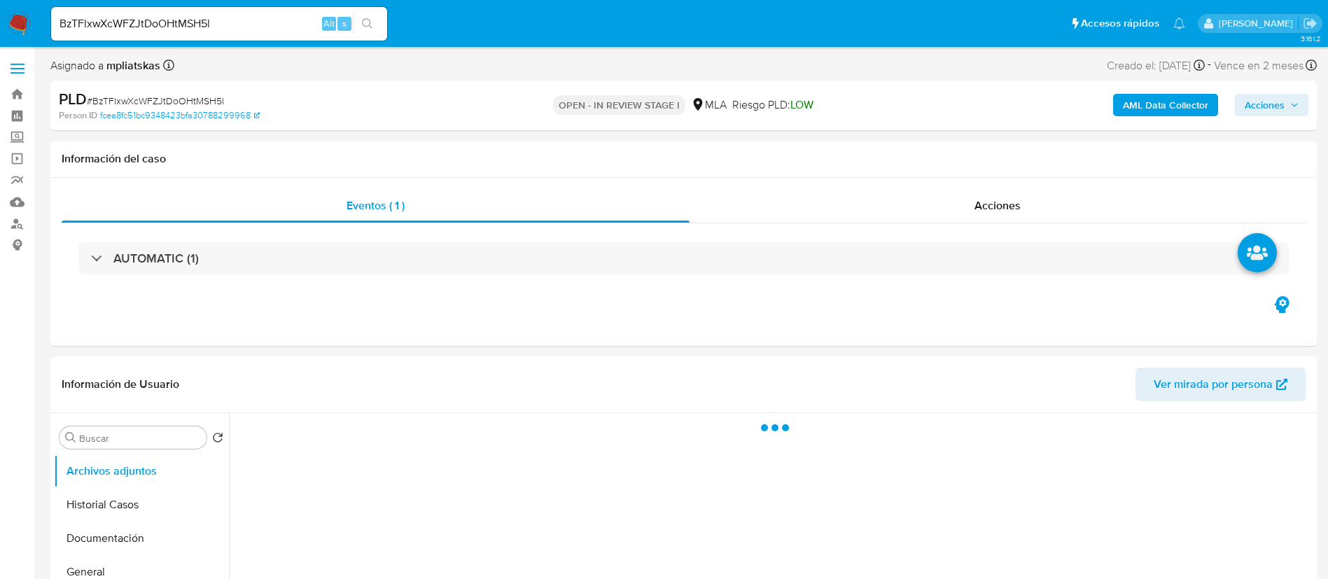
select select "10"
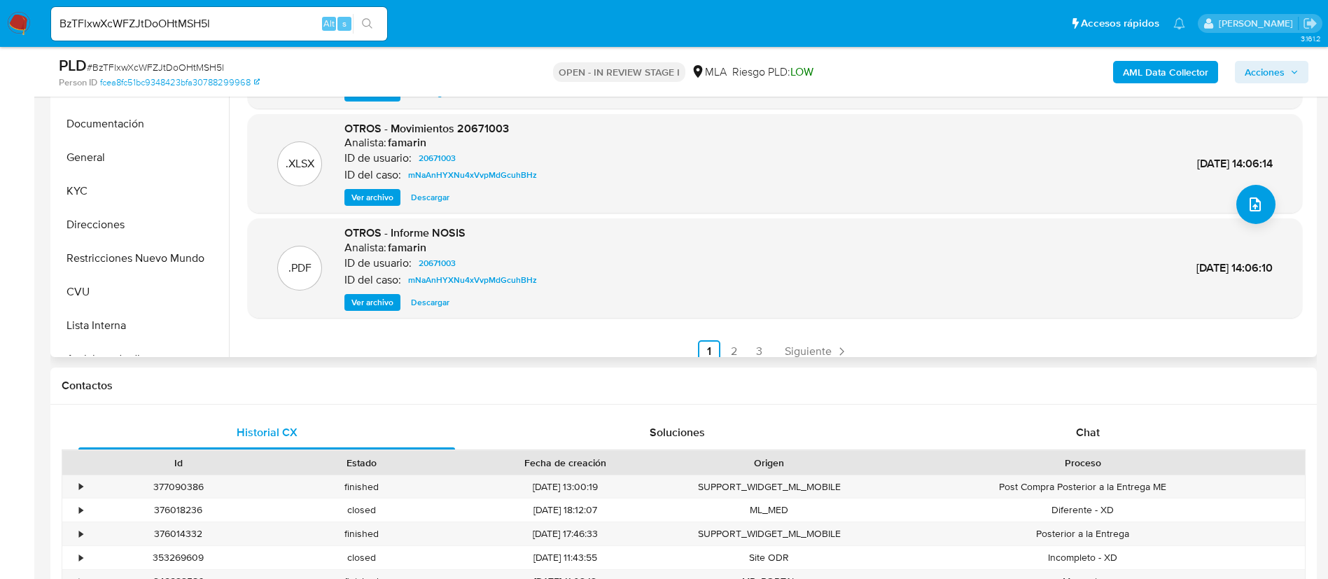
scroll to position [420, 0]
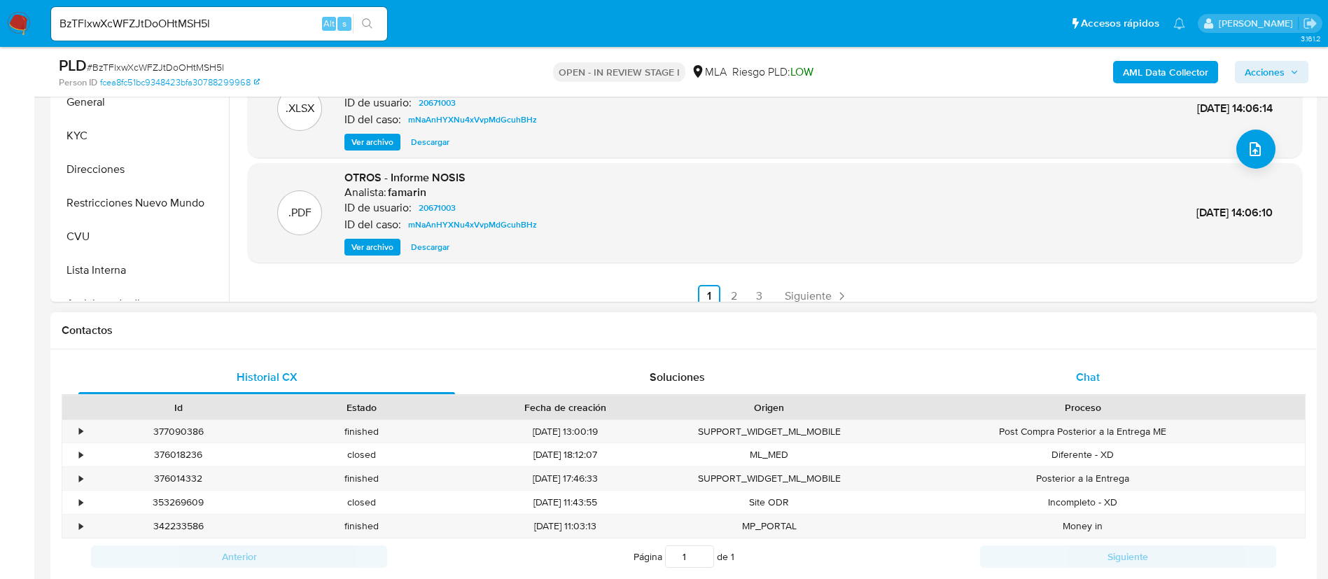
click at [1100, 383] on div "Chat" at bounding box center [1088, 378] width 377 height 34
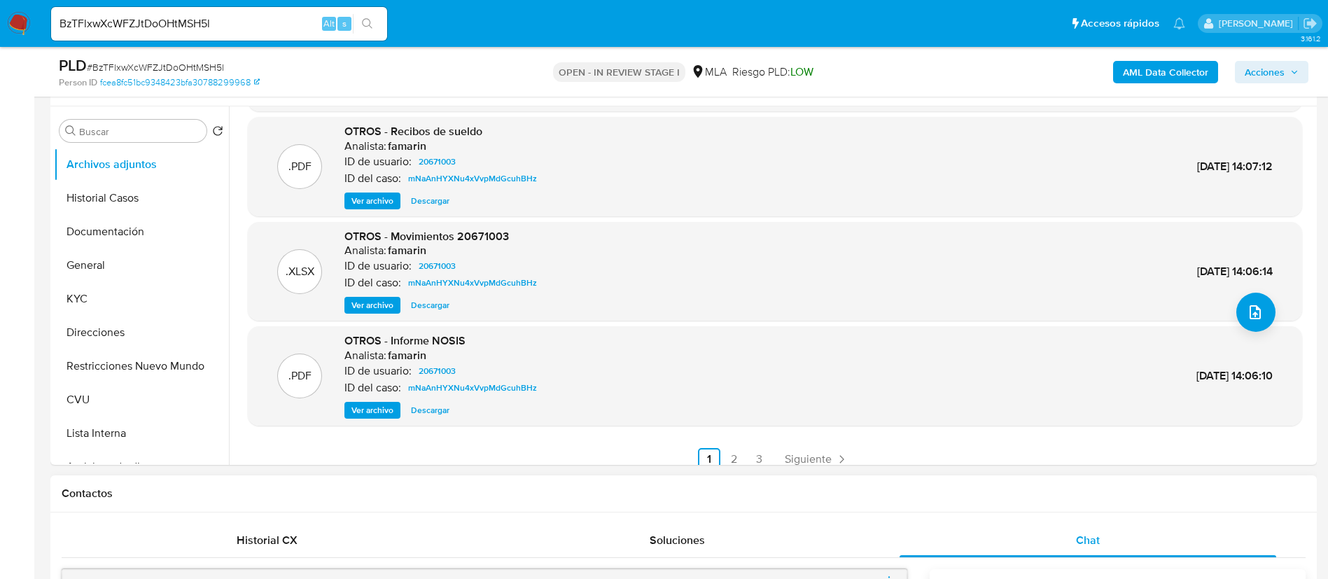
scroll to position [210, 0]
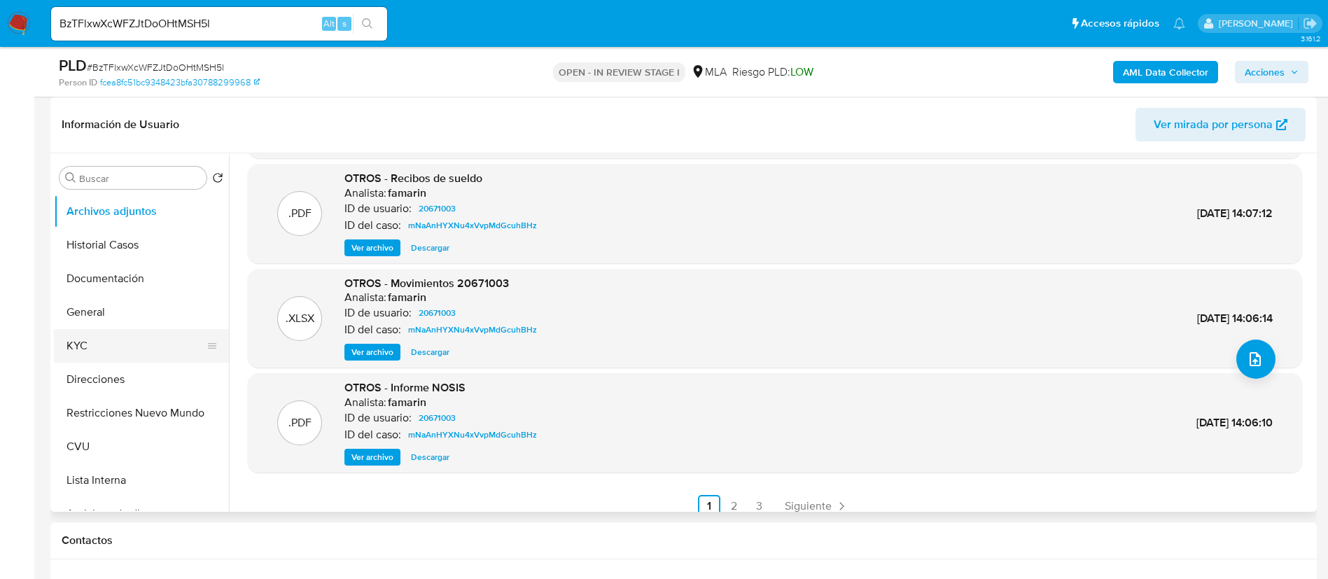
click at [109, 336] on button "KYC" at bounding box center [136, 346] width 164 height 34
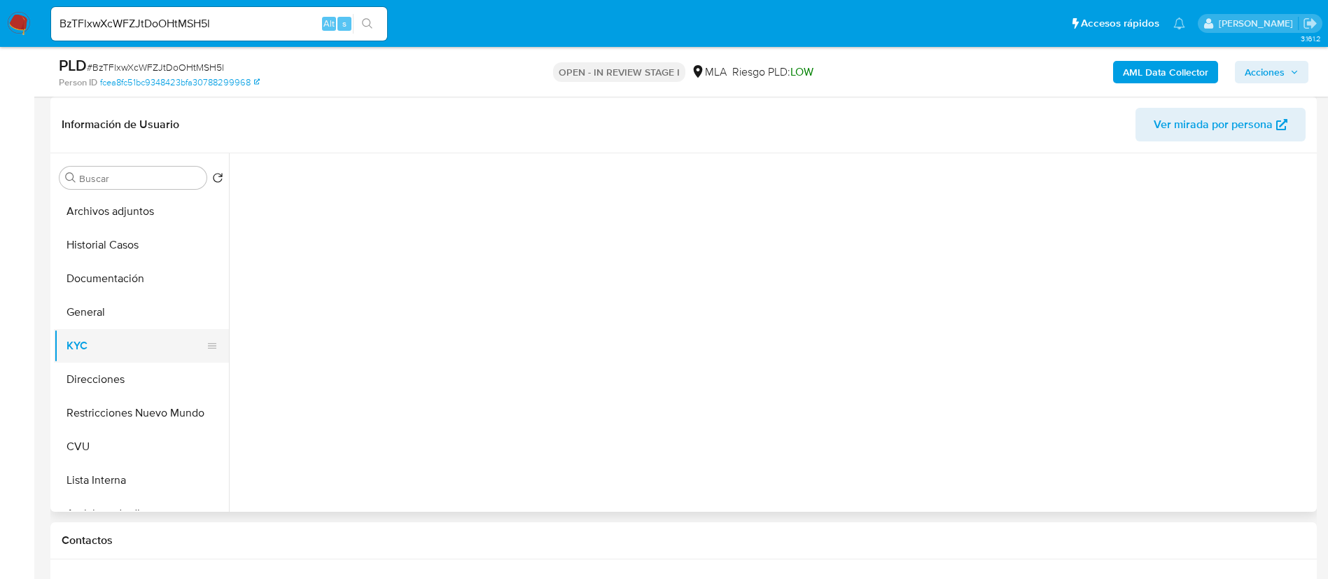
scroll to position [0, 0]
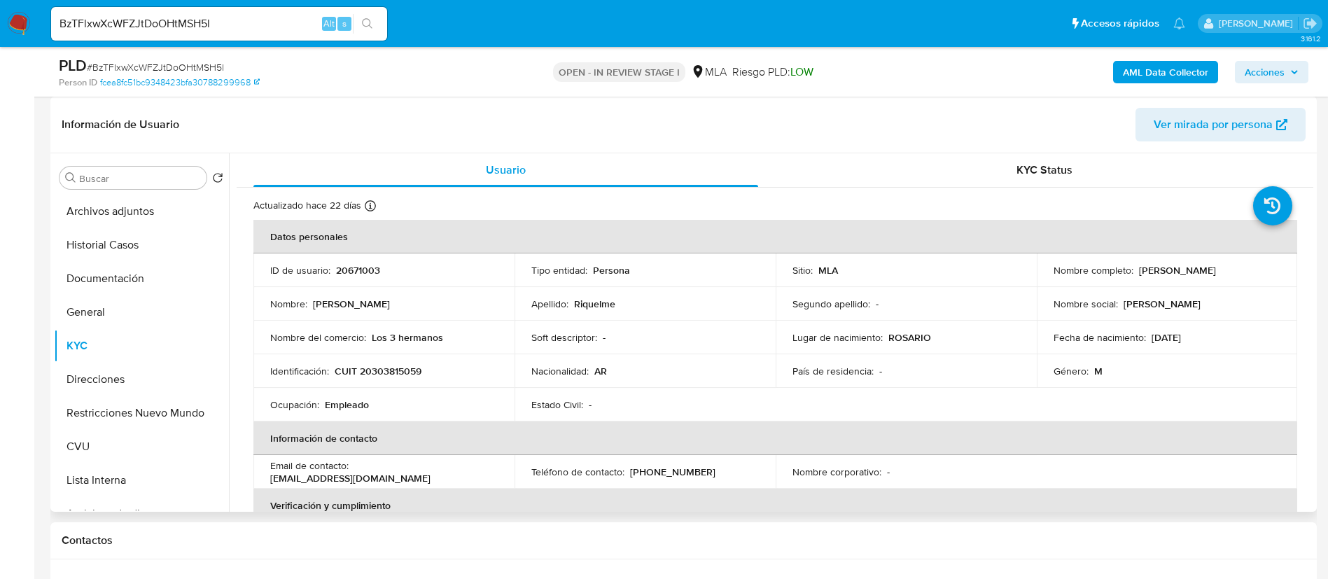
click at [366, 267] on p "20671003" at bounding box center [358, 270] width 44 height 13
copy p "20671003"
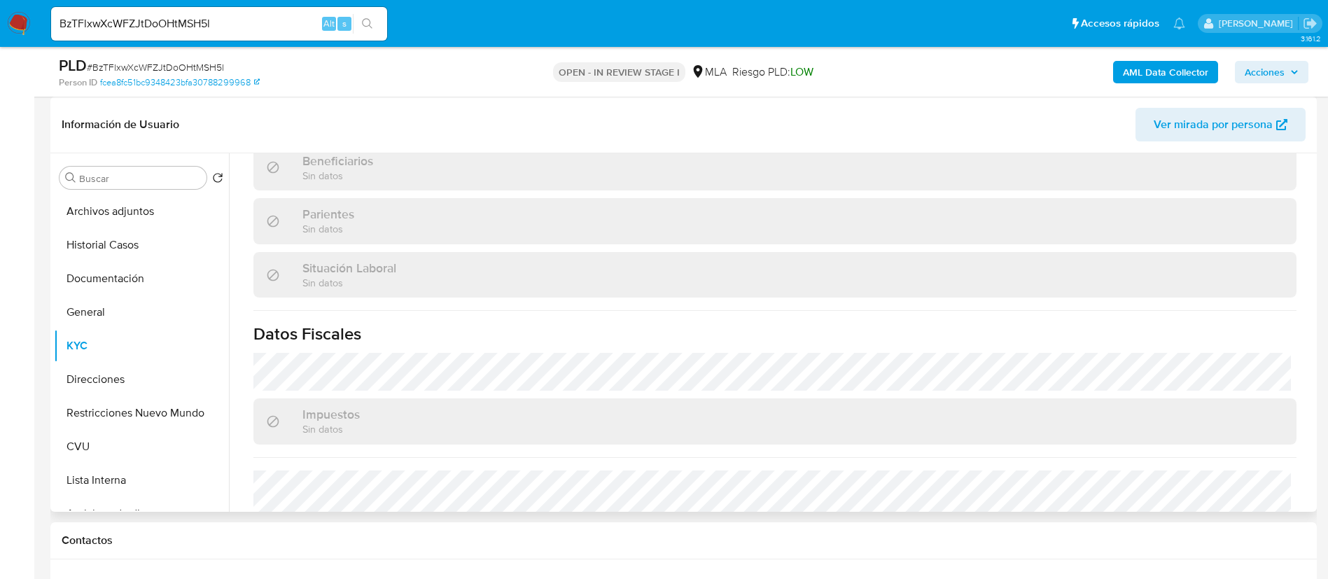
scroll to position [711, 0]
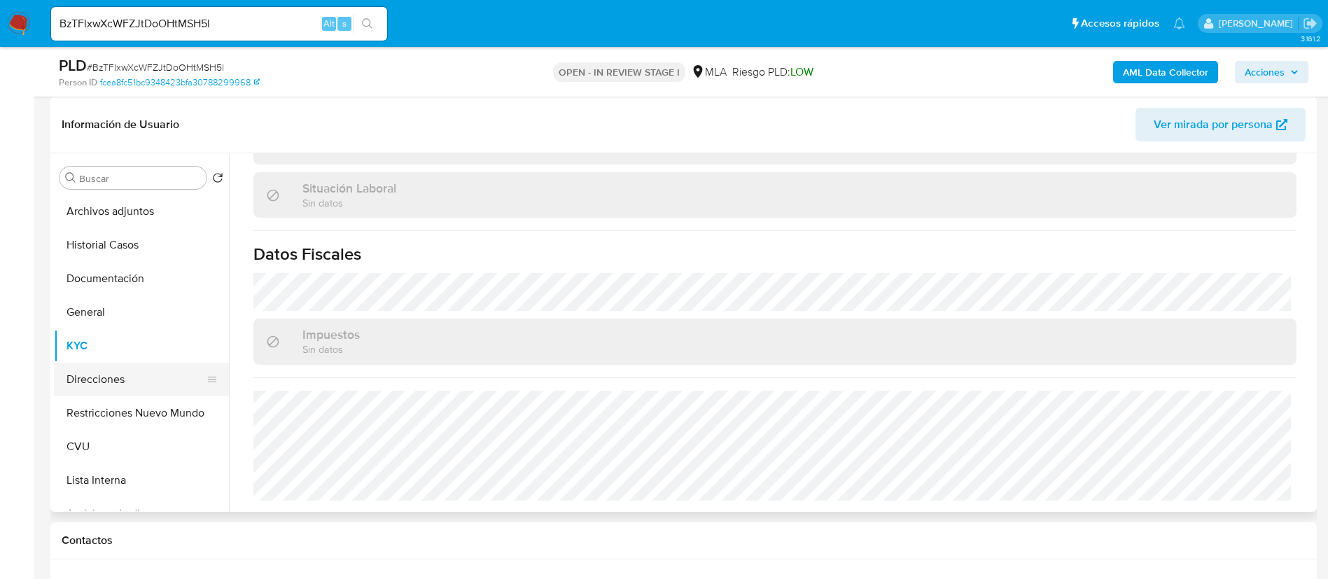
click at [133, 377] on button "Direcciones" at bounding box center [136, 380] width 164 height 34
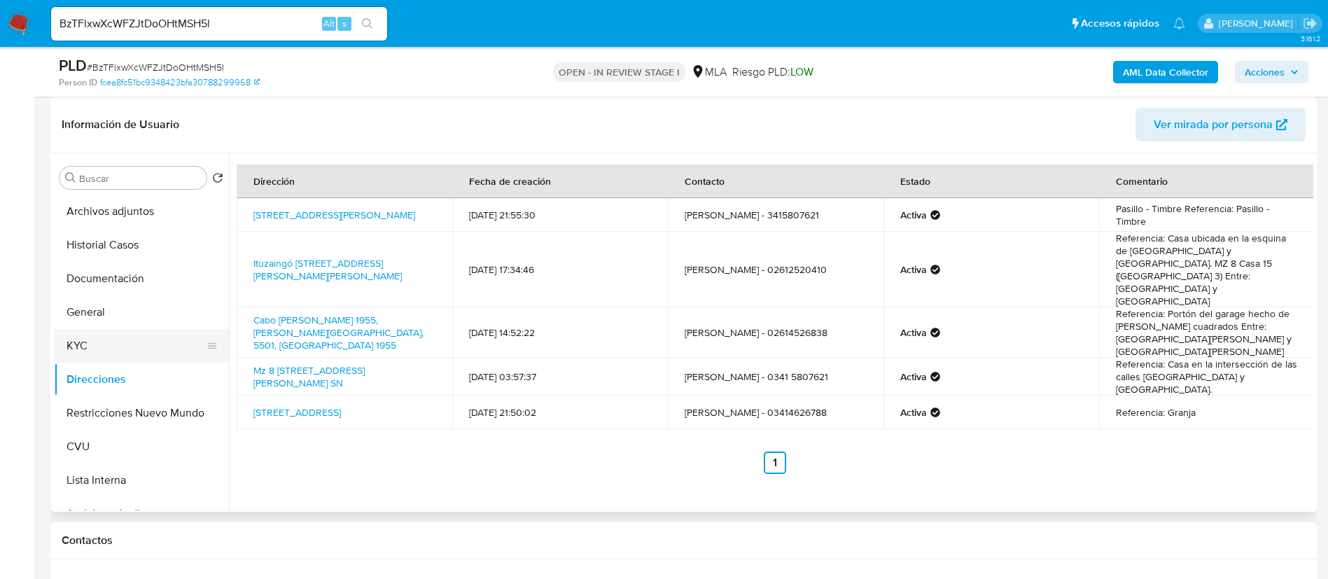
click at [97, 335] on button "KYC" at bounding box center [136, 346] width 164 height 34
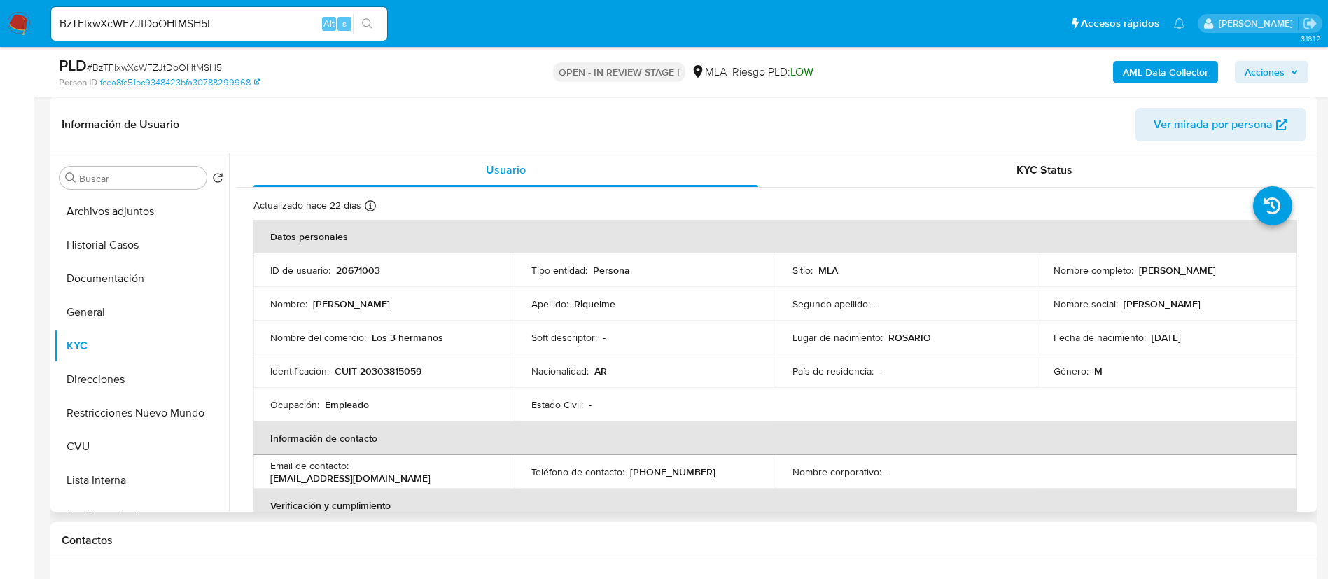
click at [407, 375] on p "CUIT 20303815059" at bounding box center [378, 371] width 87 height 13
copy p "20303815059"
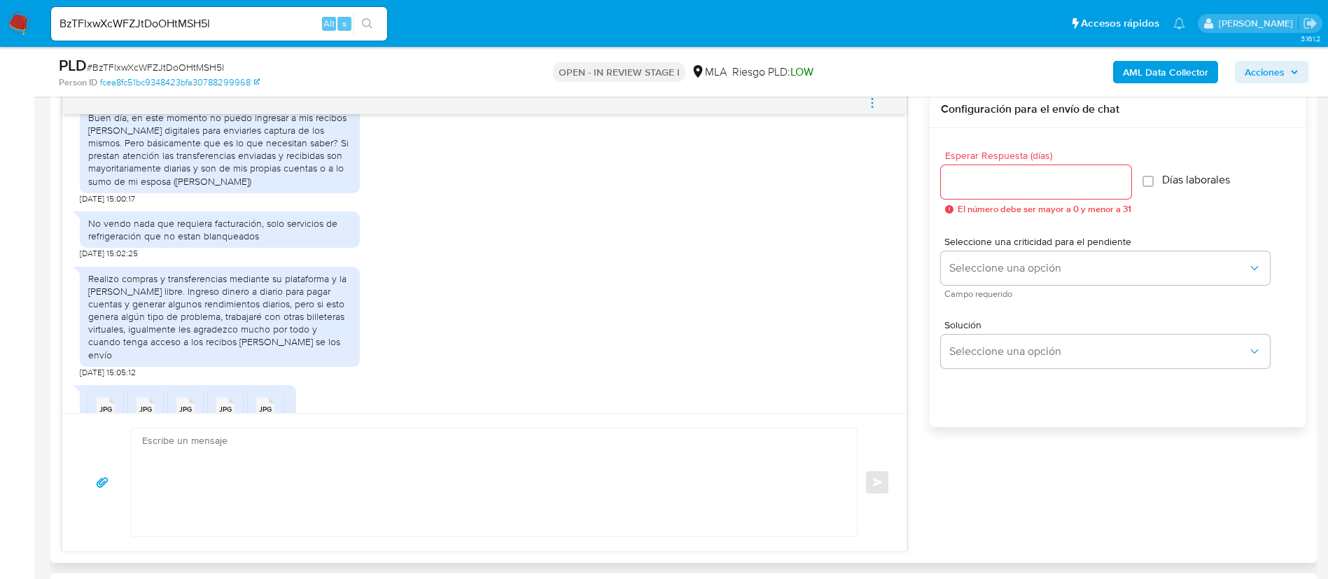
scroll to position [824, 0]
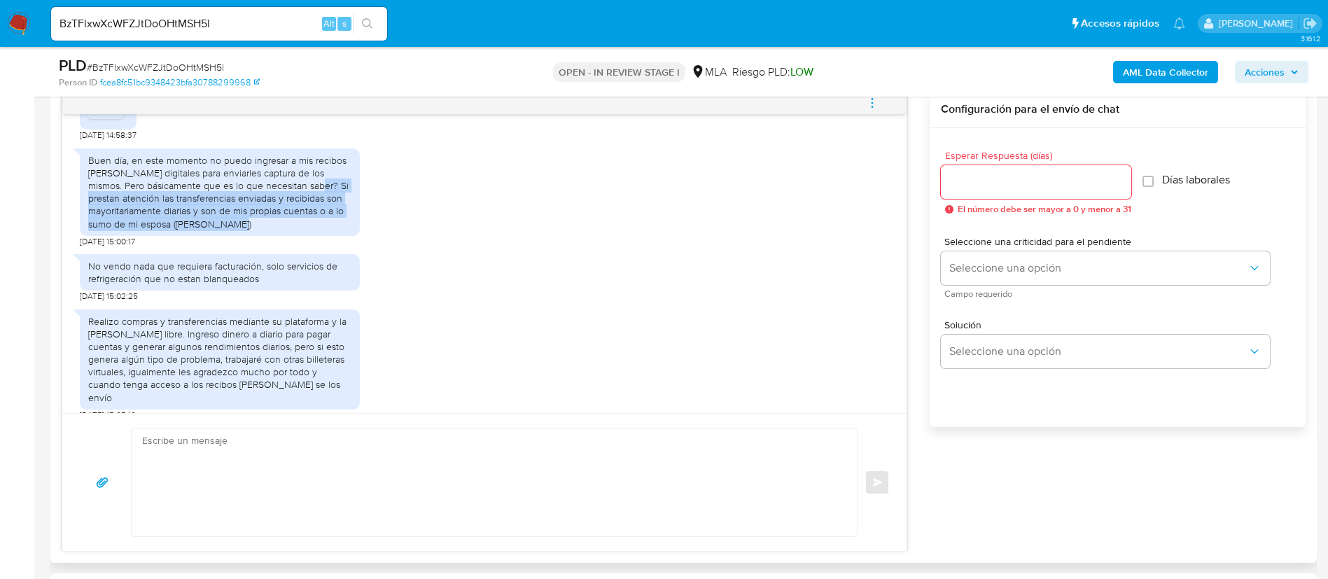
drag, startPoint x: 299, startPoint y: 249, endPoint x: 303, endPoint y: 210, distance: 38.7
click at [303, 210] on div "Buen día, en este momento no puedo ingresar a mis recibos de sueldo digitales p…" at bounding box center [219, 192] width 263 height 76
copy div "Si prestan atención las transferencias enviadas y recibidas son mayoritariament…"
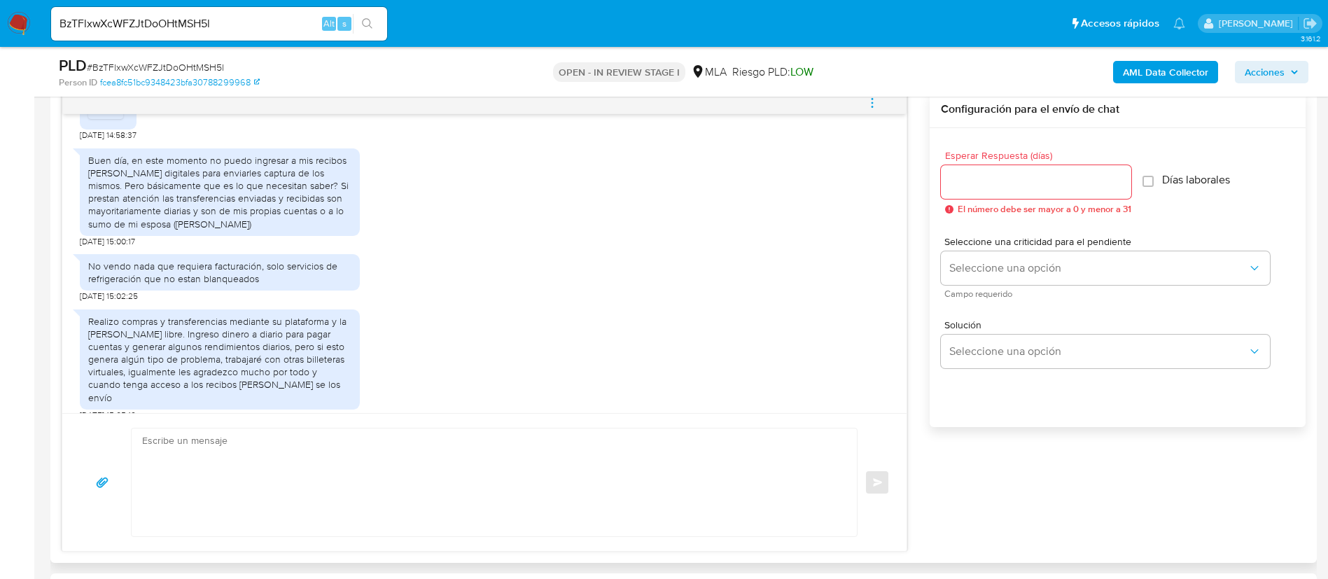
click at [260, 285] on div "No vendo nada que requiera facturación, solo servicios de refrigeración que no …" at bounding box center [219, 272] width 263 height 25
copy div "No vendo nada que requiera facturación, solo servicios de refrigeración que no …"
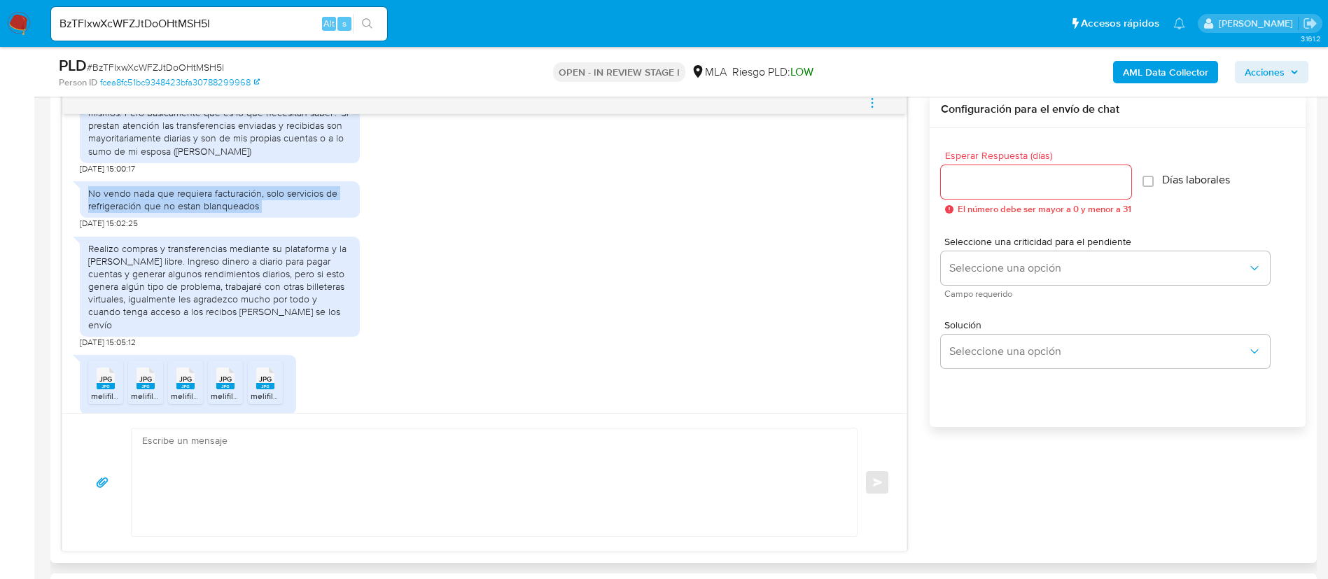
scroll to position [929, 0]
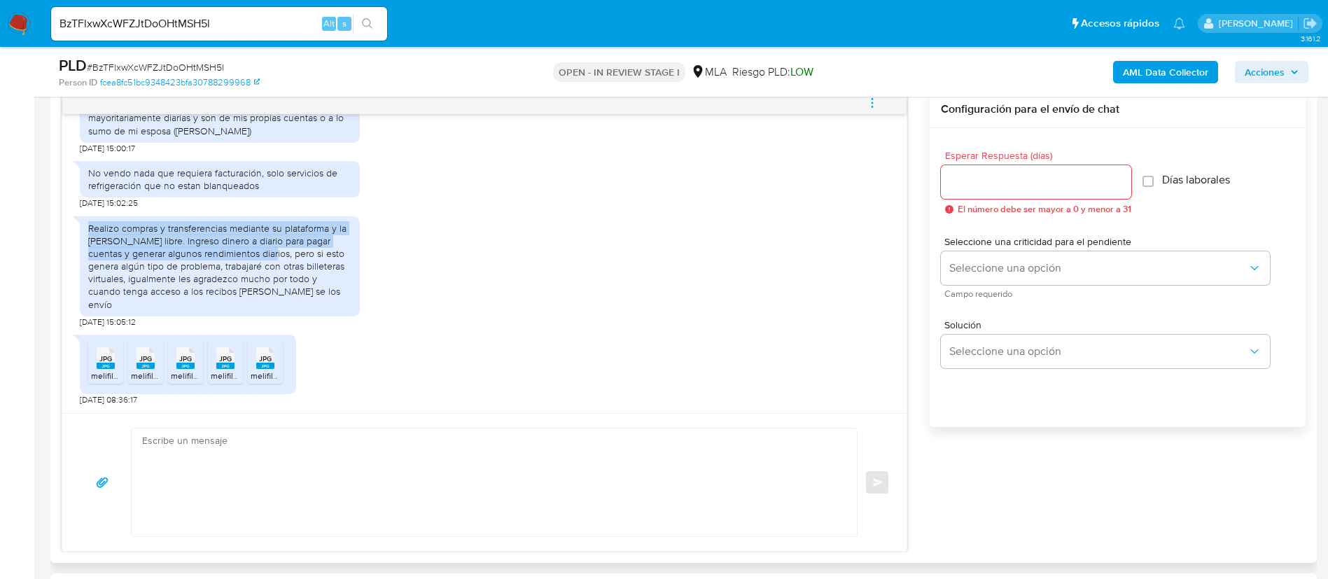
drag, startPoint x: 87, startPoint y: 242, endPoint x: 253, endPoint y: 263, distance: 168.0
click at [253, 263] on div "Realizo compras y transferencias mediante su plataforma y la de mercado libre. …" at bounding box center [220, 266] width 280 height 100
copy div "Realizo compras y transferencias mediante su plataforma y la de mercado libre. …"
click at [98, 367] on div "JPG JPG" at bounding box center [105, 356] width 29 height 27
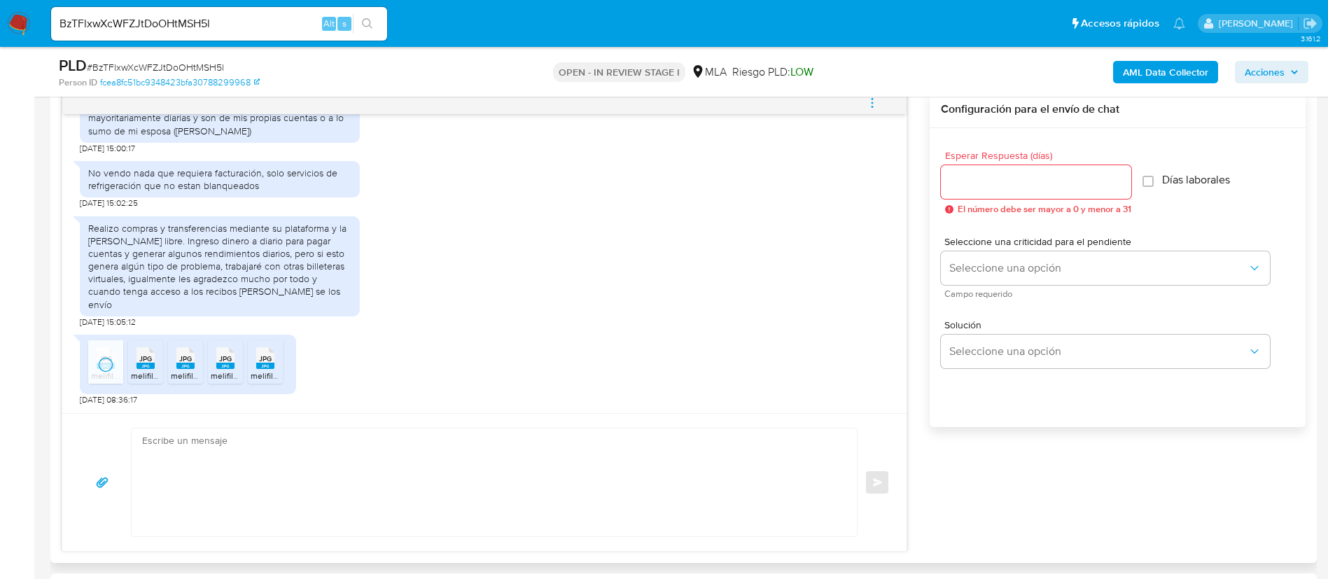
click at [128, 366] on li "JPG JPG melifile1610461614919849216.jpg" at bounding box center [145, 361] width 35 height 43
click at [191, 361] on span "JPG" at bounding box center [185, 358] width 13 height 9
click at [239, 375] on span "melifile4948411074044458120.jpg" at bounding box center [274, 376] width 127 height 12
click at [266, 375] on span "melifile3055782918065211023.jpg" at bounding box center [314, 376] width 127 height 12
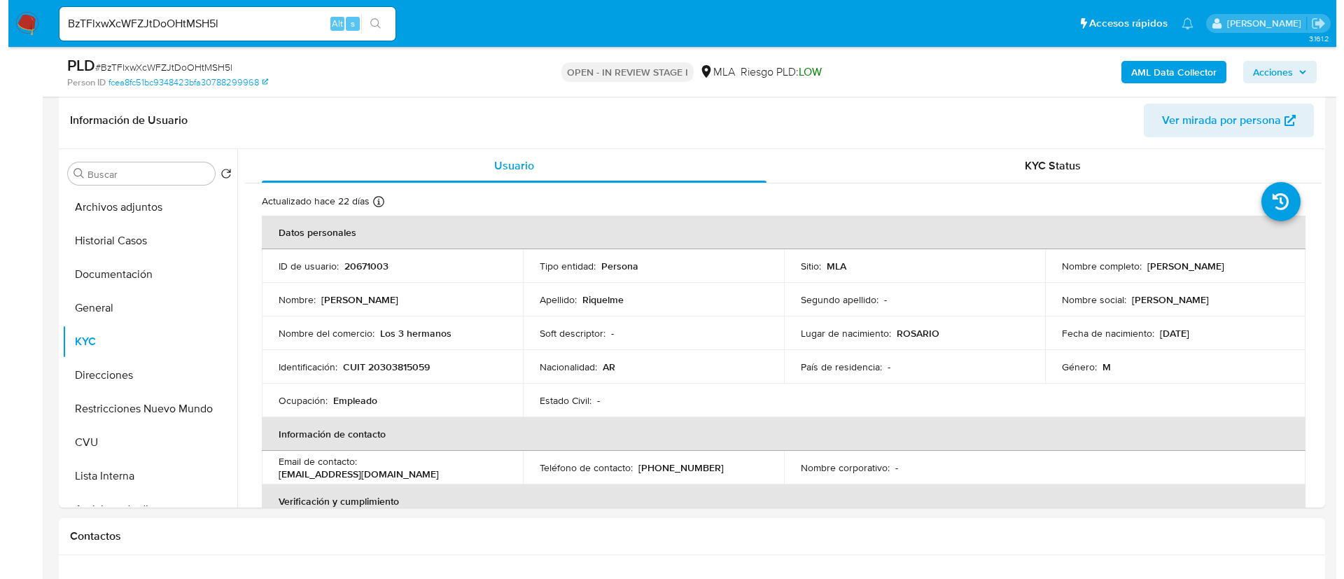
scroll to position [210, 0]
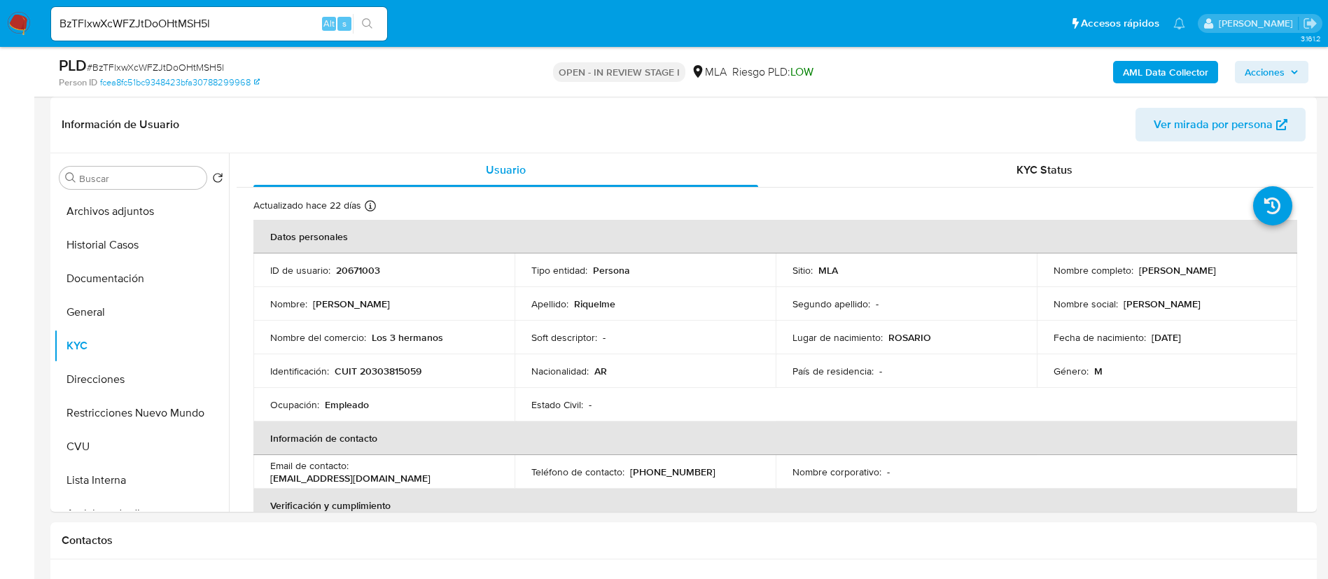
click at [1176, 74] on b "AML Data Collector" at bounding box center [1165, 72] width 85 height 22
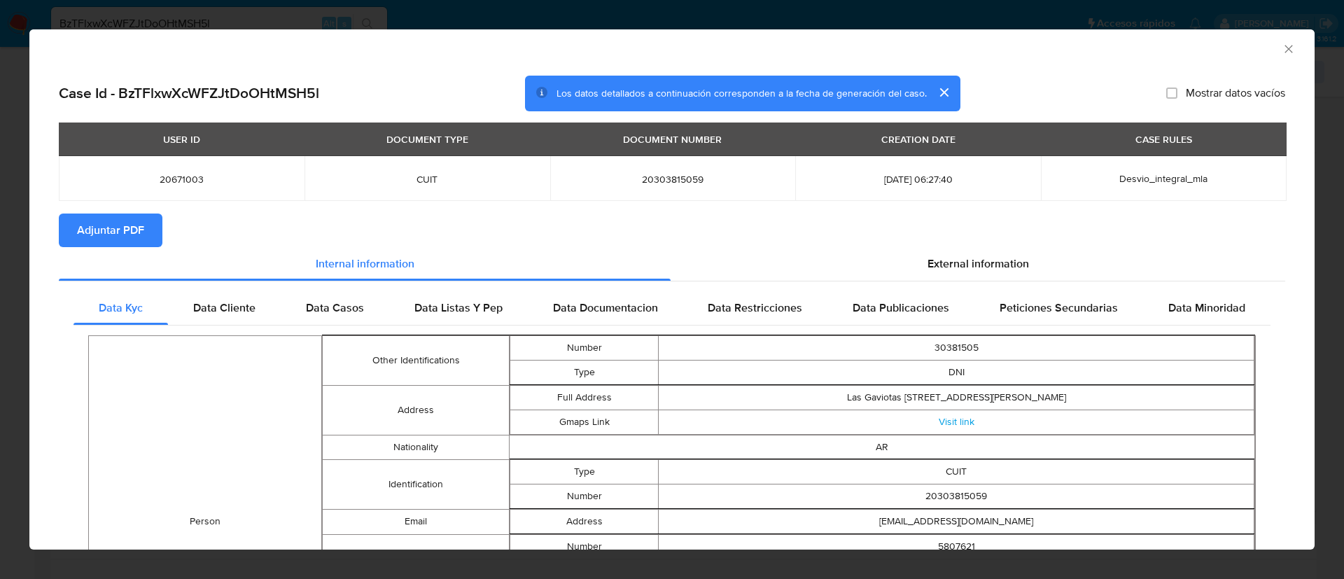
click at [132, 222] on span "Adjuntar PDF" at bounding box center [110, 230] width 67 height 31
click at [1282, 52] on icon "Cerrar ventana" at bounding box center [1289, 49] width 14 height 14
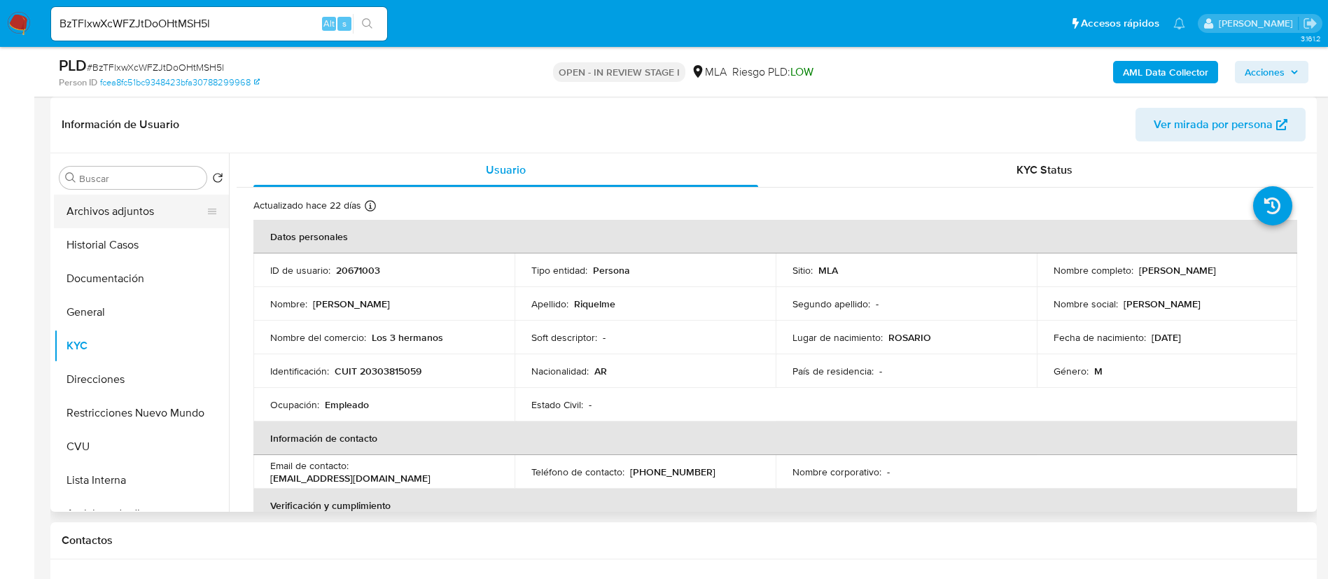
click at [113, 198] on button "Archivos adjuntos" at bounding box center [136, 212] width 164 height 34
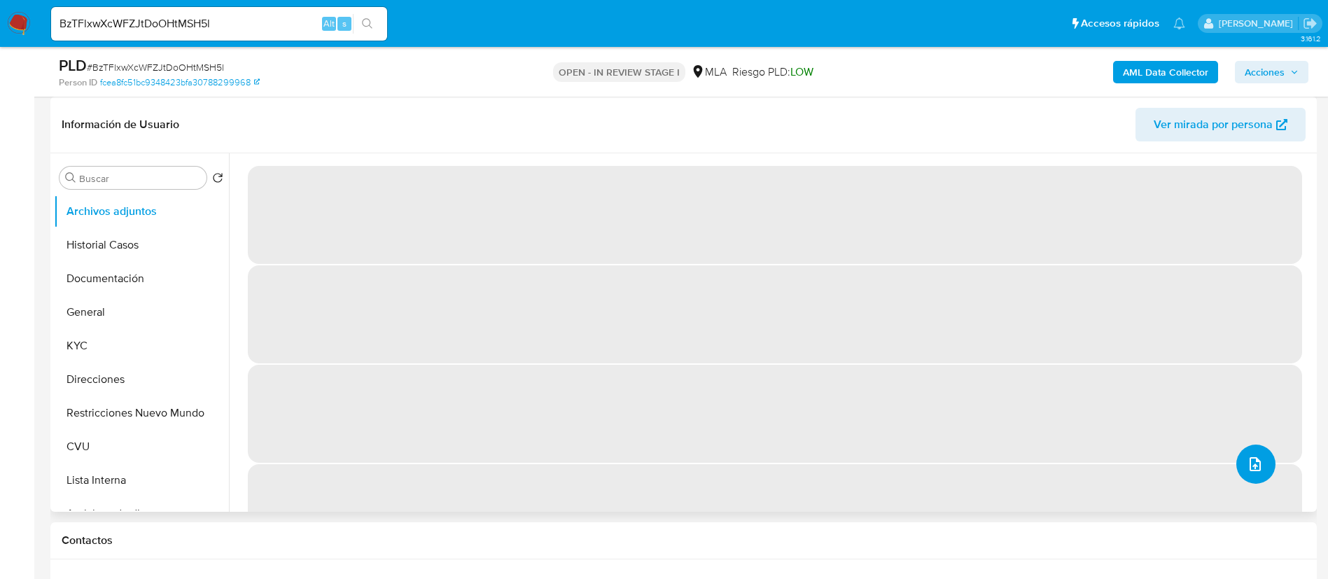
click at [1252, 459] on icon "upload-file" at bounding box center [1255, 464] width 17 height 17
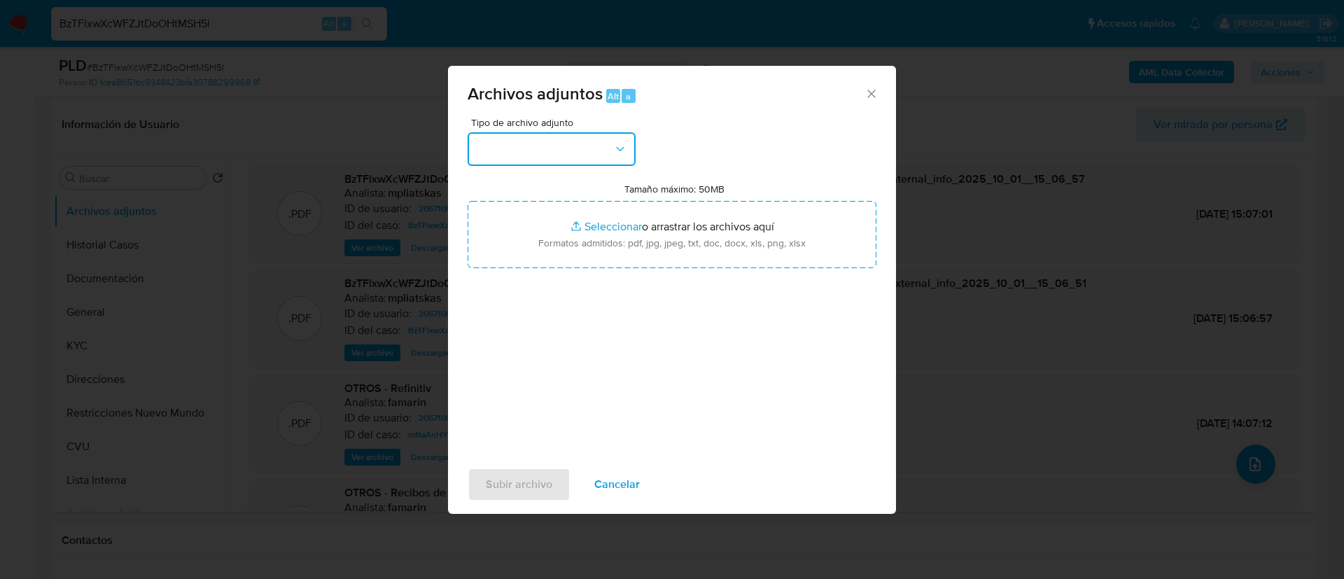
click at [483, 142] on button "button" at bounding box center [552, 149] width 168 height 34
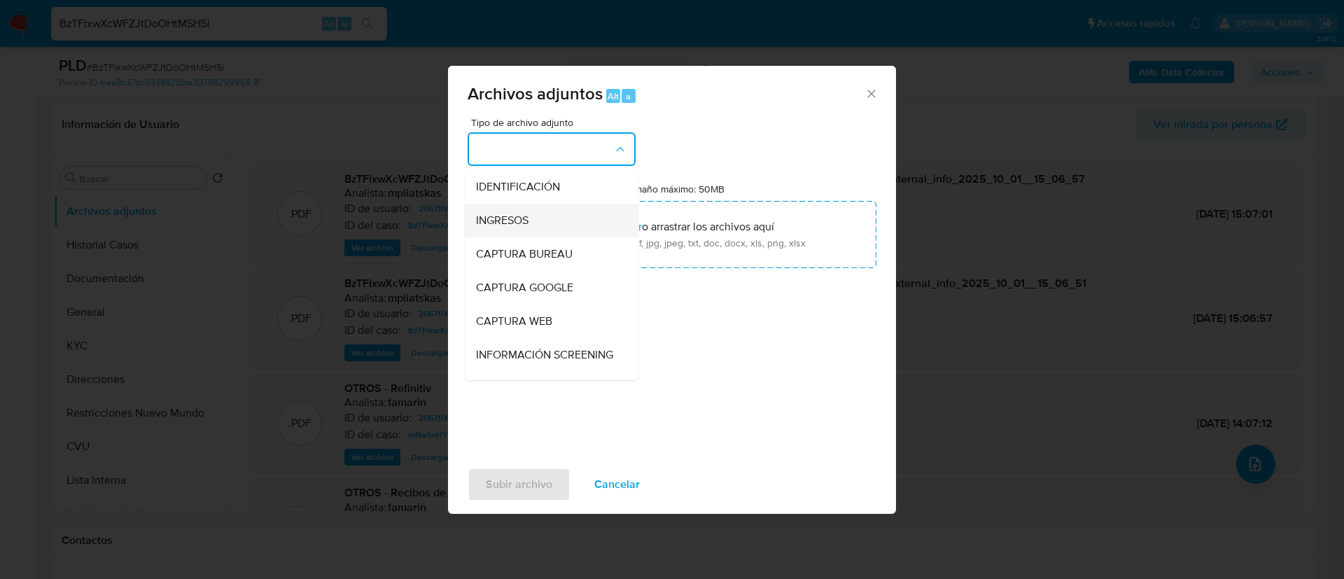
click at [520, 217] on span "INGRESOS" at bounding box center [502, 221] width 53 height 14
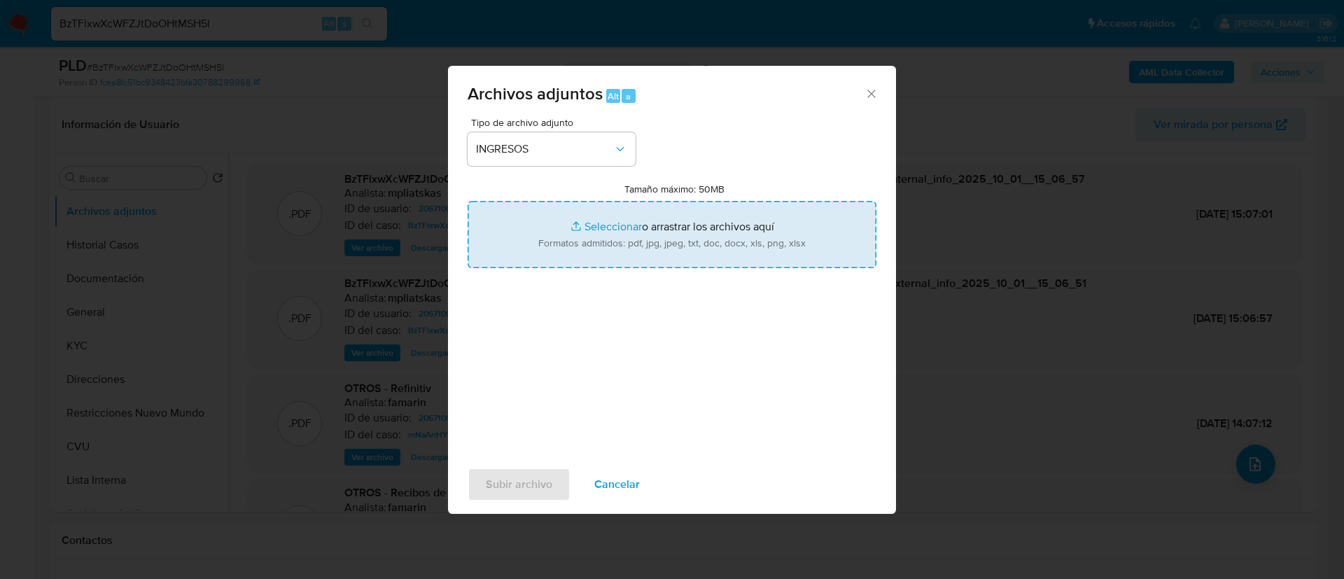
click at [530, 247] on input "Tamaño máximo: 50MB Seleccionar archivos" at bounding box center [672, 234] width 409 height 67
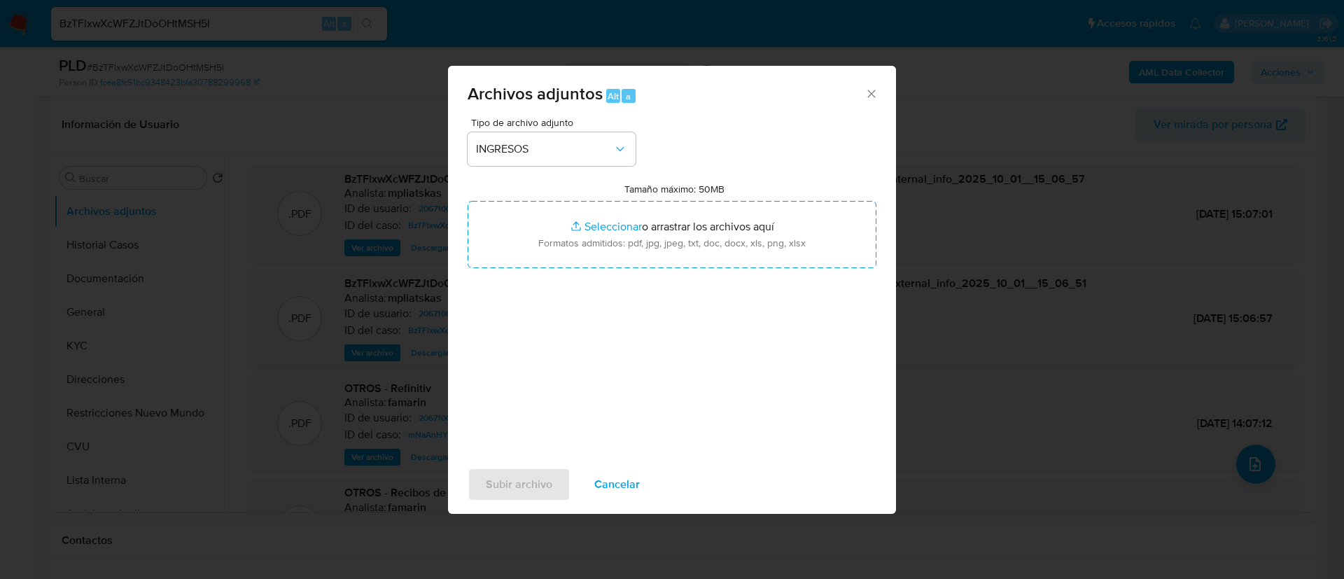
type input "C:\fakepath\20671003_9bd2a056-e283-4bd0-9ebf-0a581d127e5c.jpg"
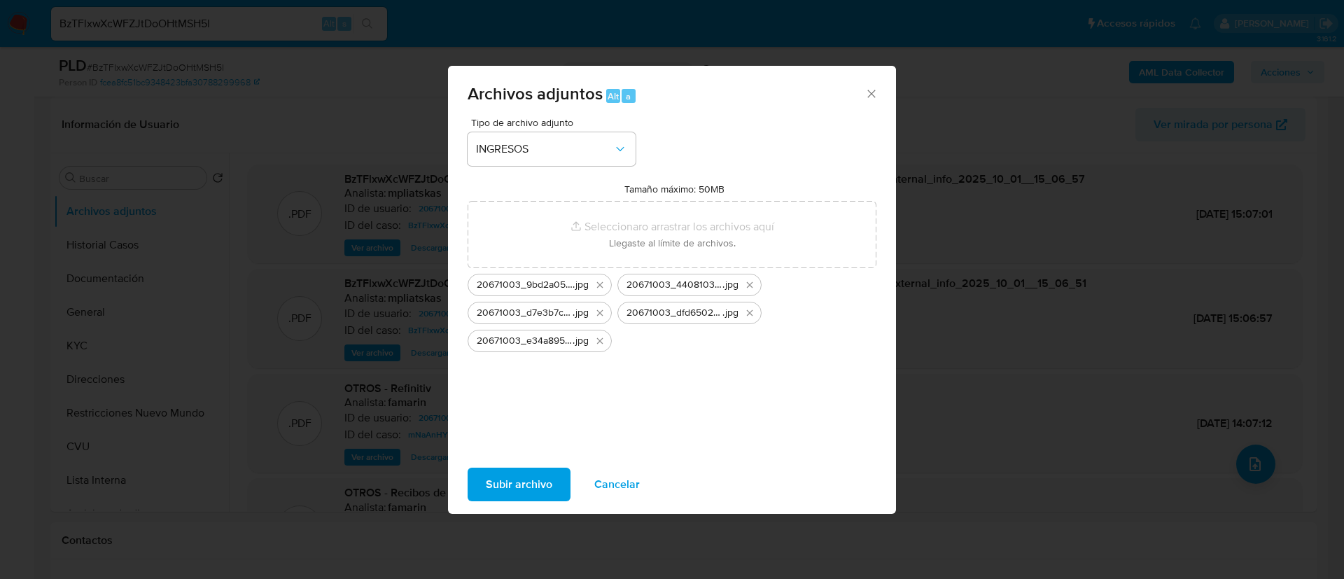
click at [484, 481] on button "Subir archivo" at bounding box center [519, 485] width 103 height 34
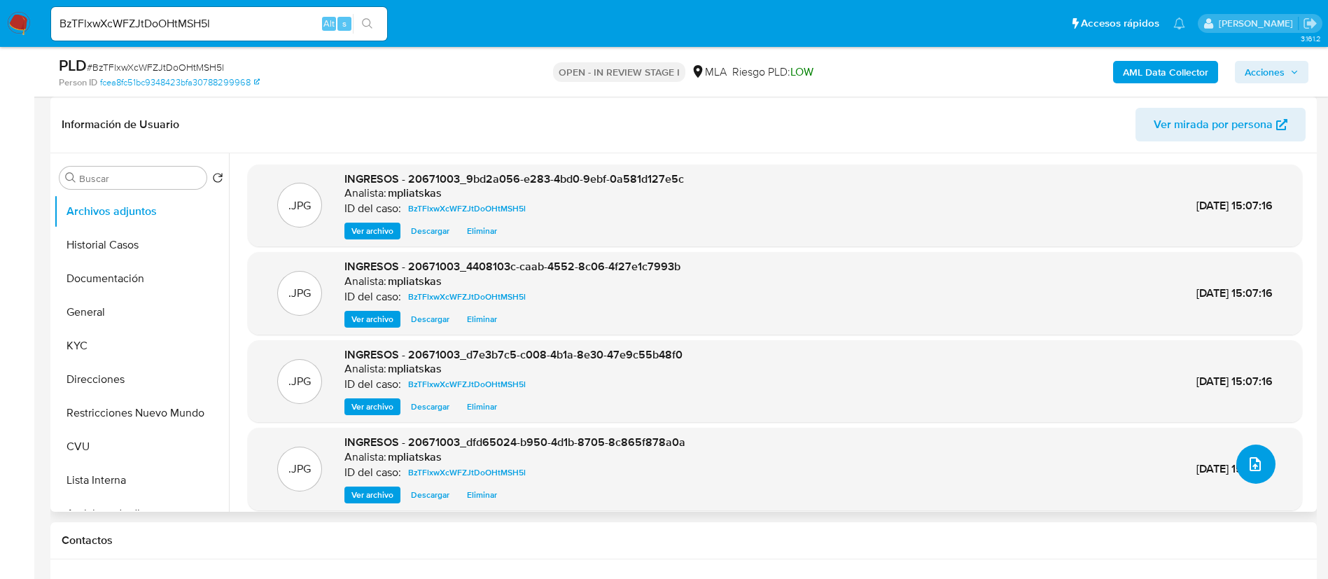
click at [1252, 465] on icon "upload-file" at bounding box center [1255, 464] width 17 height 17
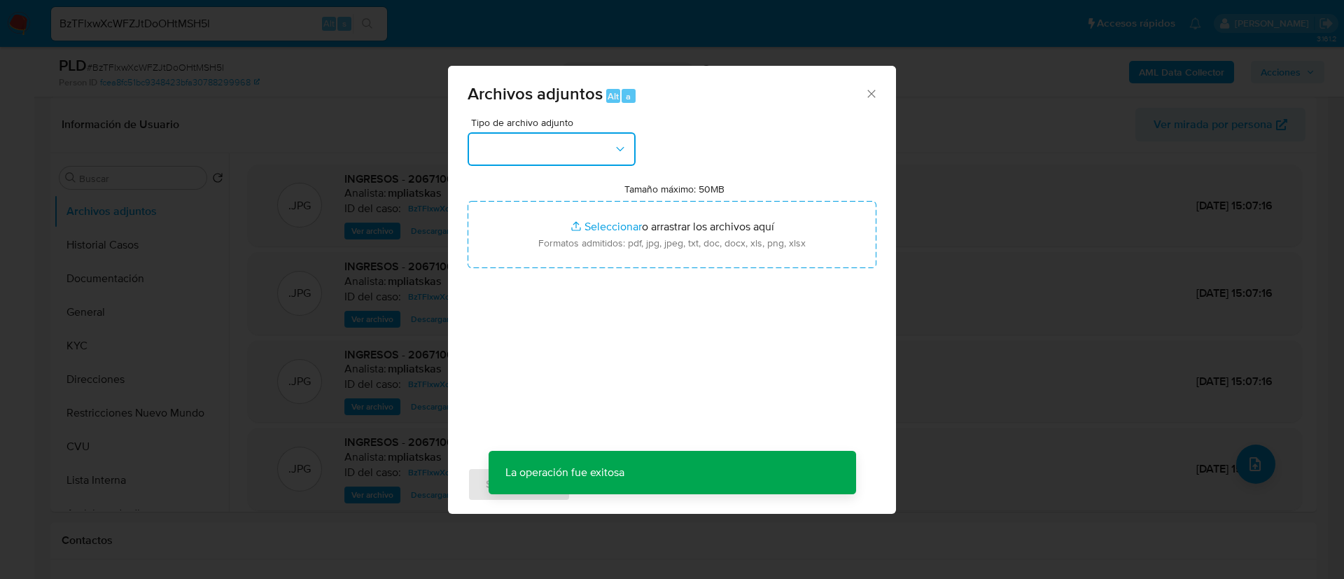
click at [484, 145] on button "button" at bounding box center [552, 149] width 168 height 34
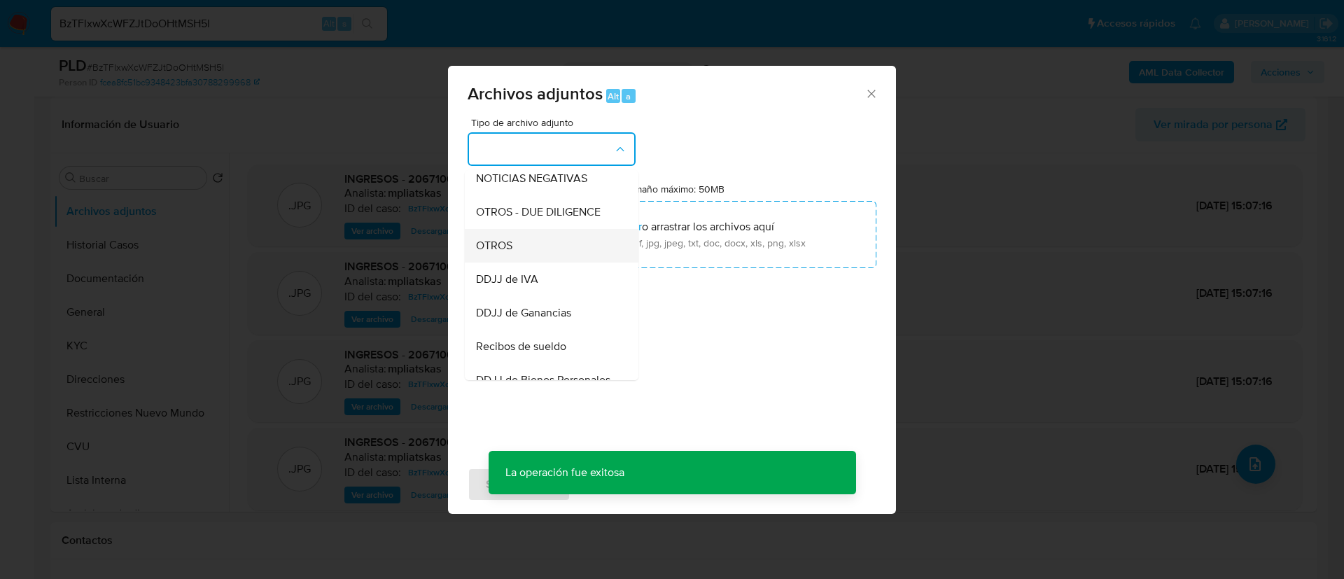
click at [543, 259] on div "OTROS" at bounding box center [547, 246] width 143 height 34
click at [543, 259] on input "Tamaño máximo: 50MB Seleccionar archivos" at bounding box center [672, 234] width 409 height 67
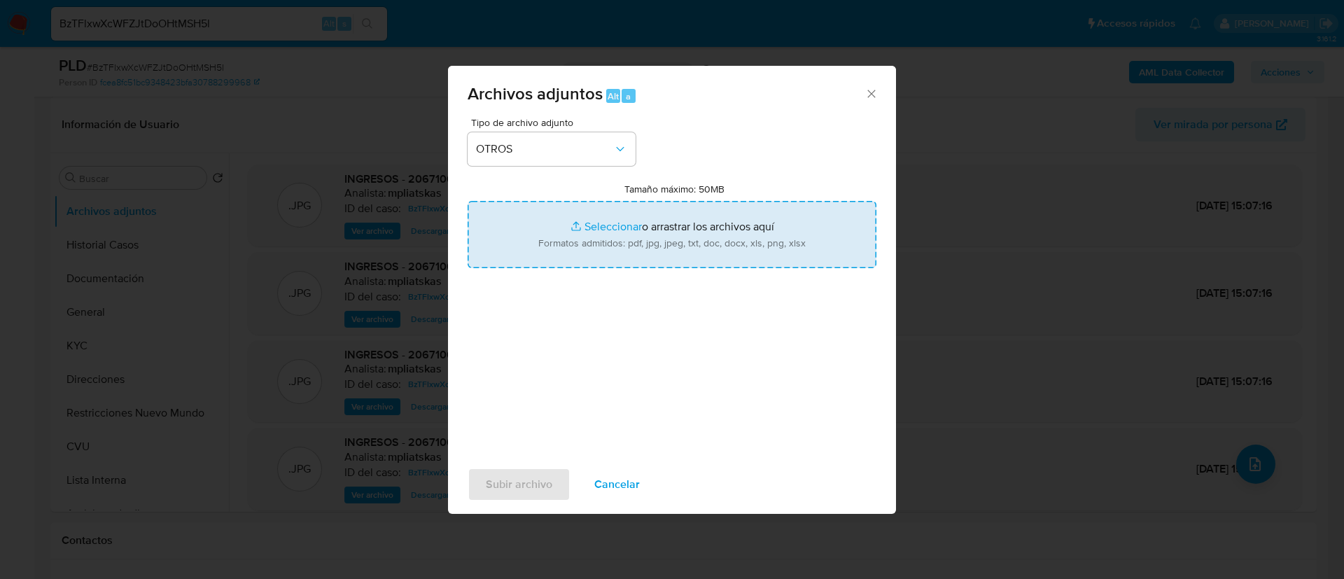
type input "C:\fakepath\20671003 Movimientos.xlsx"
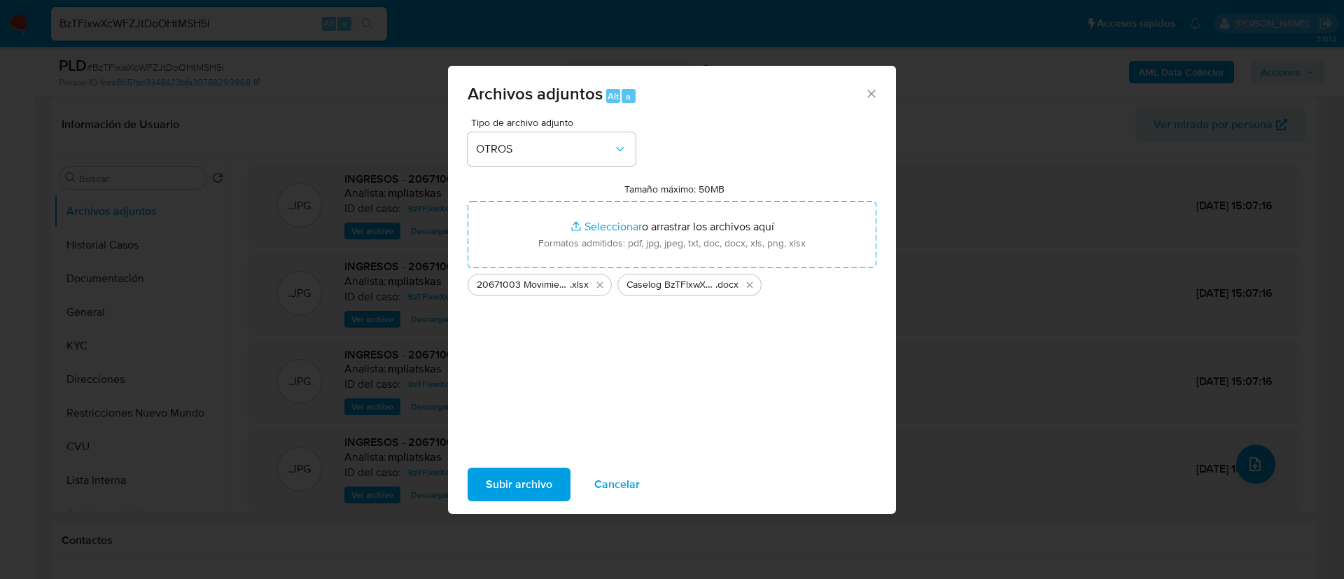
click at [550, 482] on span "Subir archivo" at bounding box center [519, 484] width 67 height 31
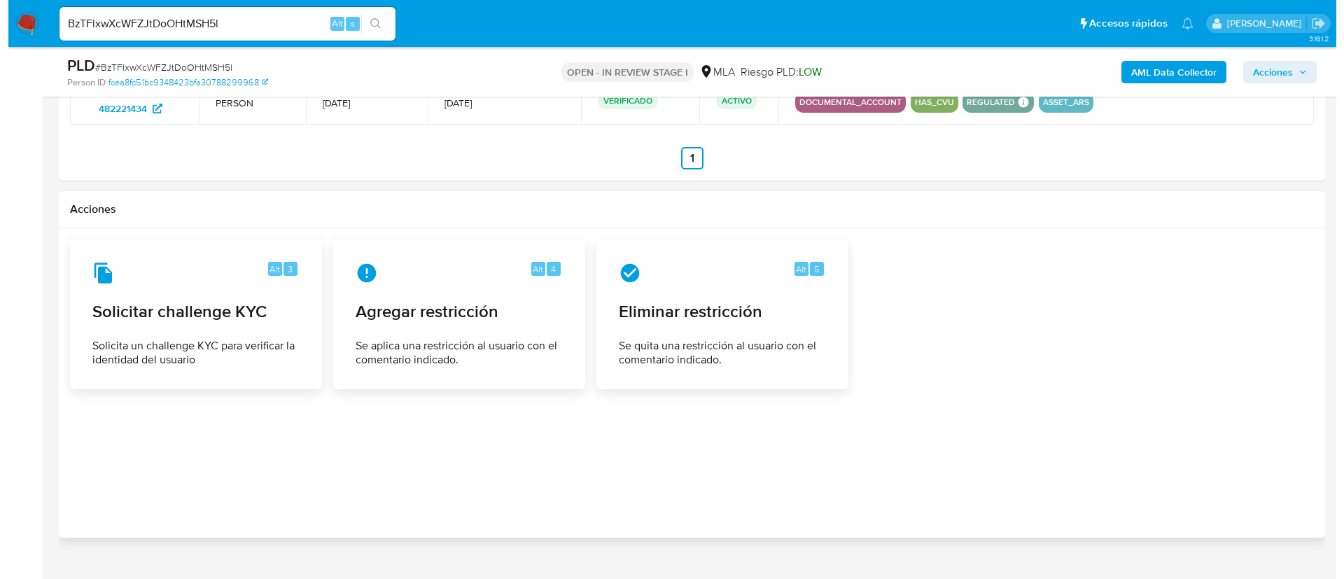
scroll to position [2187, 0]
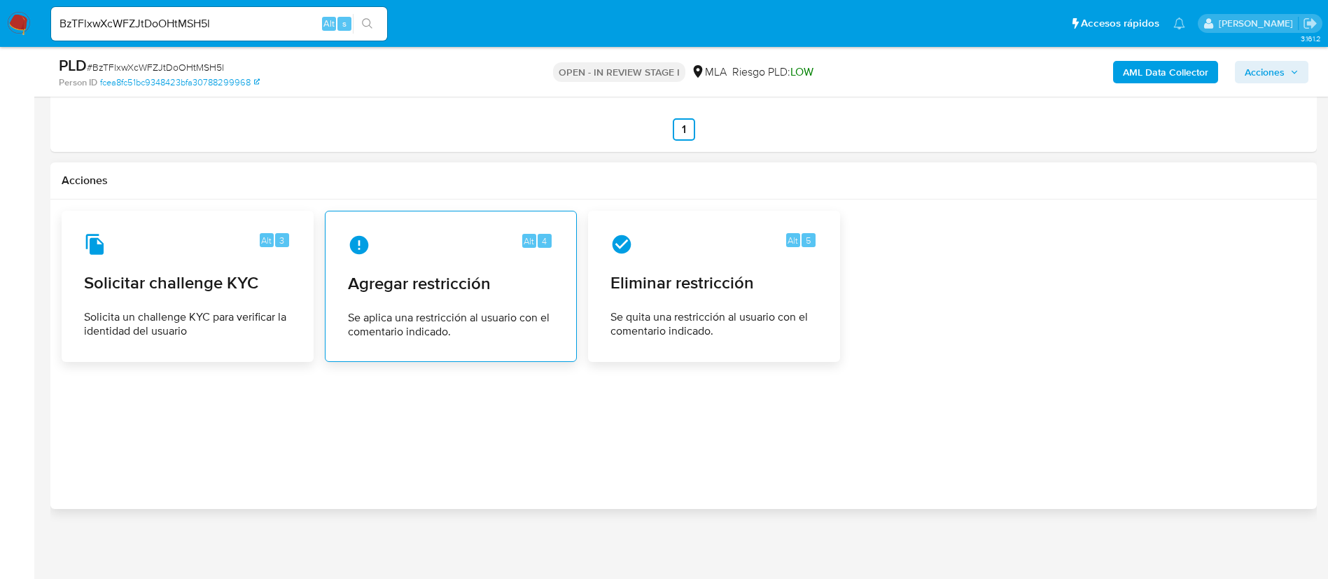
click at [418, 293] on span "Agregar restricción" at bounding box center [451, 283] width 206 height 21
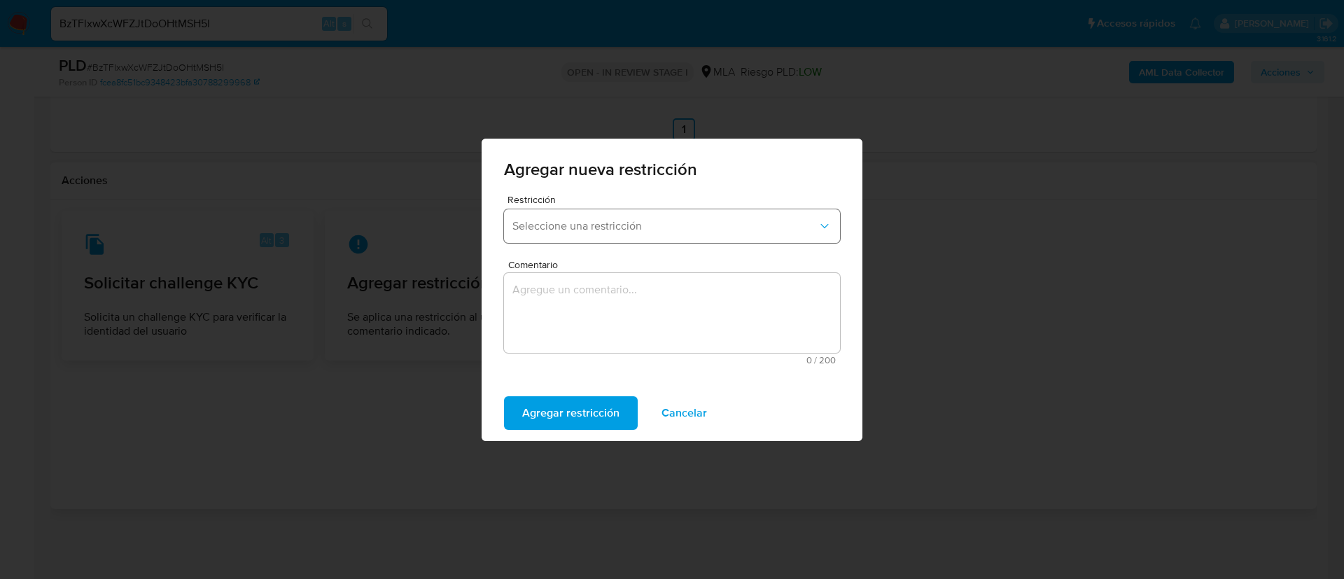
click at [557, 235] on button "Seleccione una restricción" at bounding box center [672, 226] width 336 height 34
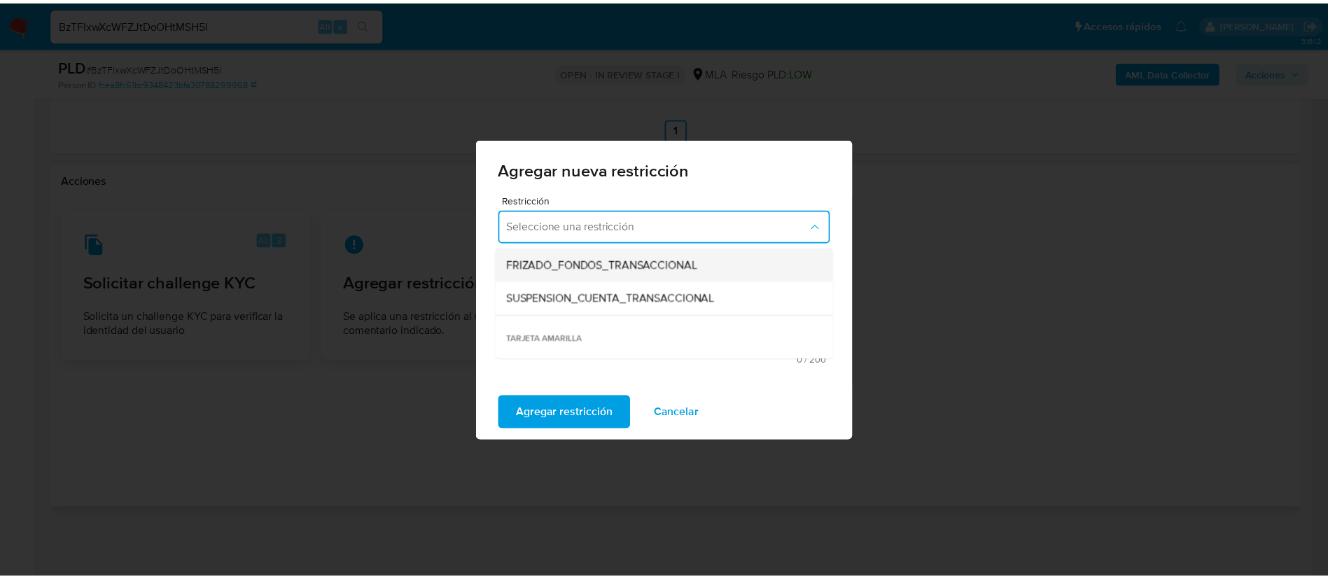
scroll to position [210, 0]
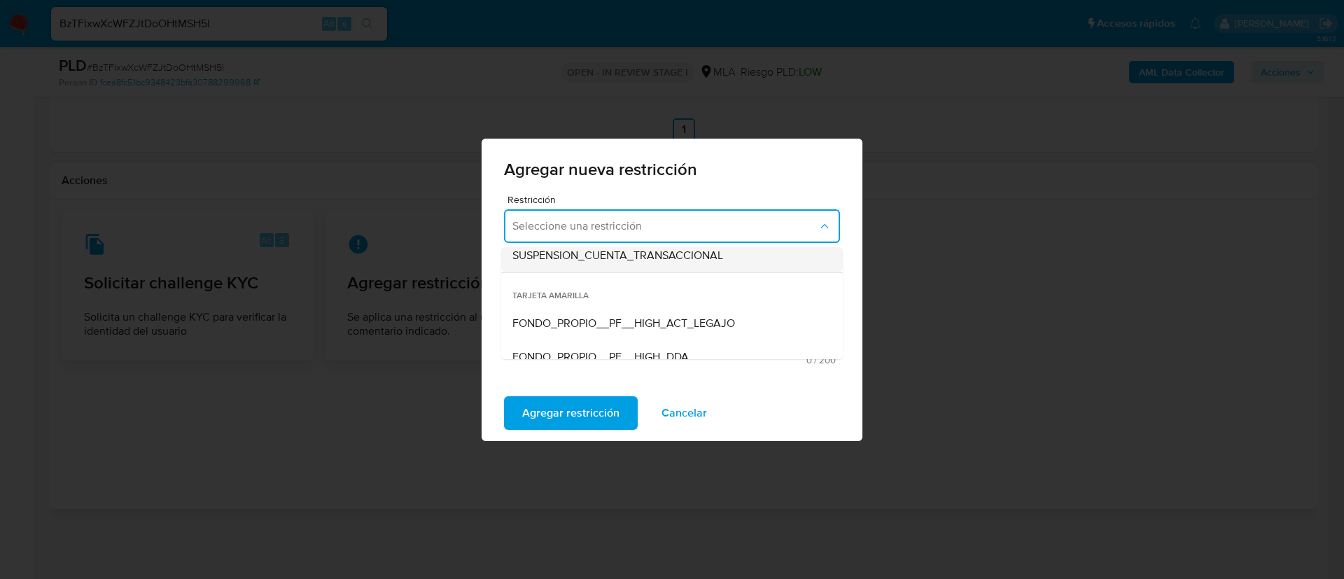
click at [591, 259] on span "SUSPENSION_CUENTA_TRANSACCIONAL" at bounding box center [617, 256] width 211 height 14
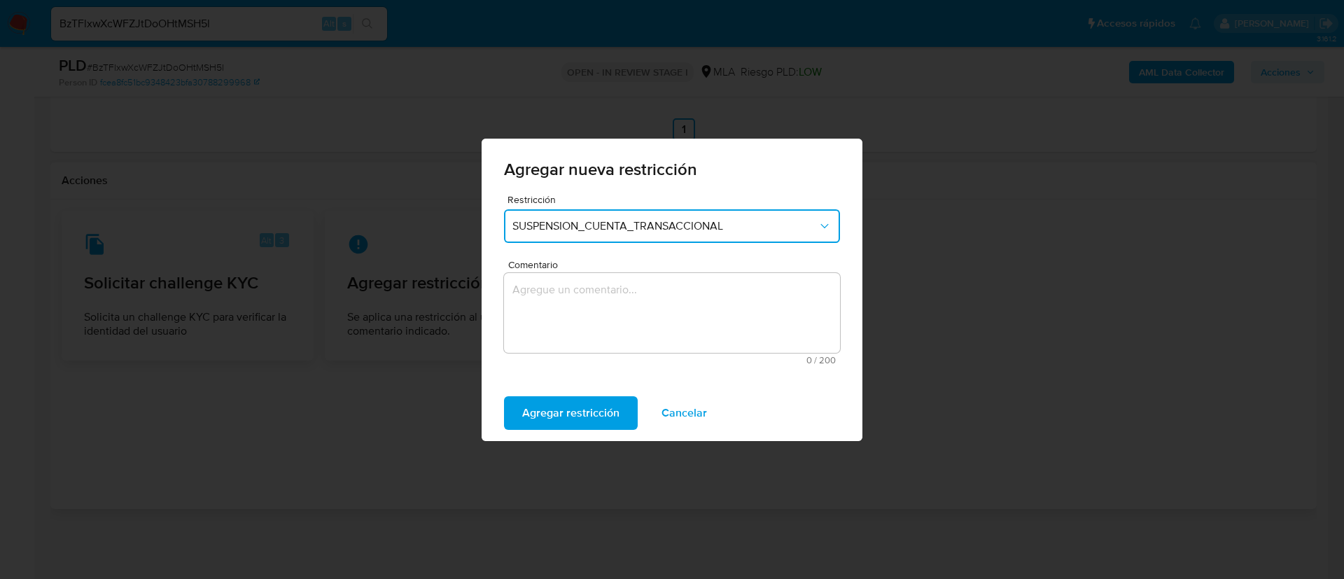
click at [578, 312] on textarea "Comentario" at bounding box center [672, 313] width 336 height 80
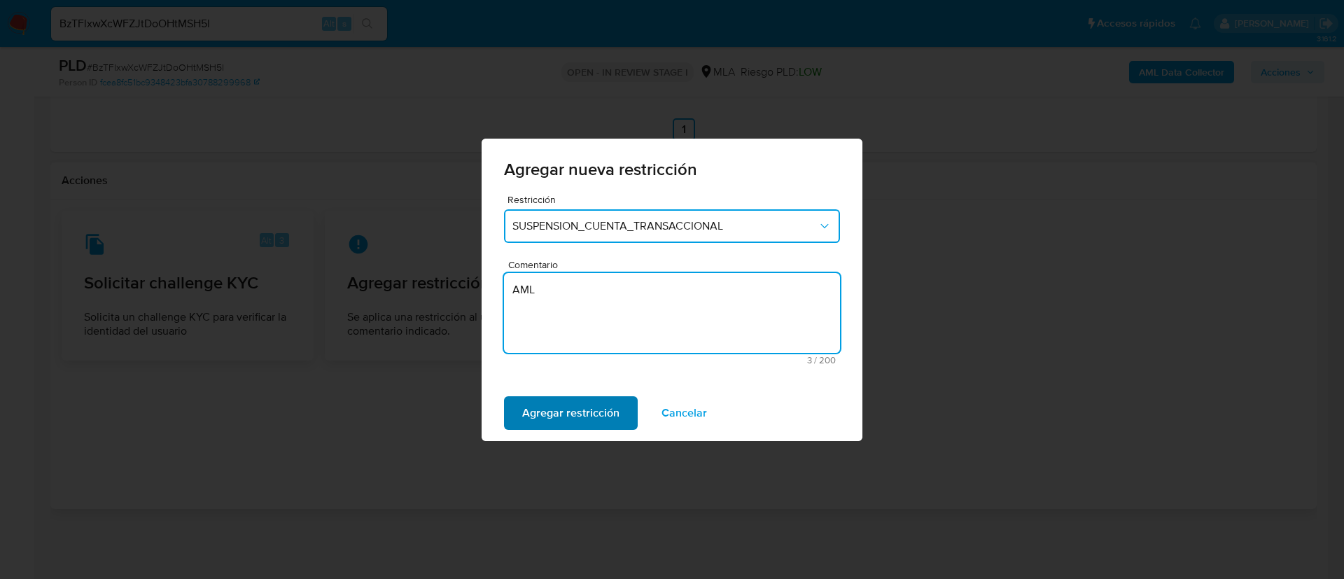
type textarea "AML"
click at [563, 401] on span "Agregar restricción" at bounding box center [570, 413] width 97 height 31
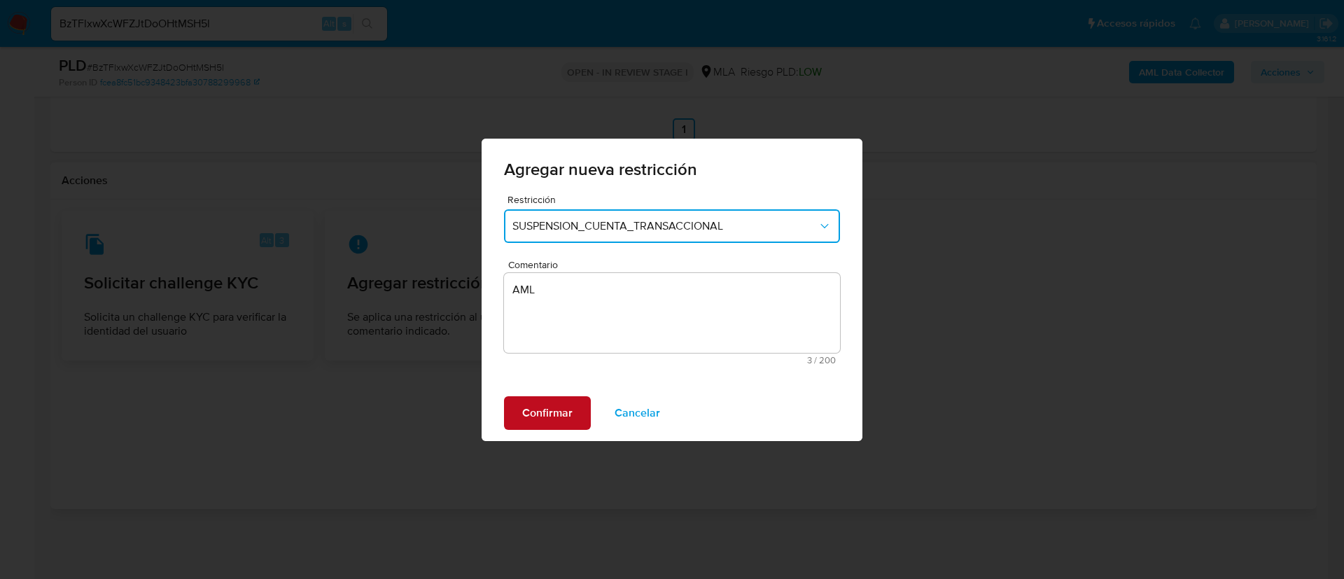
click at [563, 401] on span "Confirmar" at bounding box center [547, 413] width 50 height 31
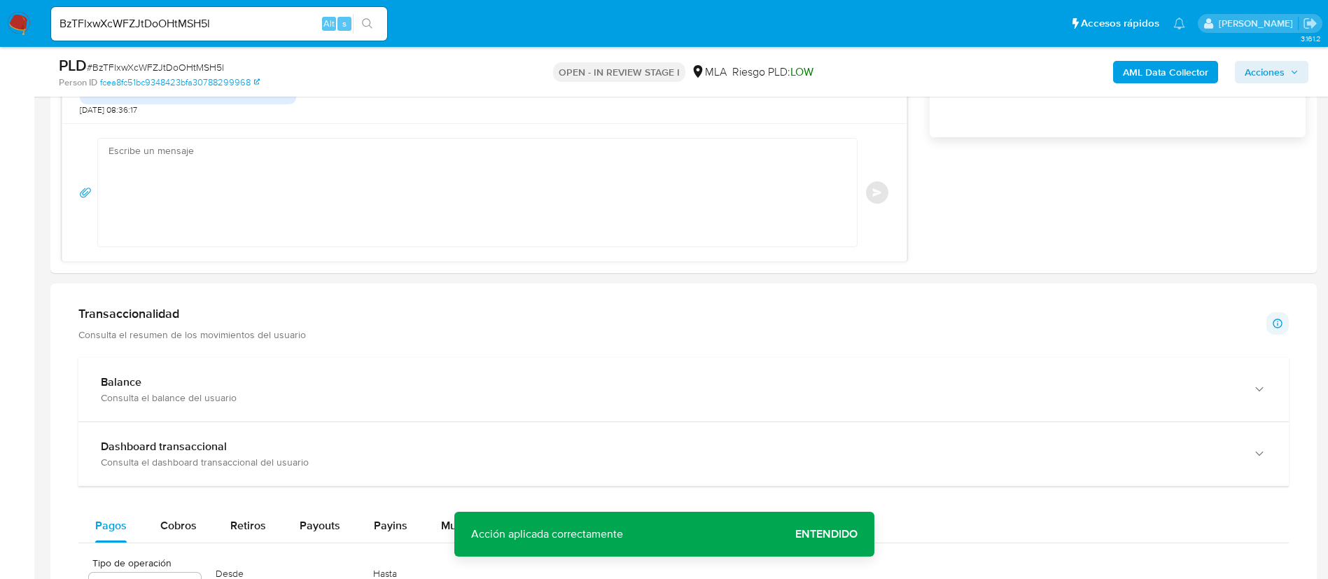
scroll to position [927, 0]
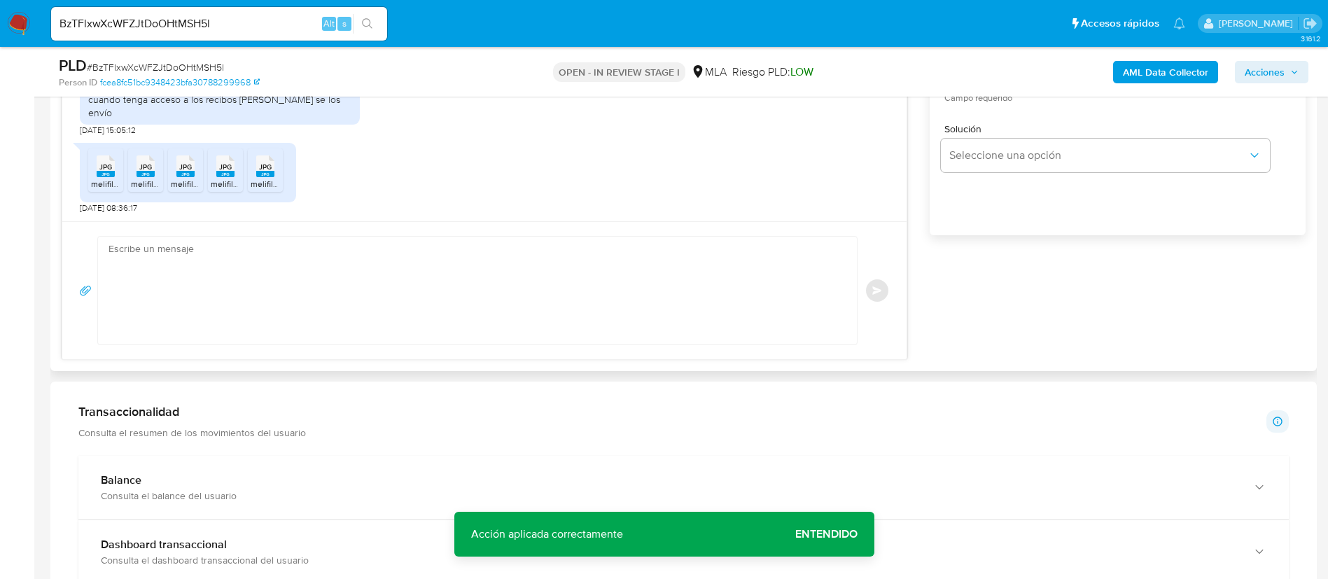
click at [459, 272] on textarea at bounding box center [474, 291] width 731 height 108
paste textarea "Muchas gracias por tu respuesta. Analizamos tu caso y verificamos que no te enc…"
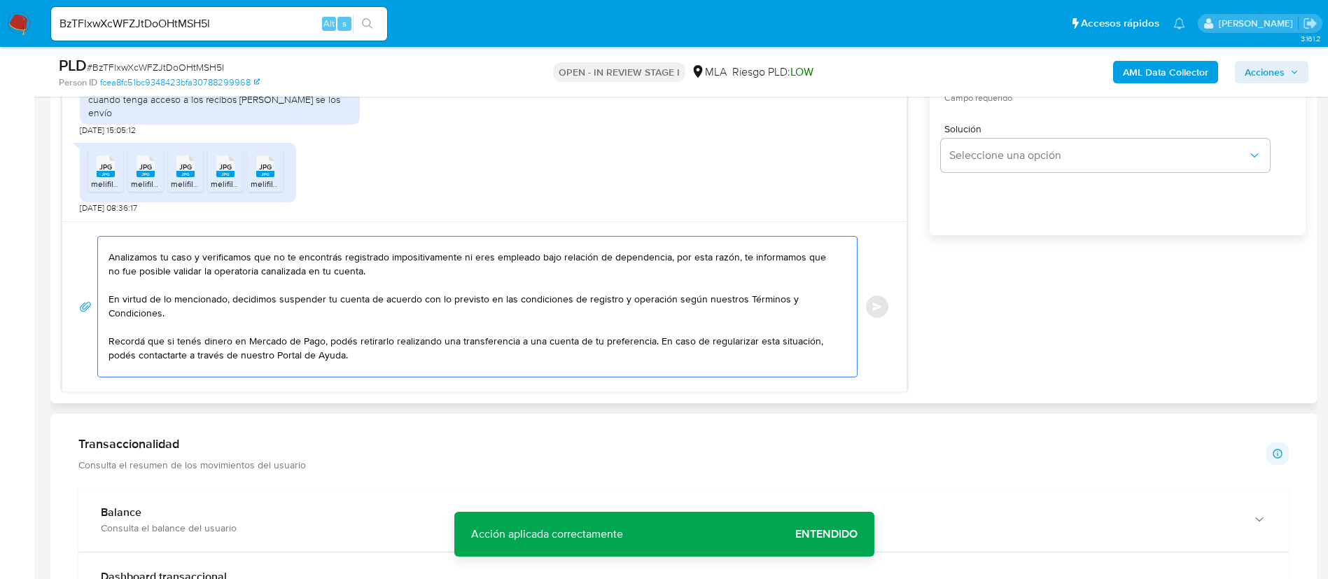
scroll to position [0, 0]
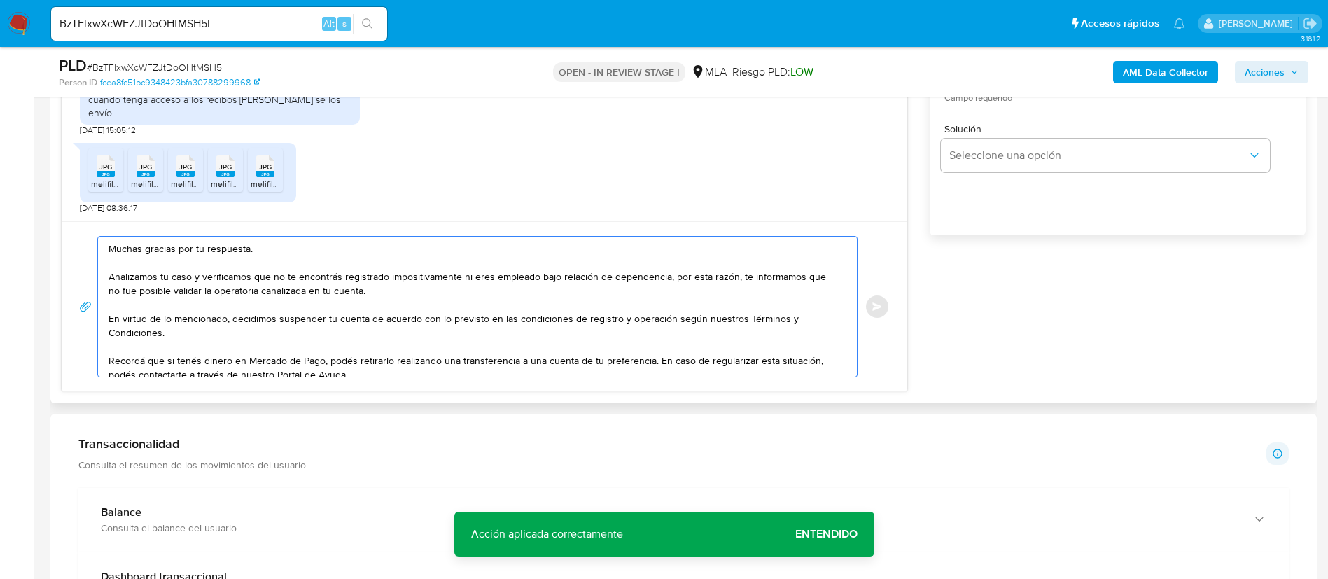
drag, startPoint x: 461, startPoint y: 278, endPoint x: 666, endPoint y: 279, distance: 204.4
click at [666, 279] on textarea "Muchas gracias por tu respuesta. Analizamos tu caso y verificamos que no te enc…" at bounding box center [474, 307] width 731 height 140
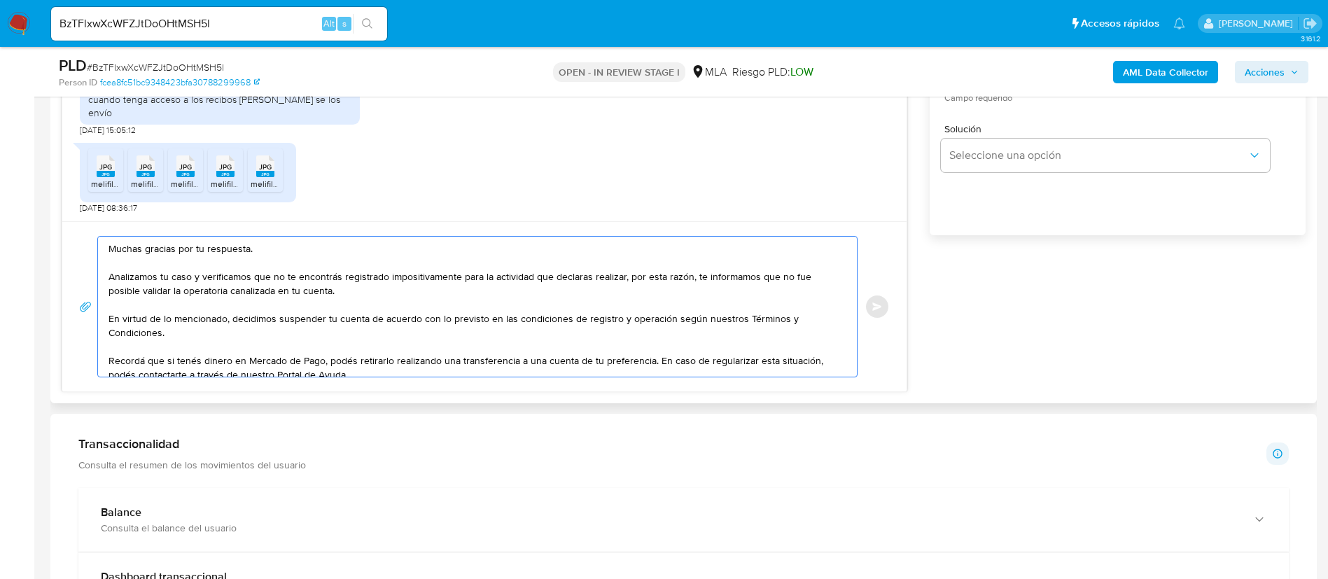
click at [432, 293] on textarea "Muchas gracias por tu respuesta. Analizamos tu caso y verificamos que no te enc…" at bounding box center [474, 307] width 731 height 140
paste textarea "la documentación aportada no es suficiente para justificar la operatoria canali…"
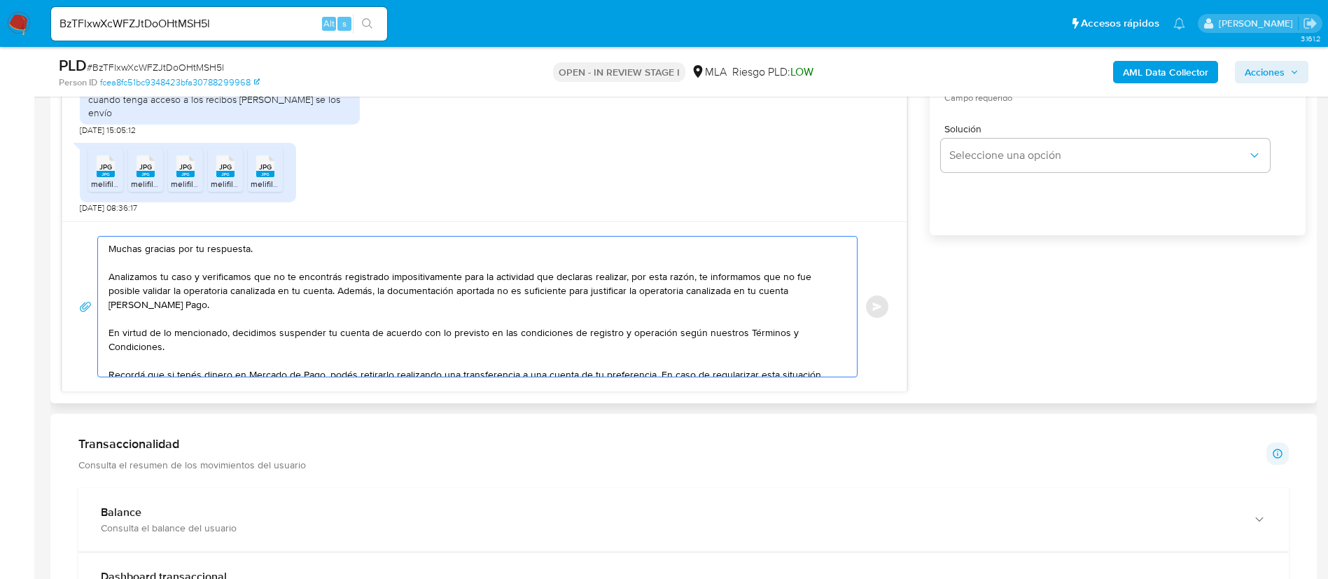
drag, startPoint x: 625, startPoint y: 290, endPoint x: 172, endPoint y: 298, distance: 453.7
click at [172, 298] on textarea "Muchas gracias por tu respuesta. Analizamos tu caso y verificamos que no te enc…" at bounding box center [474, 307] width 731 height 140
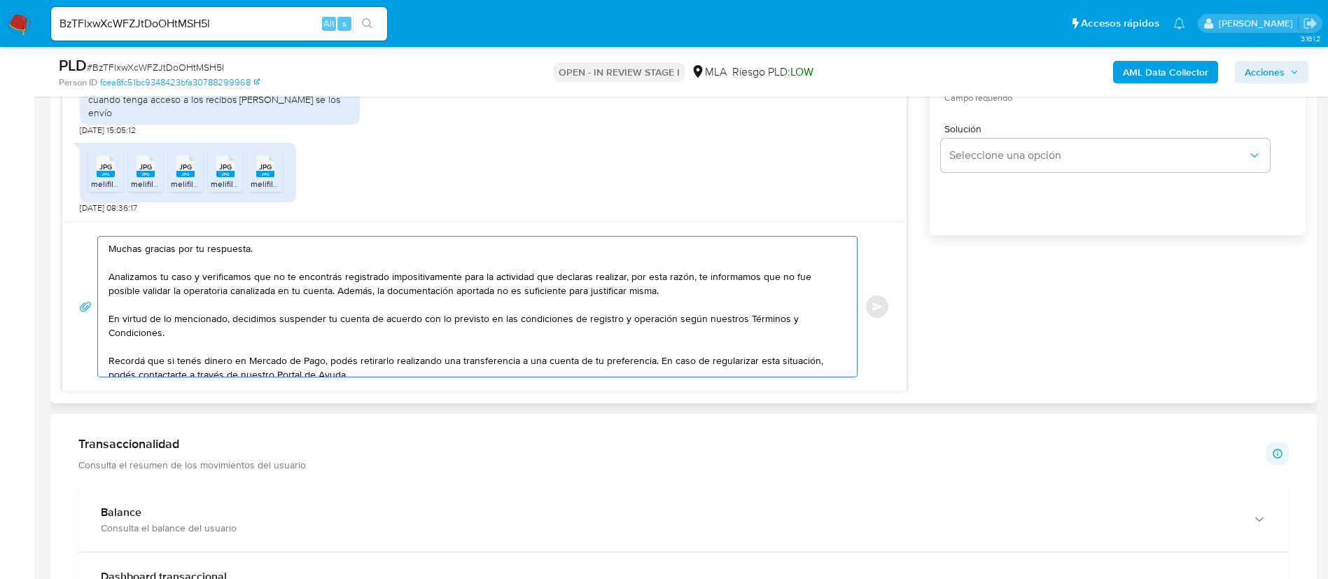
click at [628, 289] on textarea "Muchas gracias por tu respuesta. Analizamos tu caso y verificamos que no te enc…" at bounding box center [474, 307] width 731 height 140
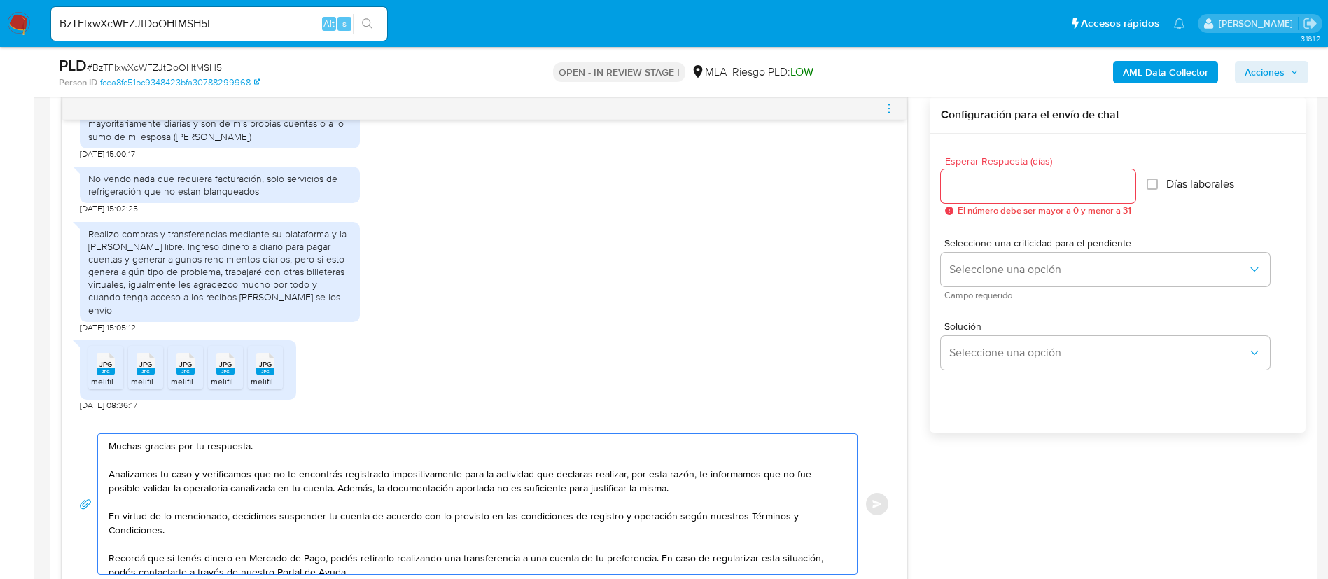
scroll to position [717, 0]
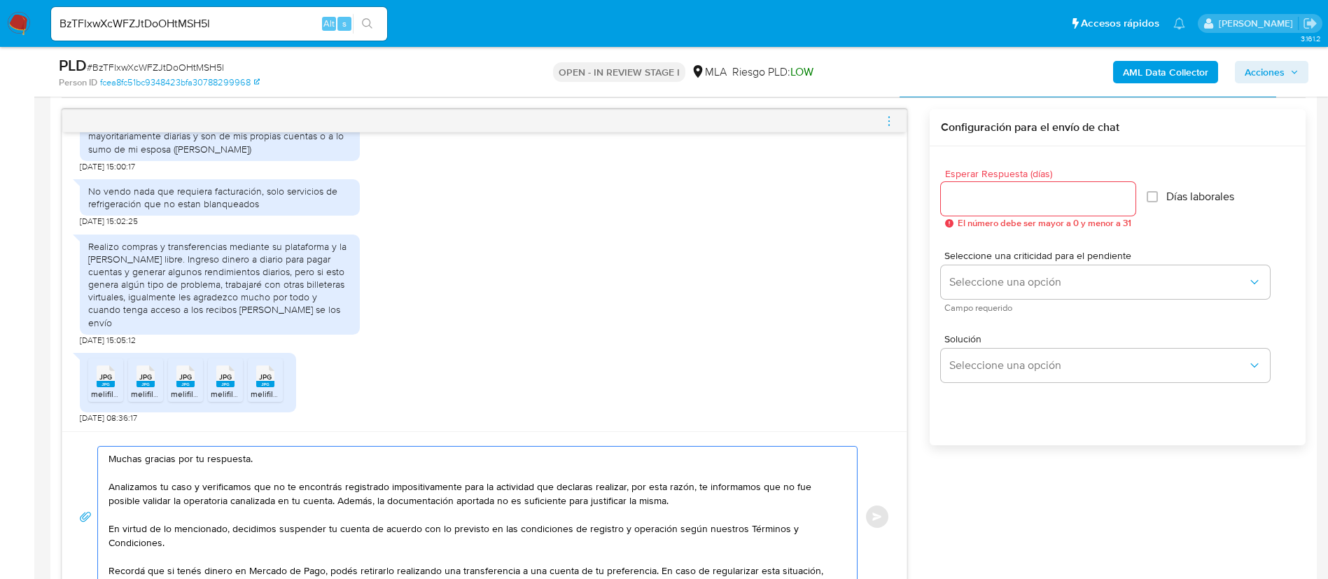
type textarea "Muchas gracias por tu respuesta. Analizamos tu caso y verificamos que no te enc…"
click at [1017, 169] on span "Esperar Respuesta (días)" at bounding box center [1042, 174] width 195 height 11
click at [1017, 190] on input "Esperar Respuesta (días)" at bounding box center [1038, 199] width 195 height 18
click at [1023, 191] on input "Esperar Respuesta (días)" at bounding box center [1038, 199] width 195 height 18
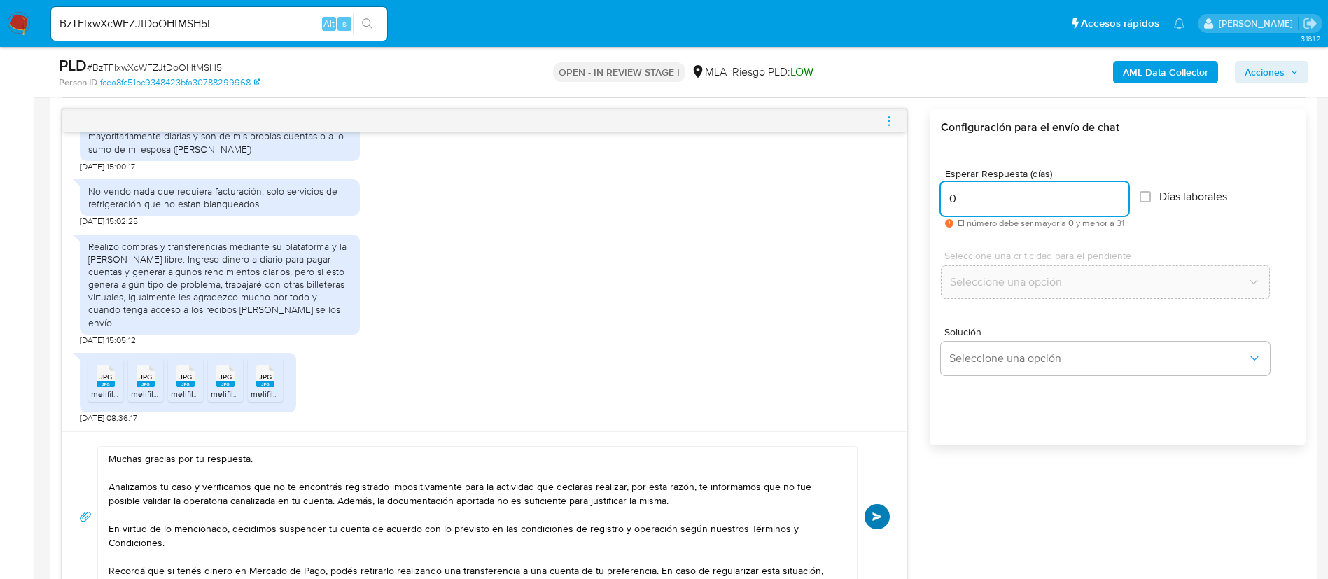
type input "0"
click at [884, 514] on button "Enviar" at bounding box center [877, 516] width 25 height 25
click at [890, 118] on icon "menu-action" at bounding box center [889, 121] width 13 height 13
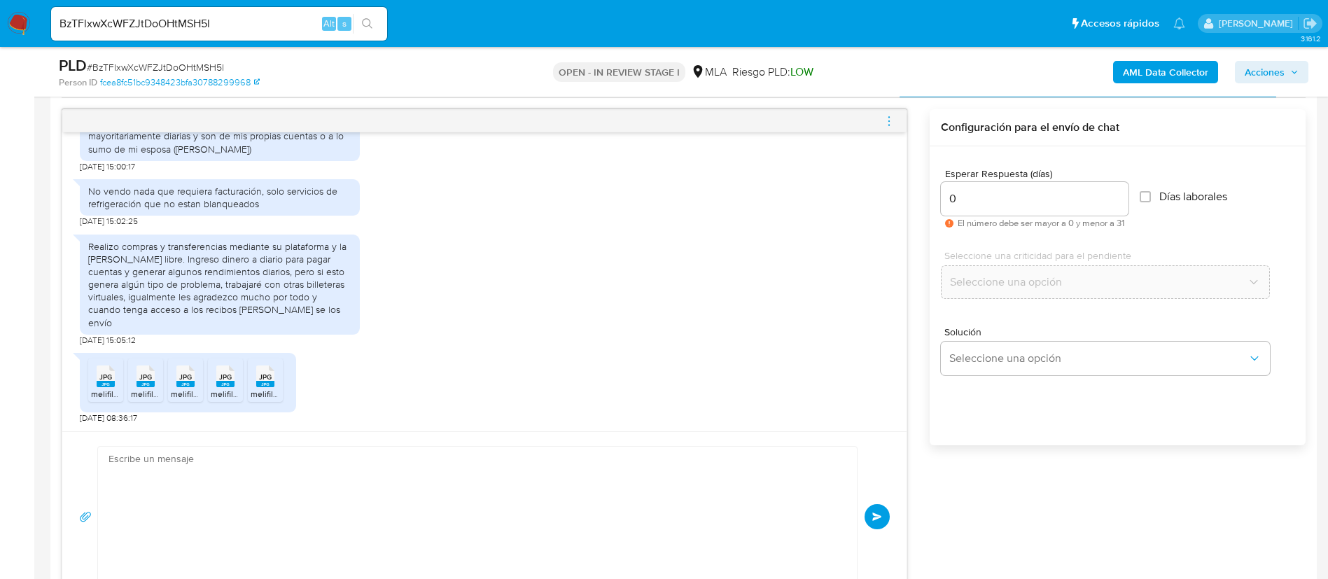
scroll to position [1212, 0]
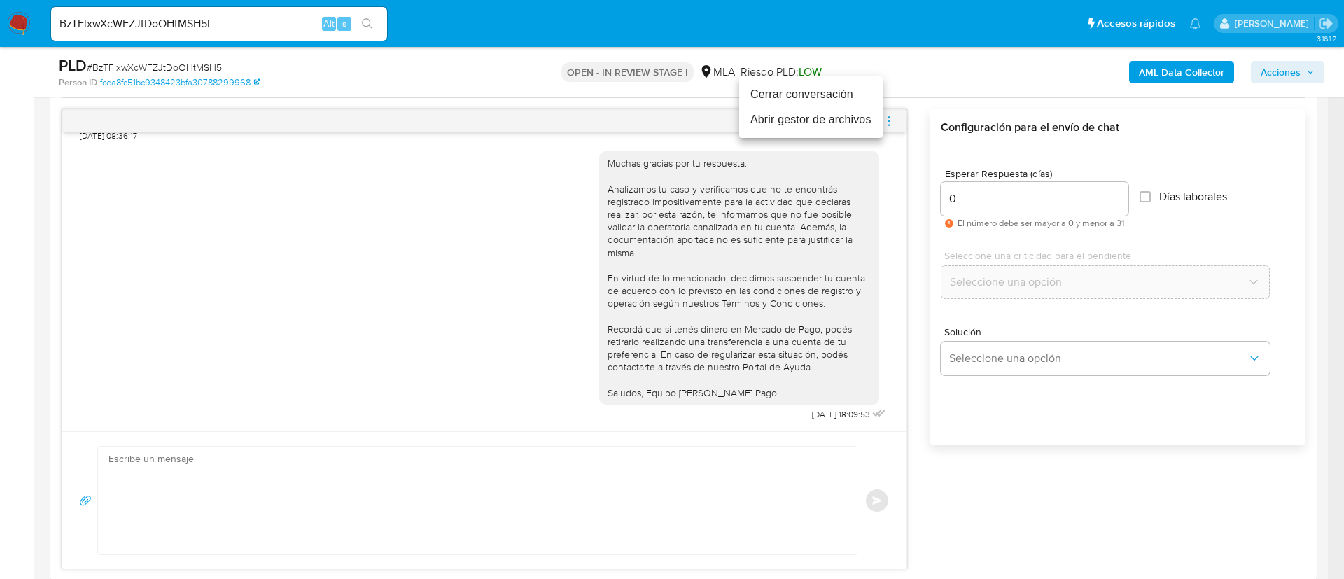
click at [783, 96] on li "Cerrar conversación" at bounding box center [811, 94] width 144 height 25
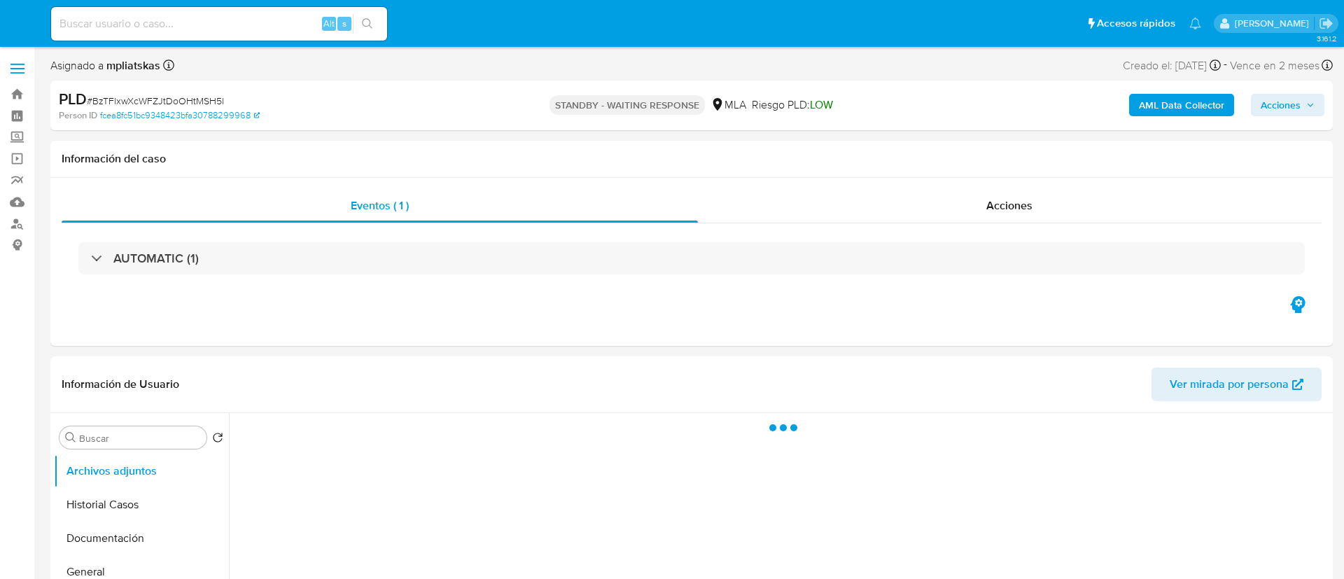
select select "10"
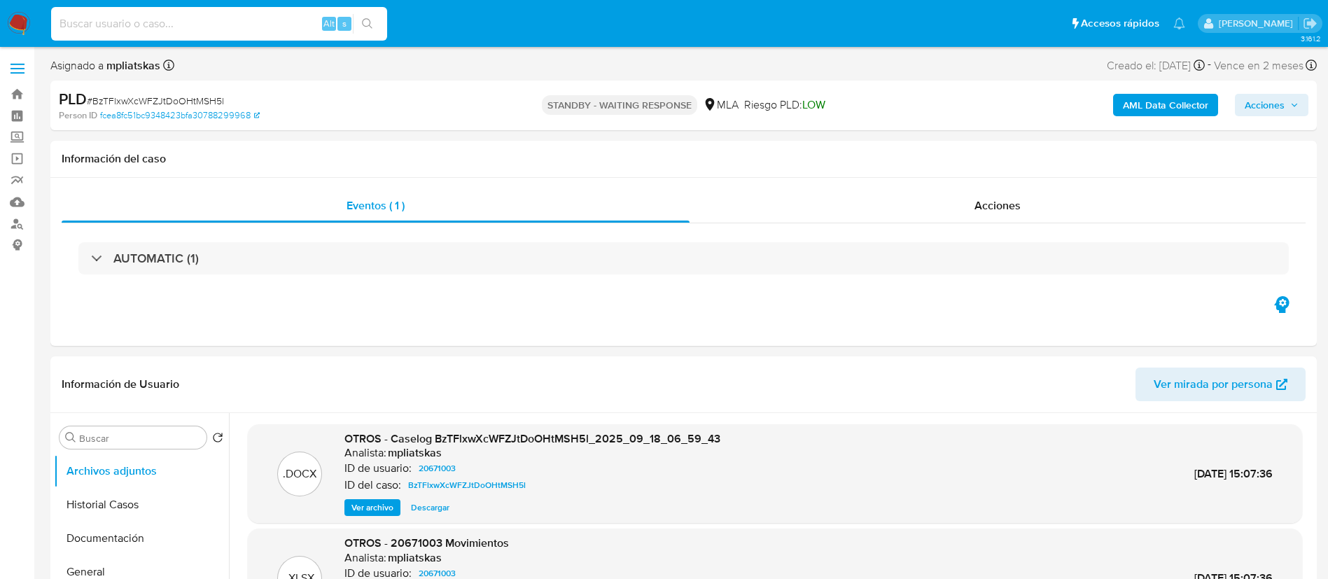
click at [251, 26] on input at bounding box center [219, 24] width 336 height 18
paste input "5MfecWwESmrO39M9MZUeYp4v"
type input "5MfecWwESmrO39M9MZUeYp4v"
click at [375, 15] on button "search-icon" at bounding box center [367, 24] width 29 height 20
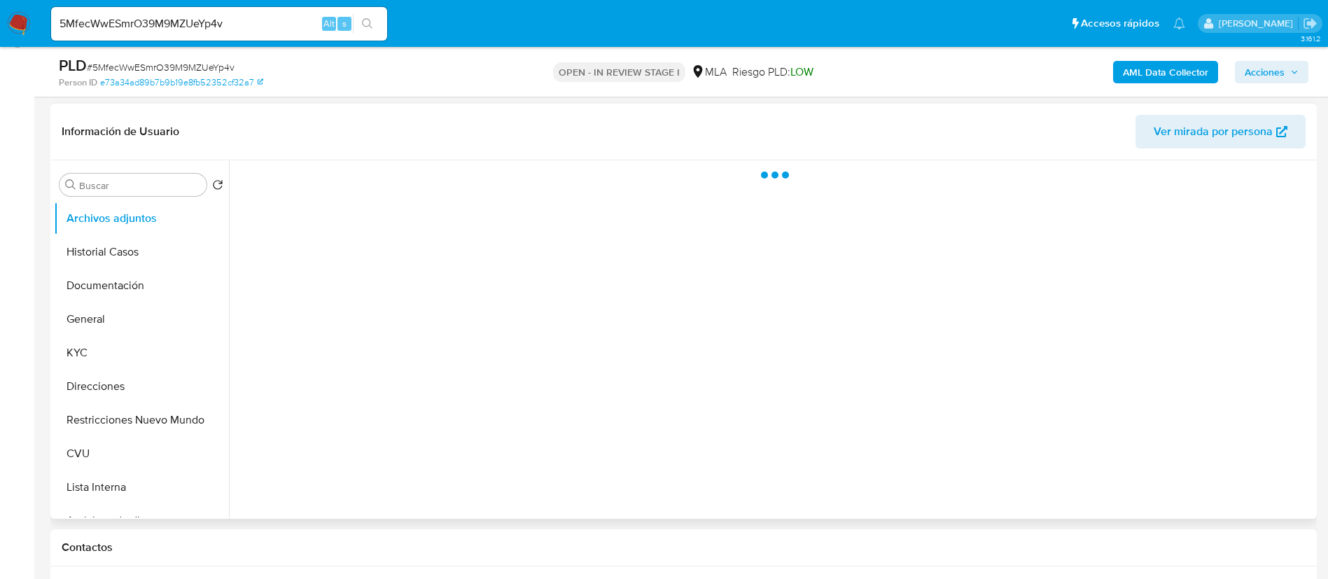
scroll to position [210, 0]
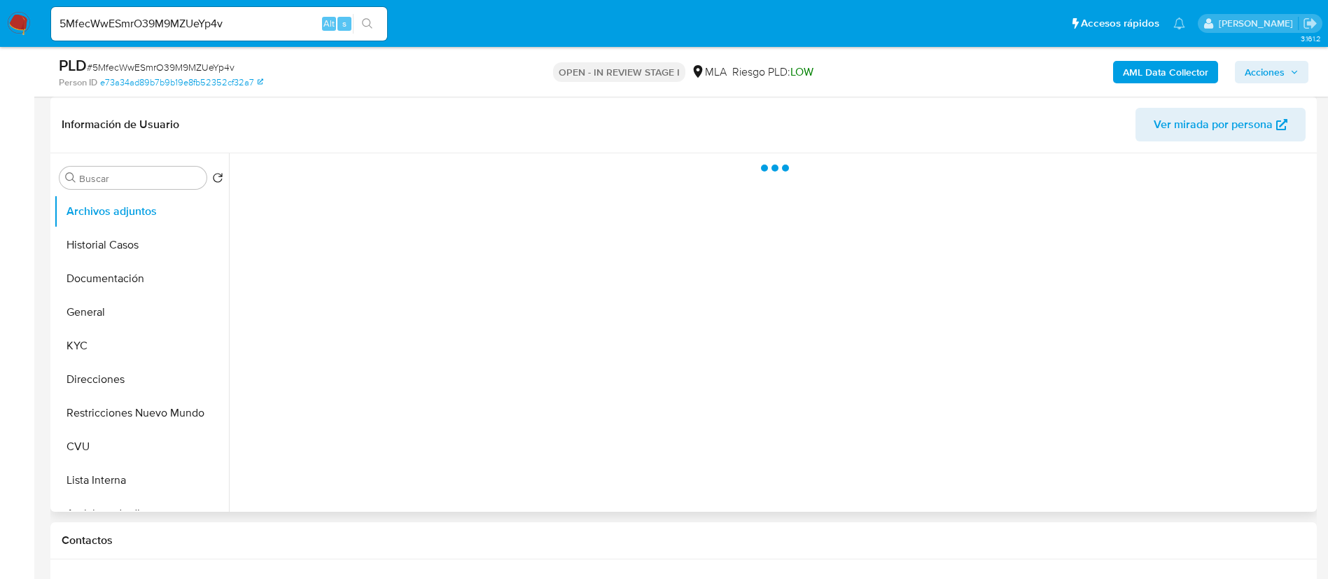
select select "10"
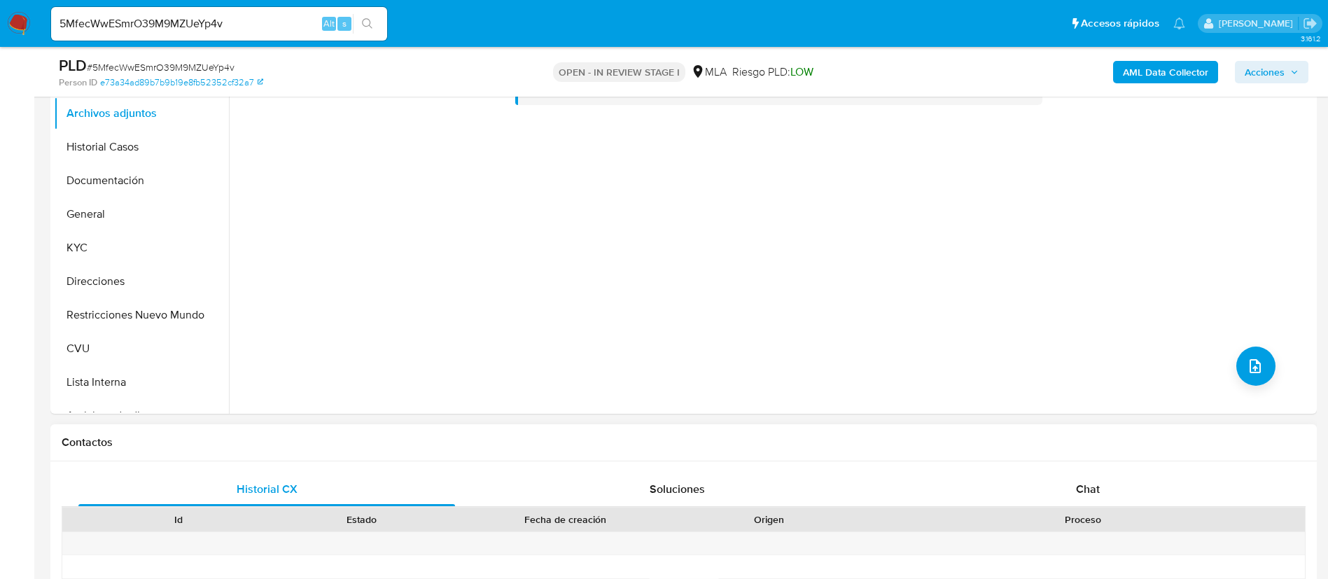
scroll to position [420, 0]
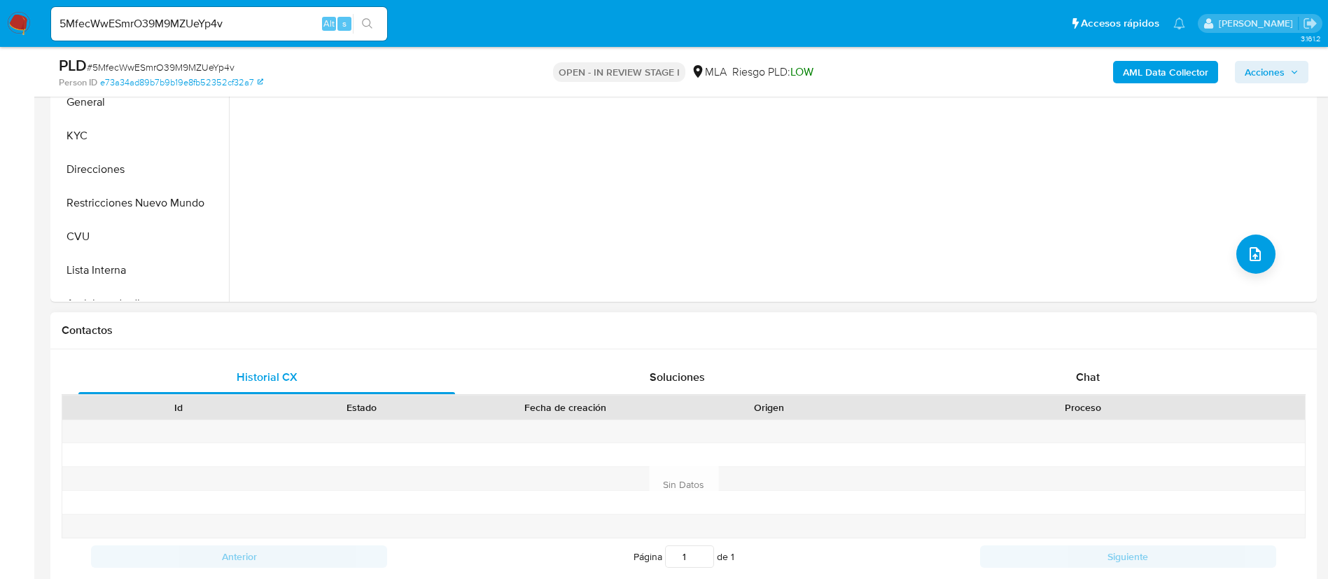
click at [1079, 352] on div "Historial CX Soluciones Chat Id Estado Fecha de creación Origen Proceso Anterio…" at bounding box center [683, 484] width 1266 height 270
click at [1093, 375] on span "Chat" at bounding box center [1088, 377] width 24 height 16
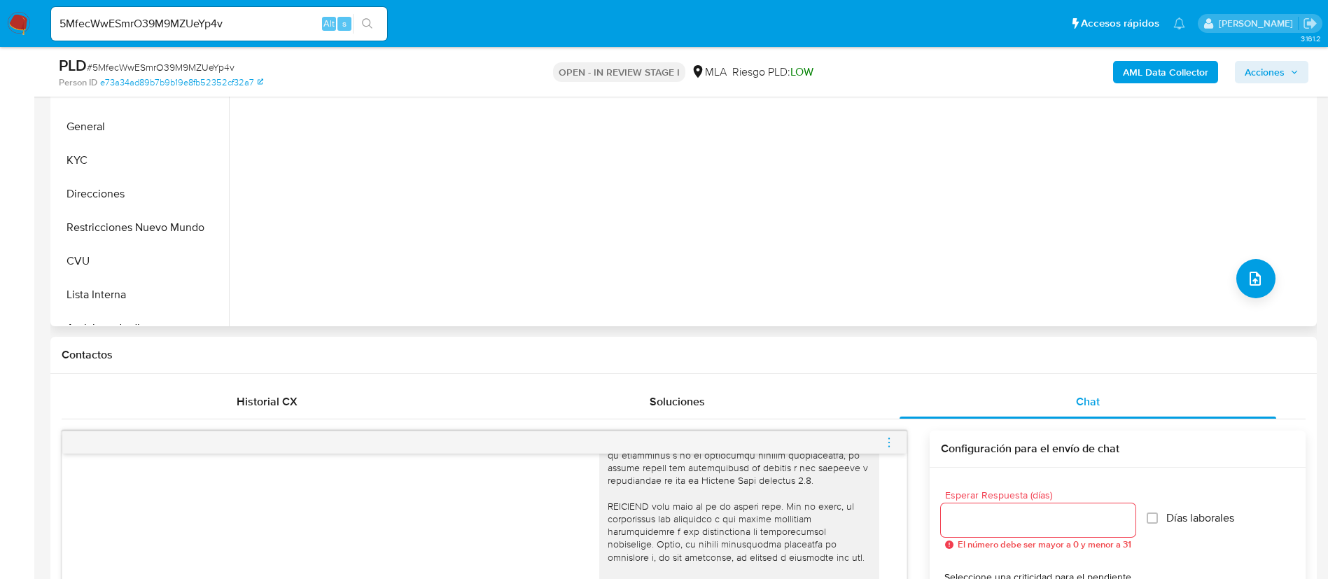
scroll to position [210, 0]
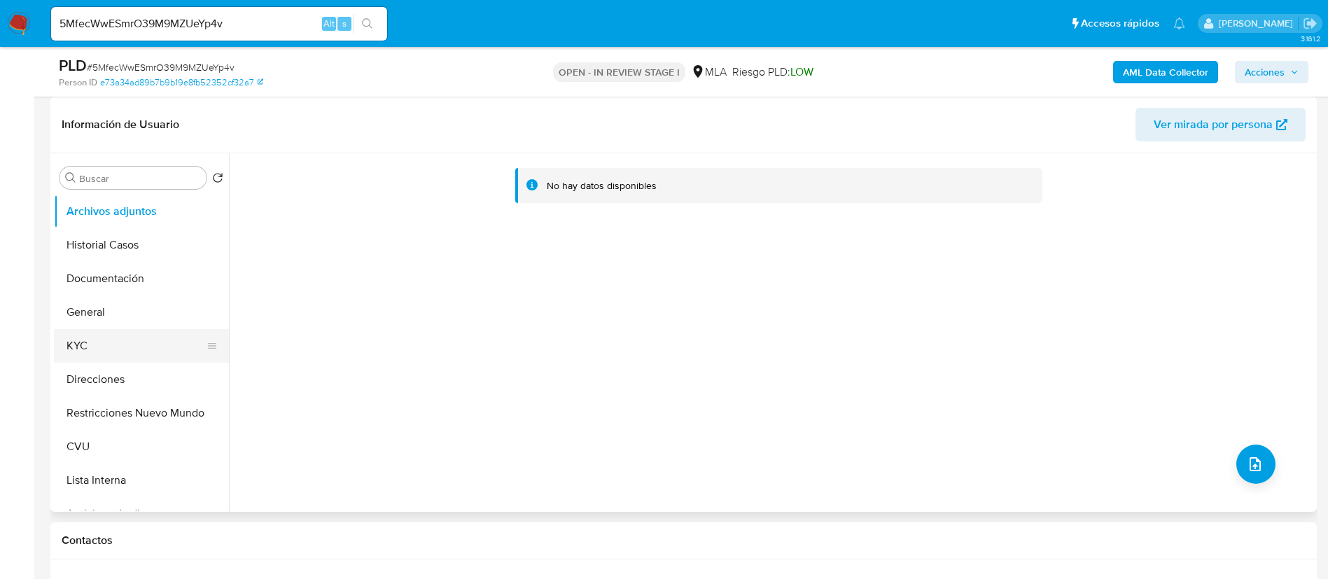
click at [135, 347] on button "KYC" at bounding box center [136, 346] width 164 height 34
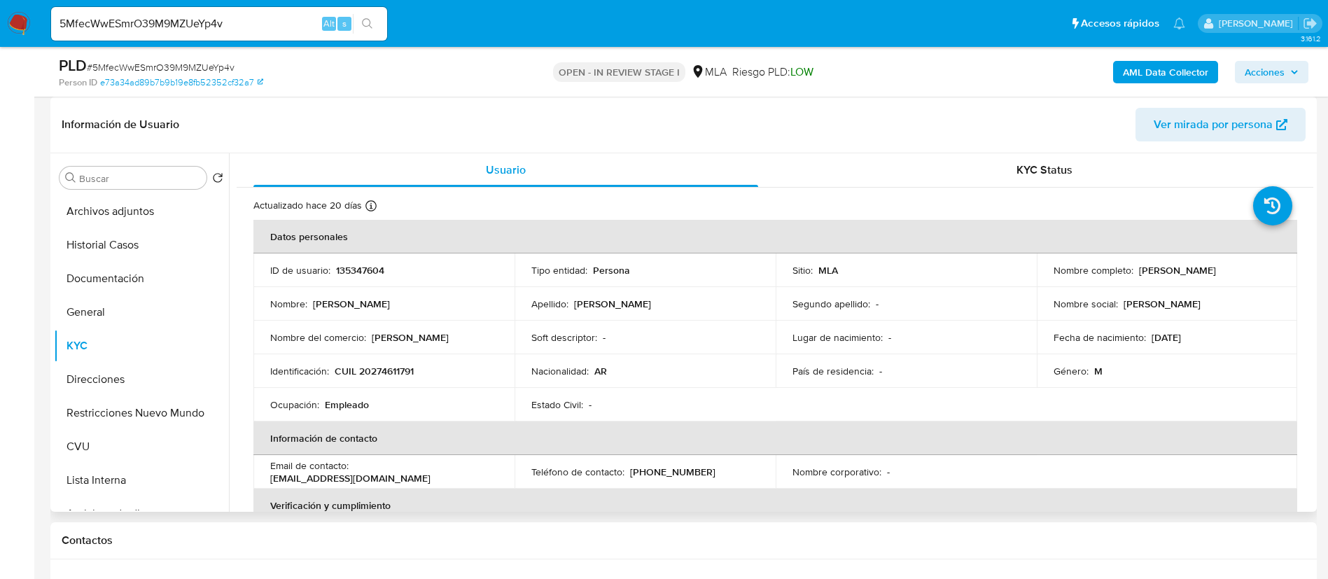
click at [351, 272] on p "135347604" at bounding box center [360, 270] width 48 height 13
copy p "135347604"
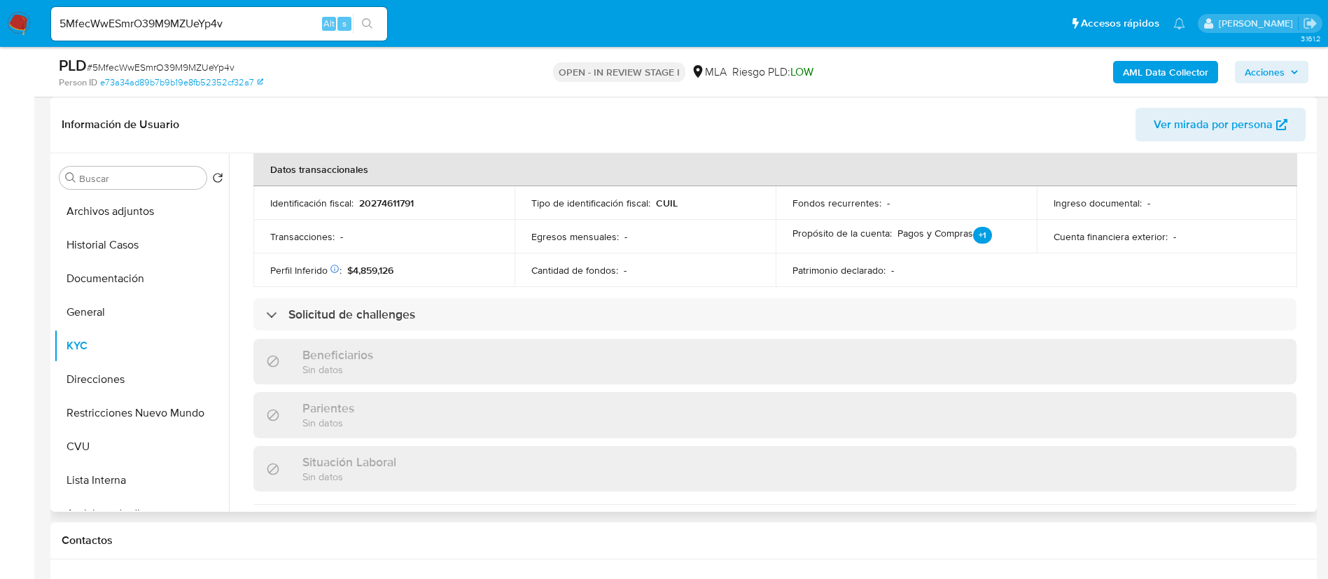
scroll to position [711, 0]
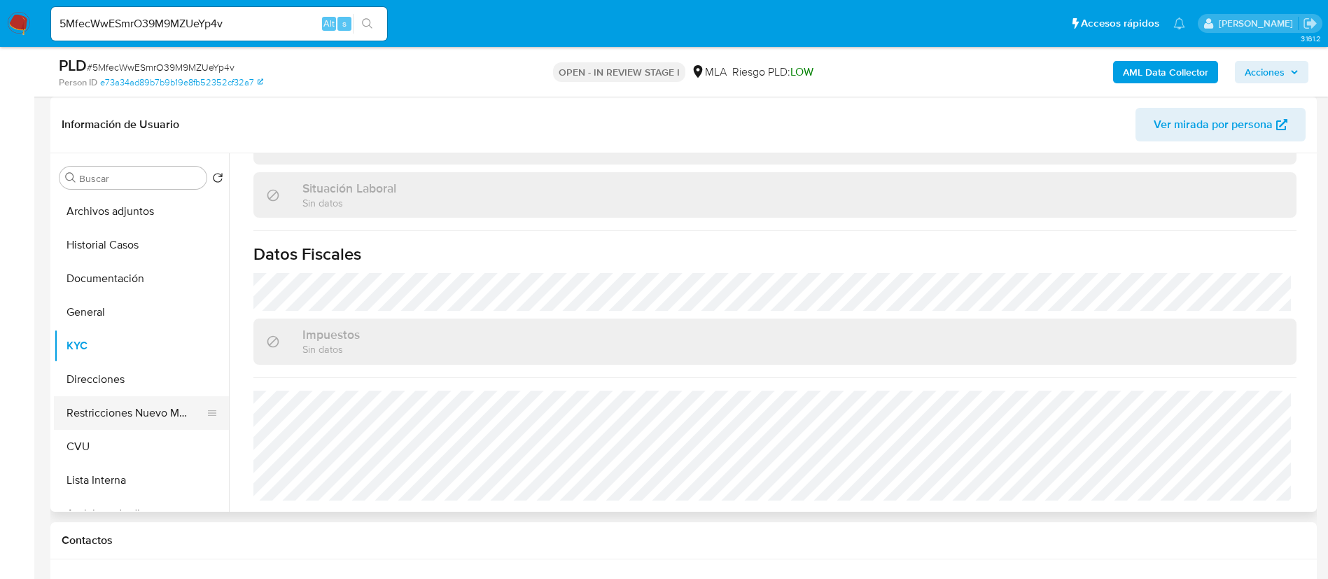
click at [107, 400] on button "Restricciones Nuevo Mundo" at bounding box center [136, 413] width 164 height 34
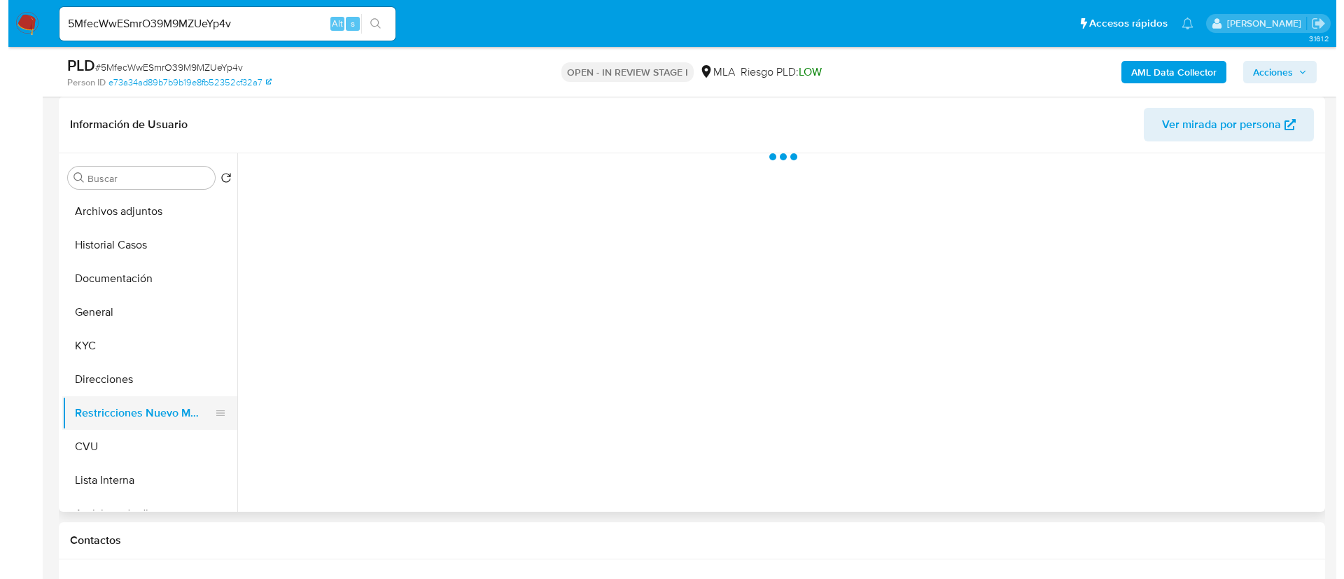
scroll to position [0, 0]
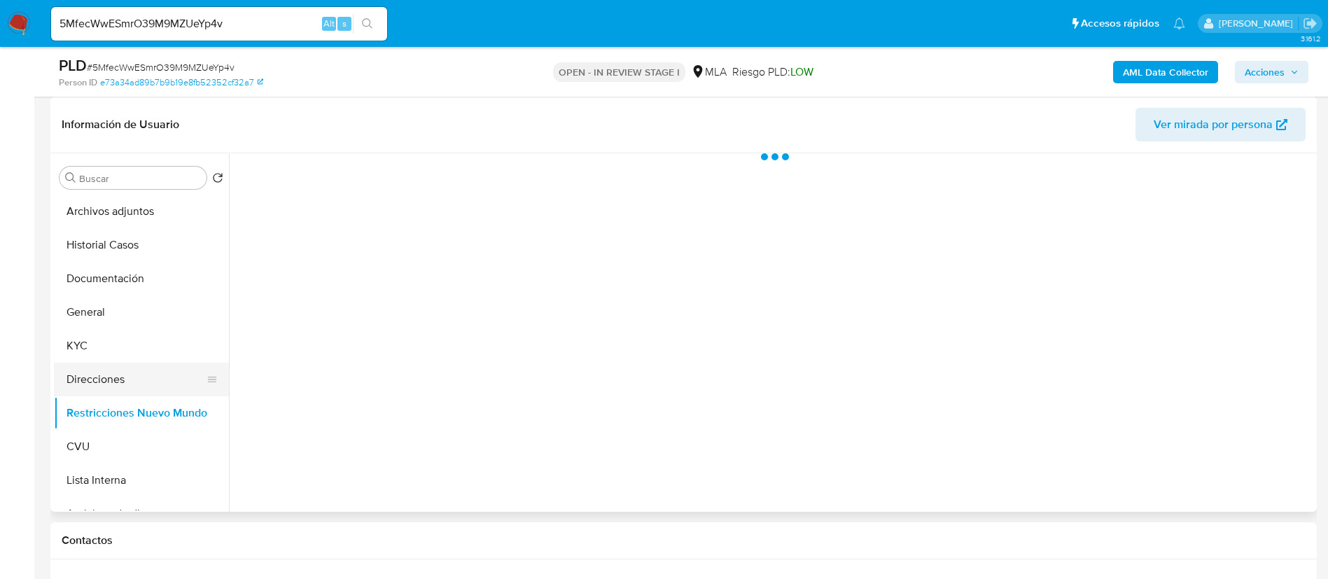
click at [99, 378] on button "Direcciones" at bounding box center [136, 380] width 164 height 34
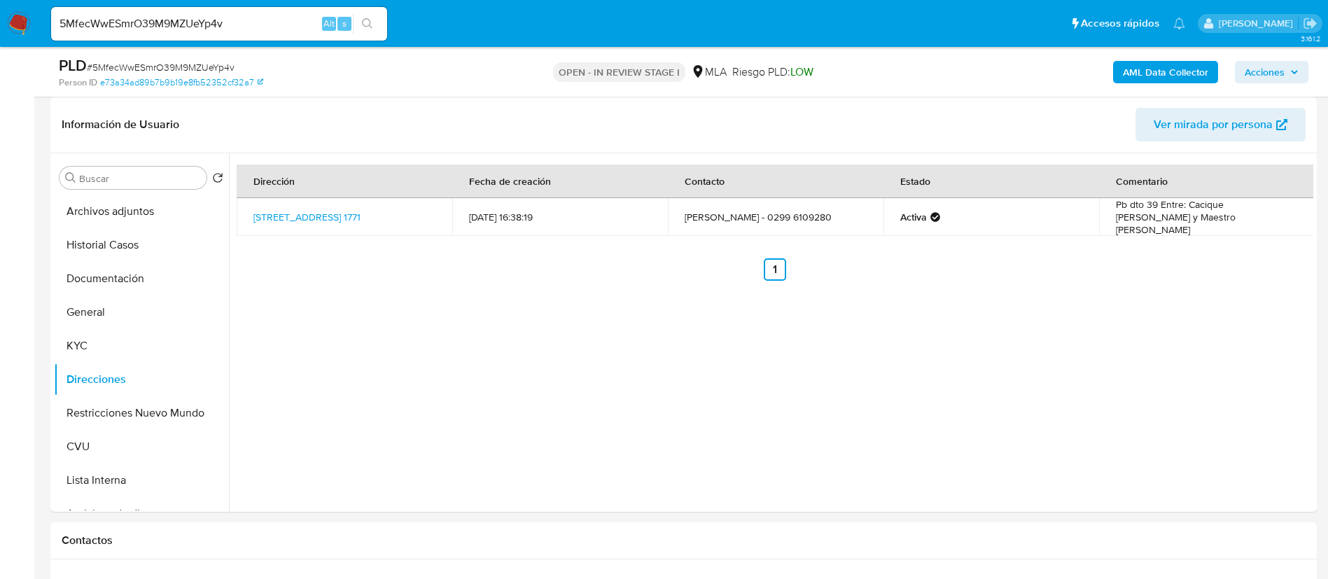
click at [1145, 72] on b "AML Data Collector" at bounding box center [1165, 72] width 85 height 22
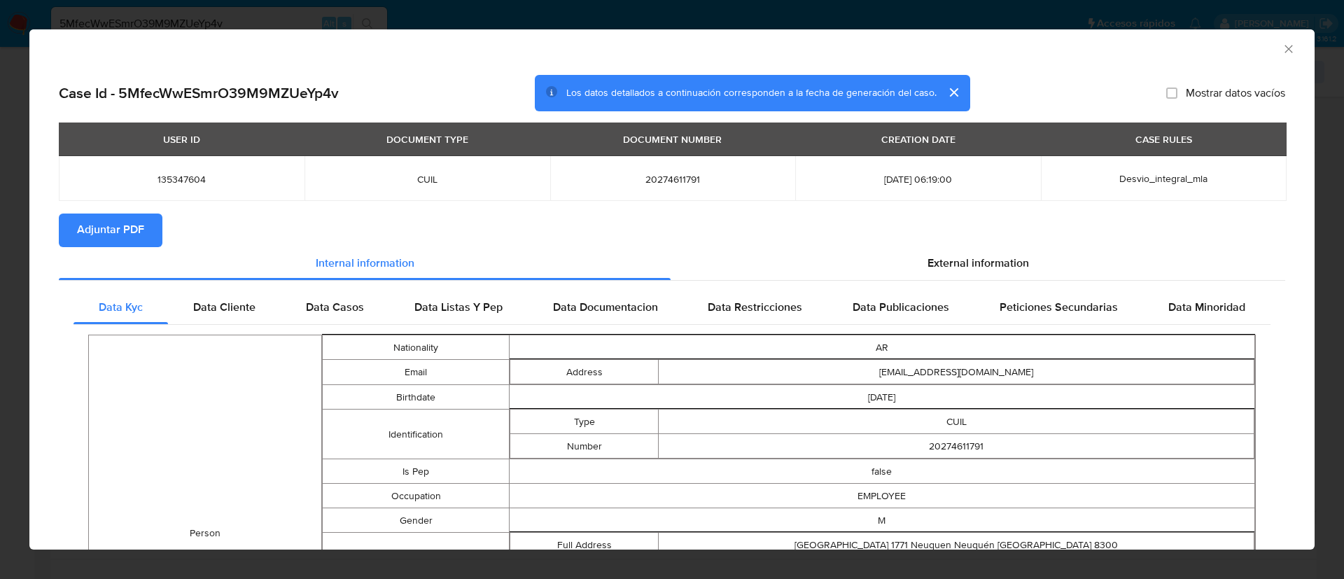
click at [134, 223] on span "Adjuntar PDF" at bounding box center [110, 230] width 67 height 31
click at [1282, 51] on icon "Cerrar ventana" at bounding box center [1289, 49] width 14 height 14
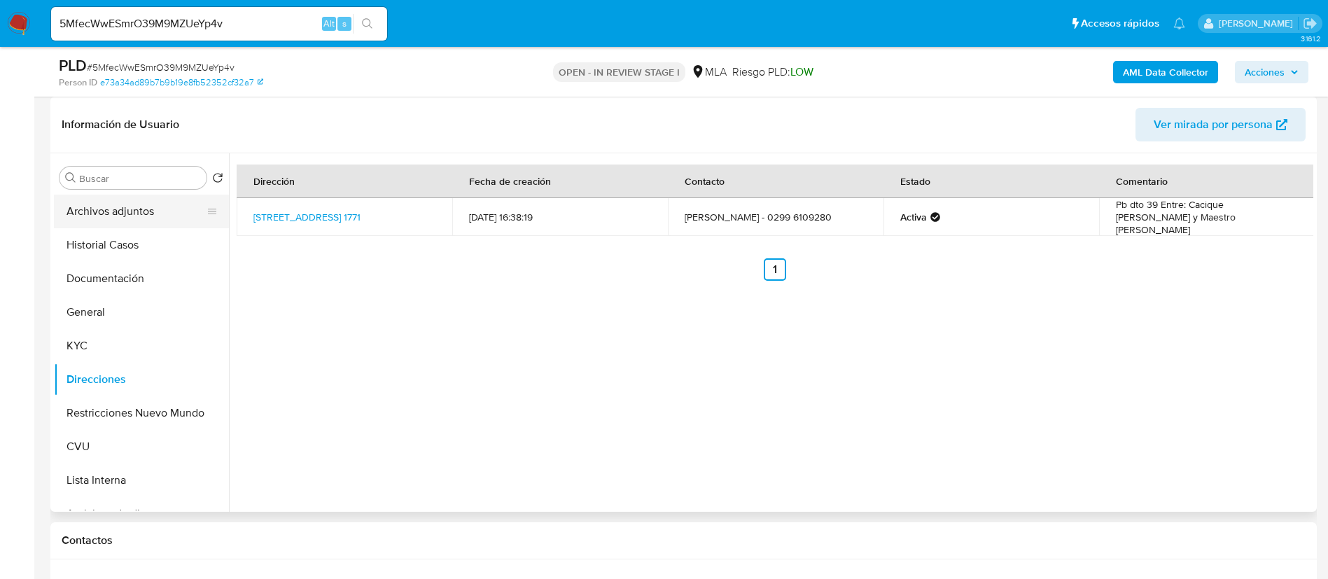
click at [118, 221] on button "Archivos adjuntos" at bounding box center [136, 212] width 164 height 34
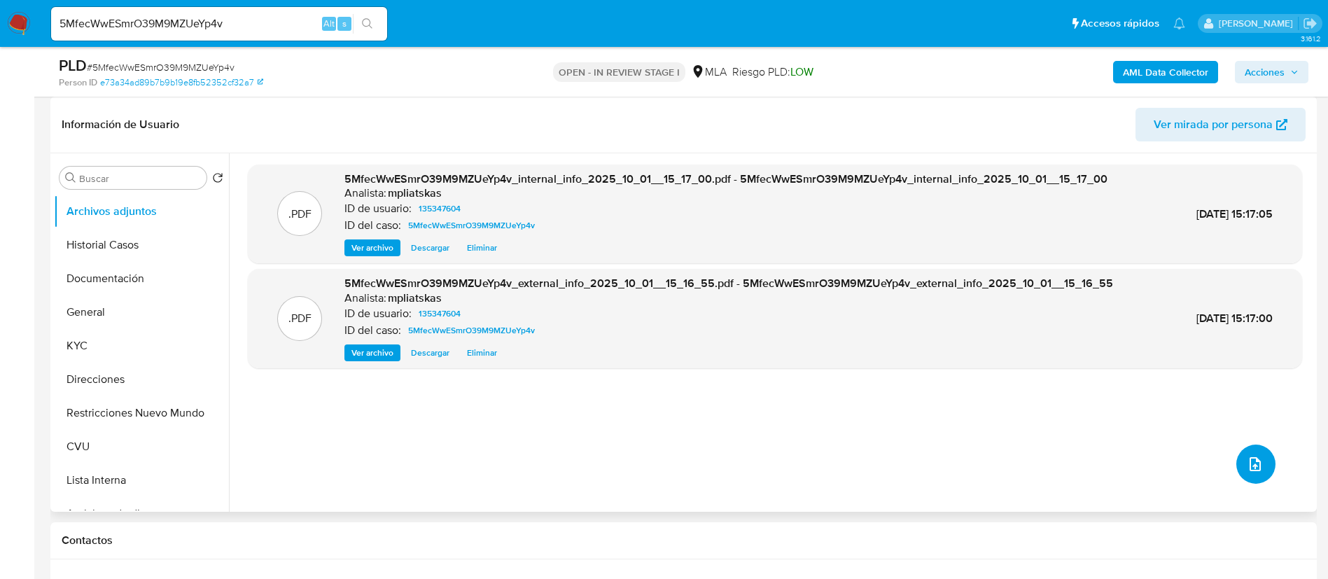
click at [1260, 464] on button "upload-file" at bounding box center [1255, 464] width 39 height 39
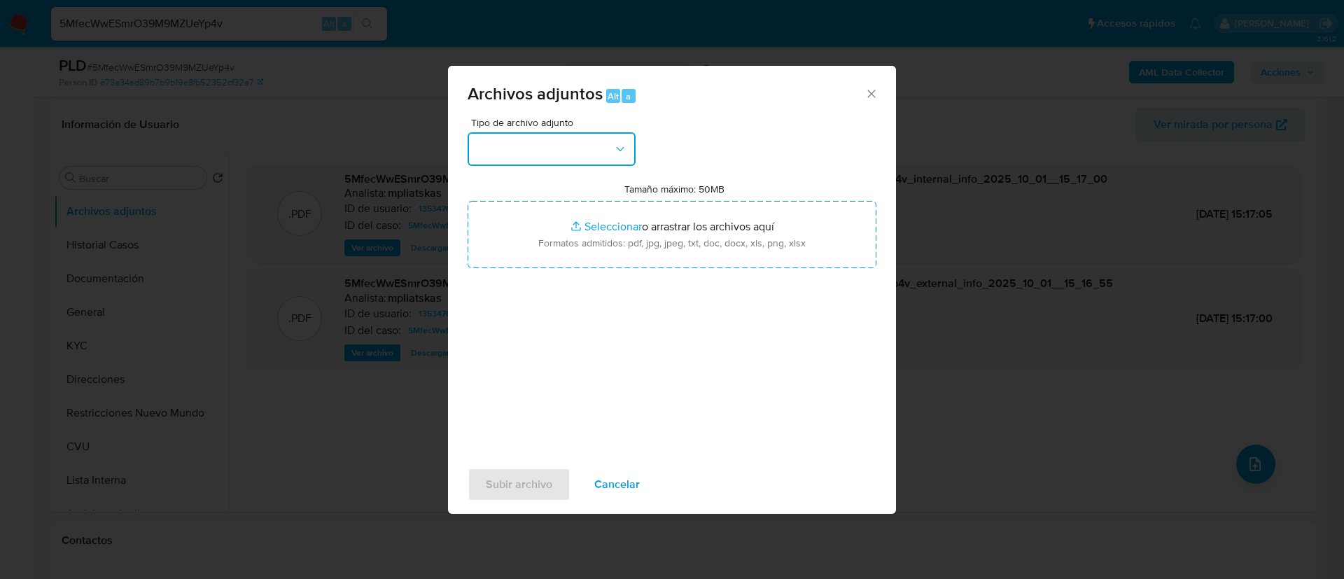
click at [510, 145] on button "button" at bounding box center [552, 149] width 168 height 34
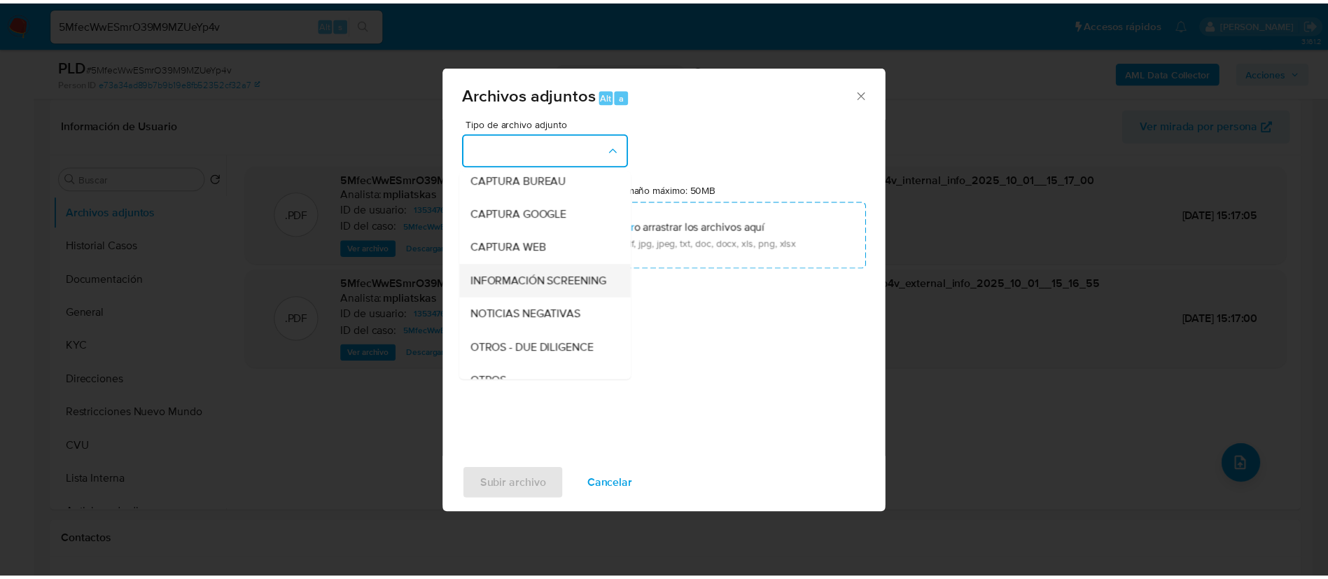
scroll to position [105, 0]
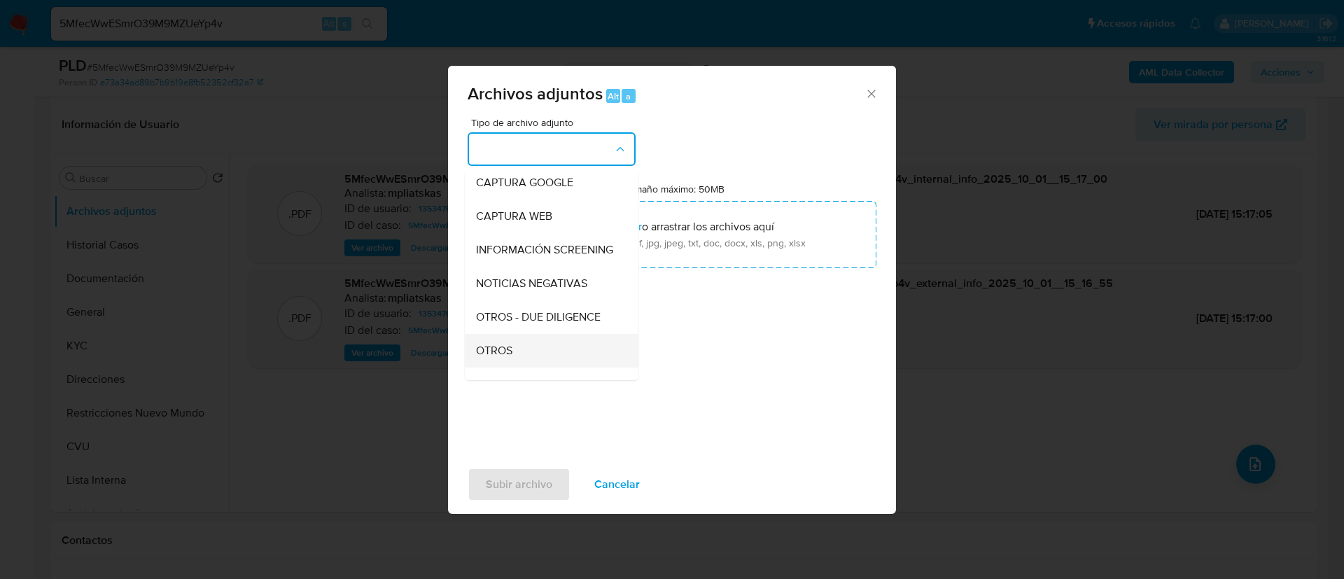
click at [526, 355] on div "OTROS" at bounding box center [547, 351] width 143 height 34
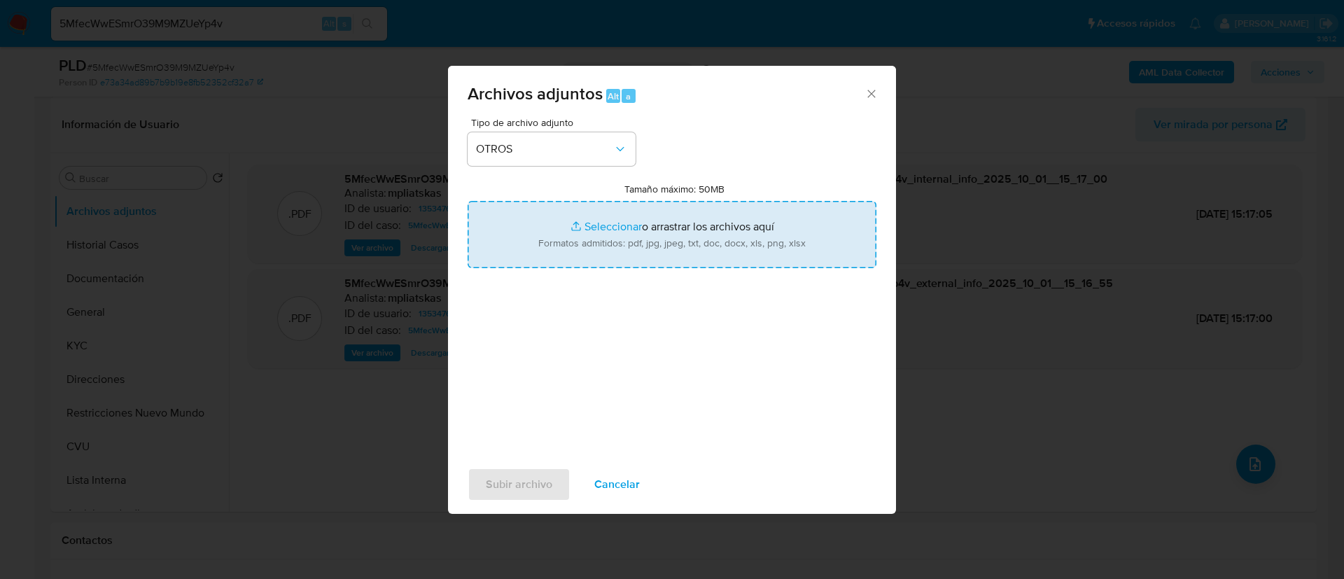
click at [594, 224] on input "Tamaño máximo: 50MB Seleccionar archivos" at bounding box center [672, 234] width 409 height 67
type input "C:\fakepath\135347604 Movimientos.xlsx"
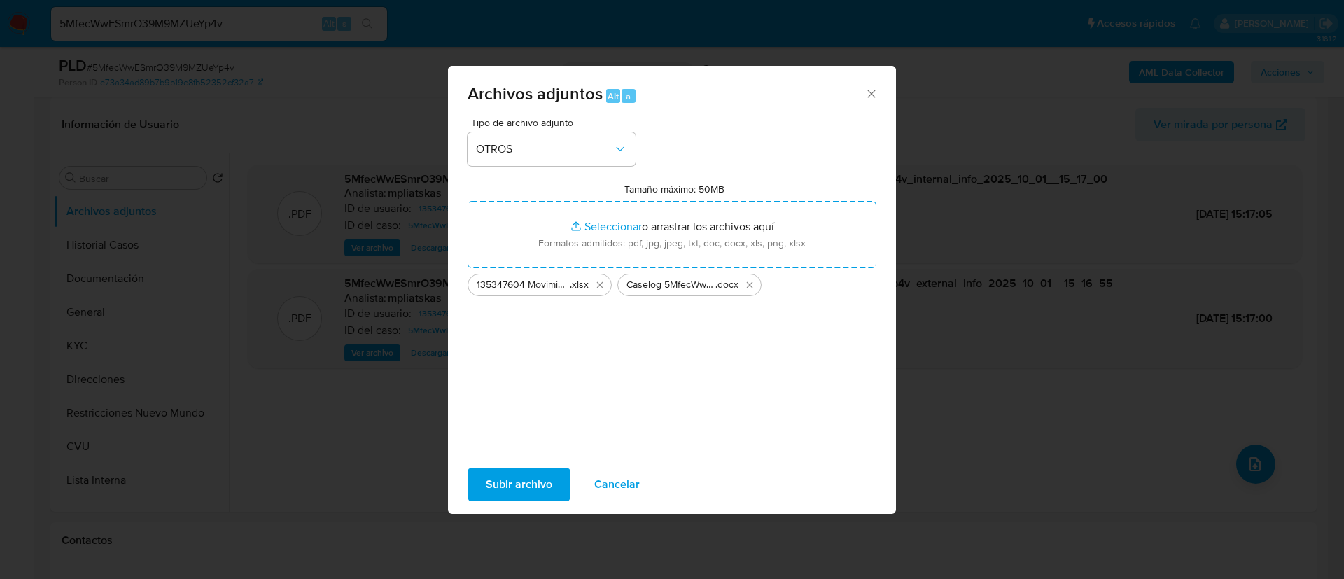
click at [524, 482] on span "Subir archivo" at bounding box center [519, 484] width 67 height 31
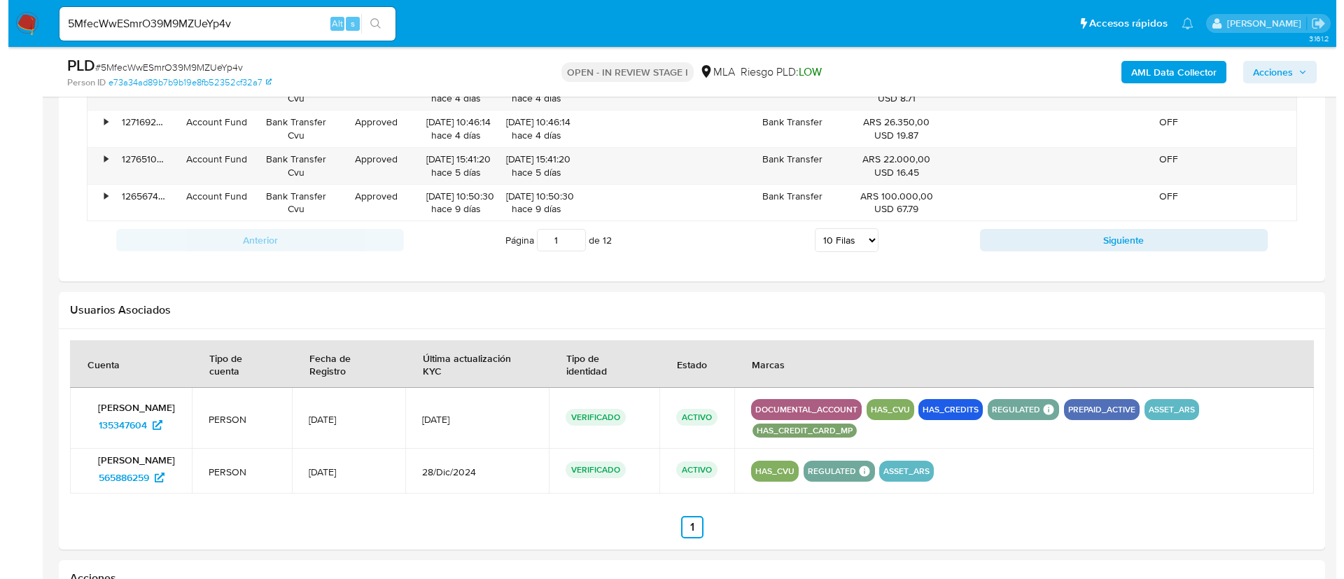
scroll to position [2100, 0]
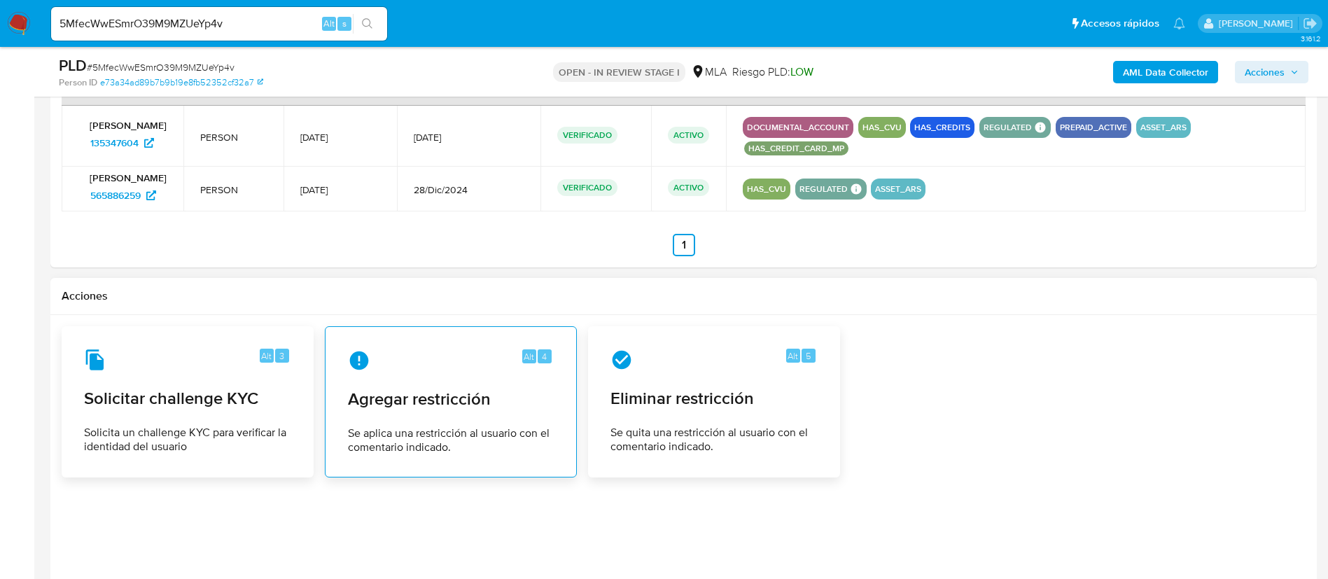
click at [487, 409] on span "Agregar restricción" at bounding box center [451, 399] width 206 height 21
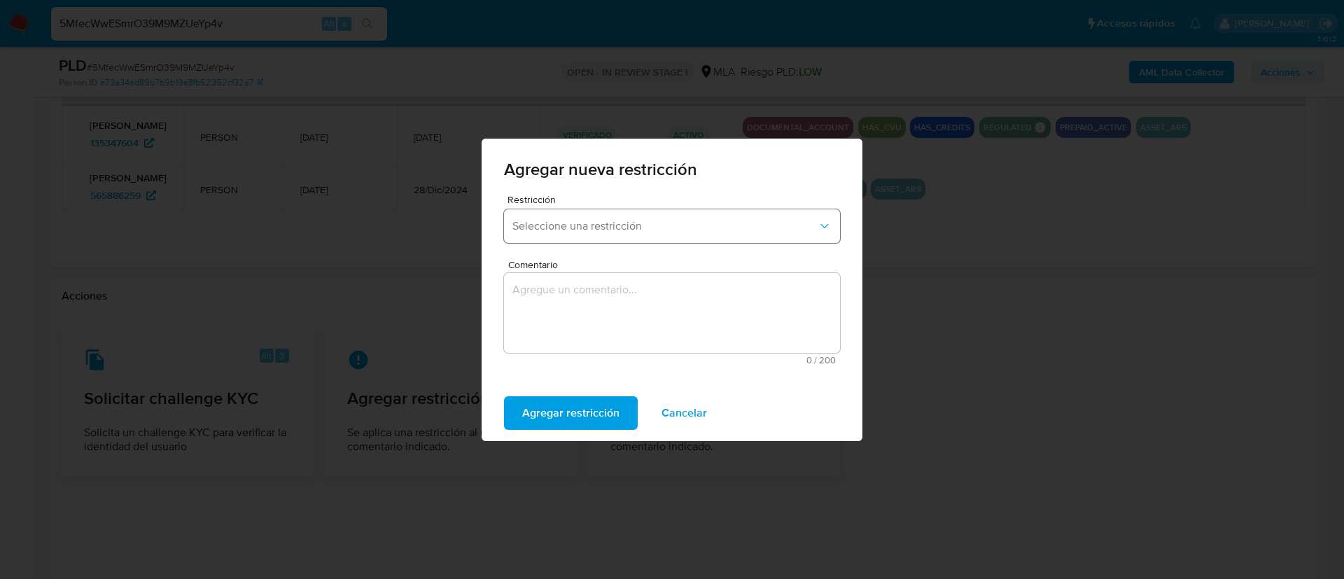
drag, startPoint x: 558, startPoint y: 214, endPoint x: 574, endPoint y: 242, distance: 32.3
click at [558, 214] on button "Seleccione una restricción" at bounding box center [672, 226] width 336 height 34
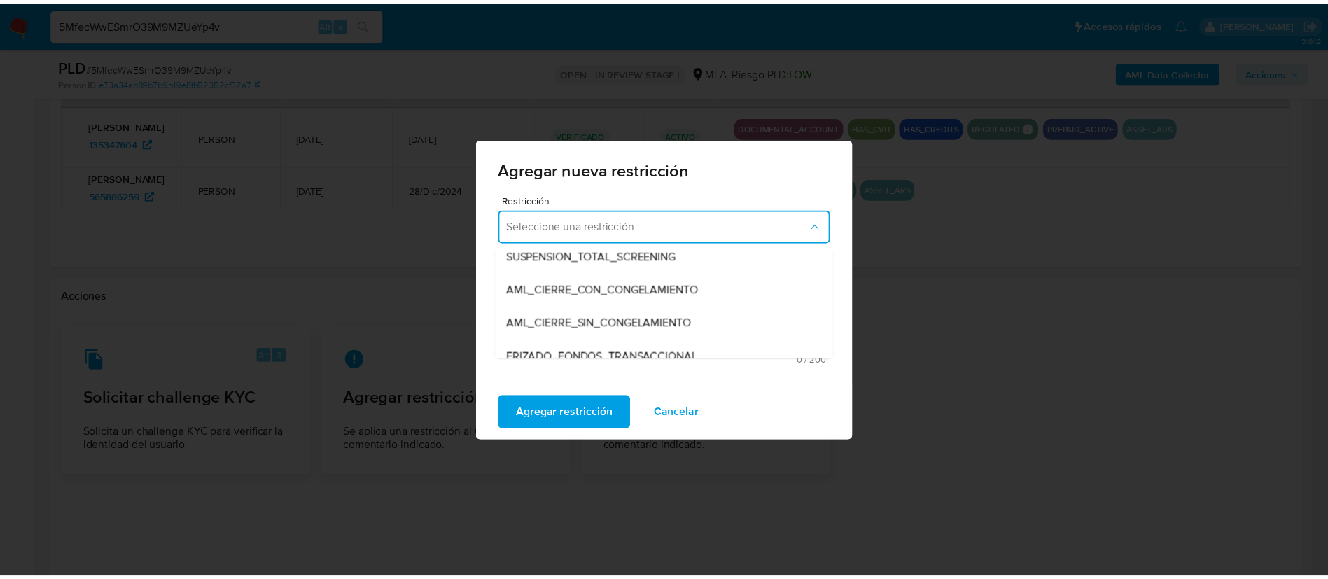
scroll to position [210, 0]
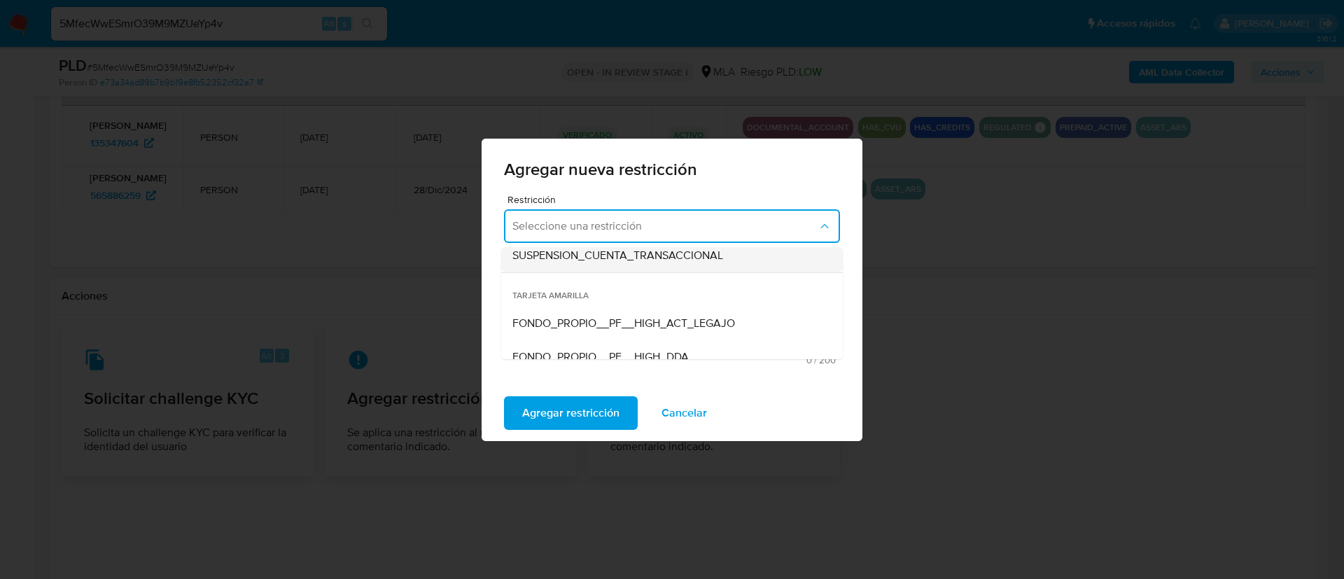
click at [617, 251] on span "SUSPENSION_CUENTA_TRANSACCIONAL" at bounding box center [617, 256] width 211 height 14
click at [608, 313] on textarea "Comentario" at bounding box center [672, 313] width 336 height 80
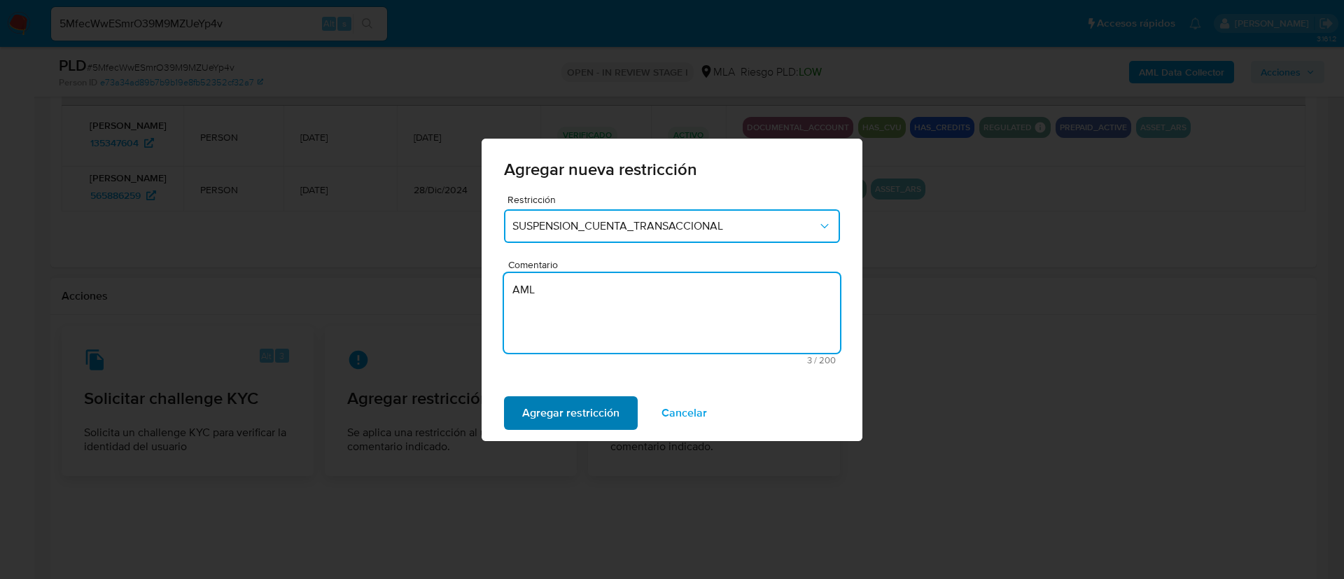
type textarea "AML"
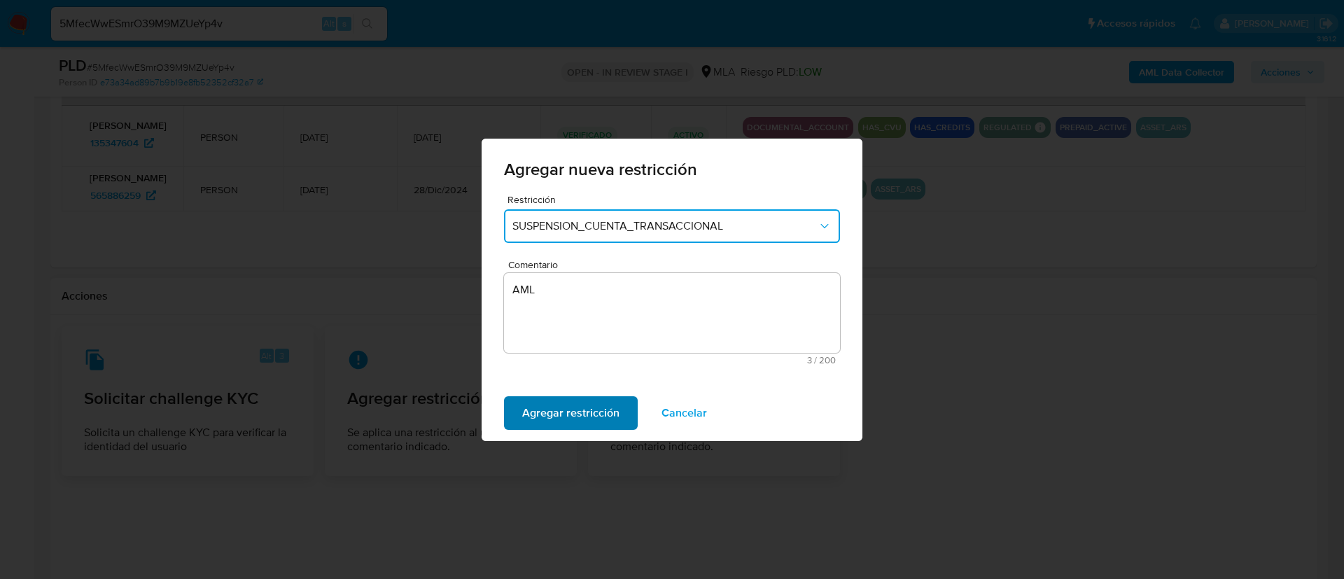
click at [571, 408] on span "Agregar restricción" at bounding box center [570, 413] width 97 height 31
click at [520, 414] on button "Confirmar" at bounding box center [547, 413] width 87 height 34
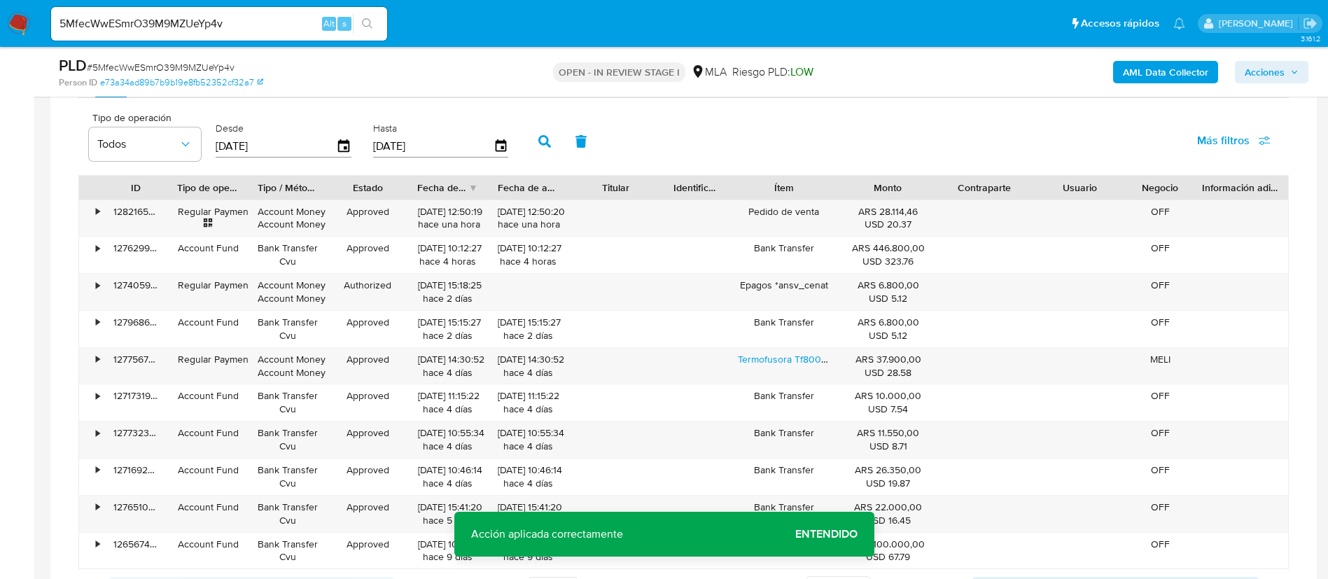
scroll to position [945, 0]
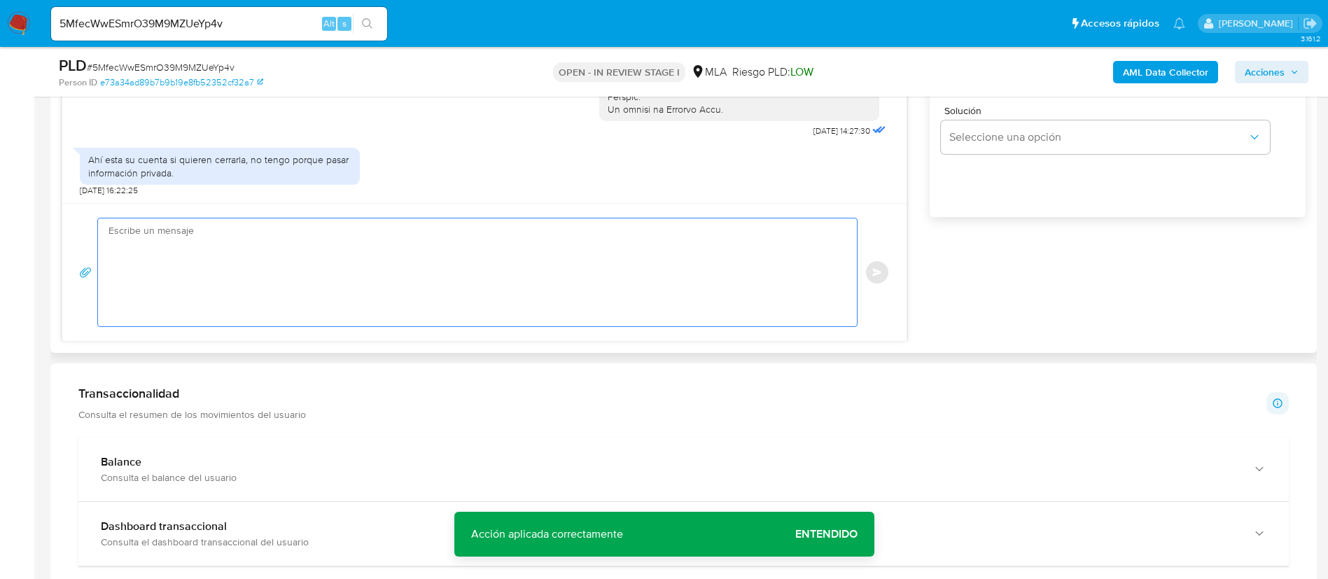
click at [477, 279] on textarea at bounding box center [474, 272] width 731 height 108
paste textarea "Analizamos tu caso y verificamos que no te encontrás registrado impositivamente…"
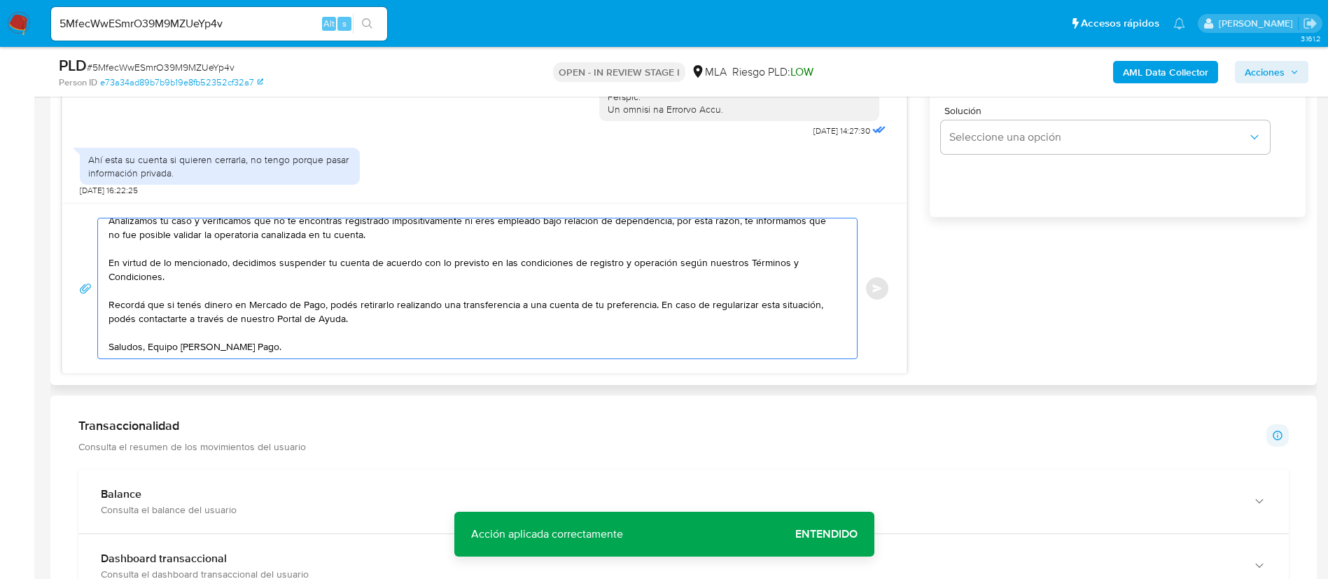
scroll to position [0, 0]
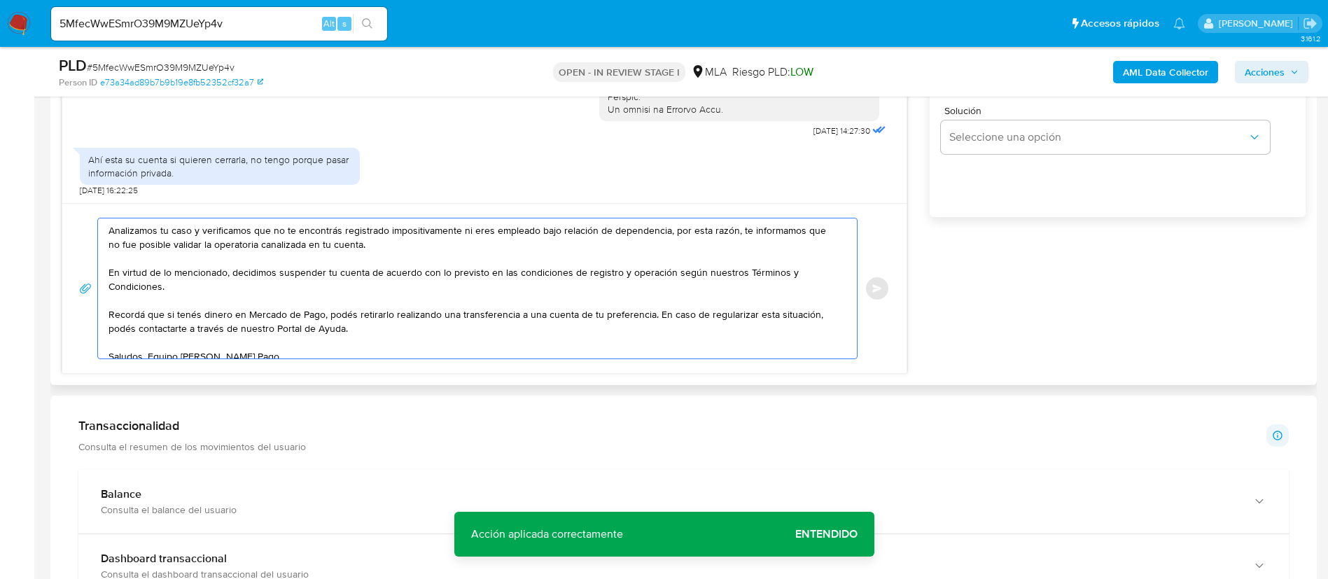
drag, startPoint x: 200, startPoint y: 231, endPoint x: 816, endPoint y: 229, distance: 615.3
click at [816, 229] on textarea "Analizamos tu caso y verificamos que no te encontrás registrado impositivamente…" at bounding box center [474, 288] width 731 height 140
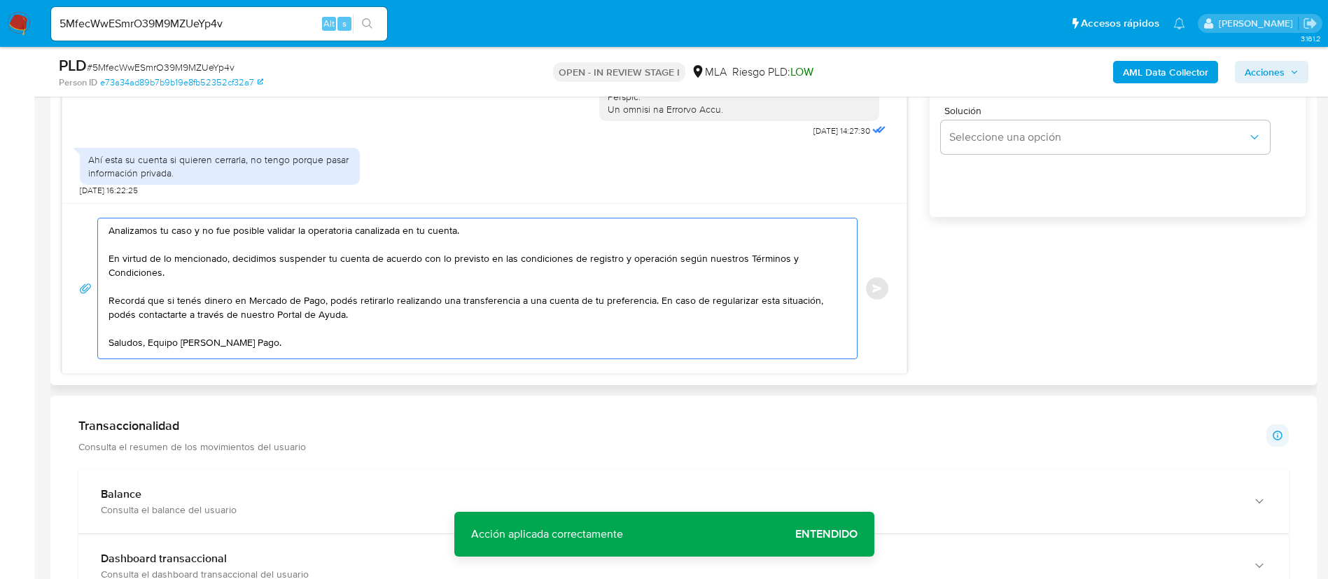
drag, startPoint x: 454, startPoint y: 232, endPoint x: 485, endPoint y: 283, distance: 59.7
click at [454, 233] on textarea "Analizamos tu caso y no fue posible validar la operatoria canalizada en tu cuen…" at bounding box center [474, 288] width 731 height 140
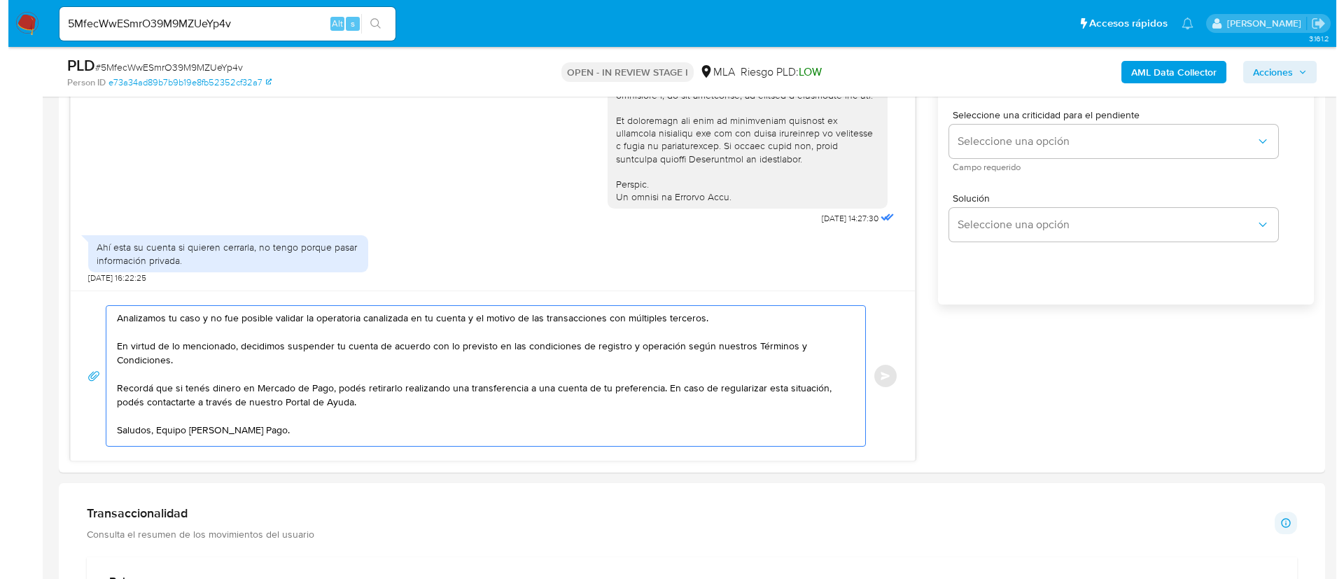
scroll to position [735, 0]
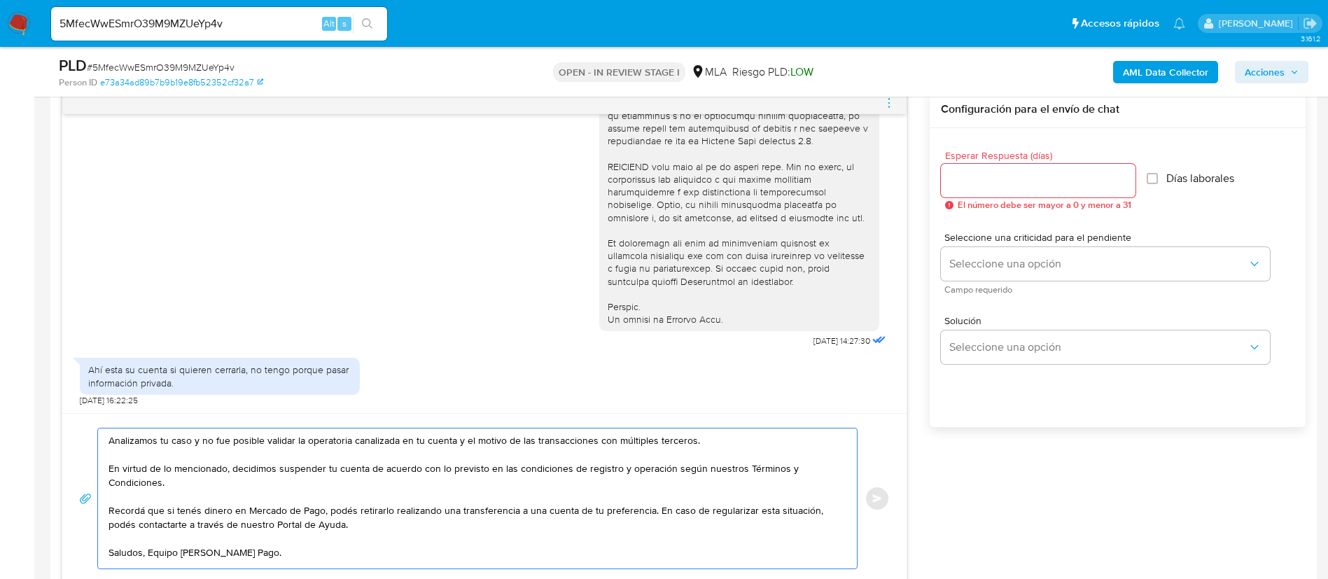
type textarea "Analizamos tu caso y no fue posible validar la operatoria canalizada en tu cuen…"
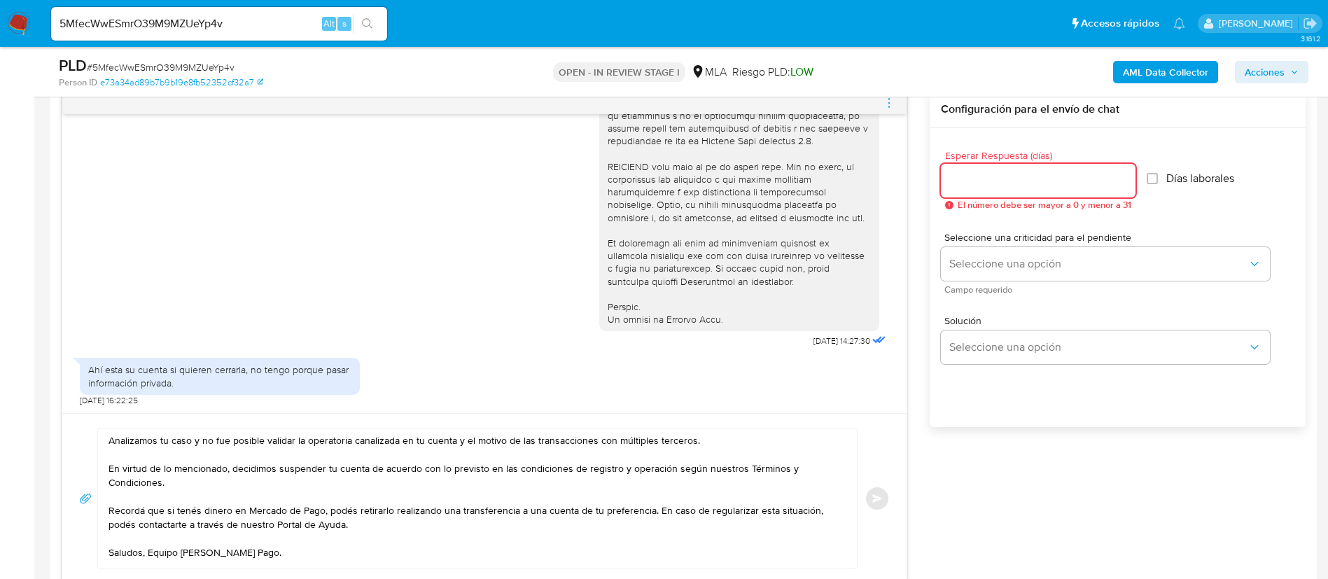
click at [972, 181] on input "Esperar Respuesta (días)" at bounding box center [1038, 181] width 195 height 18
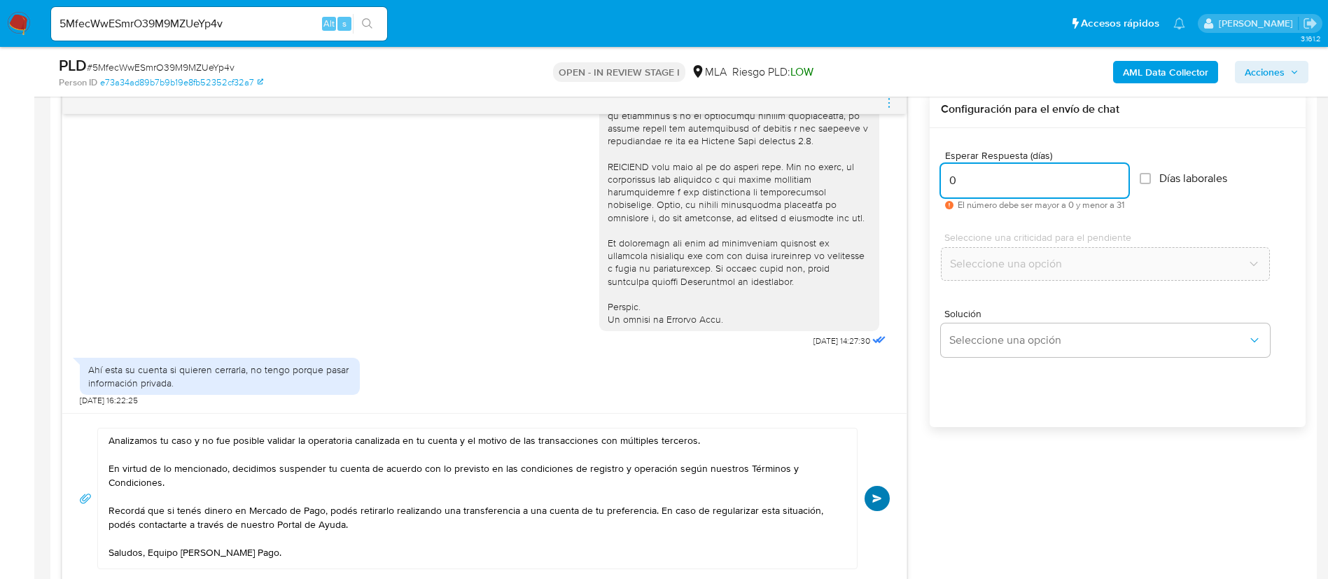
type input "0"
click at [880, 499] on span "Enviar" at bounding box center [877, 498] width 10 height 8
click at [886, 102] on icon "menu-action" at bounding box center [889, 103] width 13 height 13
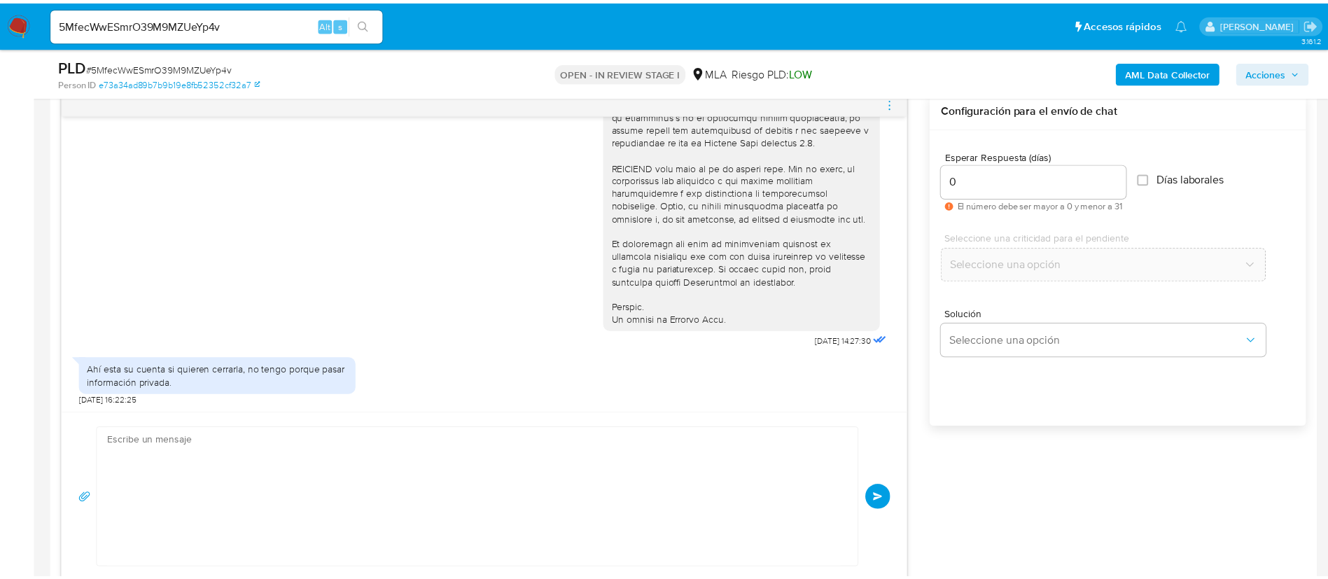
scroll to position [781, 0]
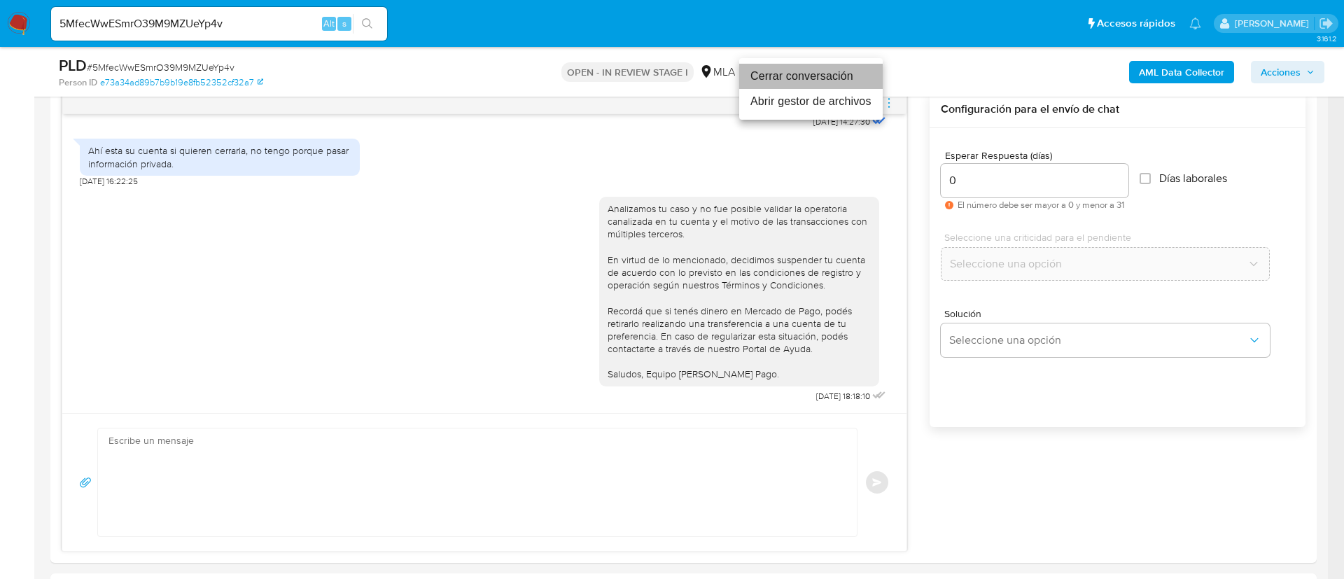
click at [834, 78] on li "Cerrar conversación" at bounding box center [811, 76] width 144 height 25
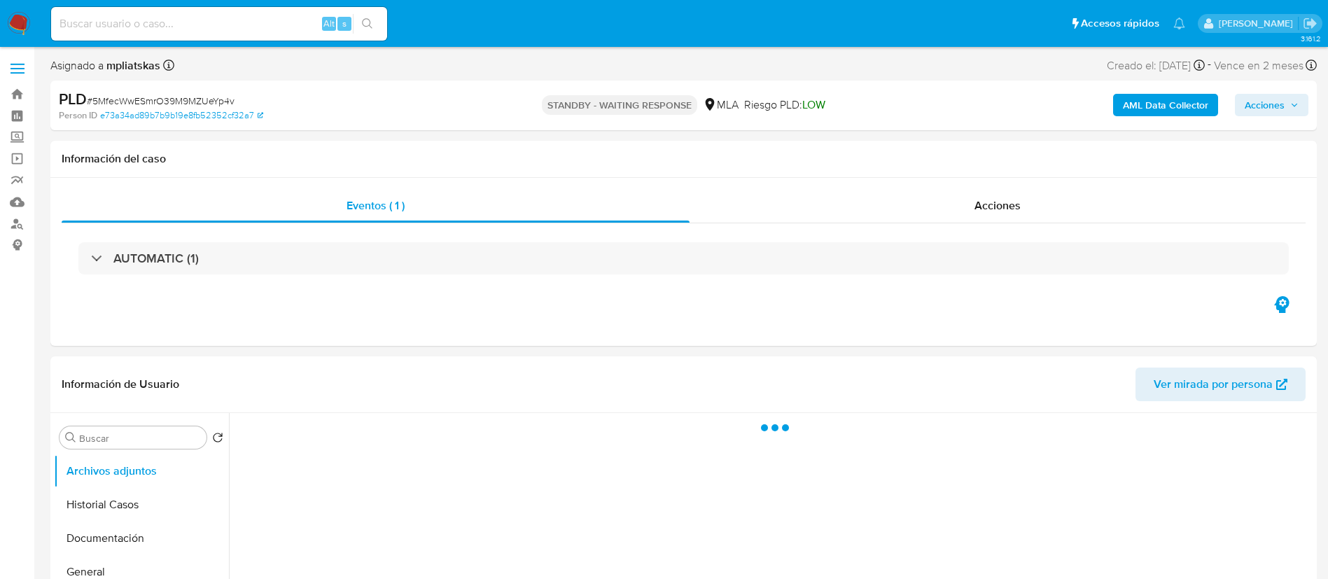
click at [316, 18] on input at bounding box center [219, 24] width 336 height 18
select select "10"
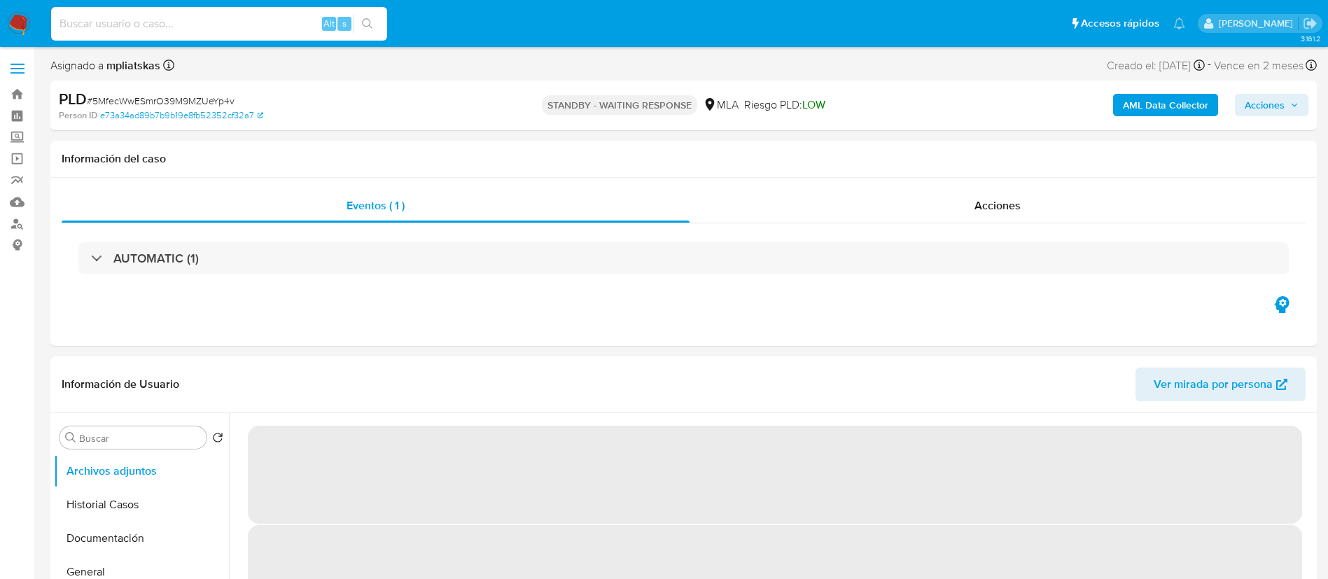
paste input "6Ua0xFRR382orG8jvvzFRx0W"
type input "6Ua0xFRR382orG8jvvzFRx0W"
click at [362, 20] on icon "search-icon" at bounding box center [367, 23] width 11 height 11
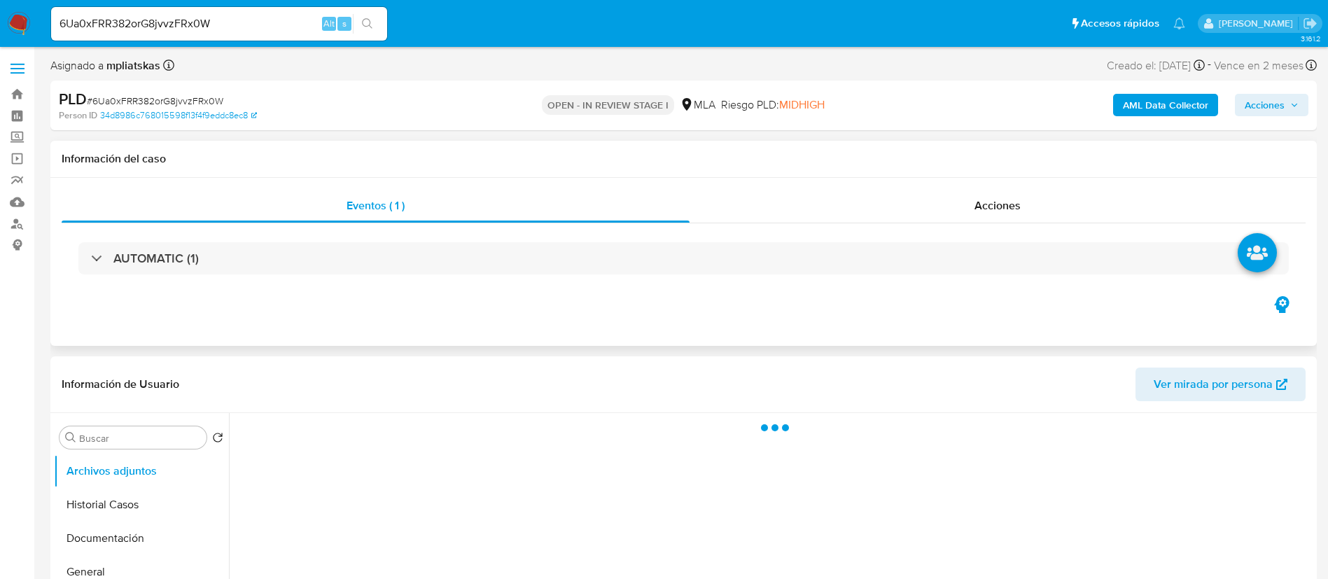
select select "10"
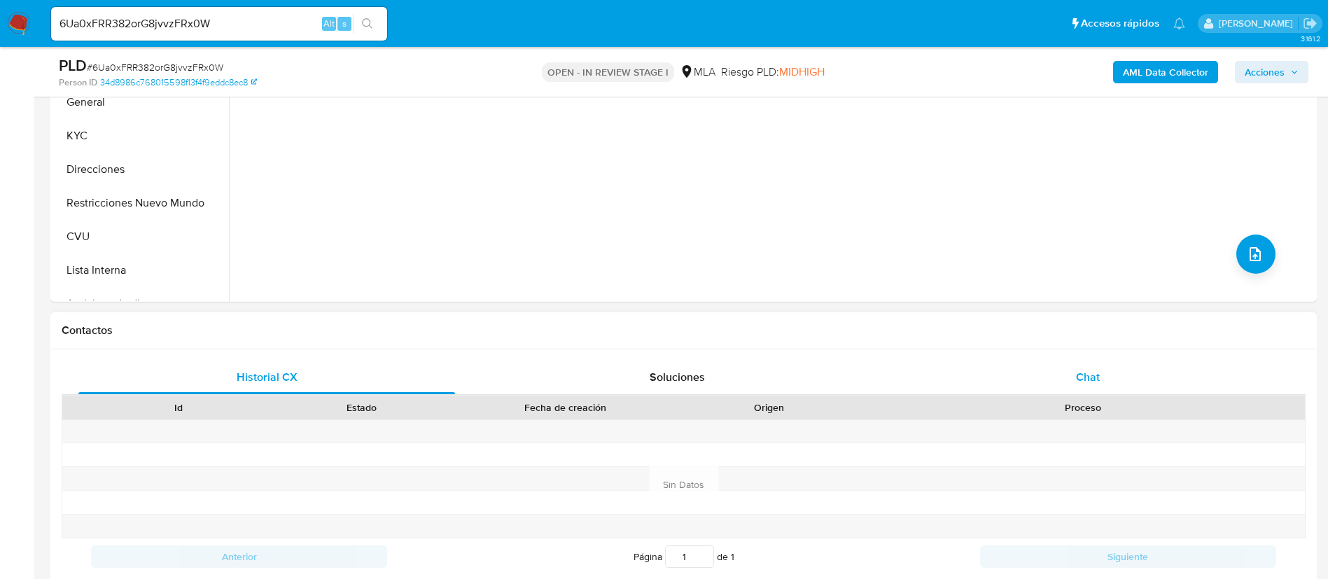
click at [1000, 367] on div "Chat" at bounding box center [1088, 378] width 377 height 34
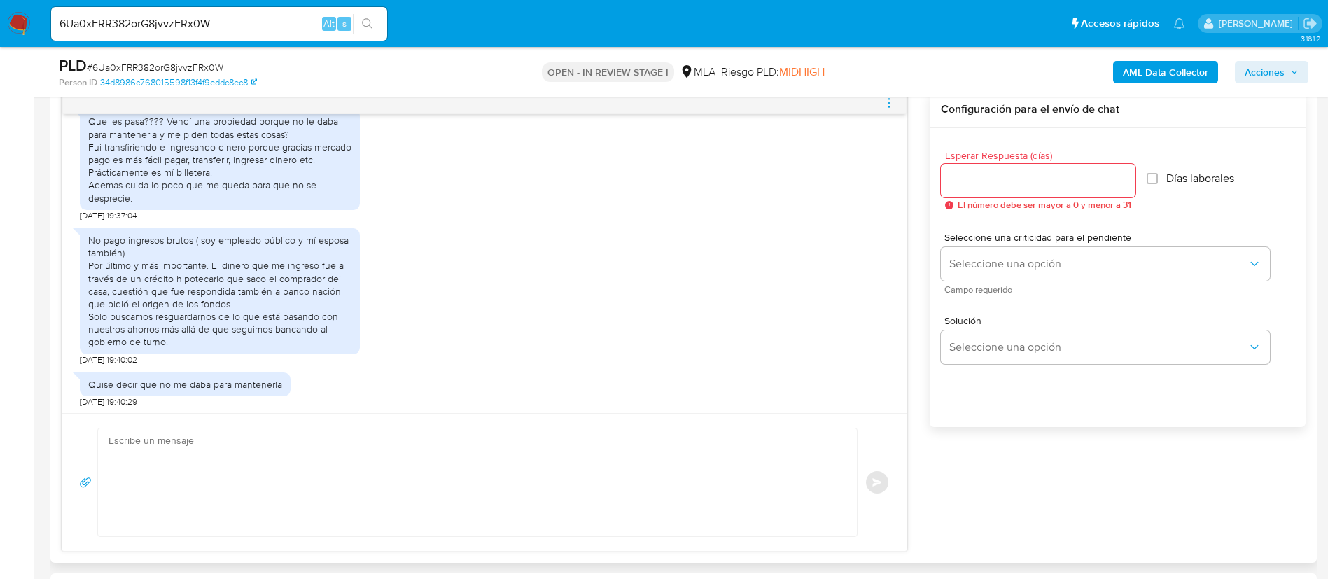
scroll to position [812, 0]
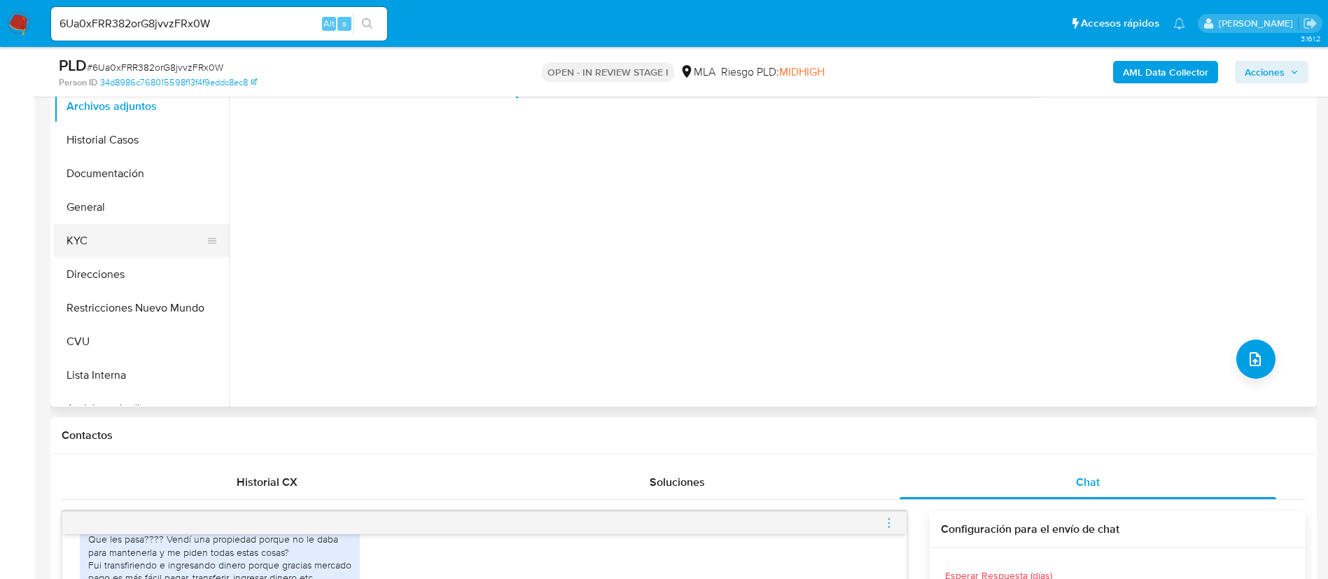
click at [103, 242] on button "KYC" at bounding box center [136, 241] width 164 height 34
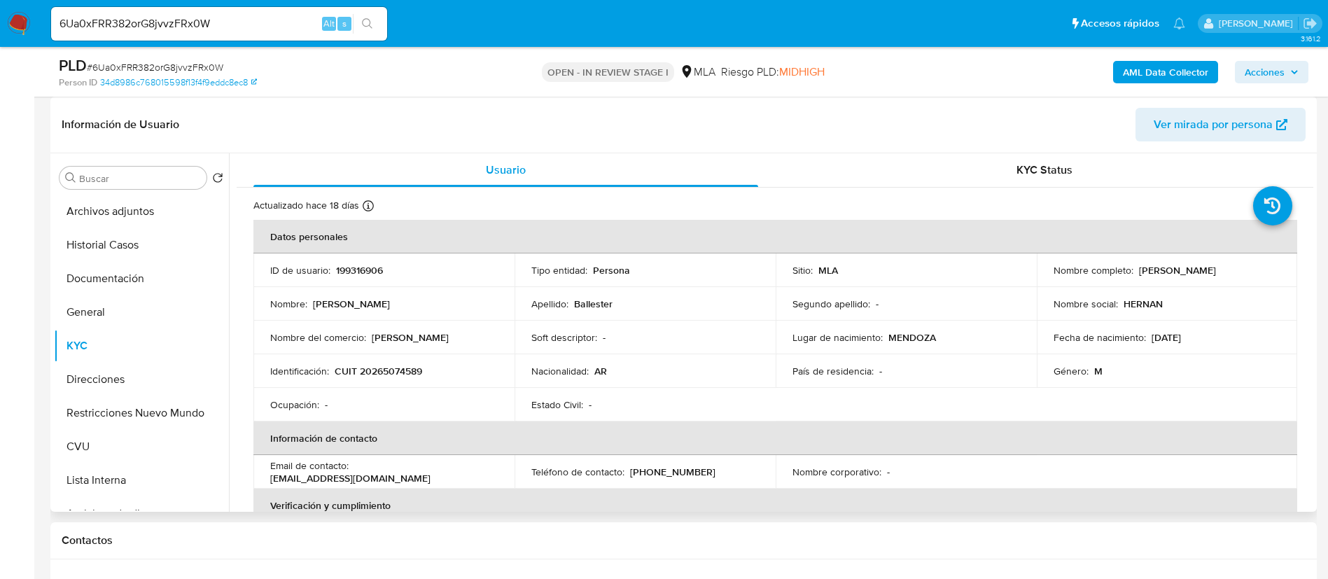
click at [358, 277] on td "ID de usuario : 199316906" at bounding box center [383, 270] width 261 height 34
click at [356, 272] on p "199316906" at bounding box center [359, 270] width 47 height 13
copy p "199316906"
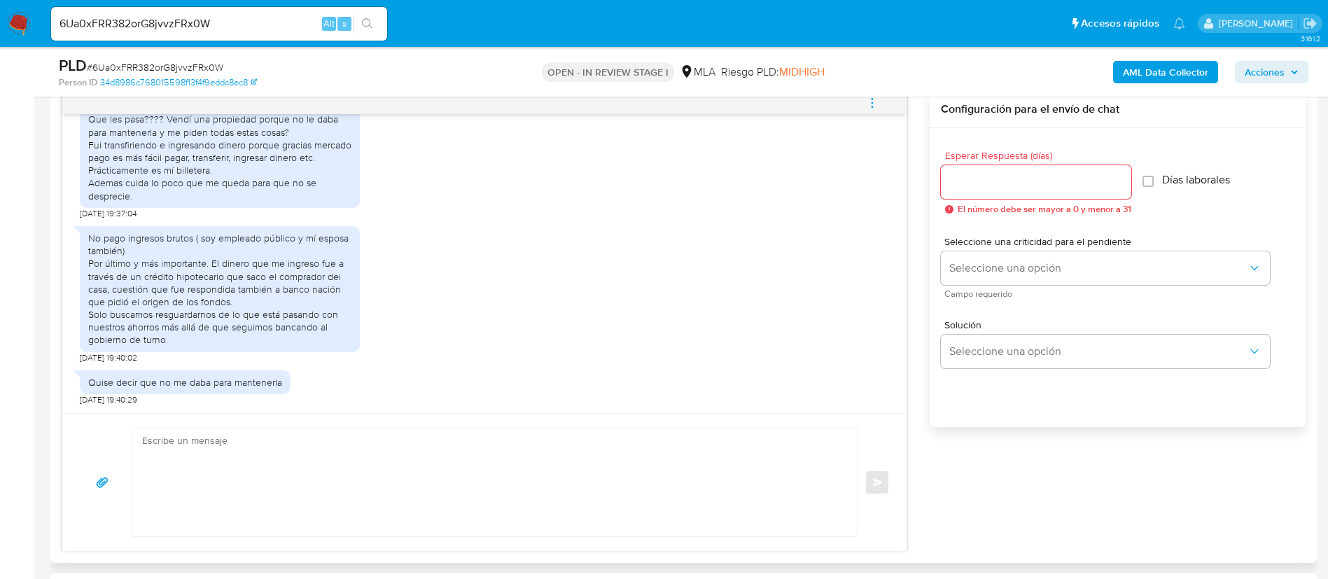
scroll to position [707, 0]
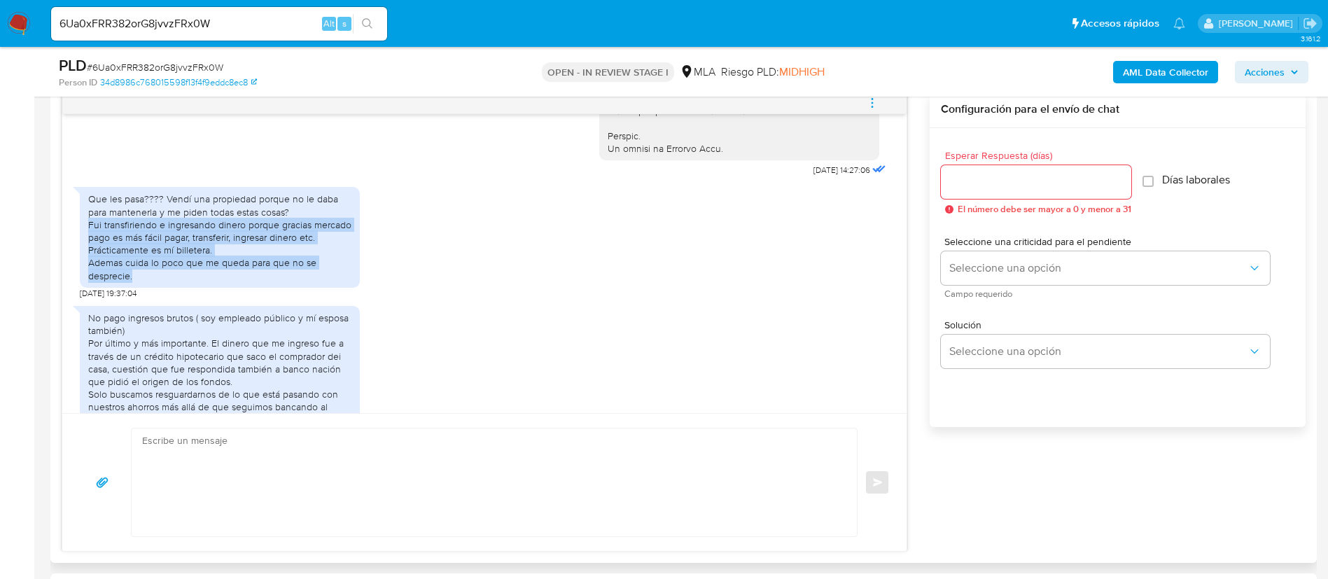
drag, startPoint x: 141, startPoint y: 298, endPoint x: 88, endPoint y: 251, distance: 70.9
click at [88, 251] on div "Que les pasa???? Vendí una propiedad porque no le daba para mantenerla y me pid…" at bounding box center [219, 237] width 263 height 89
copy div "Fui transfiriendo e ingresando dinero porque gracias mercado pago es más fácil …"
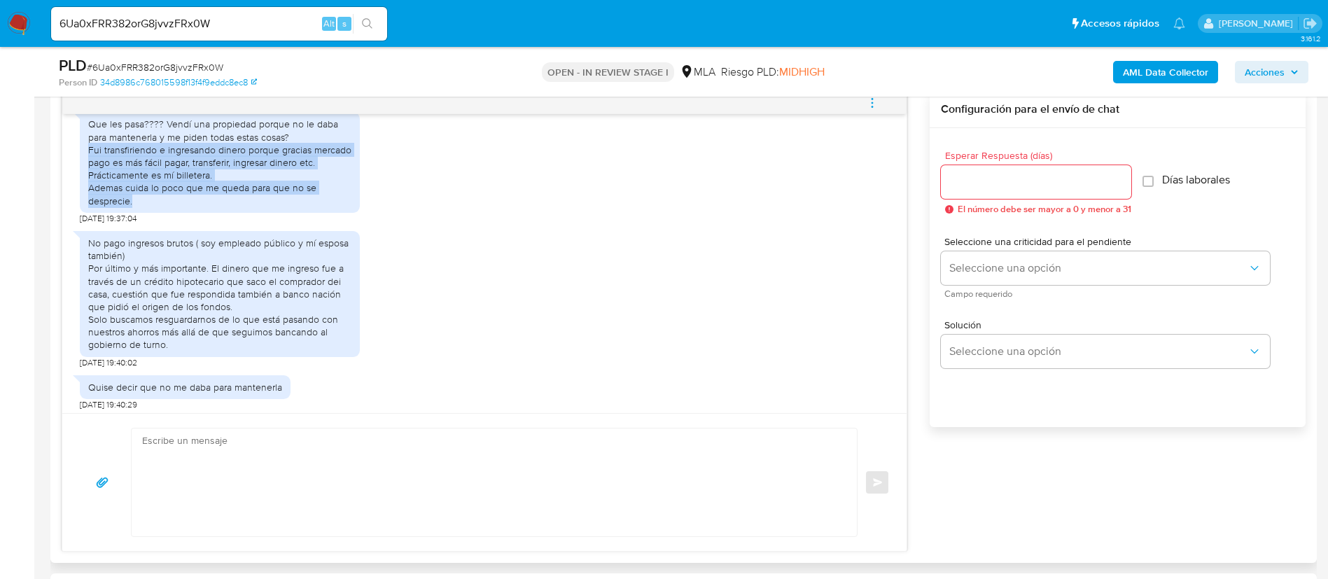
scroll to position [812, 0]
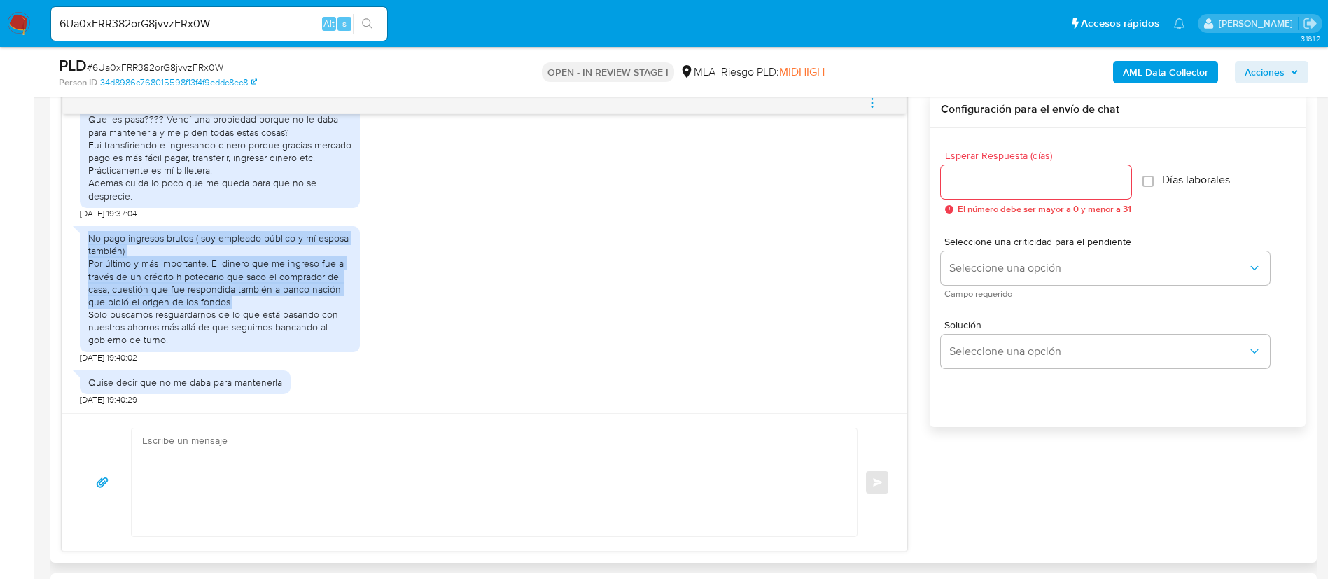
drag, startPoint x: 85, startPoint y: 239, endPoint x: 239, endPoint y: 298, distance: 165.1
click at [239, 298] on div "No pago ingresos brutos ( soy empleado público y mí esposa también) Por último …" at bounding box center [220, 289] width 280 height 126
copy div "No pago ingresos brutos ( soy empleado público y mí esposa también) Por último …"
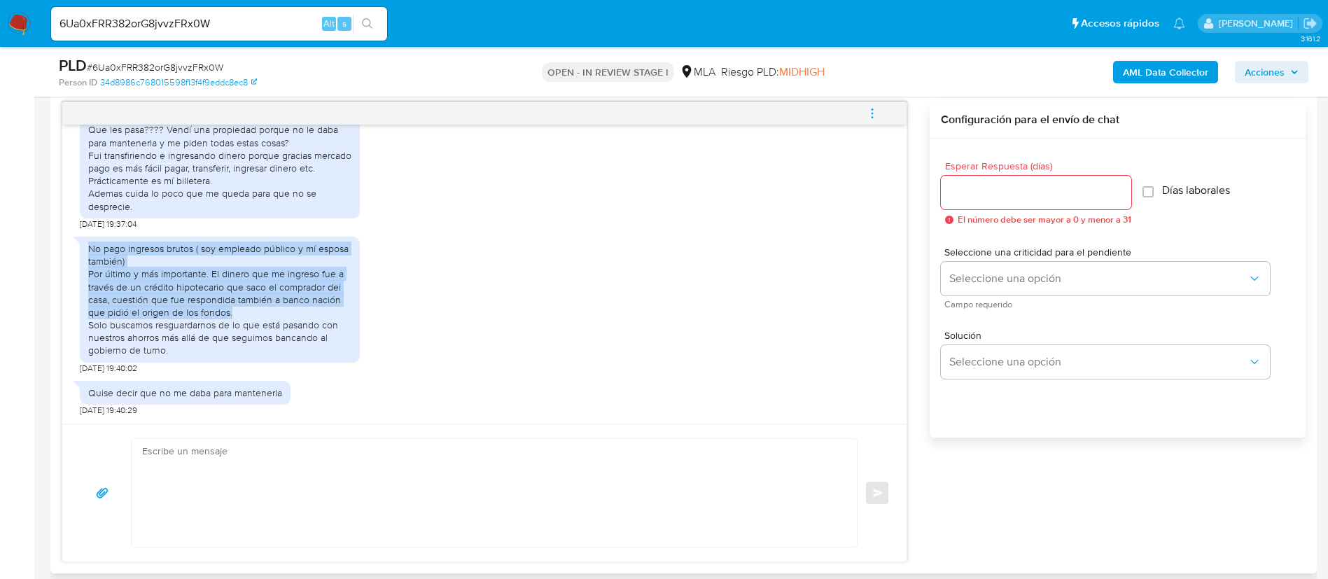
scroll to position [840, 0]
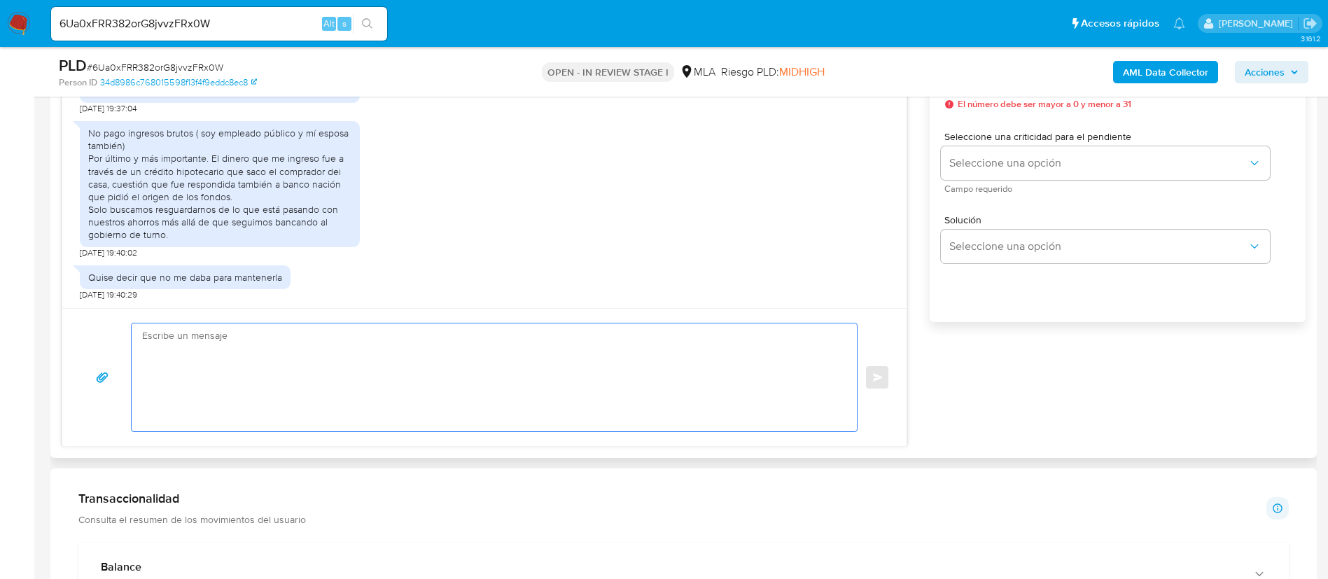
click at [571, 376] on textarea at bounding box center [490, 377] width 697 height 108
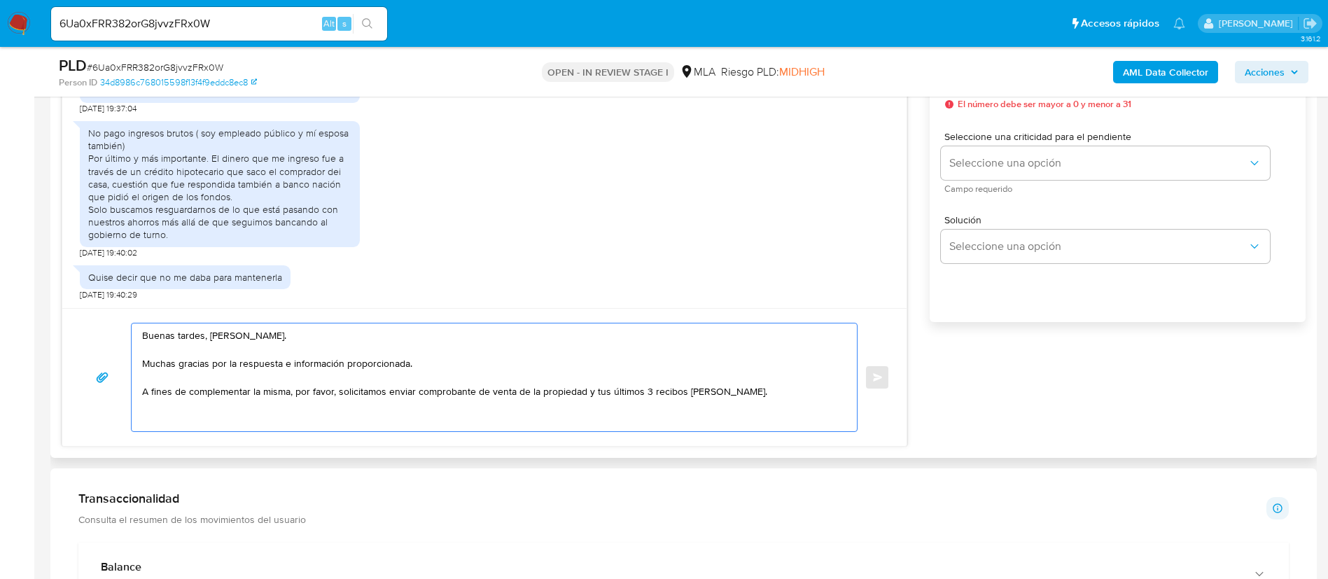
paste textarea "Queremos asegurarte que la información y documentación que nos proporciones no …"
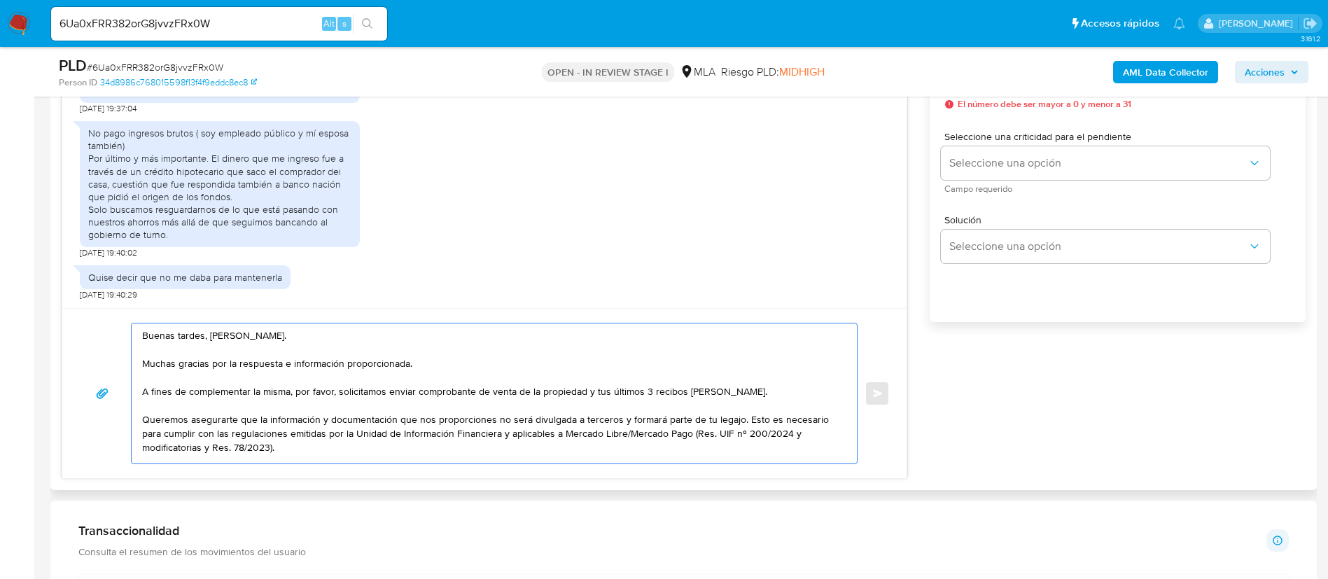
click at [686, 440] on textarea "Buenas tardes, Gabriel. Muchas gracias por la respuesta e información proporcio…" at bounding box center [490, 393] width 697 height 140
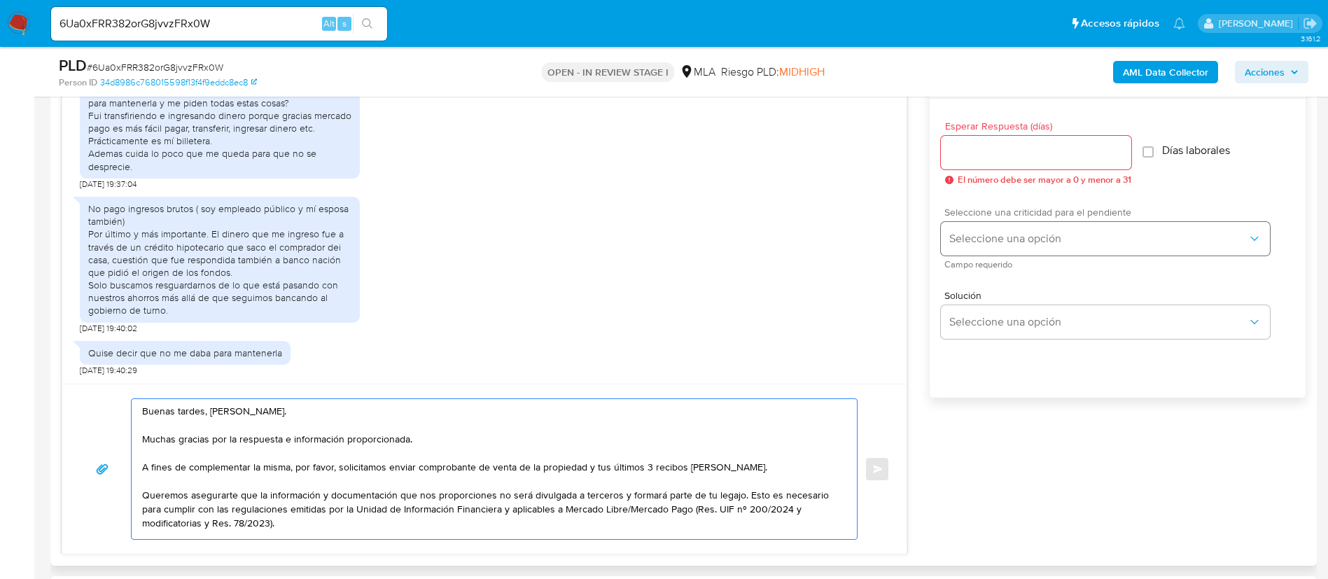
scroll to position [735, 0]
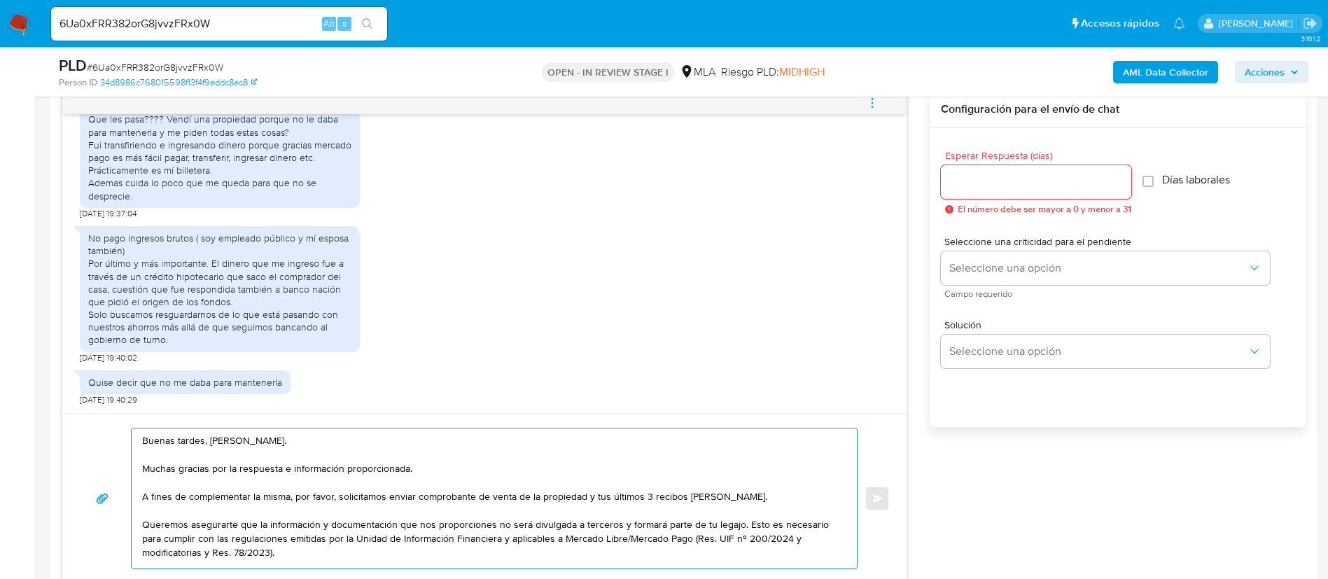
type textarea "Buenas tardes, Gabriel. Muchas gracias por la respuesta e información proporcio…"
click at [1027, 187] on input "Esperar Respuesta (días)" at bounding box center [1036, 182] width 190 height 18
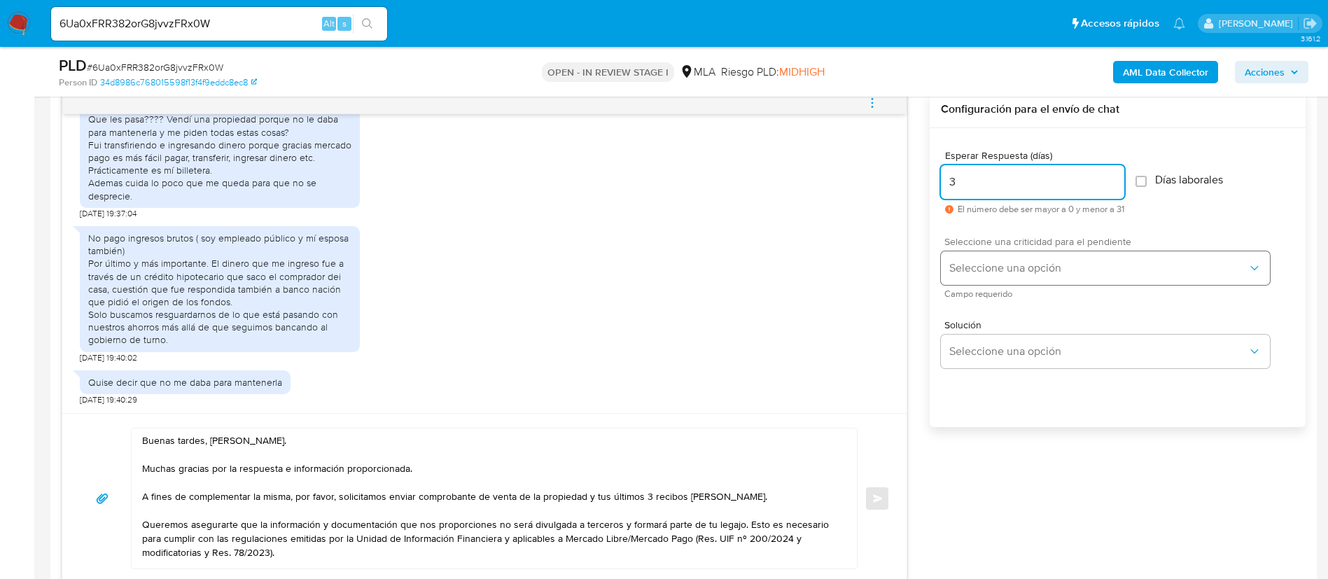
type input "3"
click at [1020, 272] on span "Seleccione una opción" at bounding box center [1098, 268] width 298 height 14
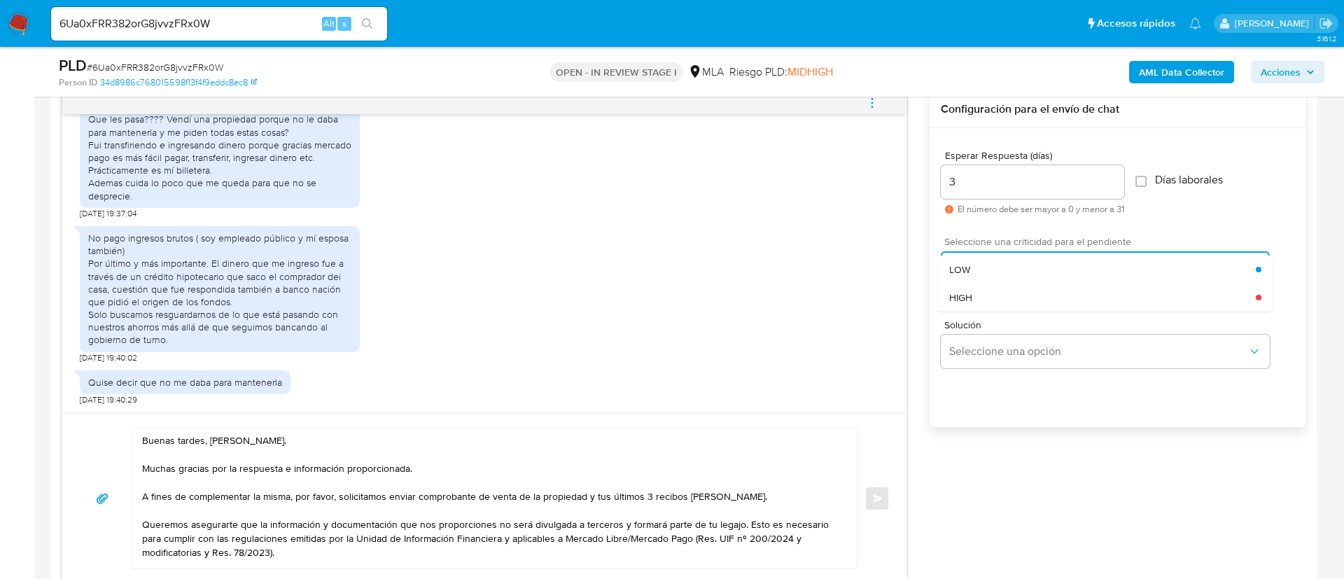
click at [1020, 272] on div "Seleccione una opción LOW HIGH" at bounding box center [1105, 268] width 329 height 34
click at [1020, 272] on div "LOW" at bounding box center [1102, 270] width 307 height 28
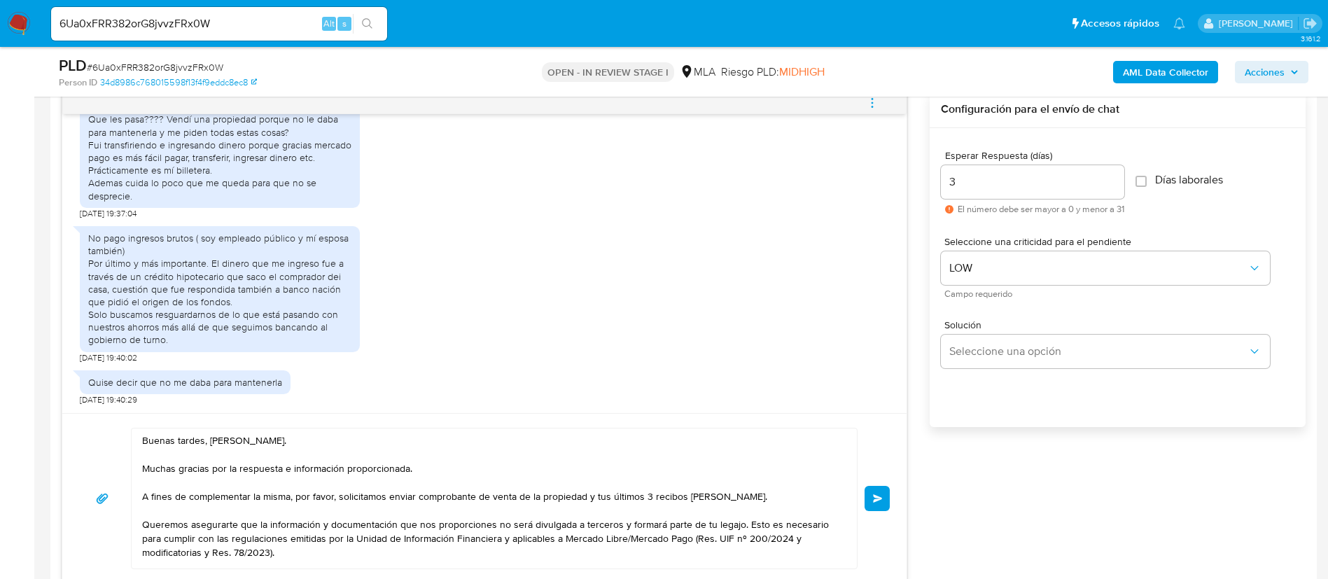
click at [890, 503] on div "Buenas tardes, Gabriel. Muchas gracias por la respuesta e información proporcio…" at bounding box center [484, 498] width 844 height 170
click at [881, 503] on button "Enviar" at bounding box center [877, 498] width 25 height 25
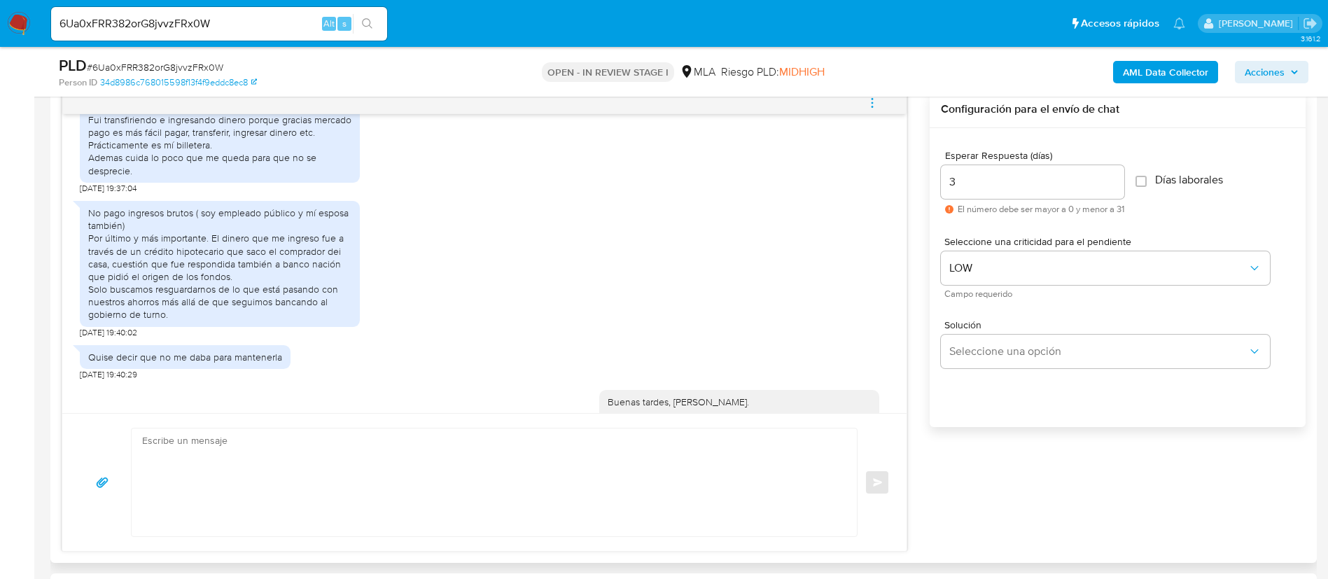
scroll to position [1069, 0]
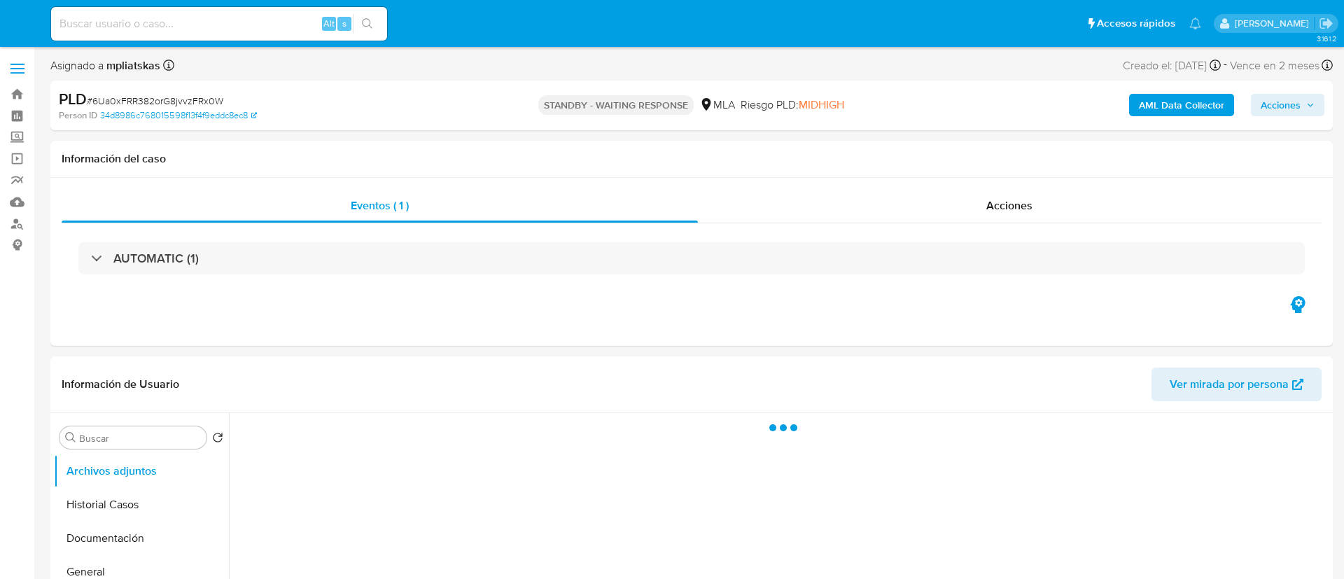
select select "10"
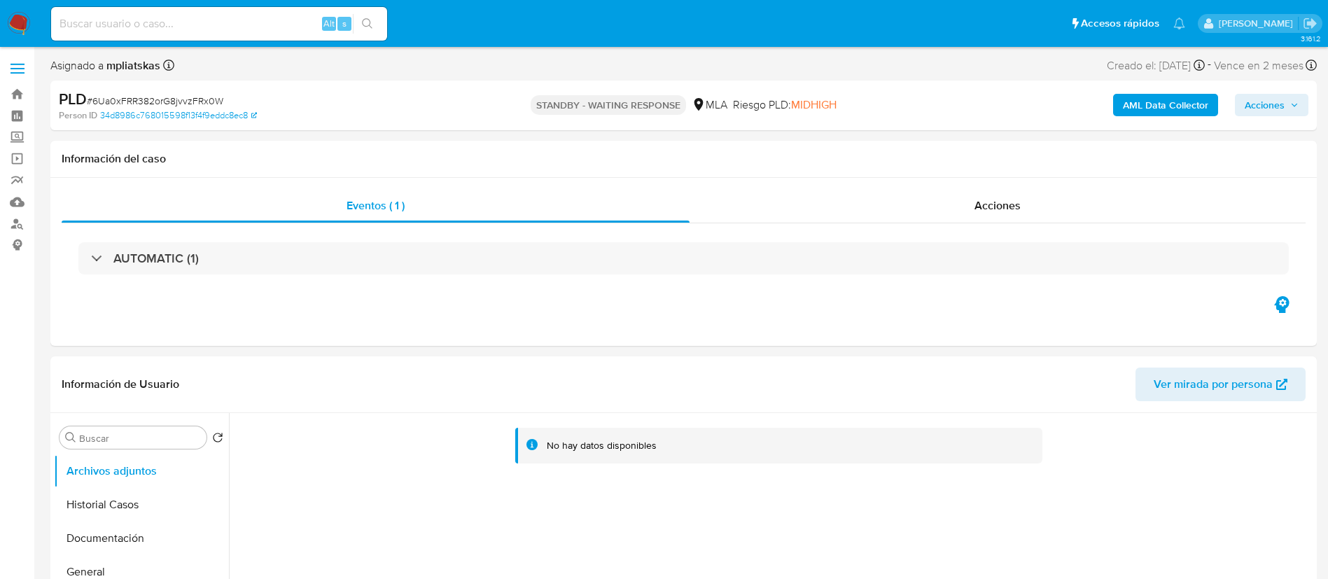
click at [259, 34] on div "Alt s" at bounding box center [219, 24] width 336 height 34
drag, startPoint x: 265, startPoint y: 29, endPoint x: 279, endPoint y: 27, distance: 14.8
click at [266, 28] on input at bounding box center [219, 24] width 336 height 18
paste input "rjGzNqspWm2ROW37De7EQOdy"
type input "rjGzNqspWm2ROW37De7EQOdy"
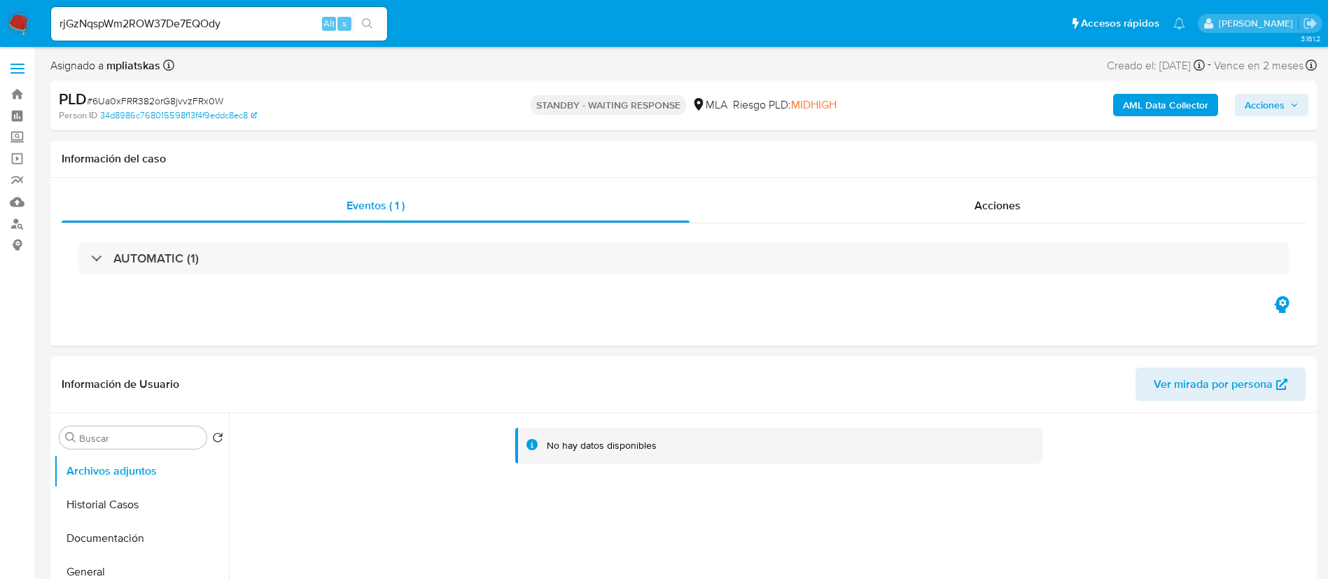
click at [374, 16] on button "search-icon" at bounding box center [367, 24] width 29 height 20
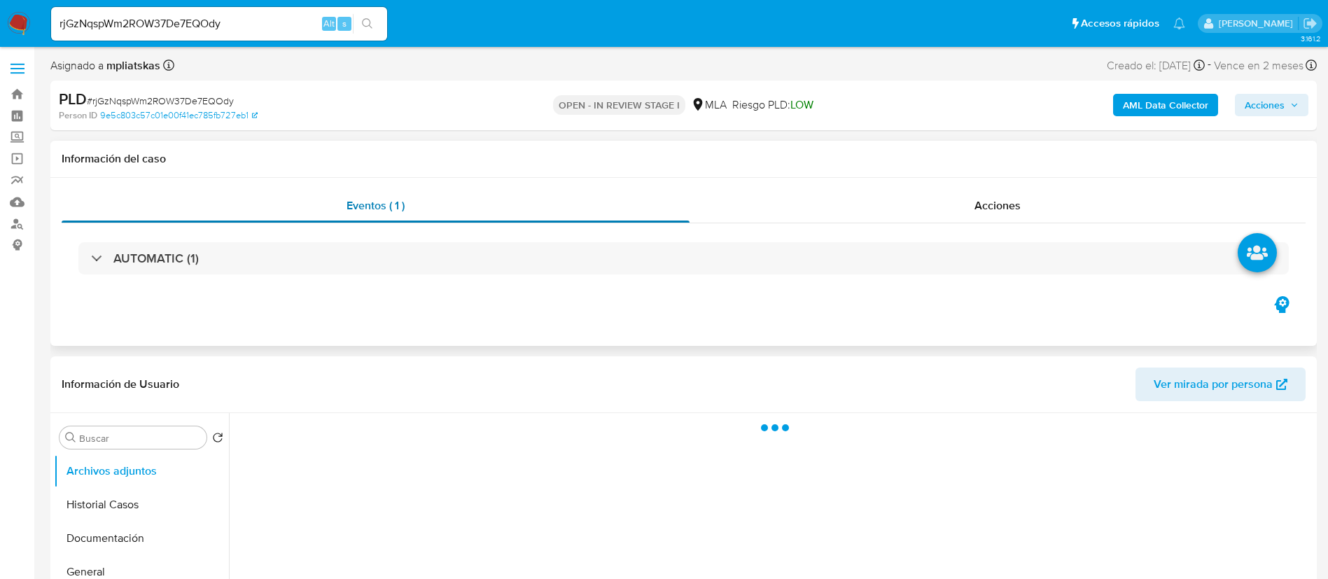
select select "10"
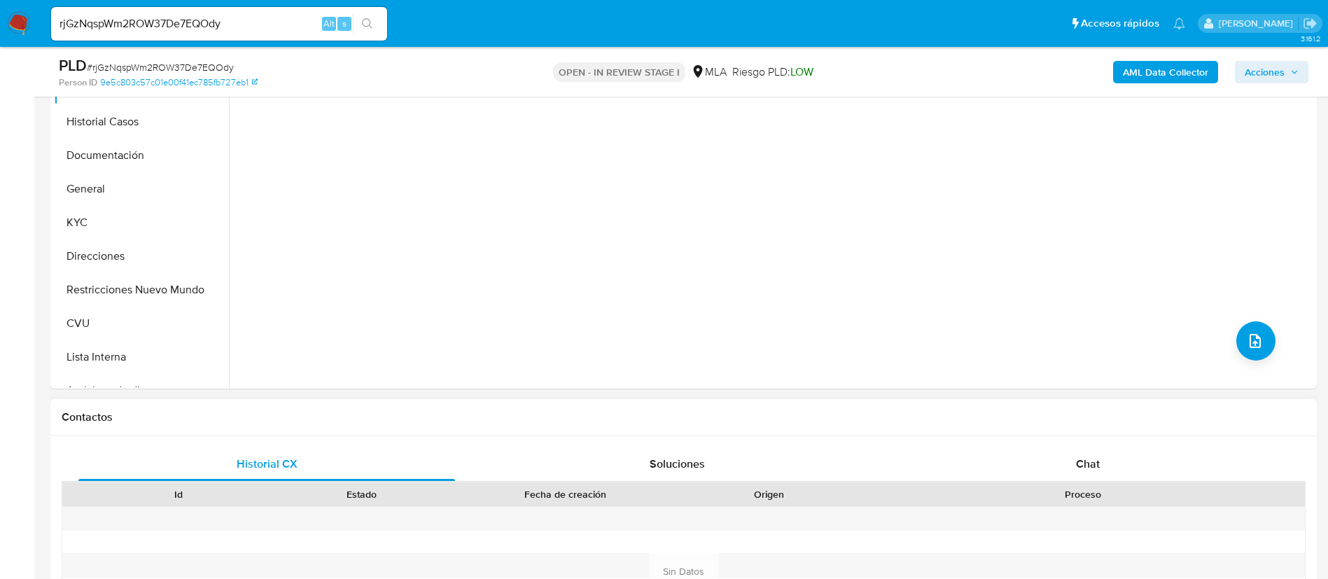
scroll to position [525, 0]
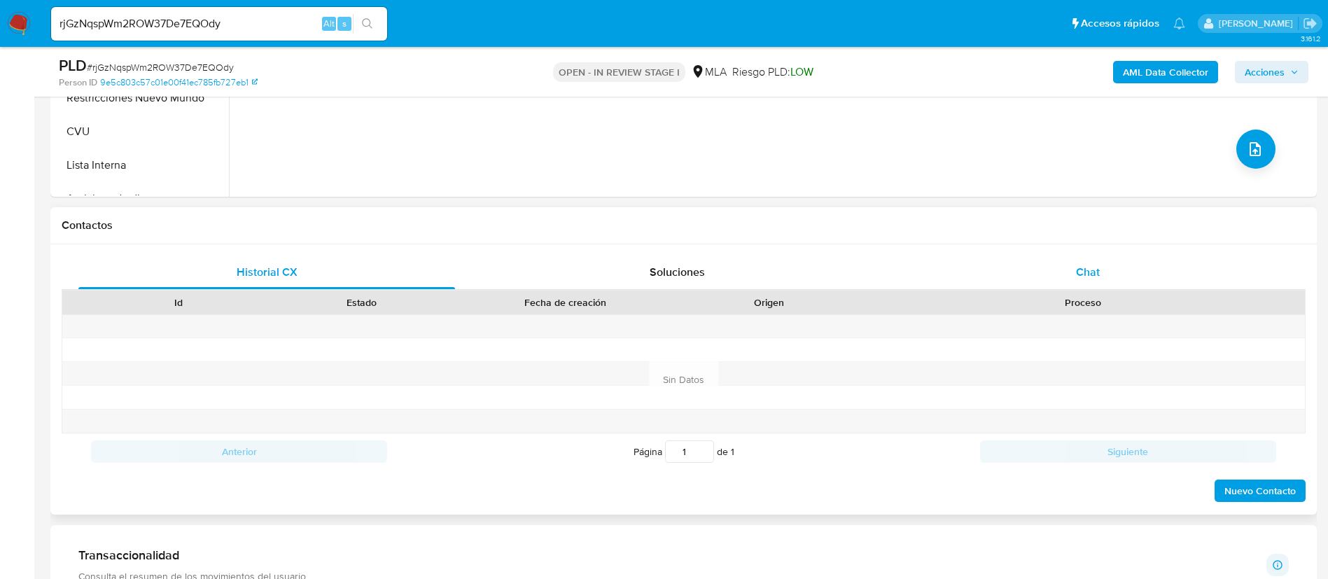
click at [1106, 267] on div "Chat" at bounding box center [1088, 273] width 377 height 34
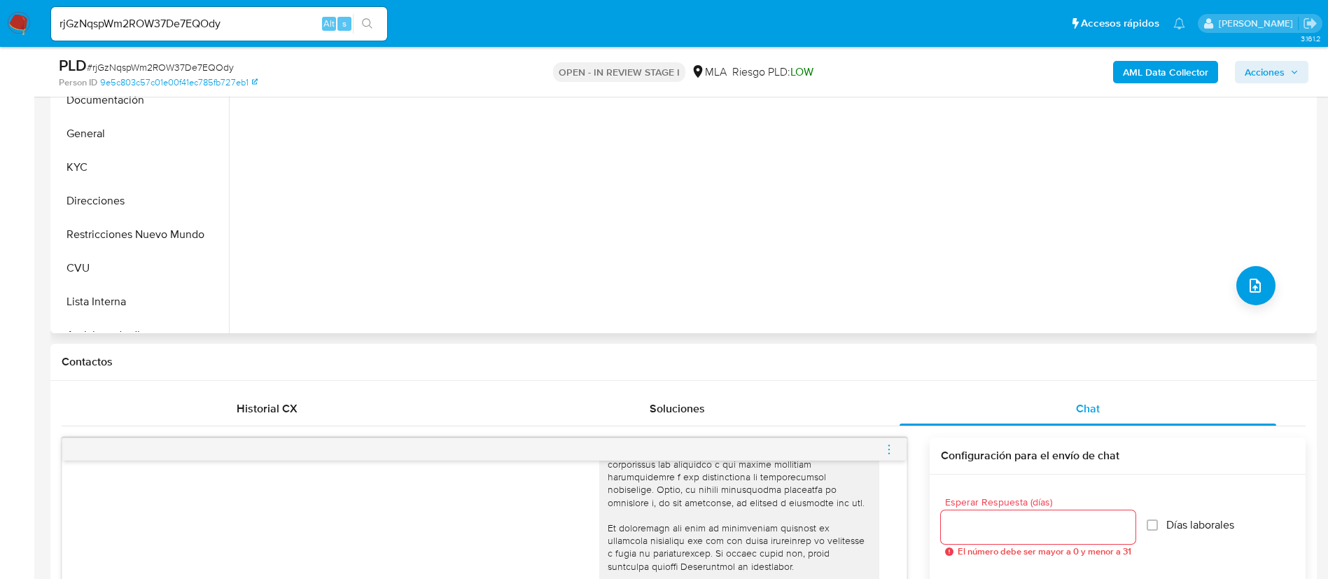
scroll to position [210, 0]
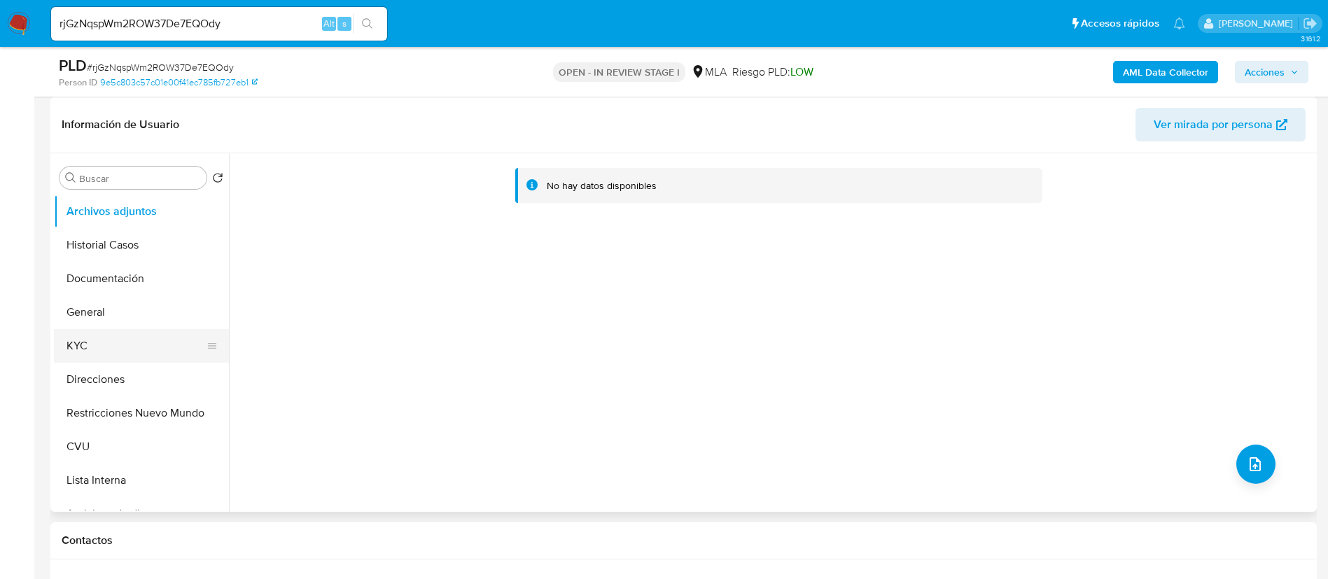
click at [93, 347] on button "KYC" at bounding box center [136, 346] width 164 height 34
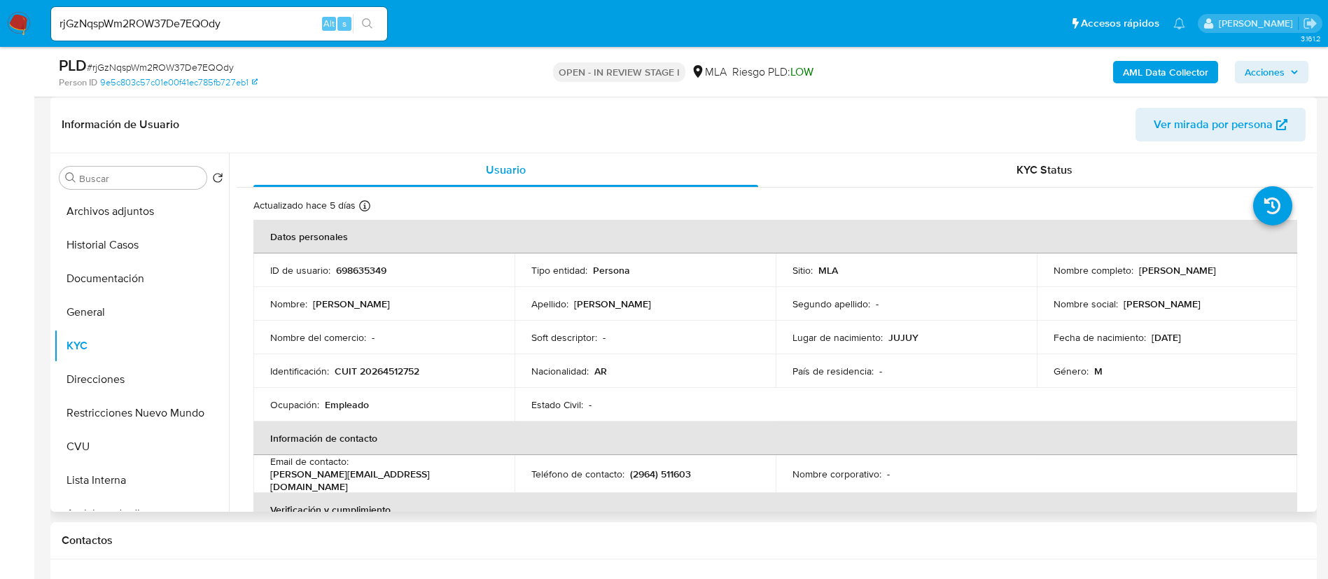
click at [347, 271] on p "698635349" at bounding box center [361, 270] width 50 height 13
copy p "698635349"
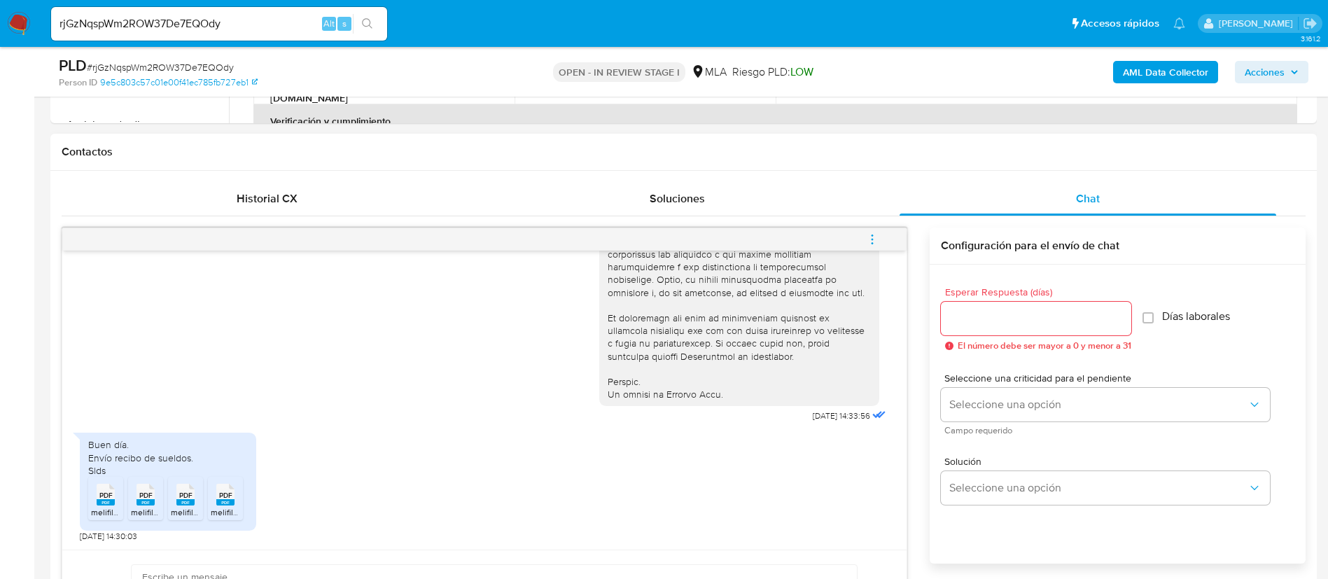
scroll to position [630, 0]
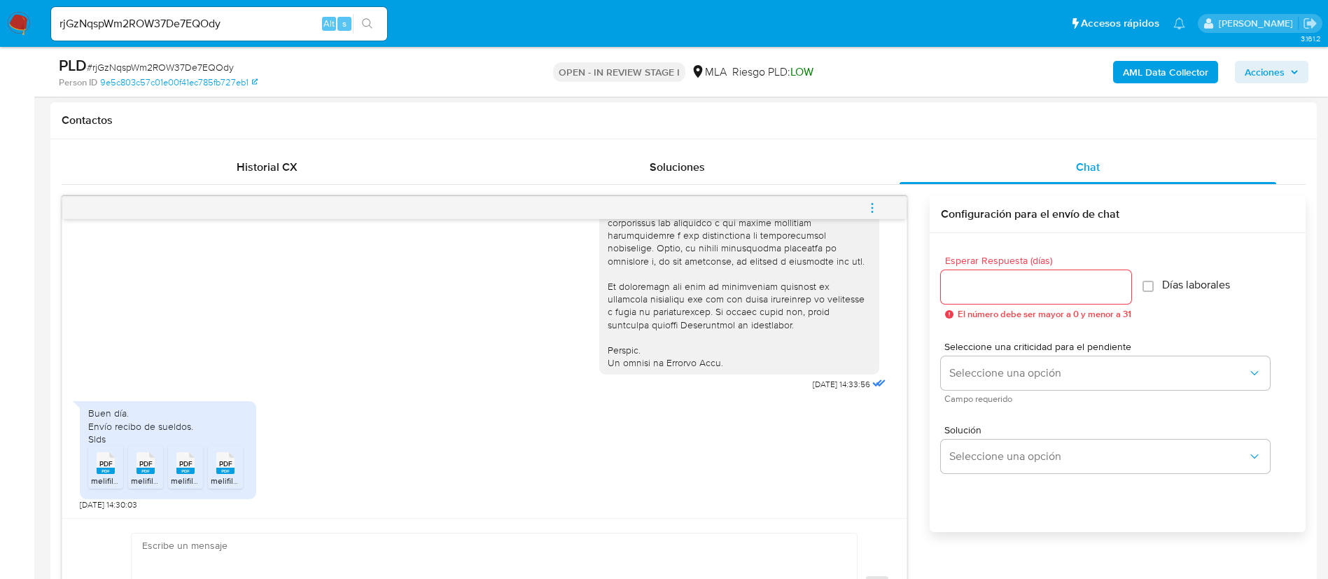
click at [101, 473] on rect at bounding box center [106, 471] width 18 height 6
click at [146, 473] on rect at bounding box center [146, 471] width 18 height 6
click at [184, 473] on rect at bounding box center [185, 471] width 18 height 6
click at [215, 477] on span "melifile1955895398126551340.pdf" at bounding box center [275, 481] width 128 height 12
click at [1160, 77] on b "AML Data Collector" at bounding box center [1165, 72] width 85 height 22
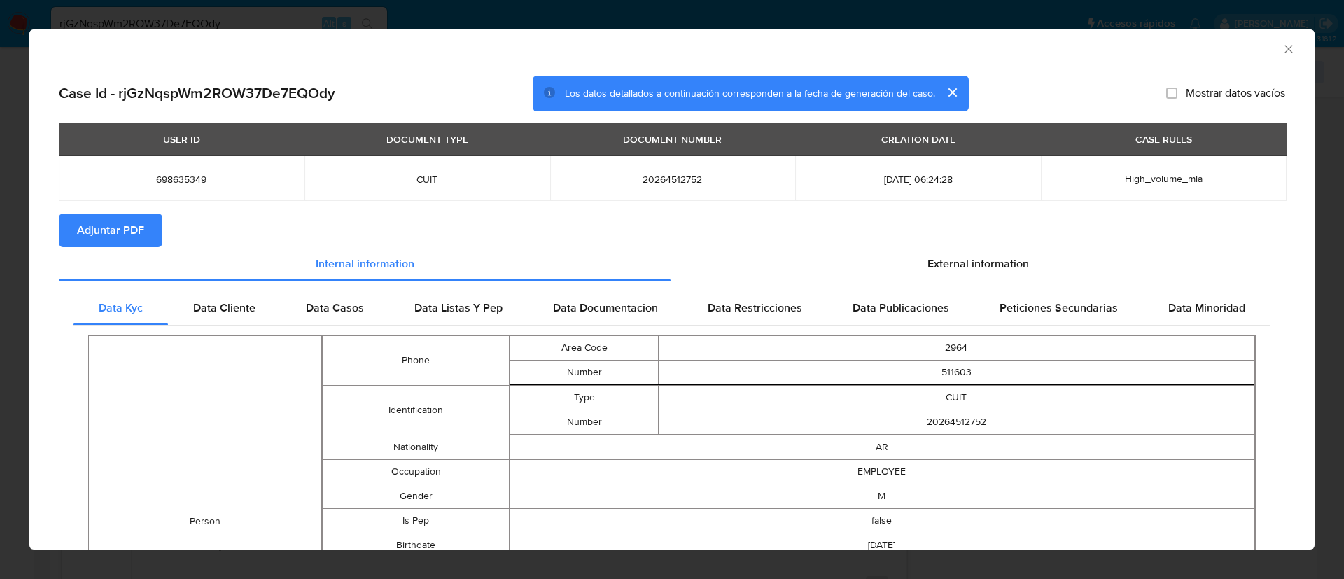
click at [105, 233] on span "Adjuntar PDF" at bounding box center [110, 230] width 67 height 31
click at [1282, 52] on icon "Cerrar ventana" at bounding box center [1289, 49] width 14 height 14
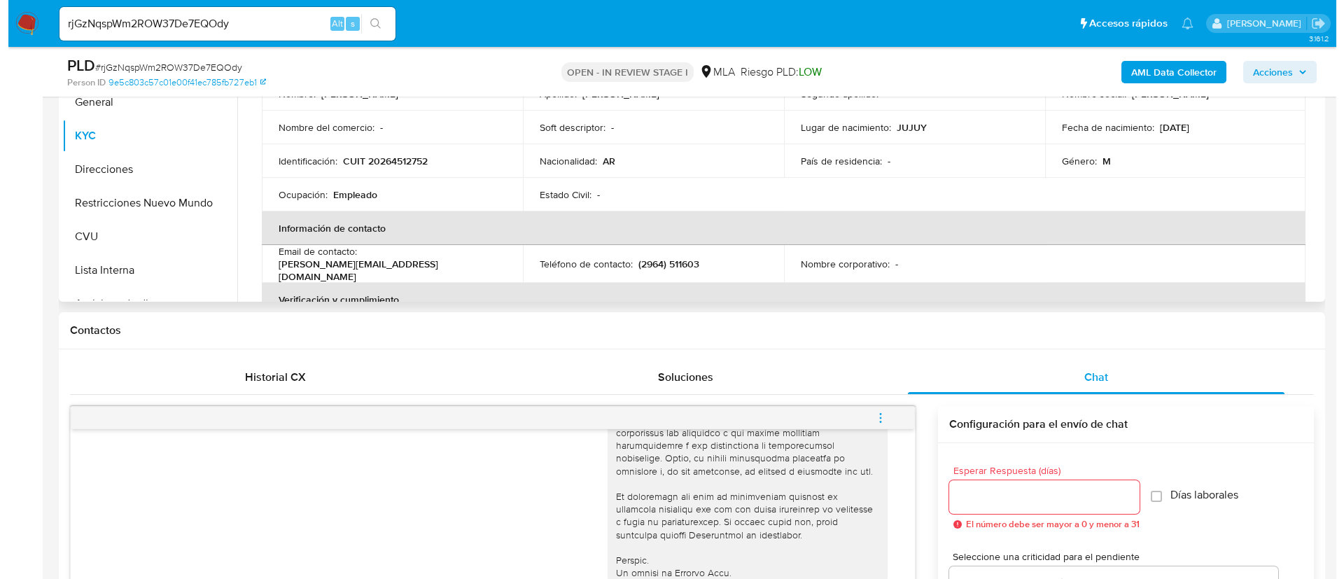
scroll to position [210, 0]
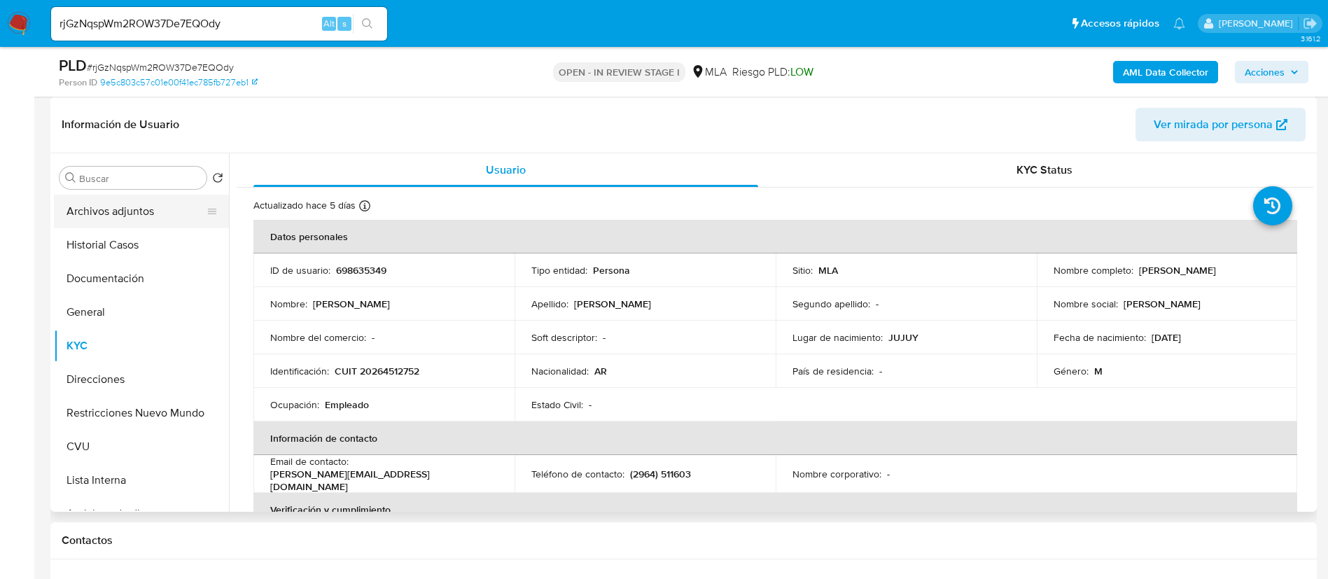
click at [141, 202] on button "Archivos adjuntos" at bounding box center [136, 212] width 164 height 34
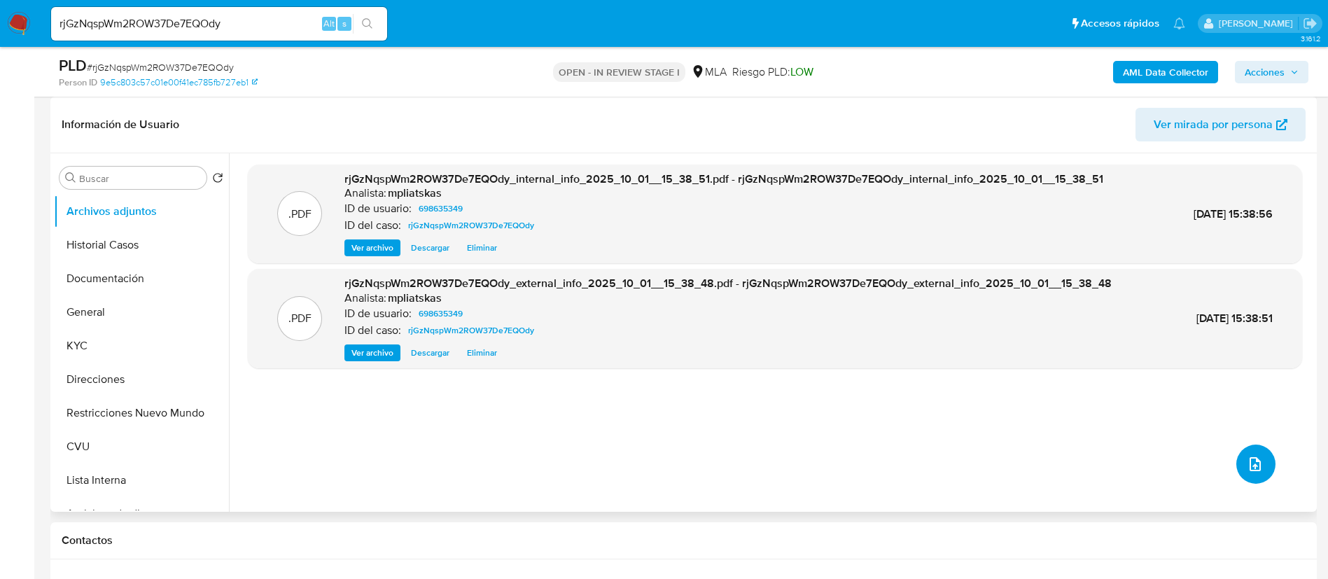
click at [1249, 466] on icon "upload-file" at bounding box center [1255, 464] width 17 height 17
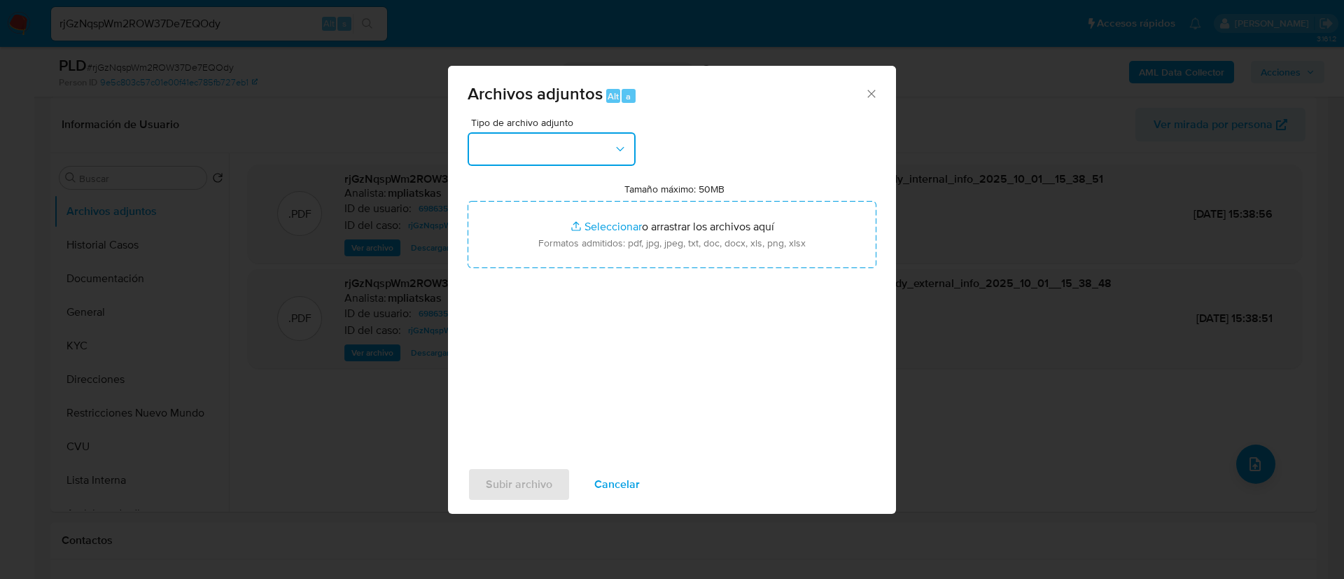
click at [531, 150] on button "button" at bounding box center [552, 149] width 168 height 34
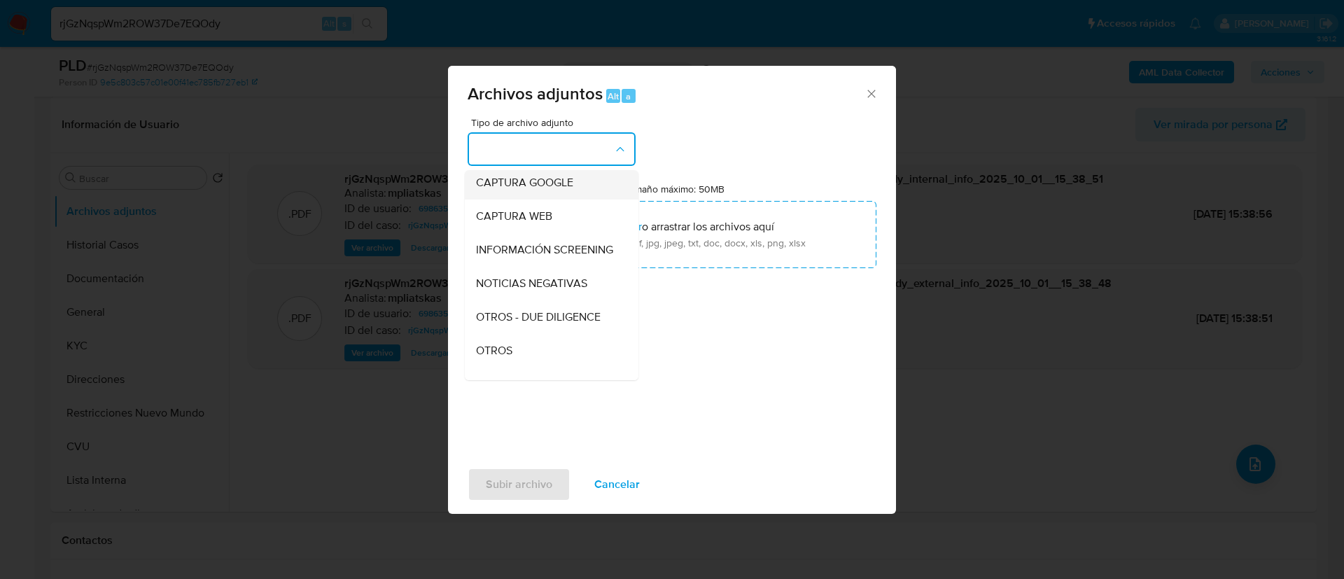
scroll to position [0, 0]
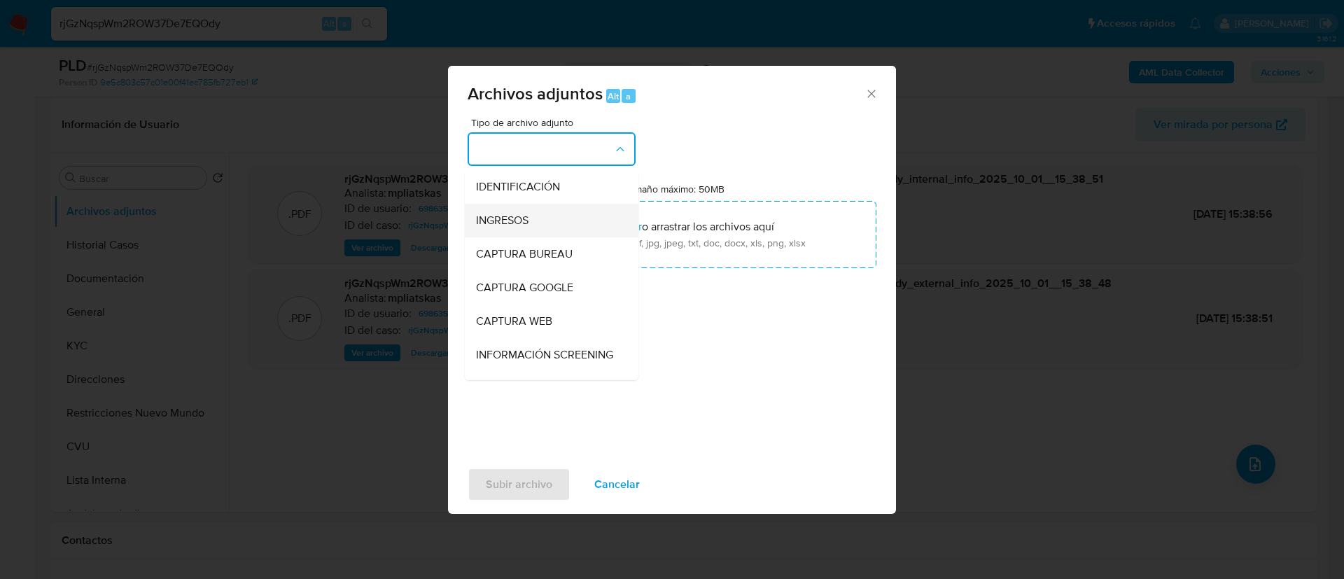
click at [545, 214] on div "INGRESOS" at bounding box center [547, 221] width 143 height 34
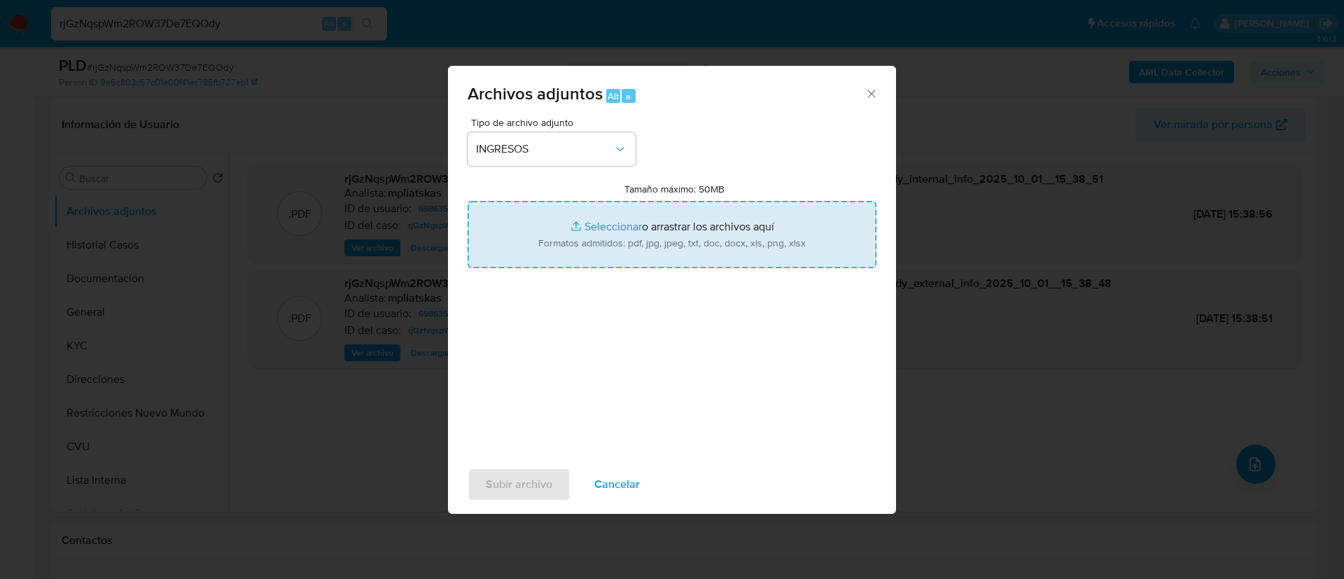
click at [565, 247] on input "Tamaño máximo: 50MB Seleccionar archivos" at bounding box center [672, 234] width 409 height 67
type input "C:\fakepath\698635349_1d927946-eb53-4cf6-af6b-1945b069bcf4.pdf"
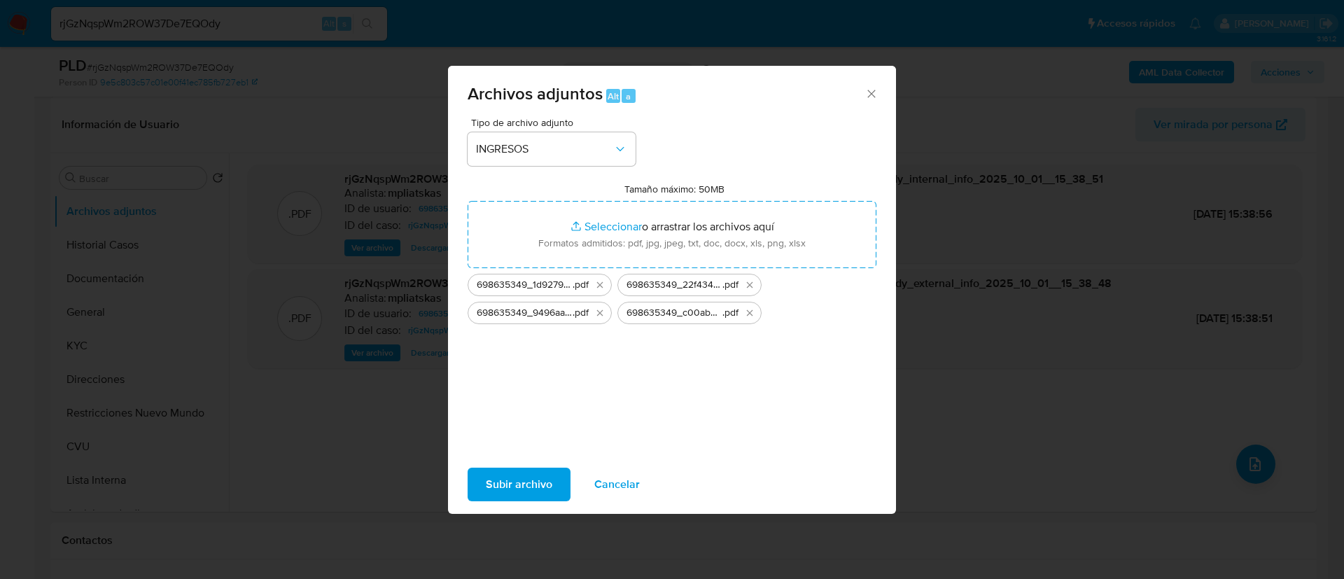
click at [524, 489] on span "Subir archivo" at bounding box center [519, 484] width 67 height 31
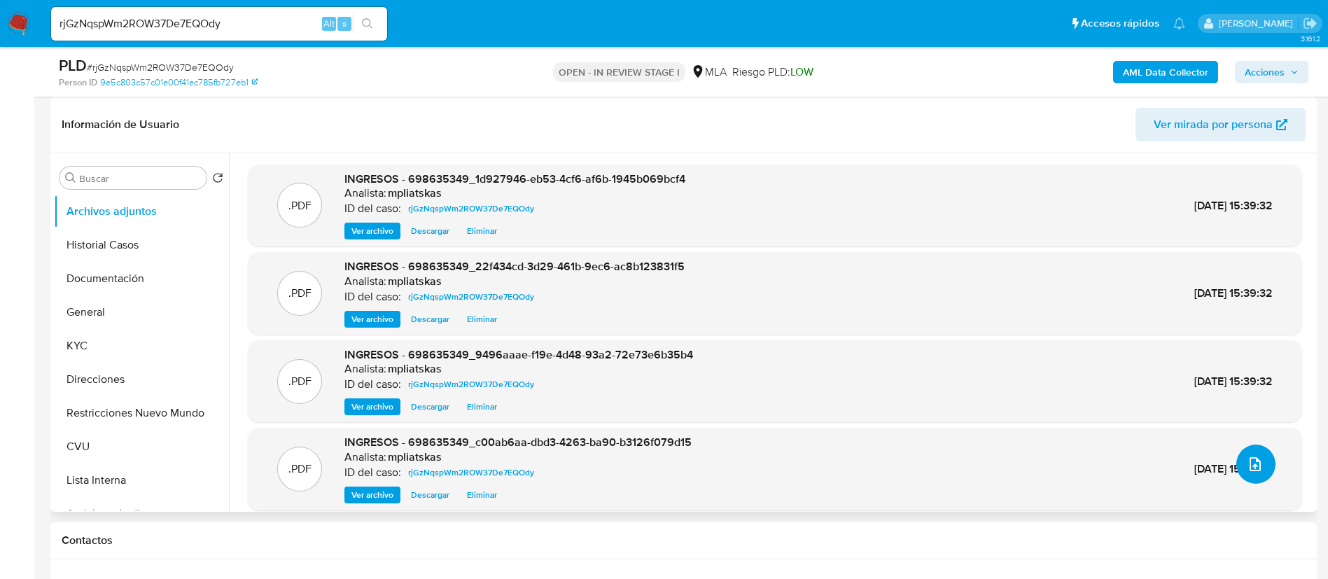
click at [1253, 473] on button "upload-file" at bounding box center [1255, 464] width 39 height 39
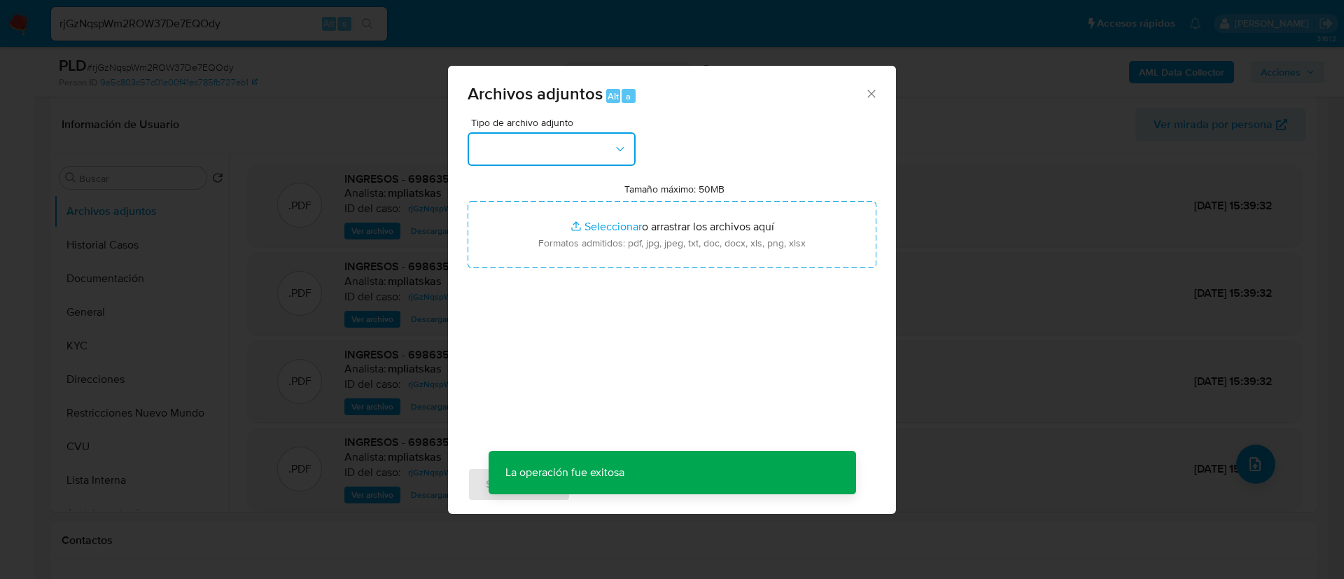
click at [585, 155] on button "button" at bounding box center [552, 149] width 168 height 34
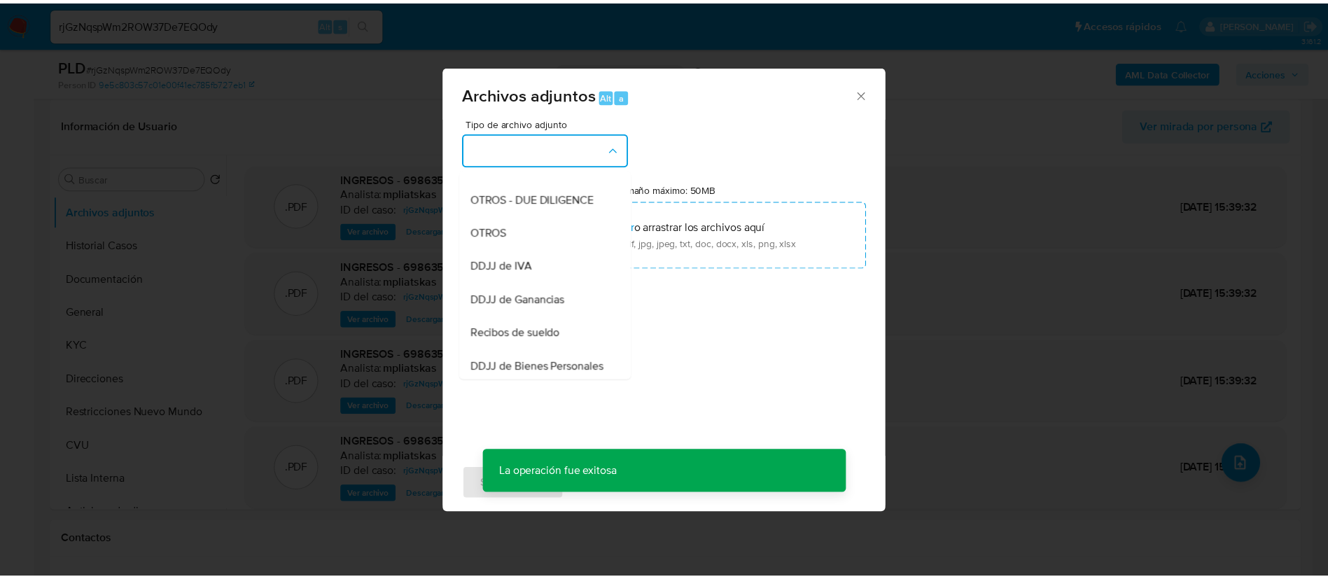
scroll to position [210, 0]
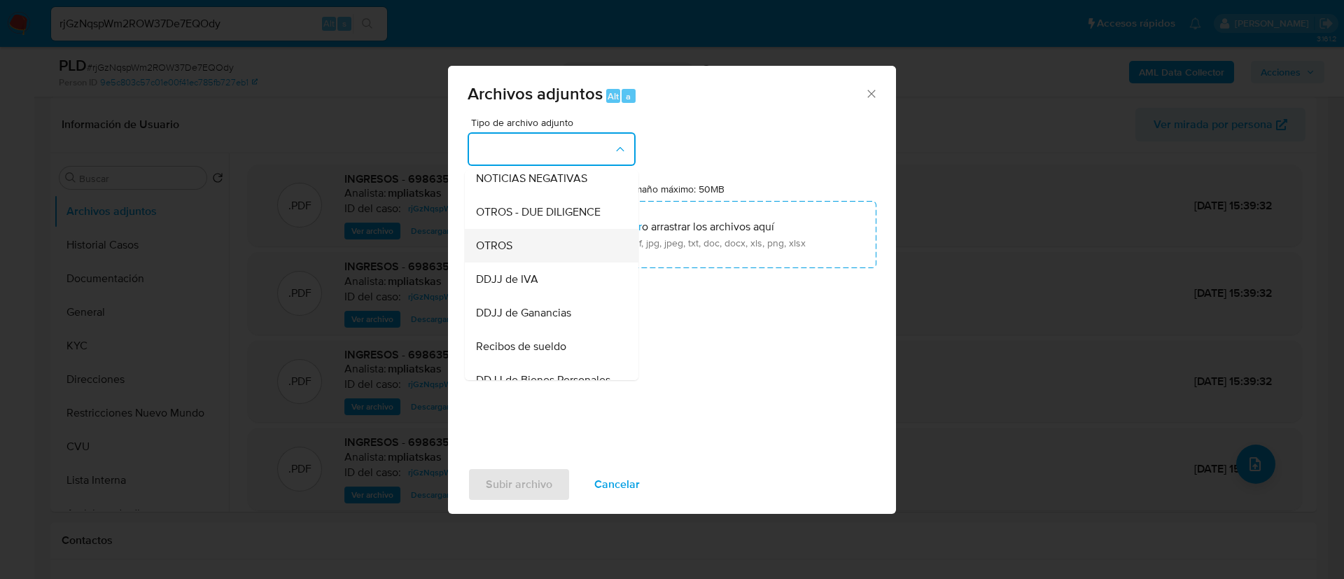
click at [548, 263] on div "OTROS" at bounding box center [547, 246] width 143 height 34
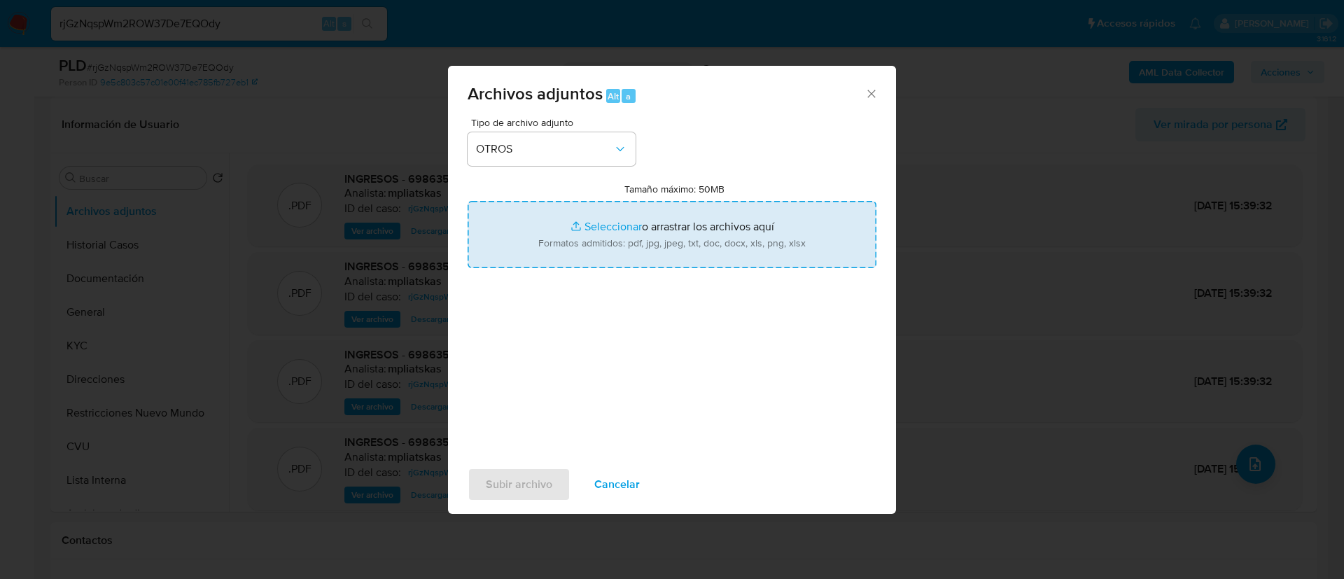
click at [636, 243] on input "Tamaño máximo: 50MB Seleccionar archivos" at bounding box center [672, 234] width 409 height 67
type input "C:\fakepath\698635349 Movimientos.xlsx"
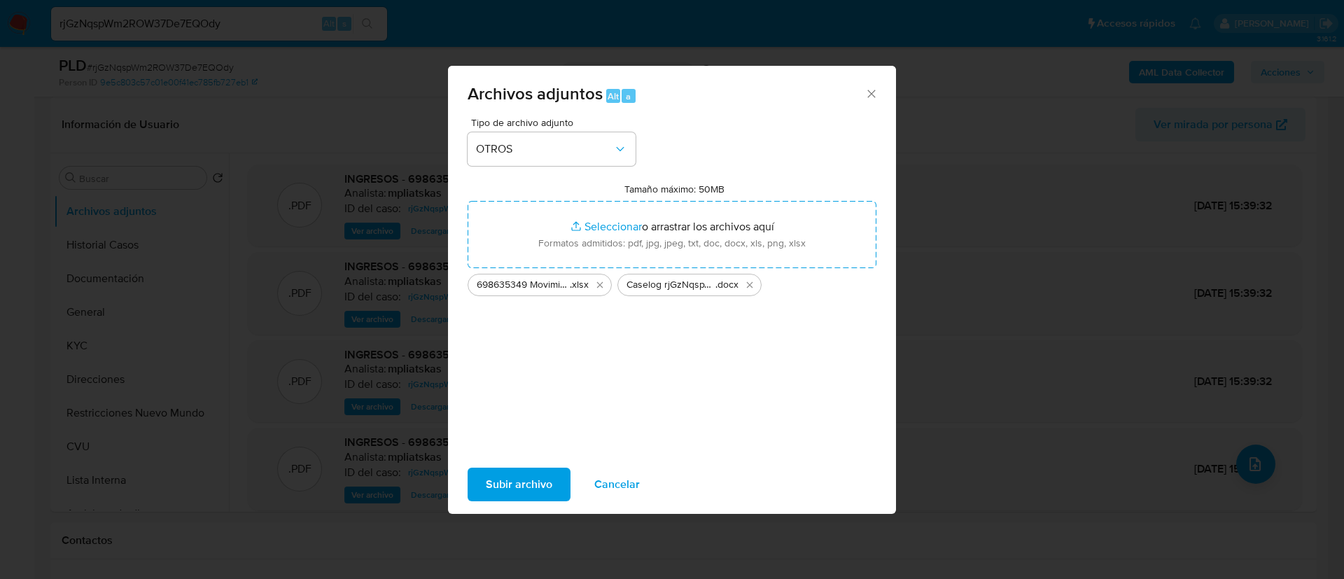
click at [488, 489] on span "Subir archivo" at bounding box center [519, 484] width 67 height 31
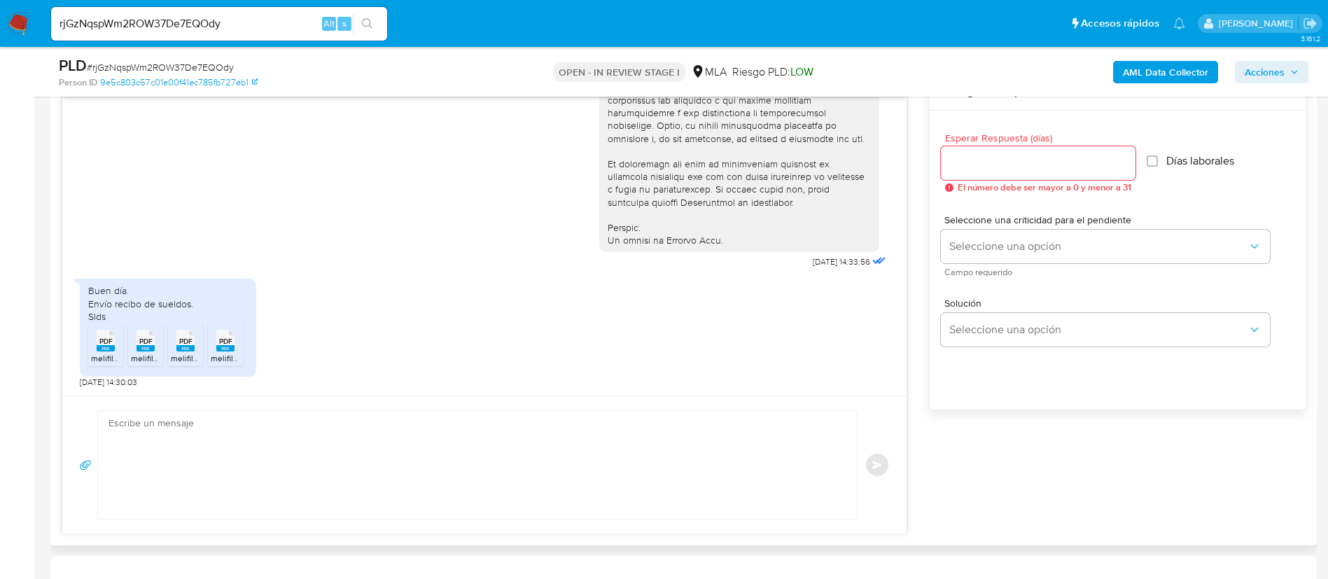
scroll to position [840, 0]
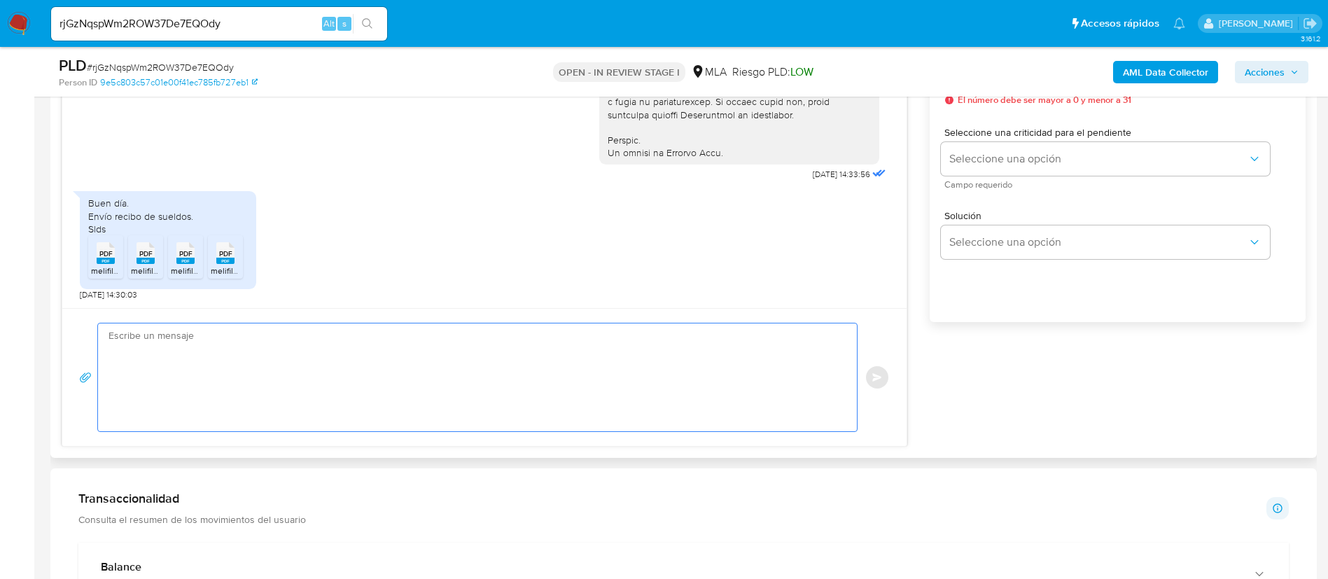
click at [530, 395] on textarea at bounding box center [474, 377] width 731 height 108
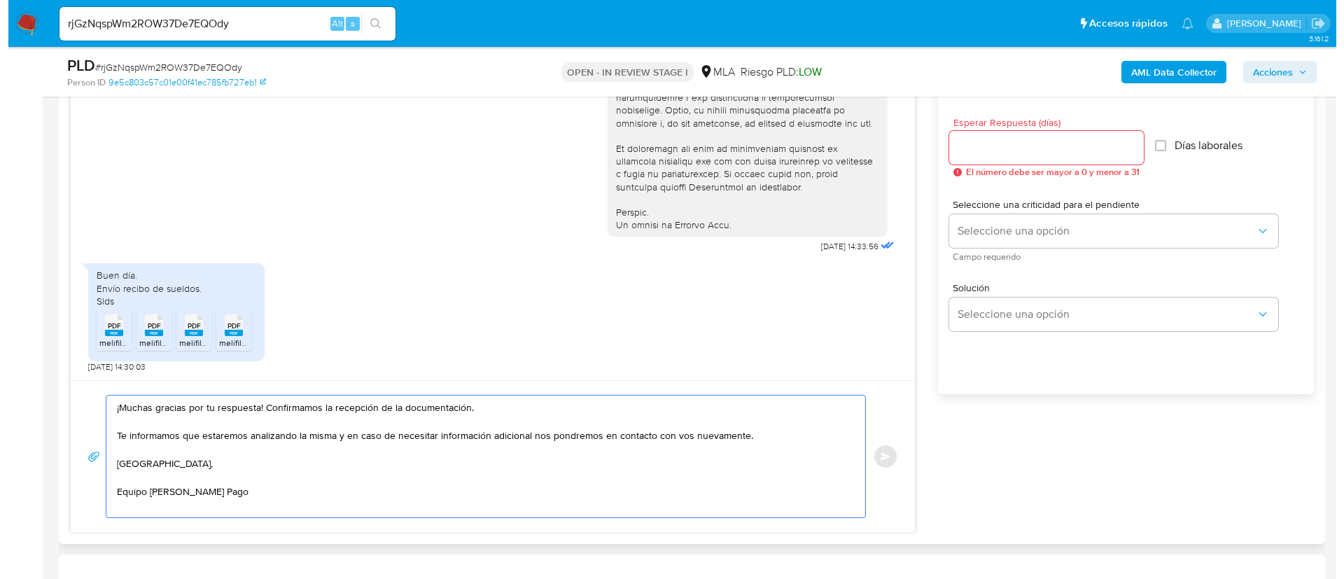
scroll to position [735, 0]
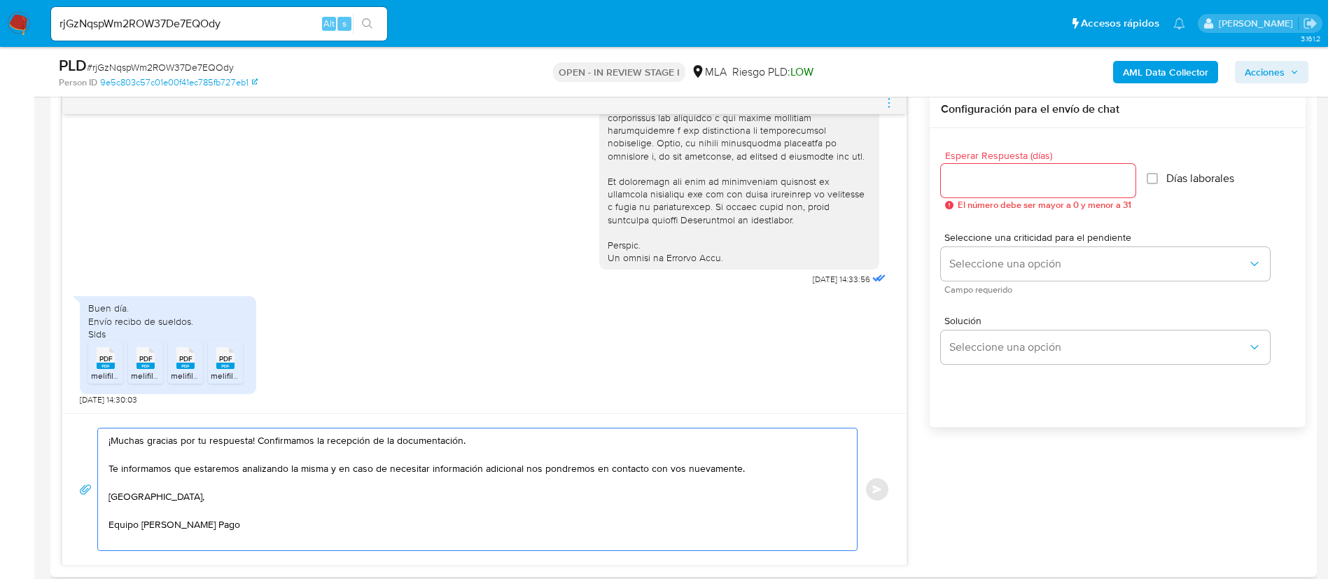
type textarea "¡Muchas gracias por tu respuesta! Confirmamos la recepción de la documentación.…"
click at [1020, 176] on input "Esperar Respuesta (días)" at bounding box center [1038, 181] width 195 height 18
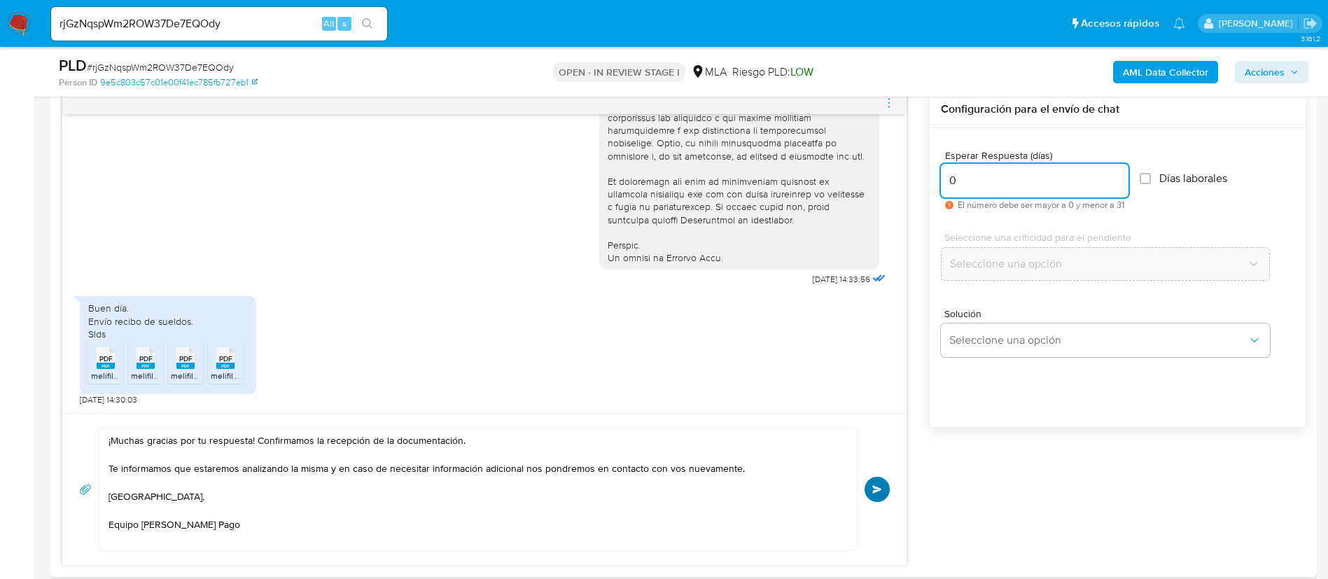
type input "0"
click at [882, 484] on button "Enviar" at bounding box center [877, 489] width 25 height 25
click at [888, 99] on icon "menu-action" at bounding box center [889, 103] width 13 height 13
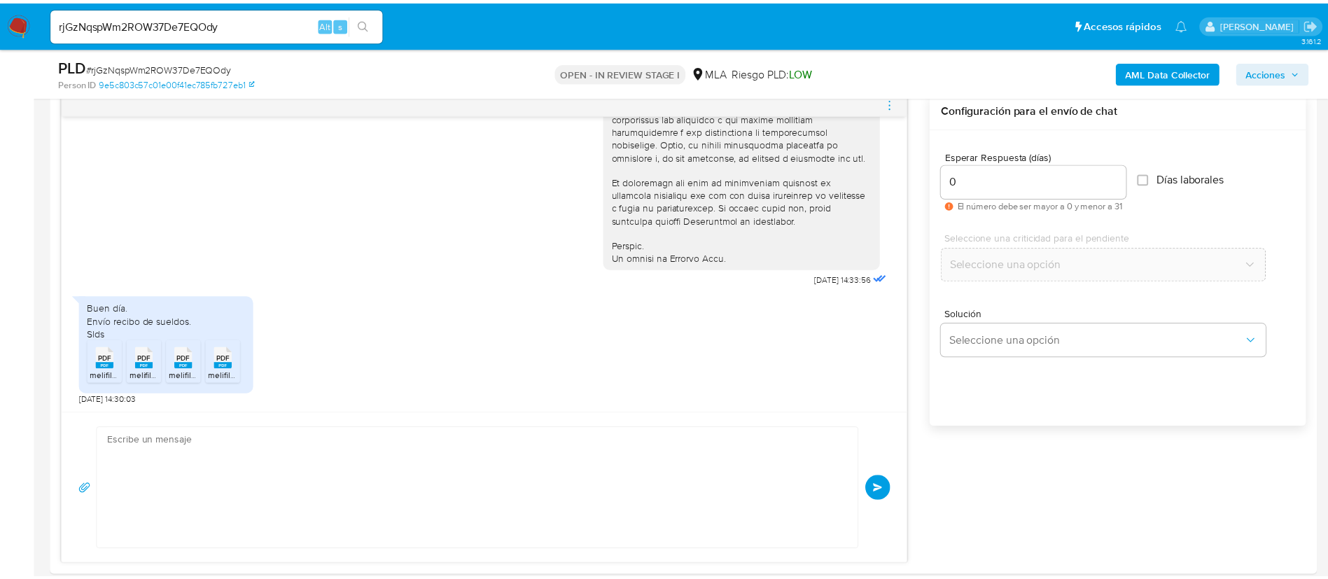
scroll to position [791, 0]
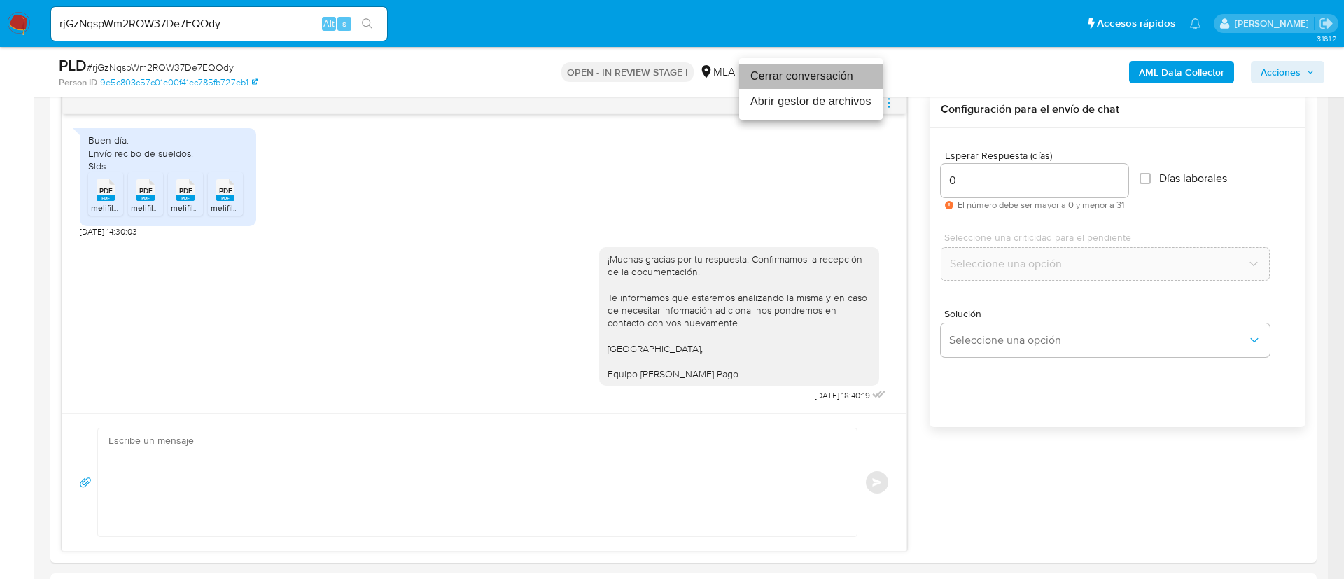
click at [823, 76] on li "Cerrar conversación" at bounding box center [811, 76] width 144 height 25
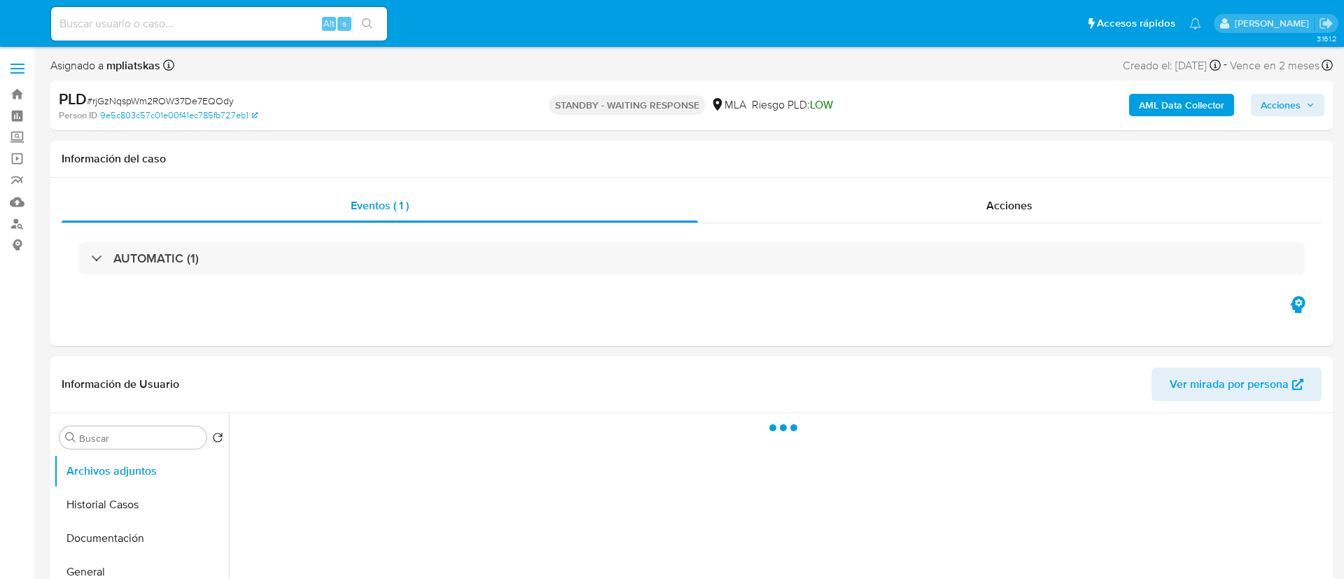
select select "10"
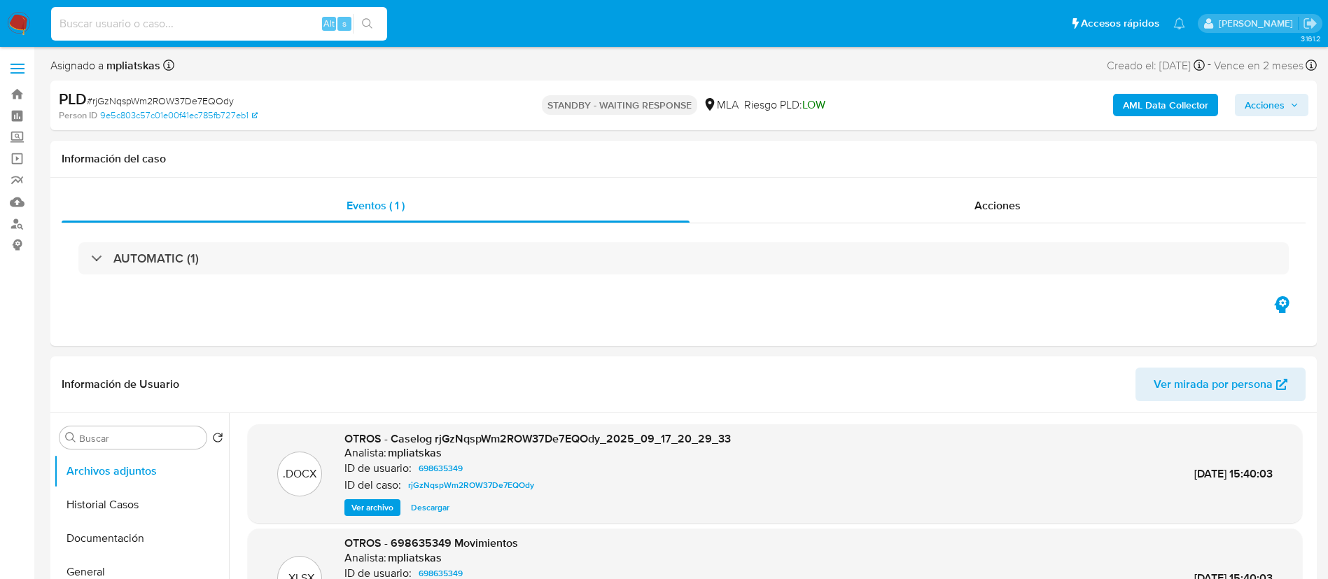
click at [293, 31] on input at bounding box center [219, 24] width 336 height 18
paste input "5MfecWwESmrO39M9MZUeYp4v"
type input "5MfecWwESmrO39M9MZUeYp4v"
click at [375, 24] on button "search-icon" at bounding box center [367, 24] width 29 height 20
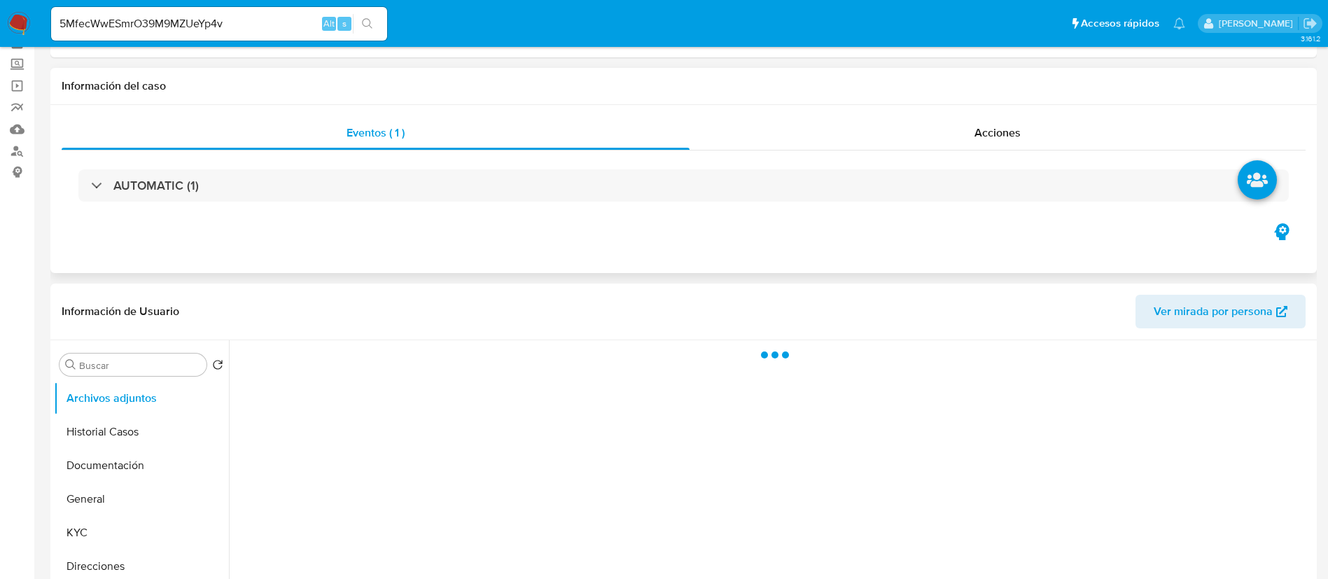
select select "10"
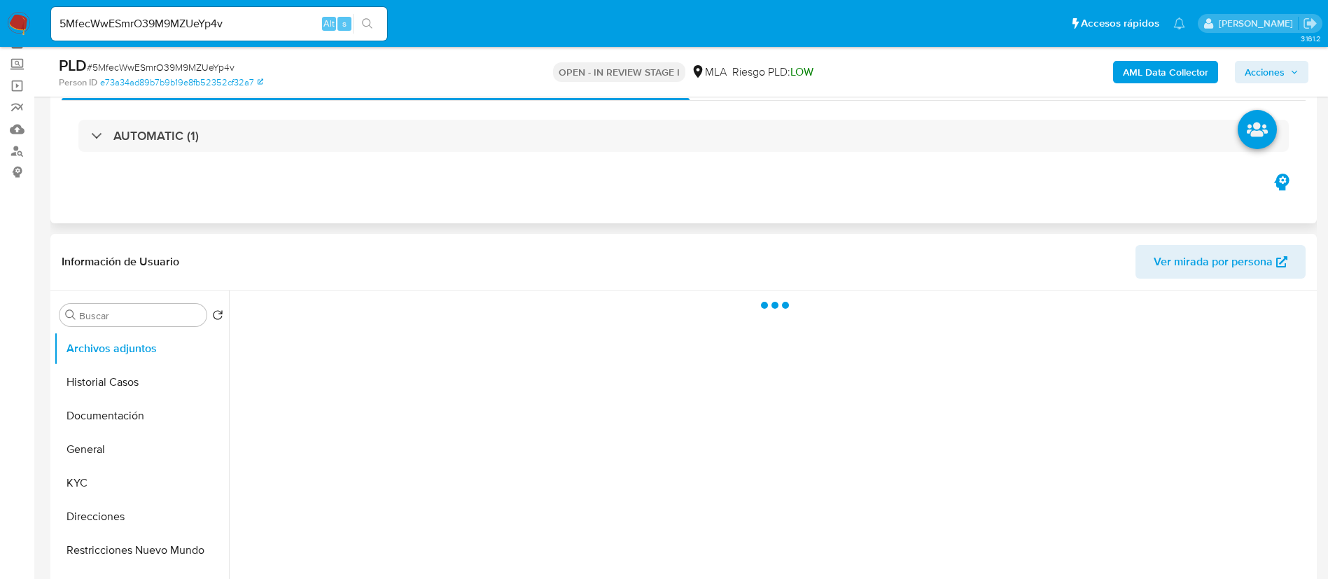
scroll to position [105, 0]
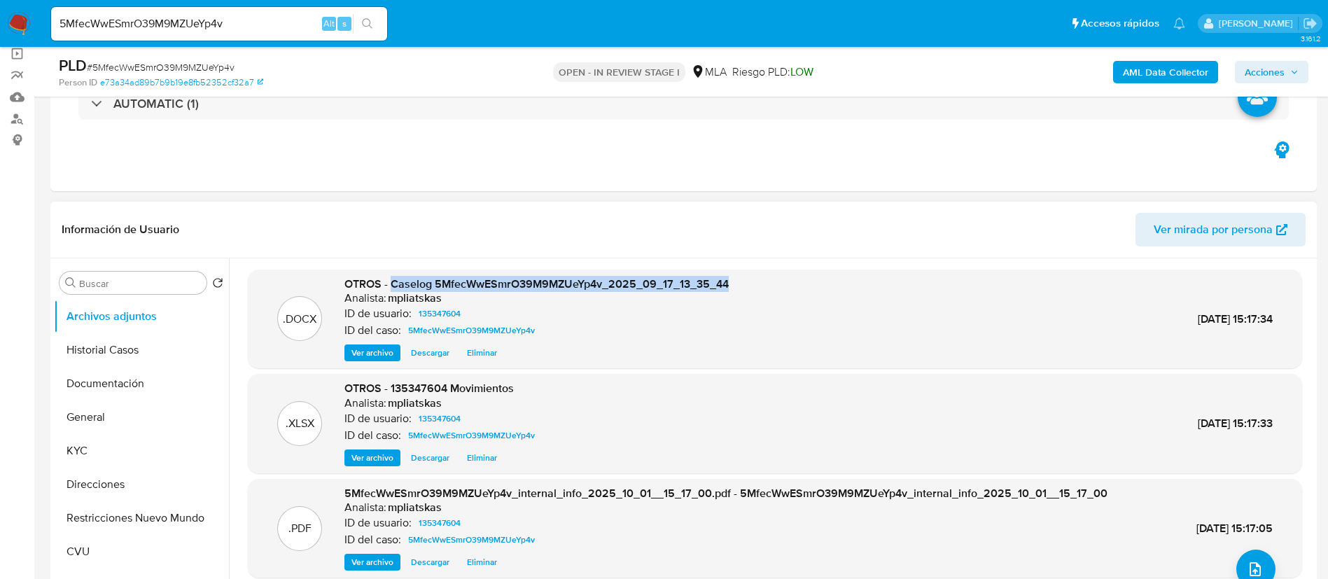
drag, startPoint x: 396, startPoint y: 284, endPoint x: 746, endPoint y: 288, distance: 349.3
click at [746, 288] on div ".DOCX OTROS - Caselog 5MfecWwESmrO39M9MZUeYp4v_2025_09_17_13_35_44 Analista: mp…" at bounding box center [775, 319] width 1040 height 85
copy span "Caselog 5MfecWwESmrO39M9MZUeYp4v_2025_09_17_13_35_44"
click at [1255, 76] on span "Acciones" at bounding box center [1265, 72] width 40 height 22
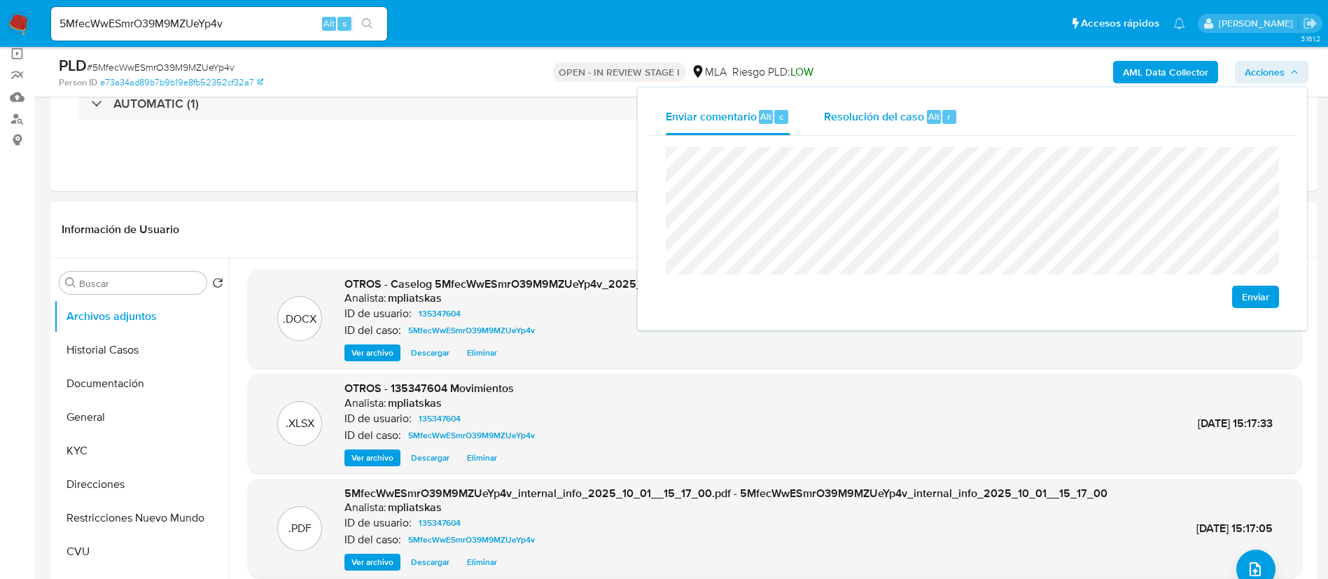
drag, startPoint x: 897, startPoint y: 114, endPoint x: 902, endPoint y: 122, distance: 8.8
click at [902, 122] on span "Resolución del caso" at bounding box center [874, 116] width 100 height 16
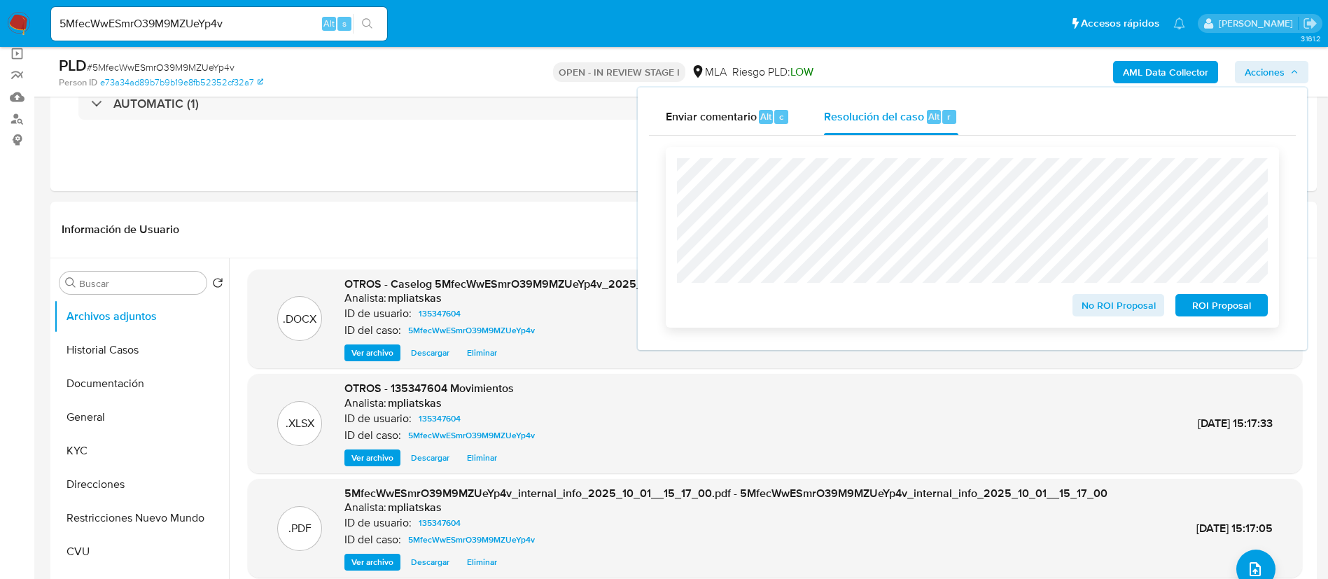
click at [1212, 309] on span "ROI Proposal" at bounding box center [1221, 305] width 73 height 20
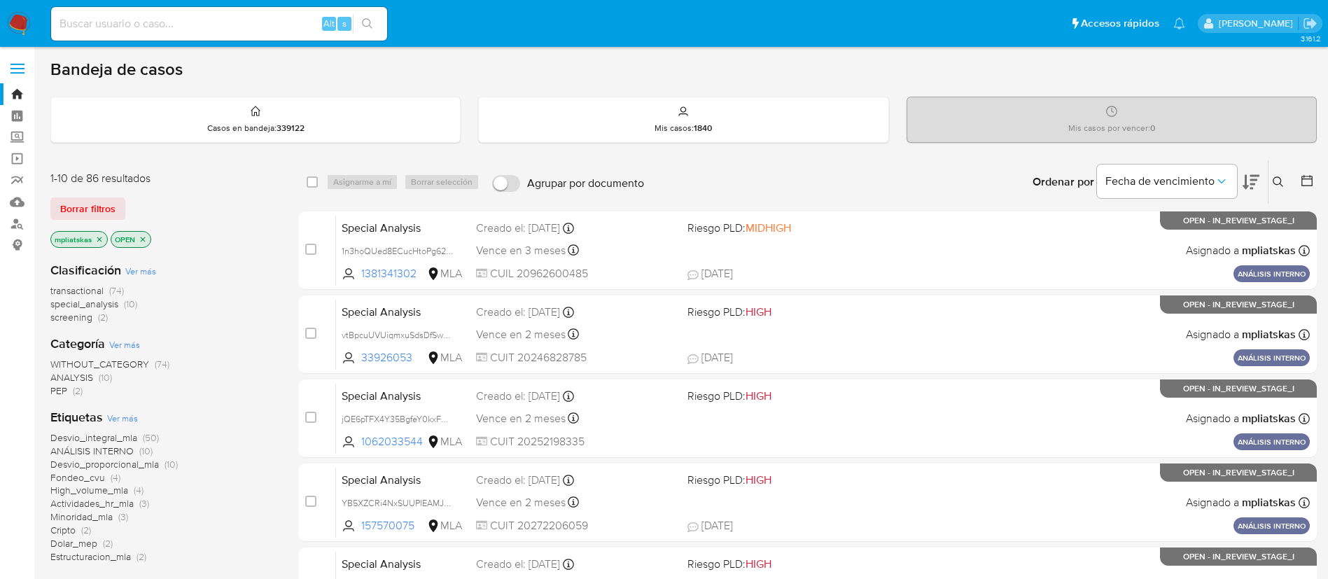
click at [1272, 186] on button at bounding box center [1279, 182] width 23 height 17
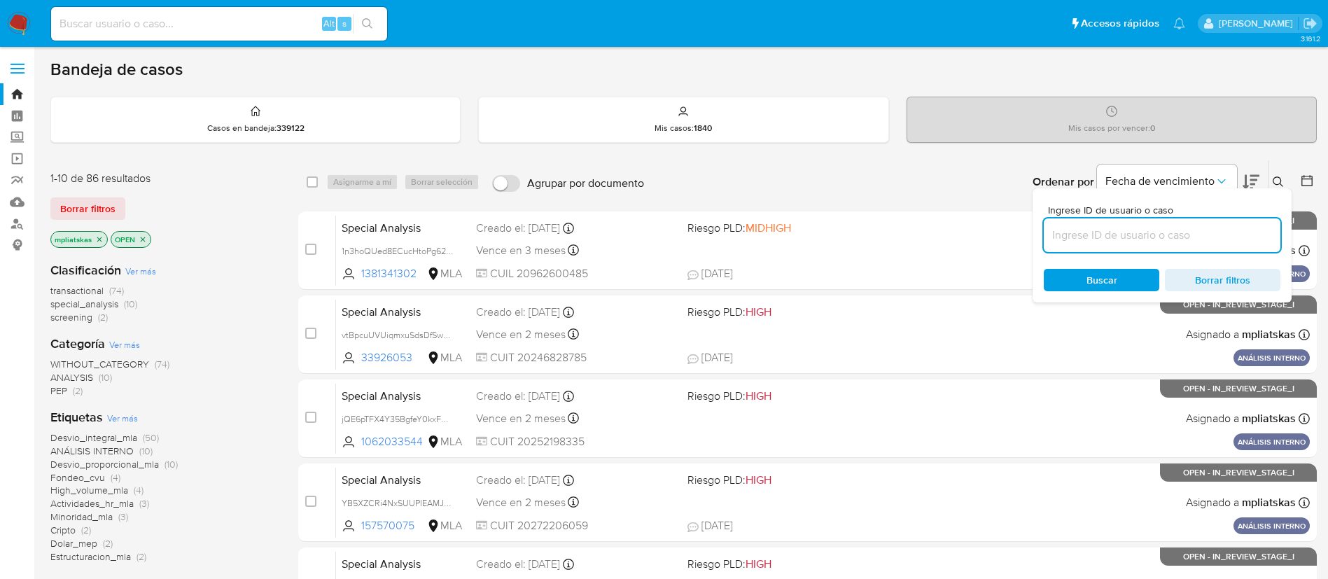
click at [1151, 230] on input at bounding box center [1162, 235] width 237 height 18
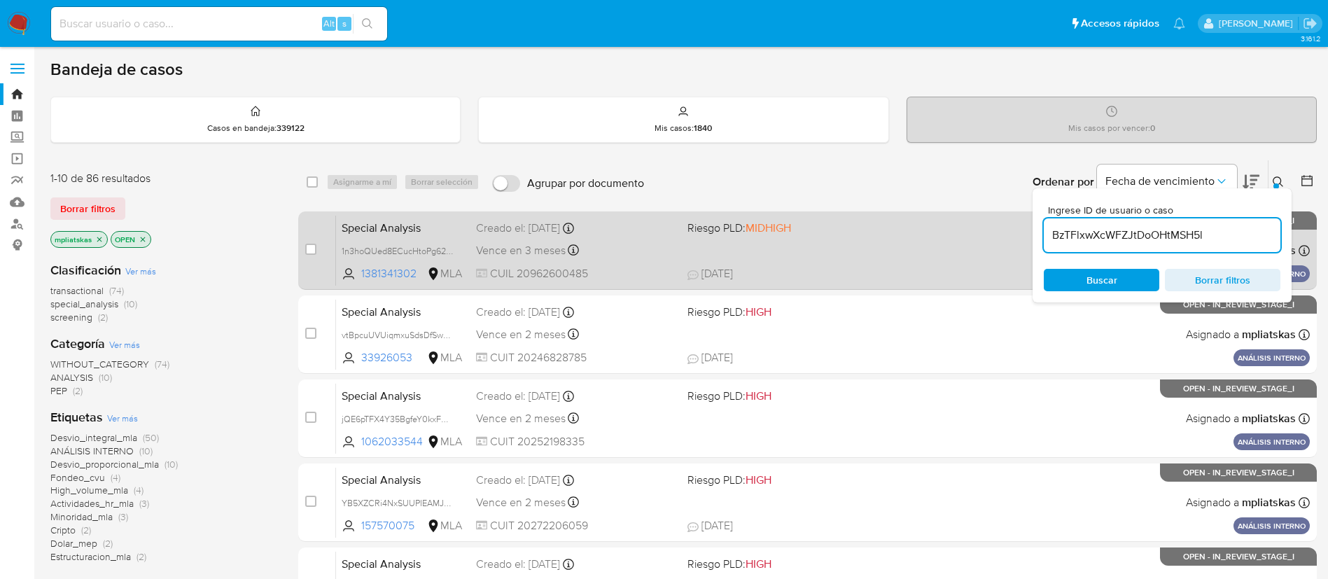
type input "BzTFlxwXcWFZJtDoOHtMSH5l"
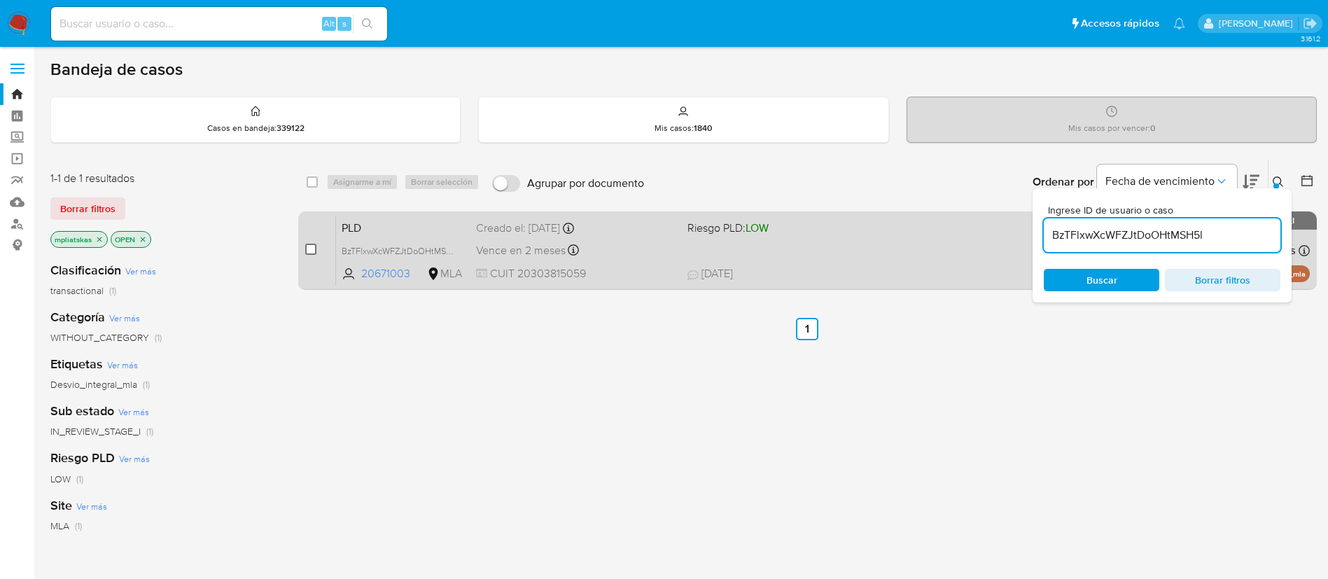
click at [312, 249] on input "checkbox" at bounding box center [310, 249] width 11 height 11
checkbox input "true"
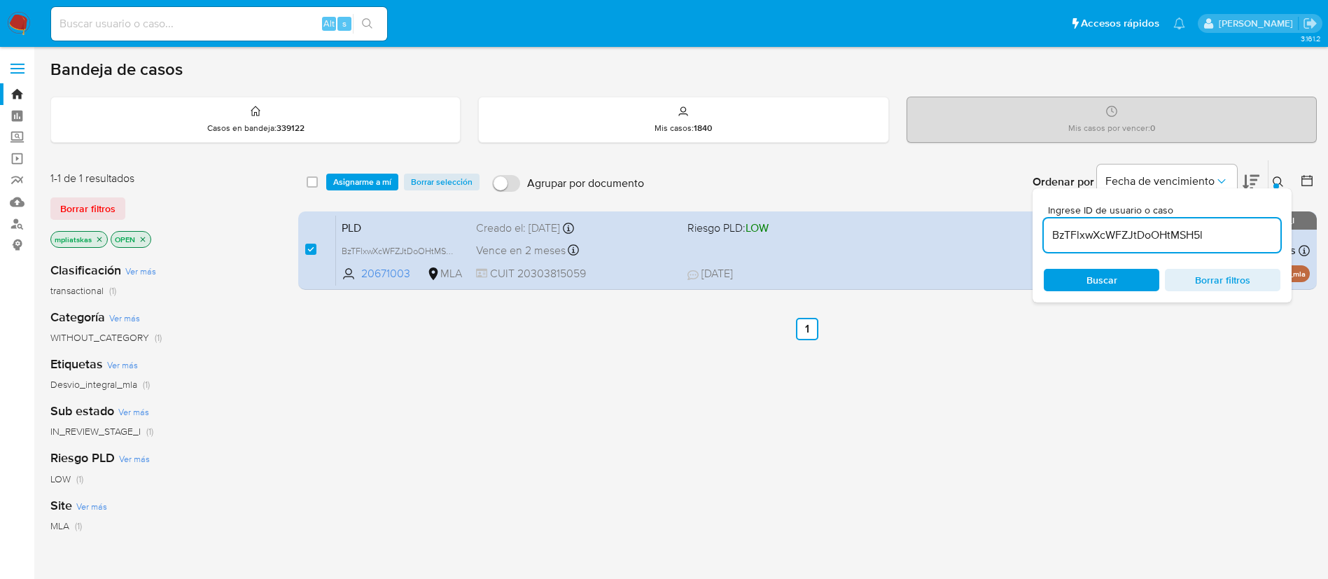
click at [1179, 238] on input "BzTFlxwXcWFZJtDoOHtMSH5l" at bounding box center [1162, 235] width 237 height 18
click at [1178, 238] on input "BzTFlxwXcWFZJtDoOHtMSH5l" at bounding box center [1162, 235] width 237 height 18
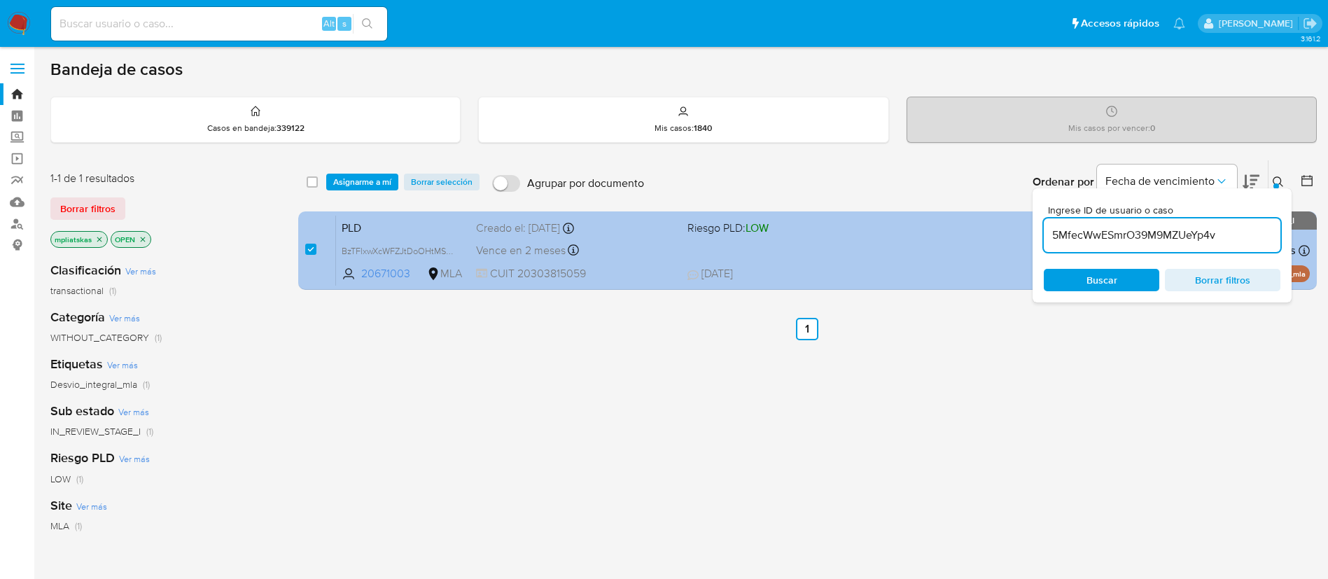
type input "5MfecWwESmrO39M9MZUeYp4v"
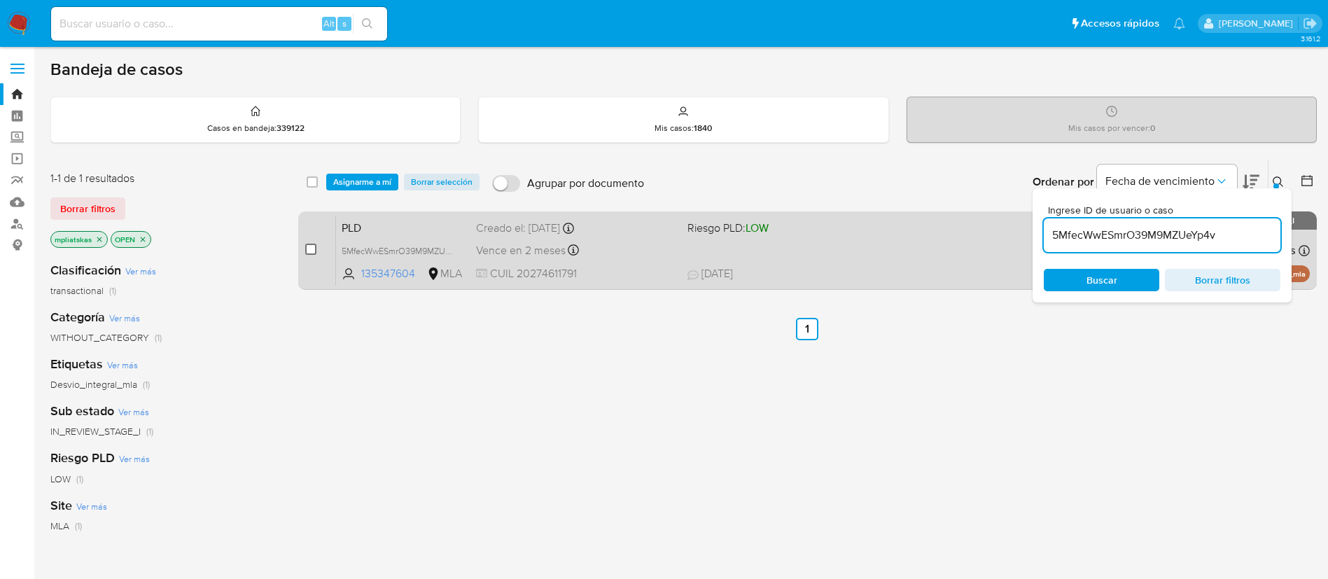
click at [306, 249] on input "checkbox" at bounding box center [310, 249] width 11 height 11
checkbox input "true"
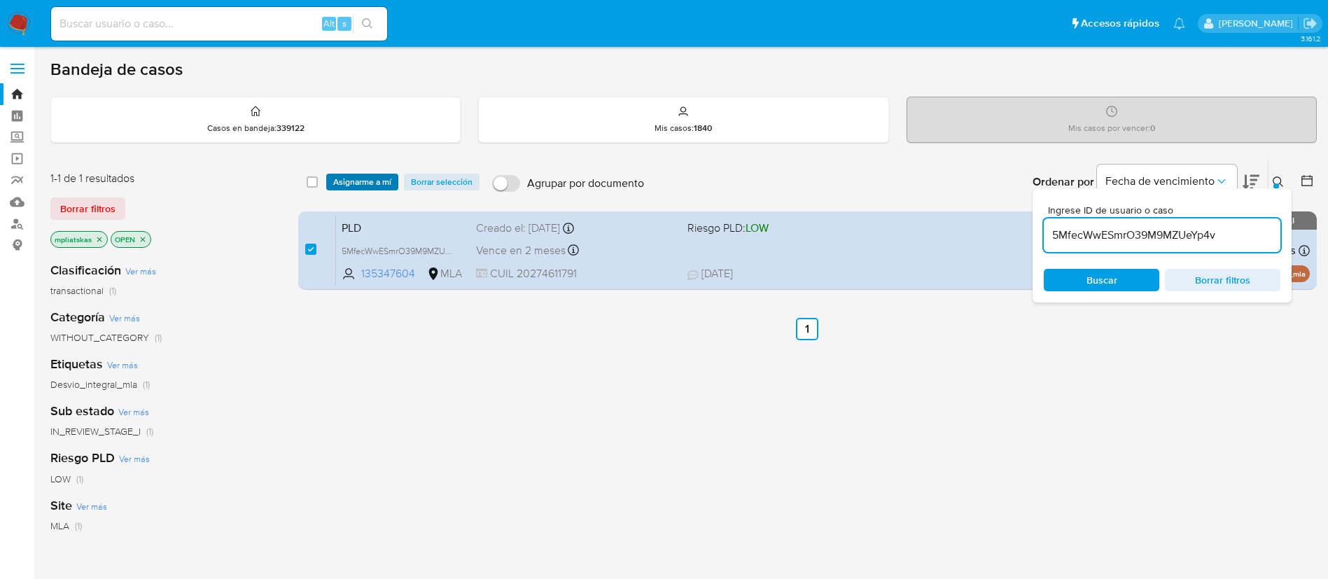
click at [347, 187] on span "Asignarme a mí" at bounding box center [362, 182] width 58 height 14
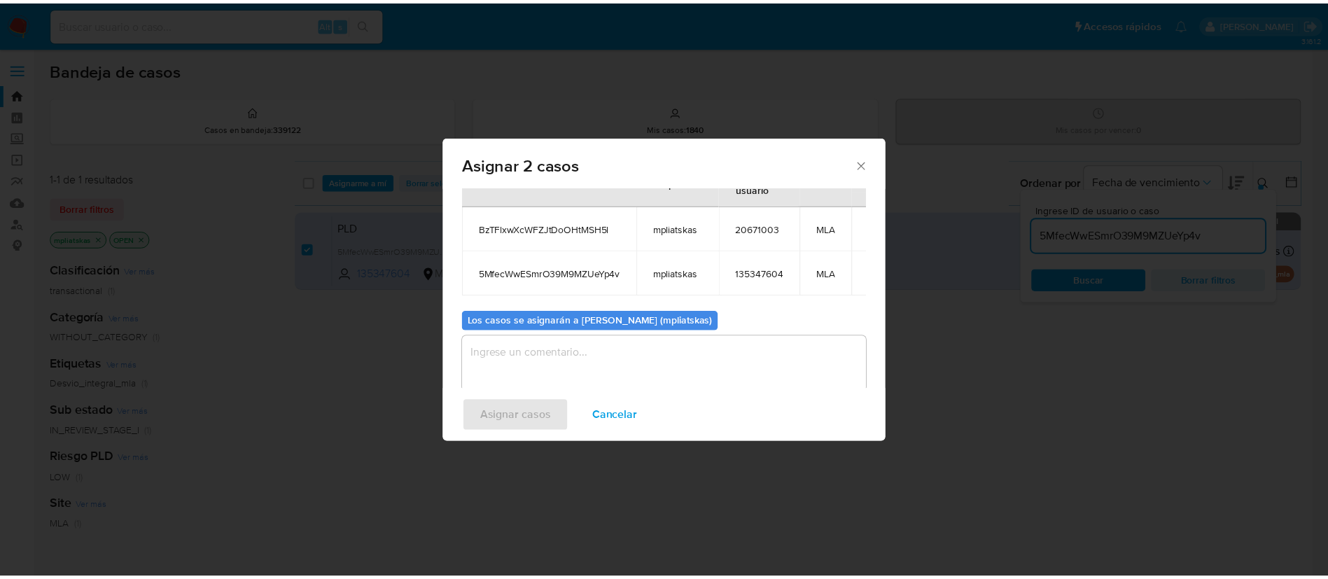
scroll to position [85, 0]
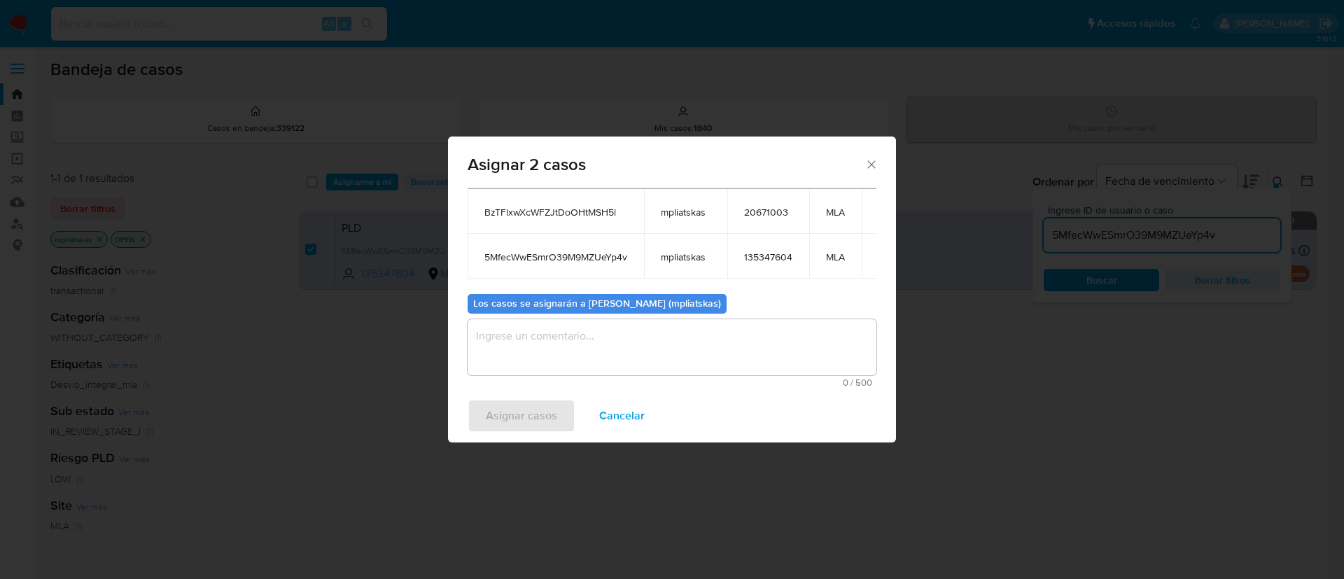
click at [573, 351] on textarea "assign-modal" at bounding box center [672, 347] width 409 height 56
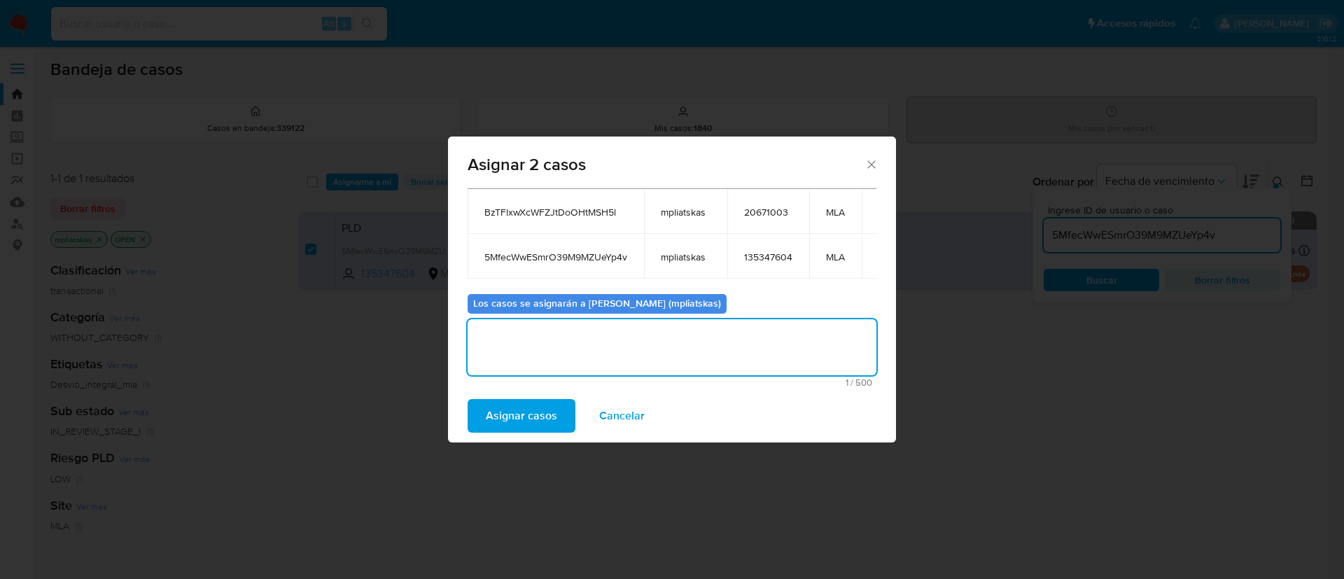
click at [519, 428] on span "Asignar casos" at bounding box center [521, 415] width 71 height 31
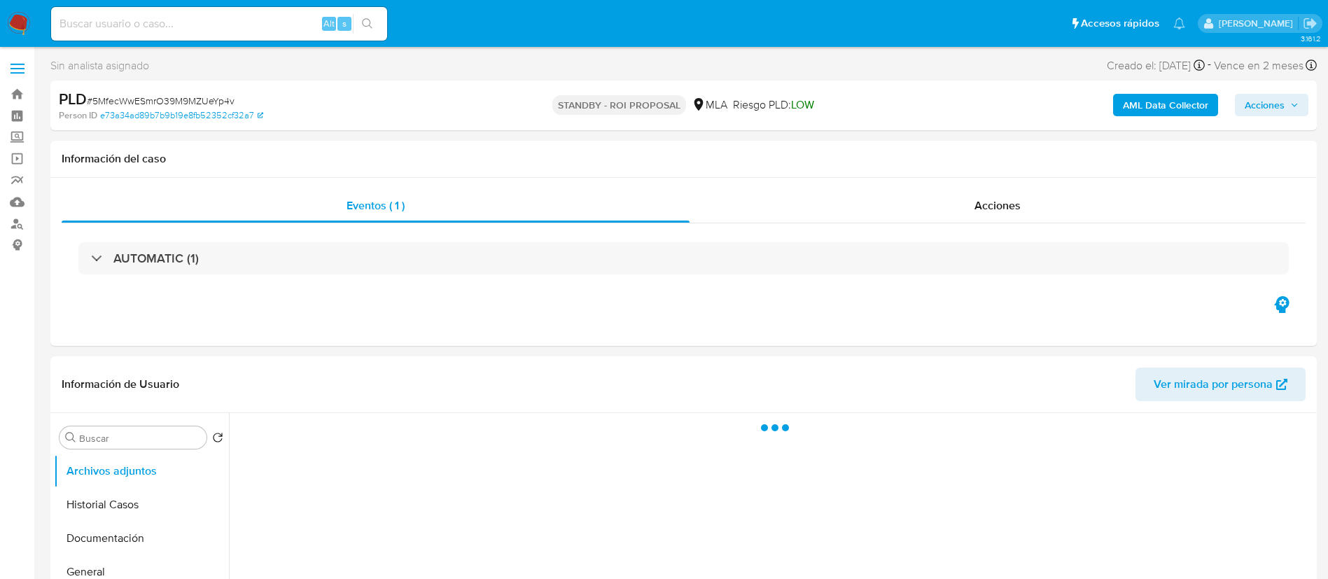
select select "10"
click at [299, 25] on input at bounding box center [219, 24] width 336 height 18
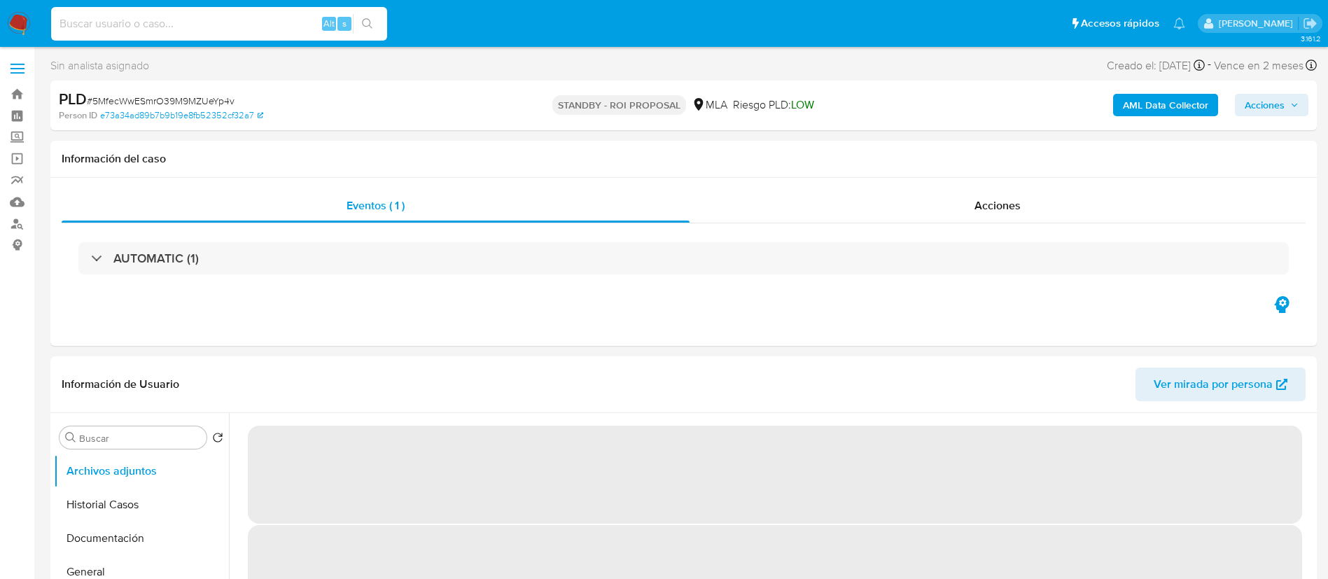
paste input "BzTFlxwXcWFZJtDoOHtMSH5l"
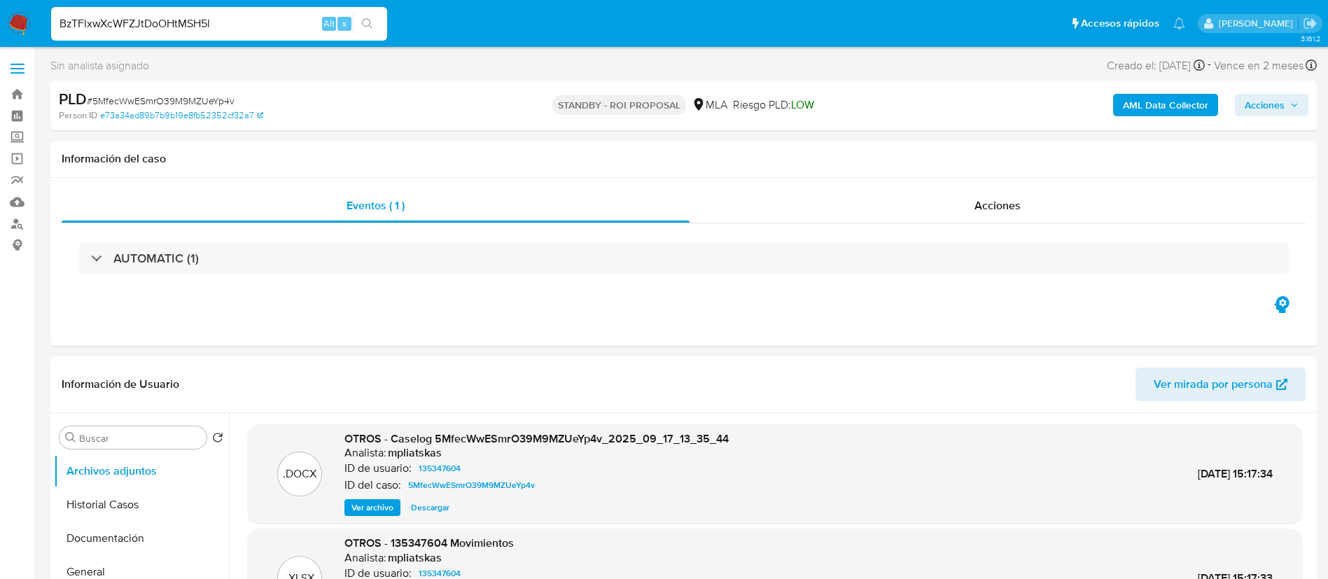
type input "BzTFlxwXcWFZJtDoOHtMSH5l"
click at [372, 23] on icon "search-icon" at bounding box center [367, 23] width 11 height 11
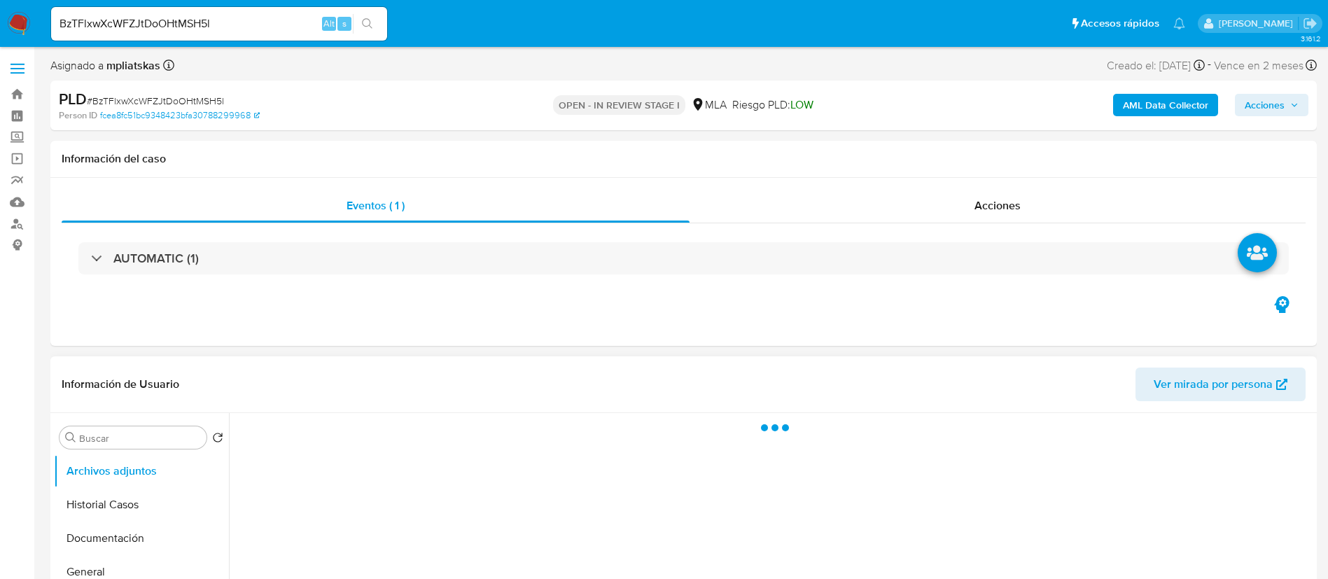
select select "10"
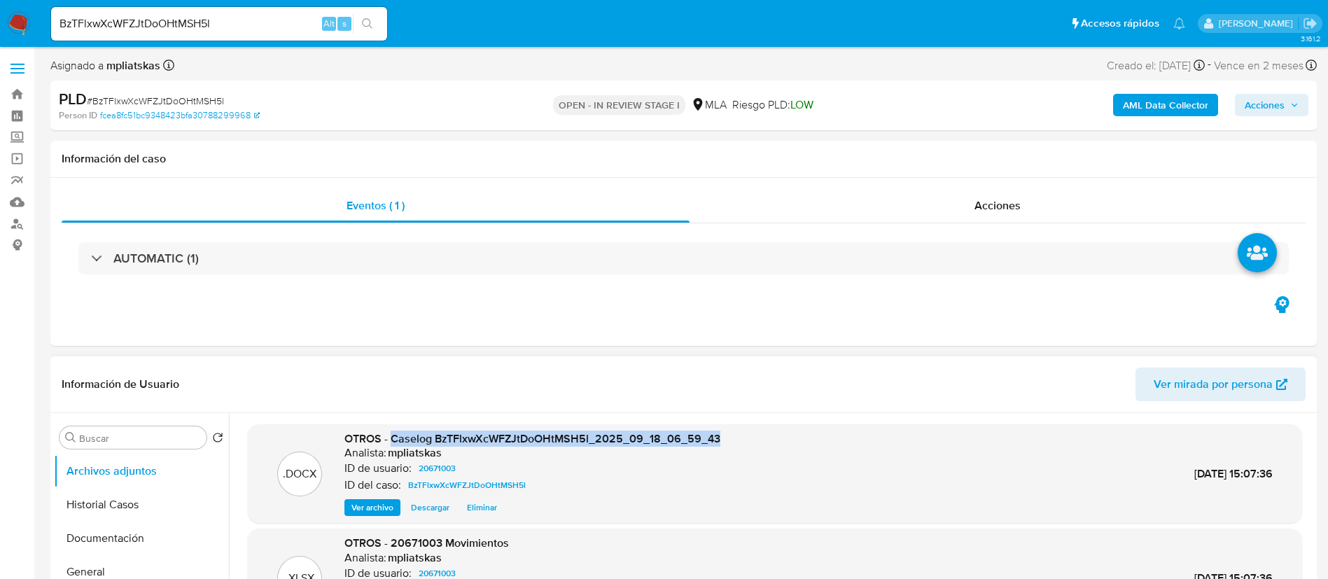
drag, startPoint x: 393, startPoint y: 438, endPoint x: 720, endPoint y: 440, distance: 326.2
click at [720, 440] on div ".DOCX OTROS - Caselog BzTFlxwXcWFZJtDoOHtMSH5l_2025_09_18_06_59_43 Analista: mp…" at bounding box center [775, 473] width 1040 height 85
copy span "Caselog BzTFlxwXcWFZJtDoOHtMSH5l_2025_09_18_06_59_43"
click at [1247, 112] on span "Acciones" at bounding box center [1265, 105] width 40 height 22
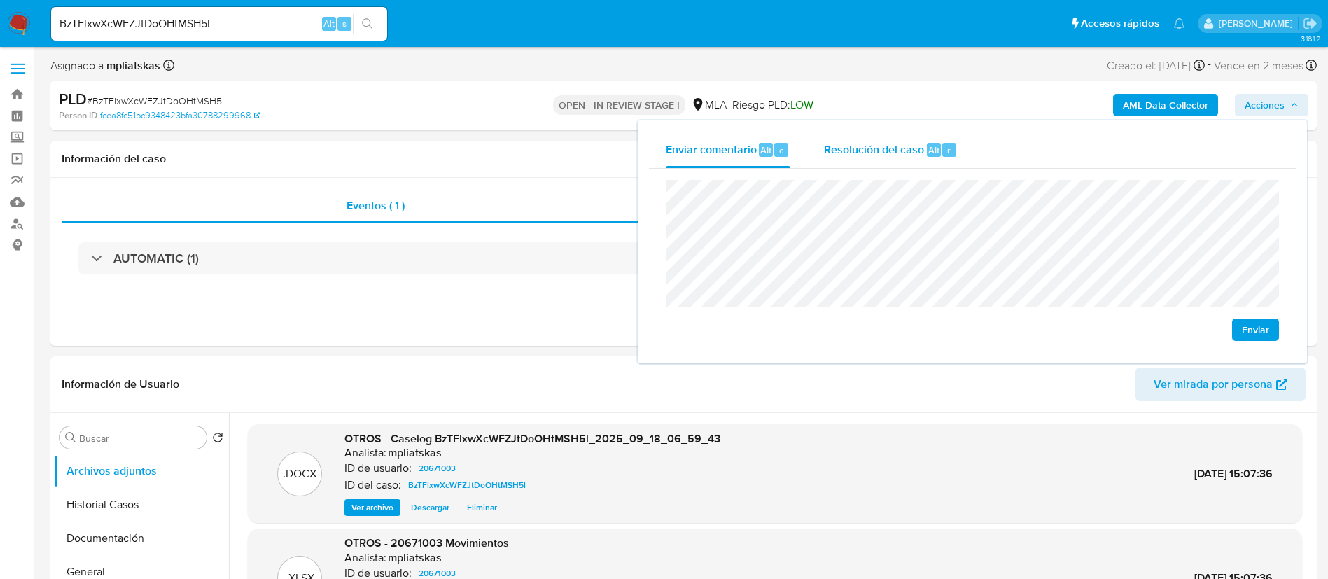
drag, startPoint x: 890, startPoint y: 146, endPoint x: 894, endPoint y: 155, distance: 10.7
click at [891, 147] on span "Resolución del caso" at bounding box center [874, 149] width 100 height 16
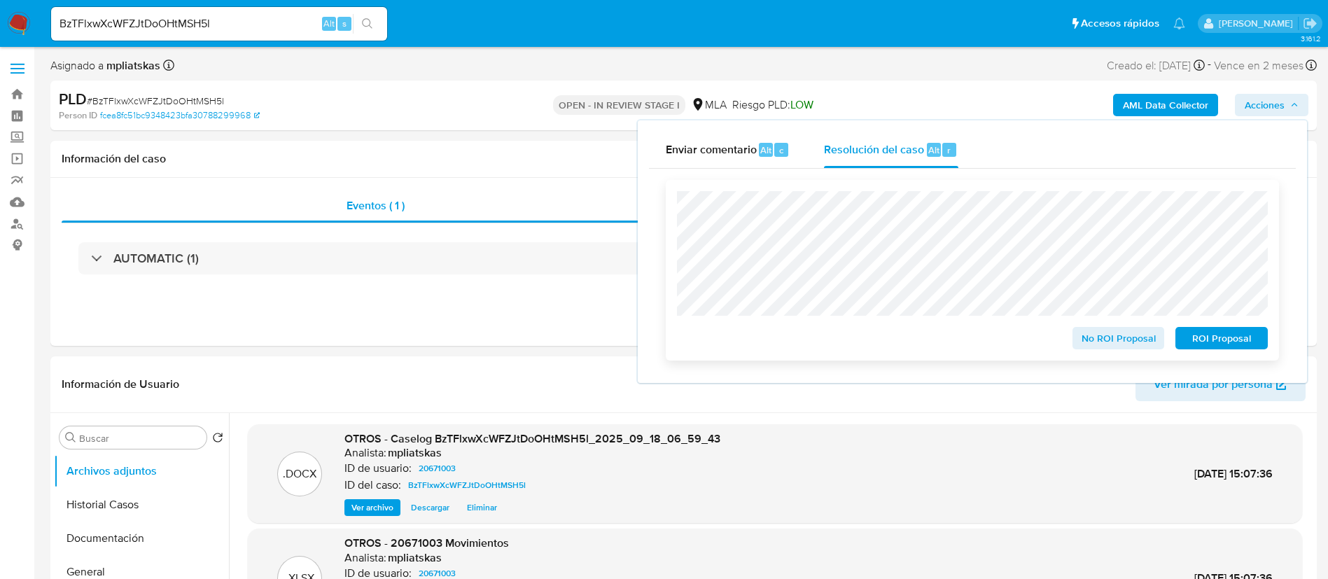
click at [1203, 342] on span "ROI Proposal" at bounding box center [1221, 338] width 73 height 20
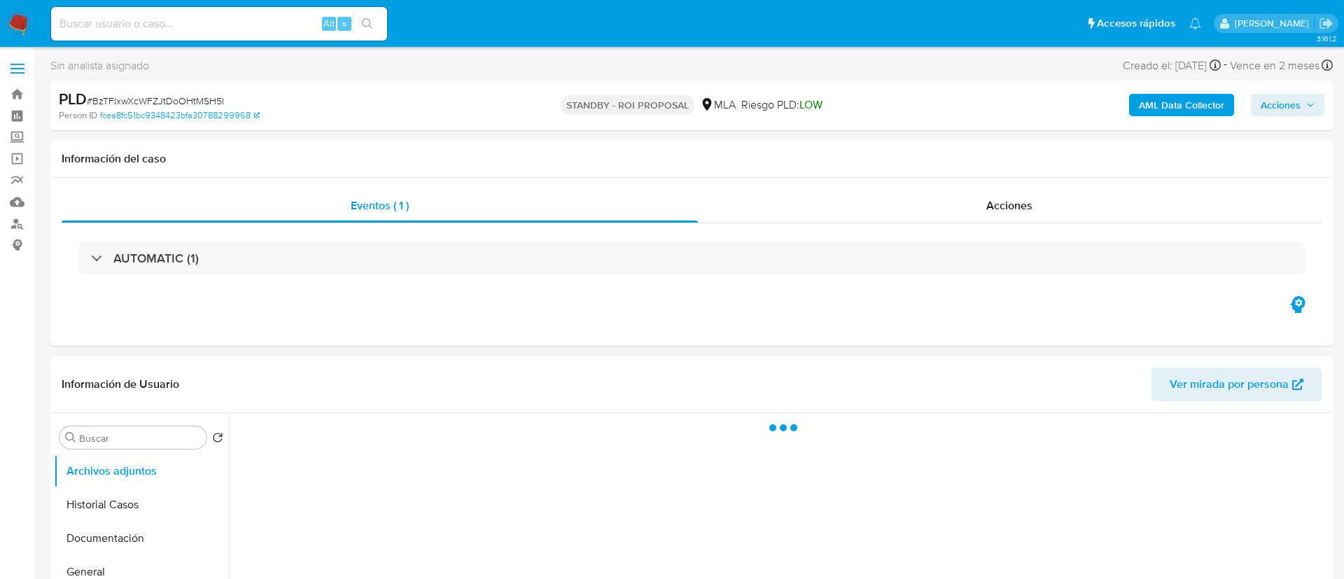
select select "10"
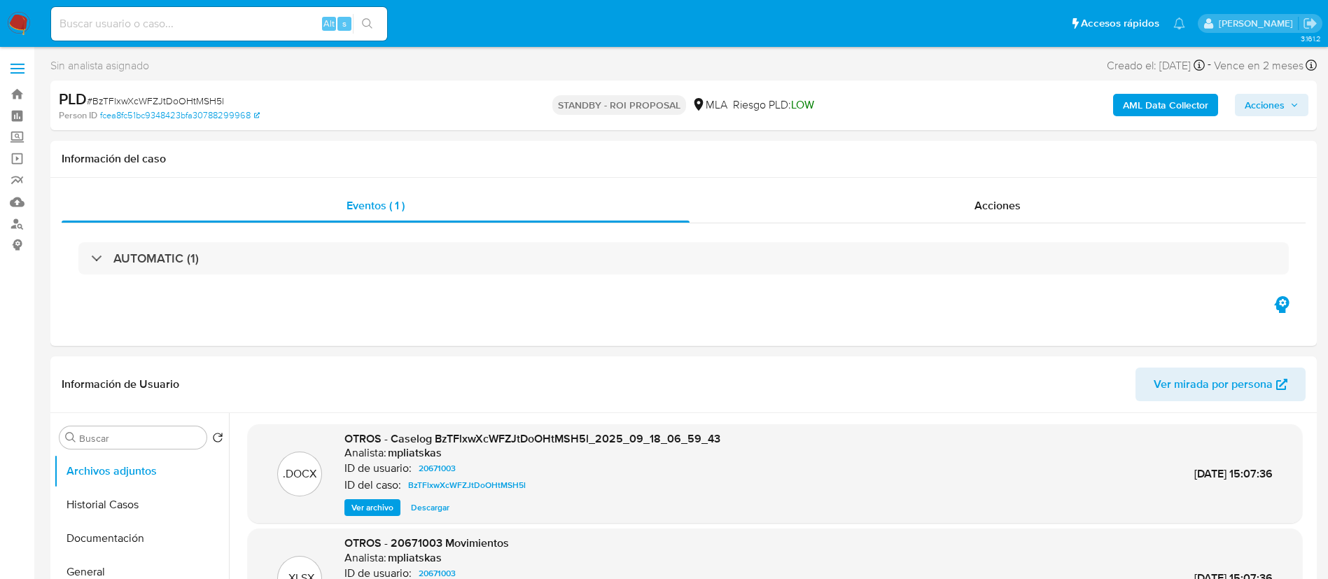
click at [316, 25] on input at bounding box center [219, 24] width 336 height 18
paste input "136181046"
type input "136181046"
click at [361, 33] on button "search-icon" at bounding box center [367, 24] width 29 height 20
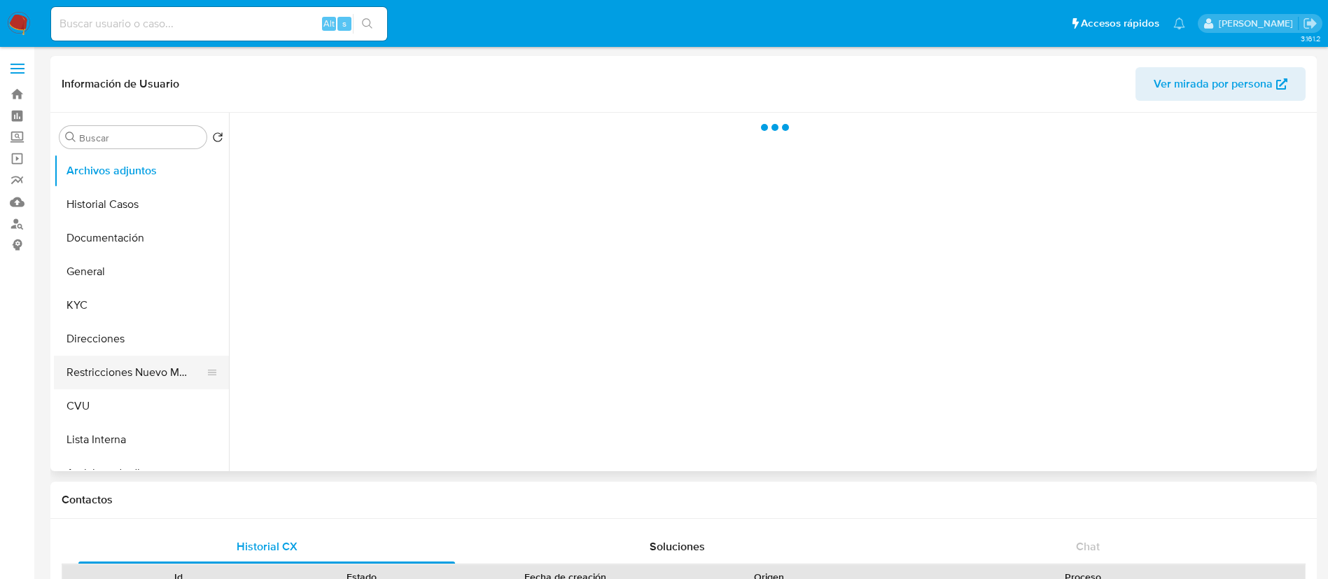
click at [137, 379] on button "Restricciones Nuevo Mundo" at bounding box center [136, 373] width 164 height 34
select select "10"
